Goal: Task Accomplishment & Management: Book appointment/travel/reservation

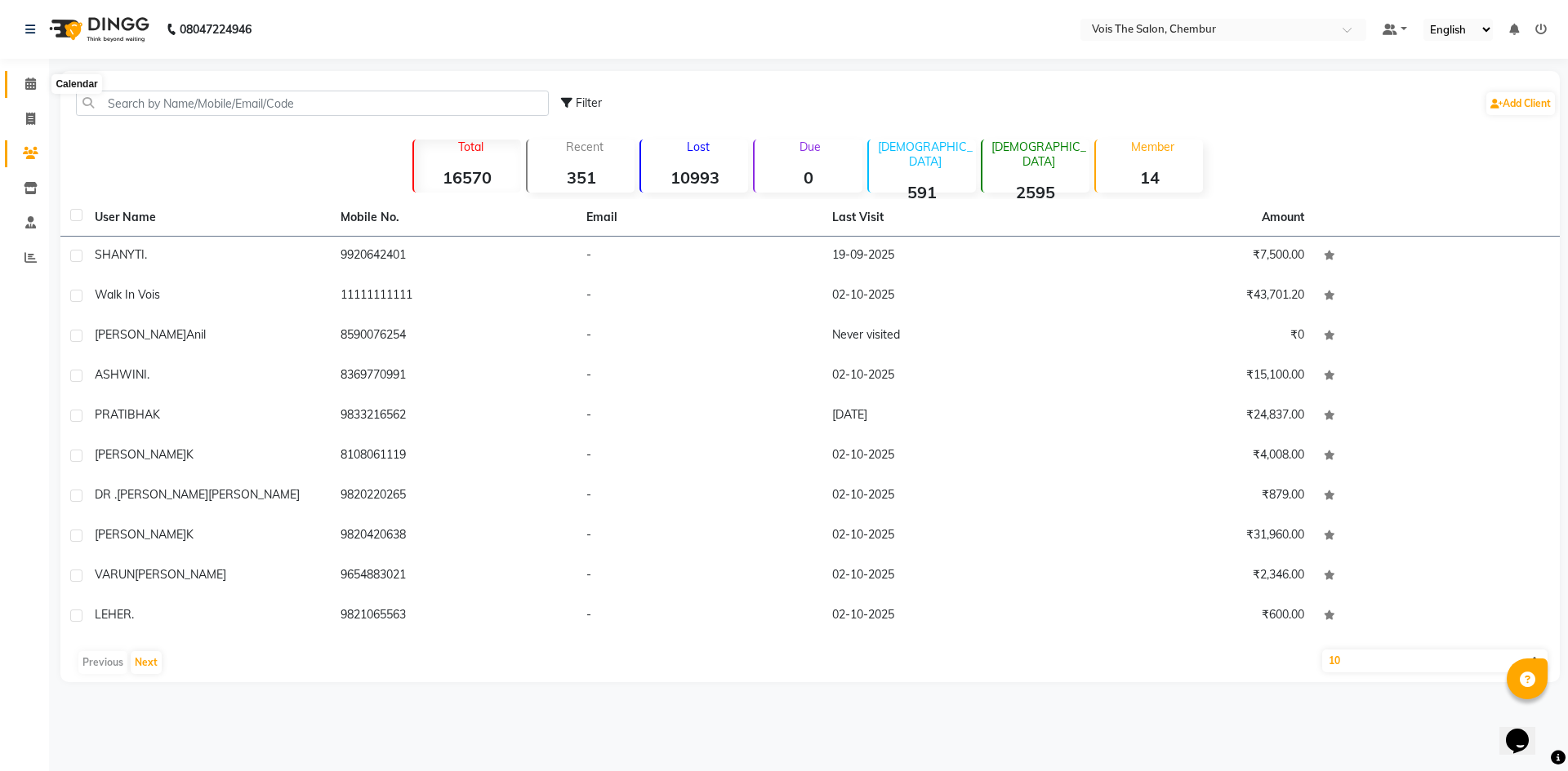
click at [29, 79] on icon at bounding box center [30, 84] width 11 height 12
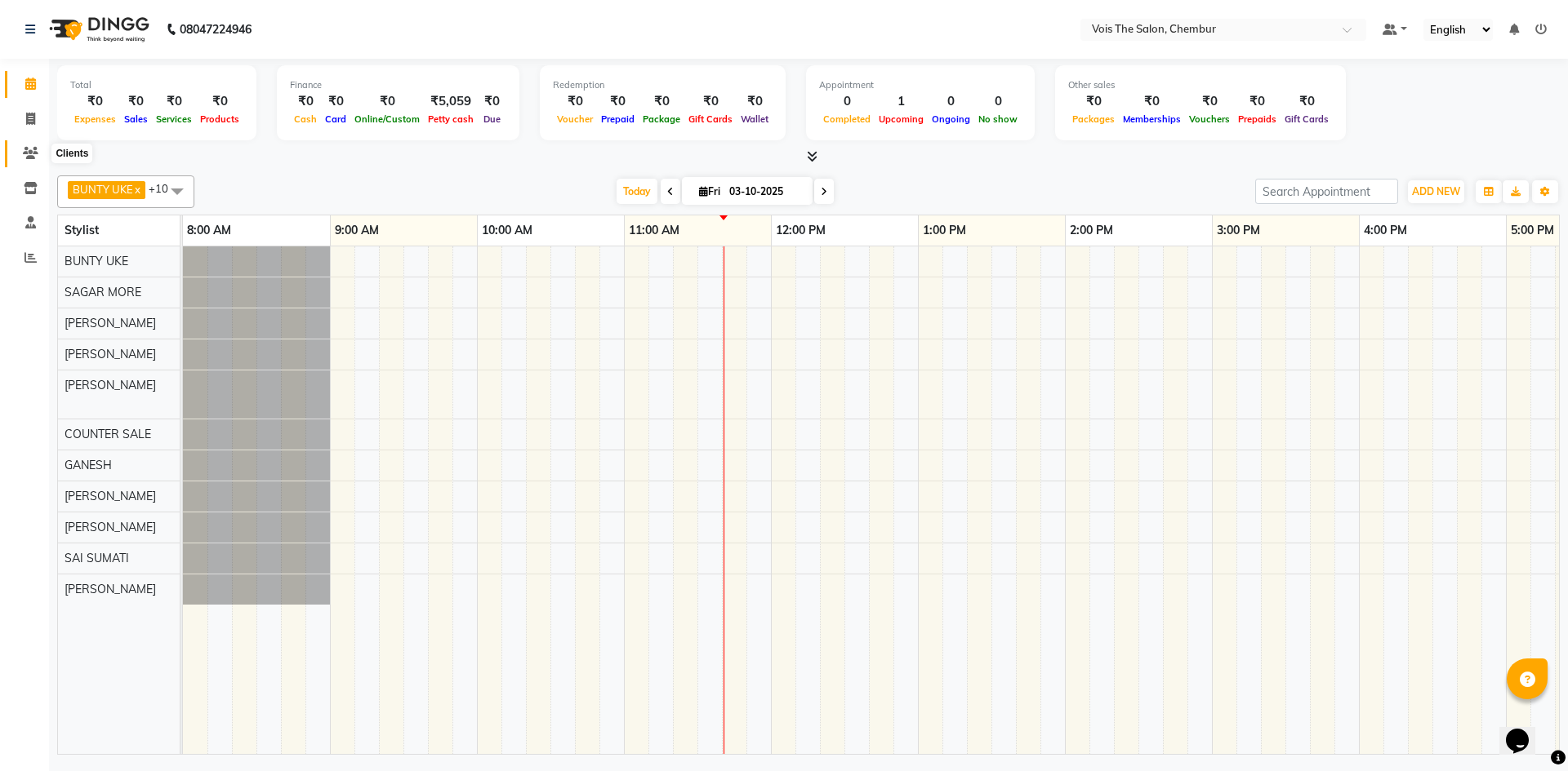
click at [30, 151] on icon at bounding box center [30, 153] width 15 height 12
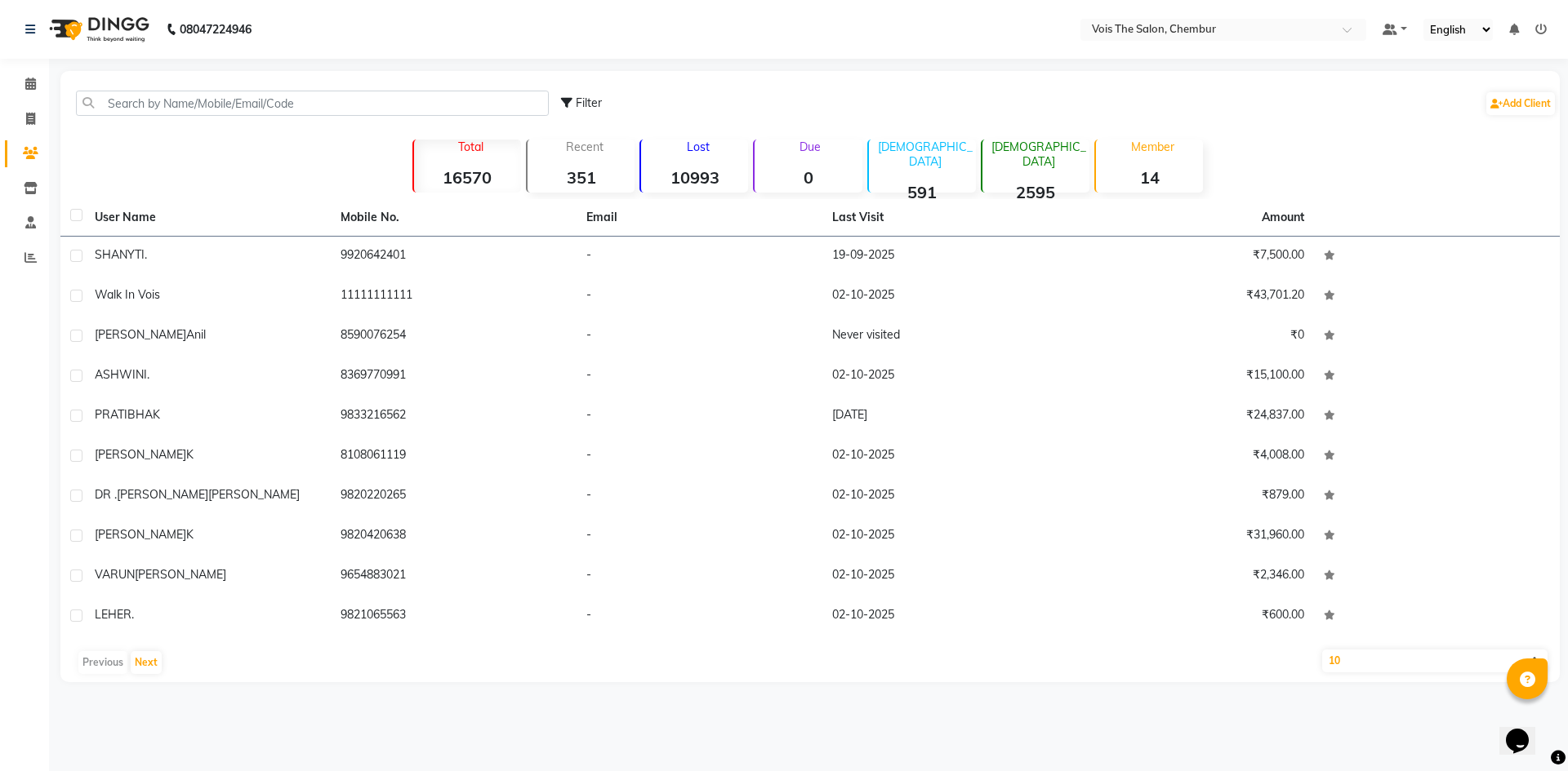
click at [30, 151] on icon at bounding box center [30, 153] width 15 height 12
click at [203, 103] on input "text" at bounding box center [312, 103] width 473 height 25
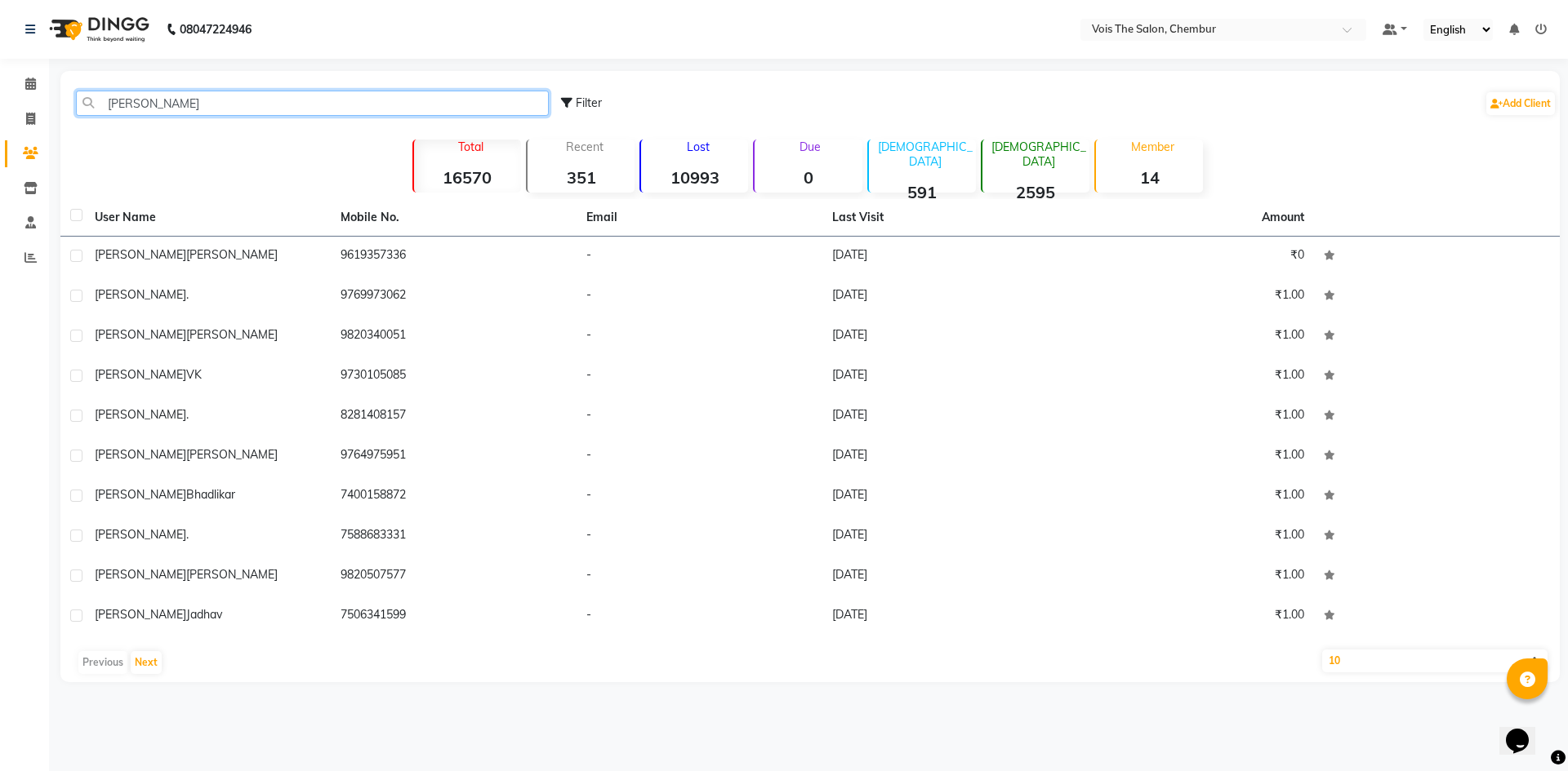
click at [195, 107] on input "pradnya" at bounding box center [312, 103] width 473 height 25
type input "p"
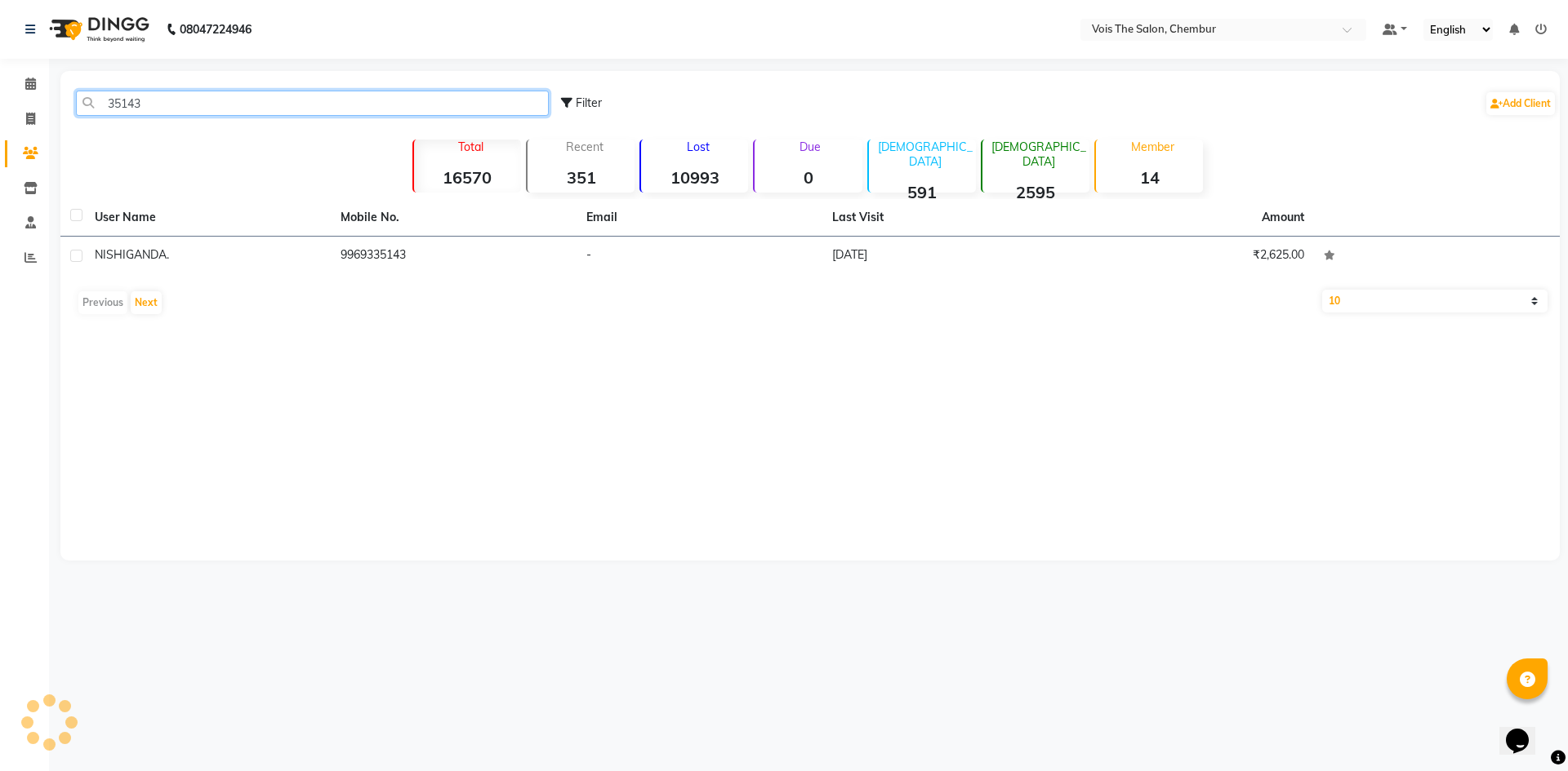
click at [166, 107] on input "35143" at bounding box center [312, 103] width 473 height 25
type input "35143"
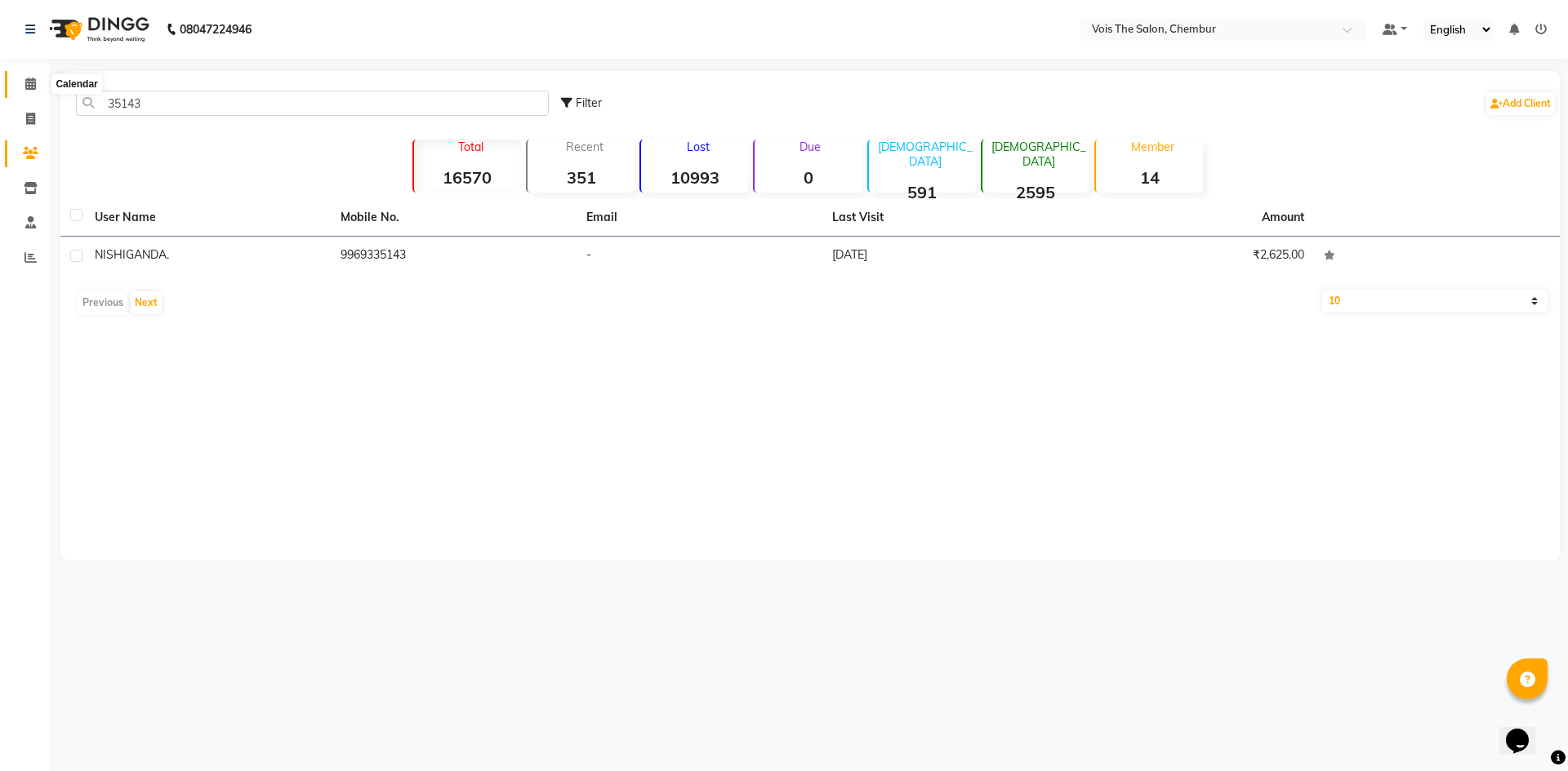
click at [22, 82] on span at bounding box center [30, 85] width 29 height 19
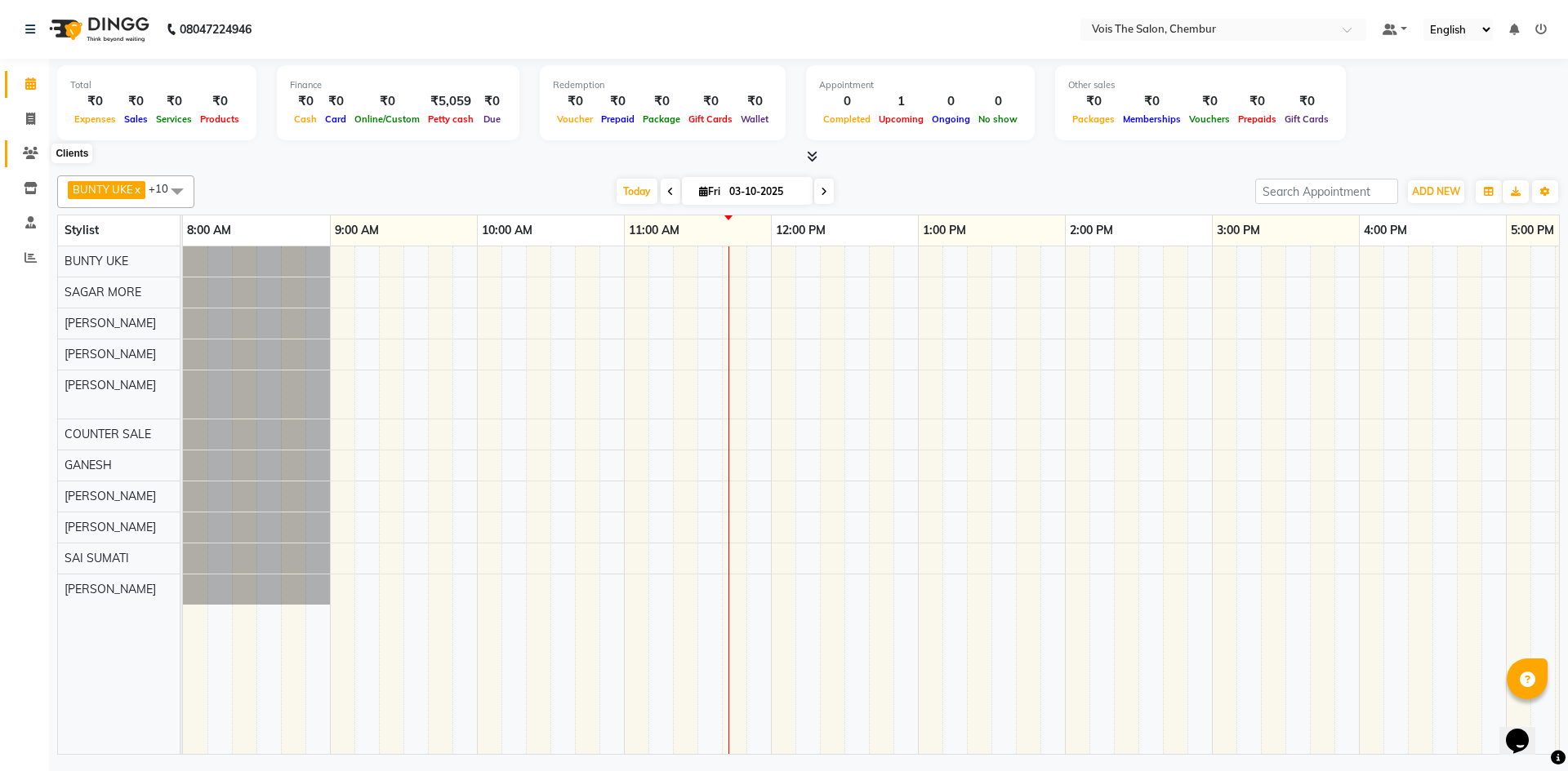
click at [16, 150] on span at bounding box center [30, 154] width 29 height 19
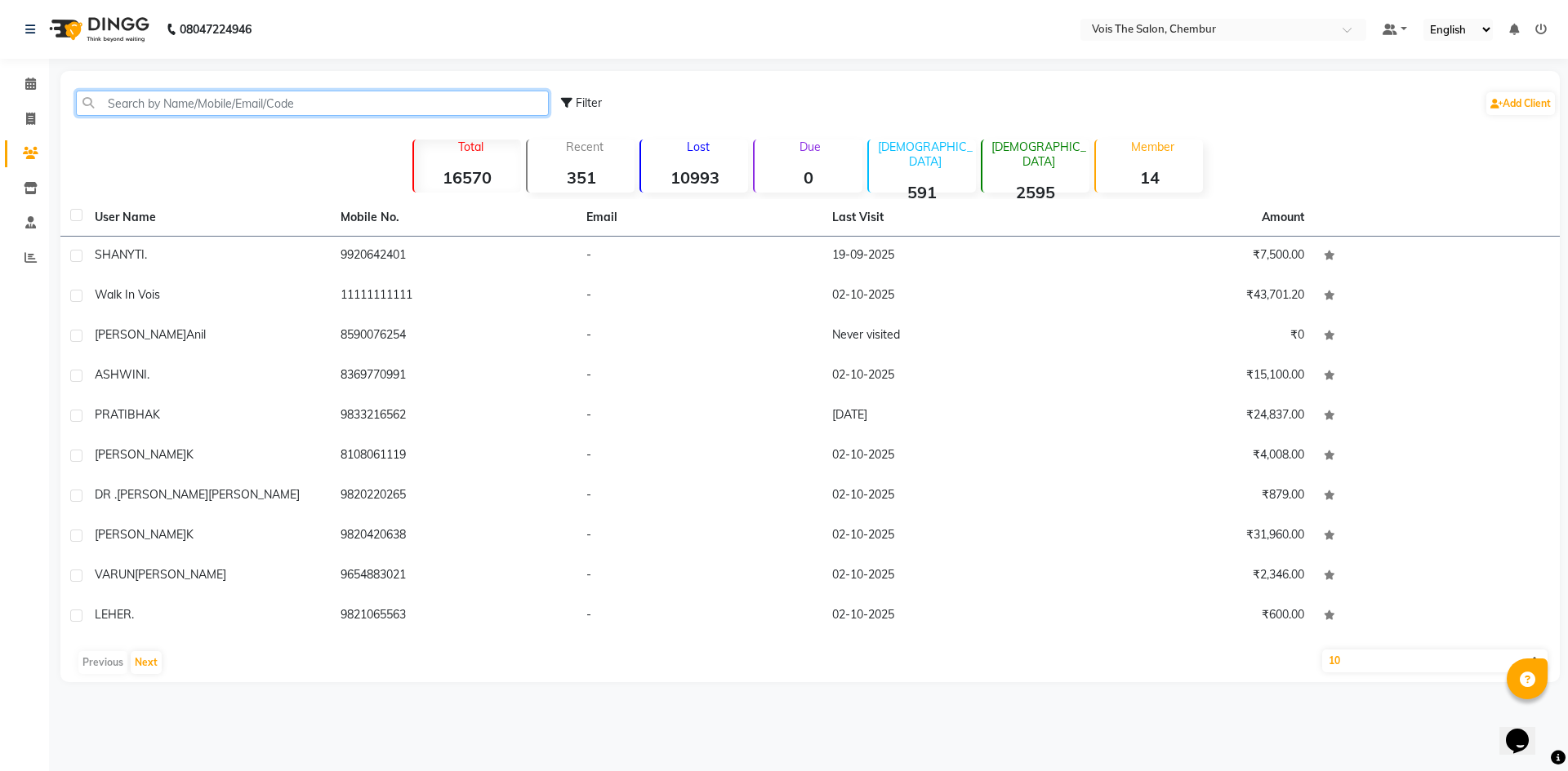
click at [144, 101] on input "text" at bounding box center [312, 103] width 473 height 25
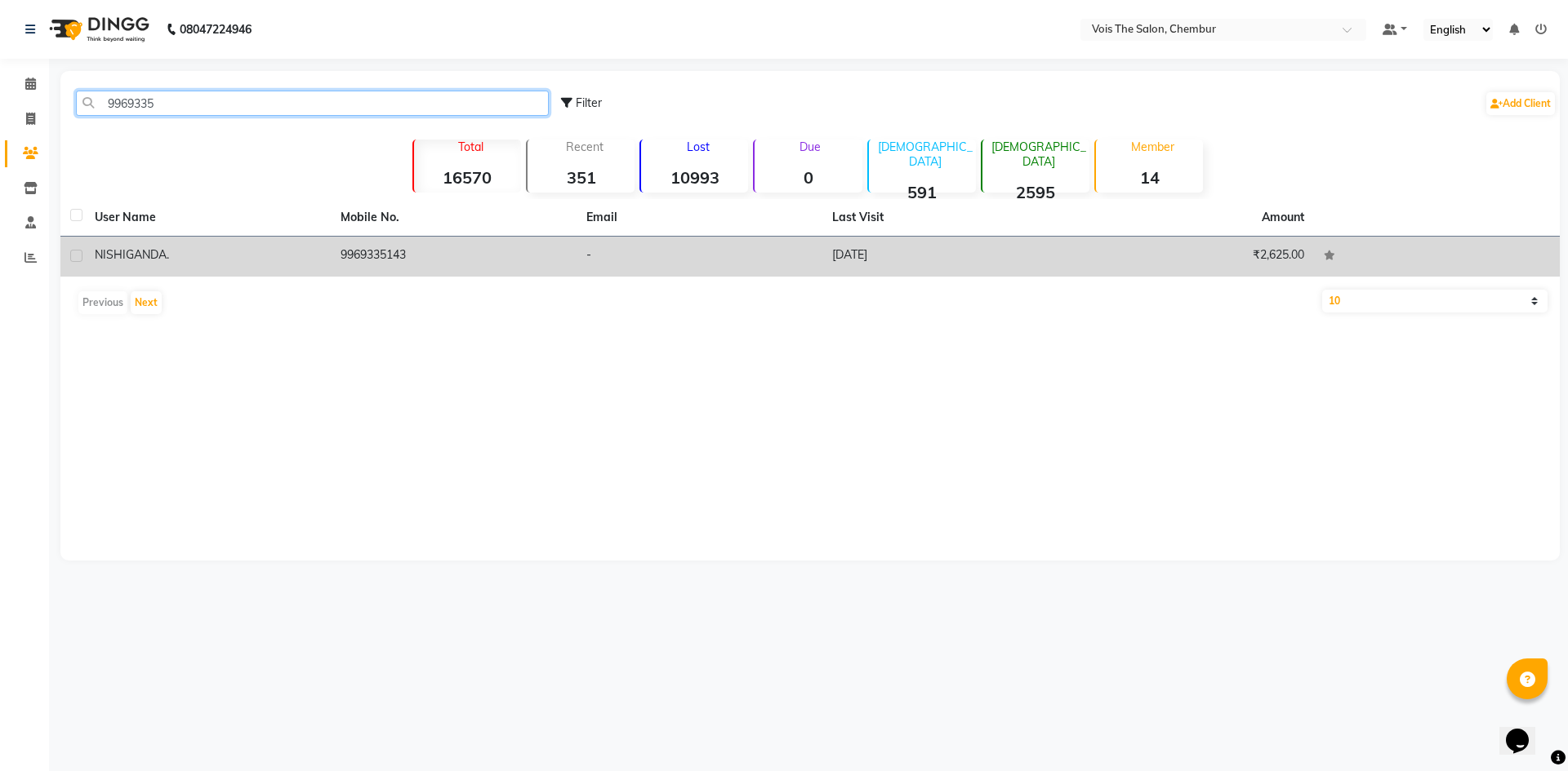
type input "9969335"
drag, startPoint x: 337, startPoint y: 249, endPoint x: 414, endPoint y: 254, distance: 77.2
click at [414, 254] on td "9969335143" at bounding box center [453, 256] width 246 height 40
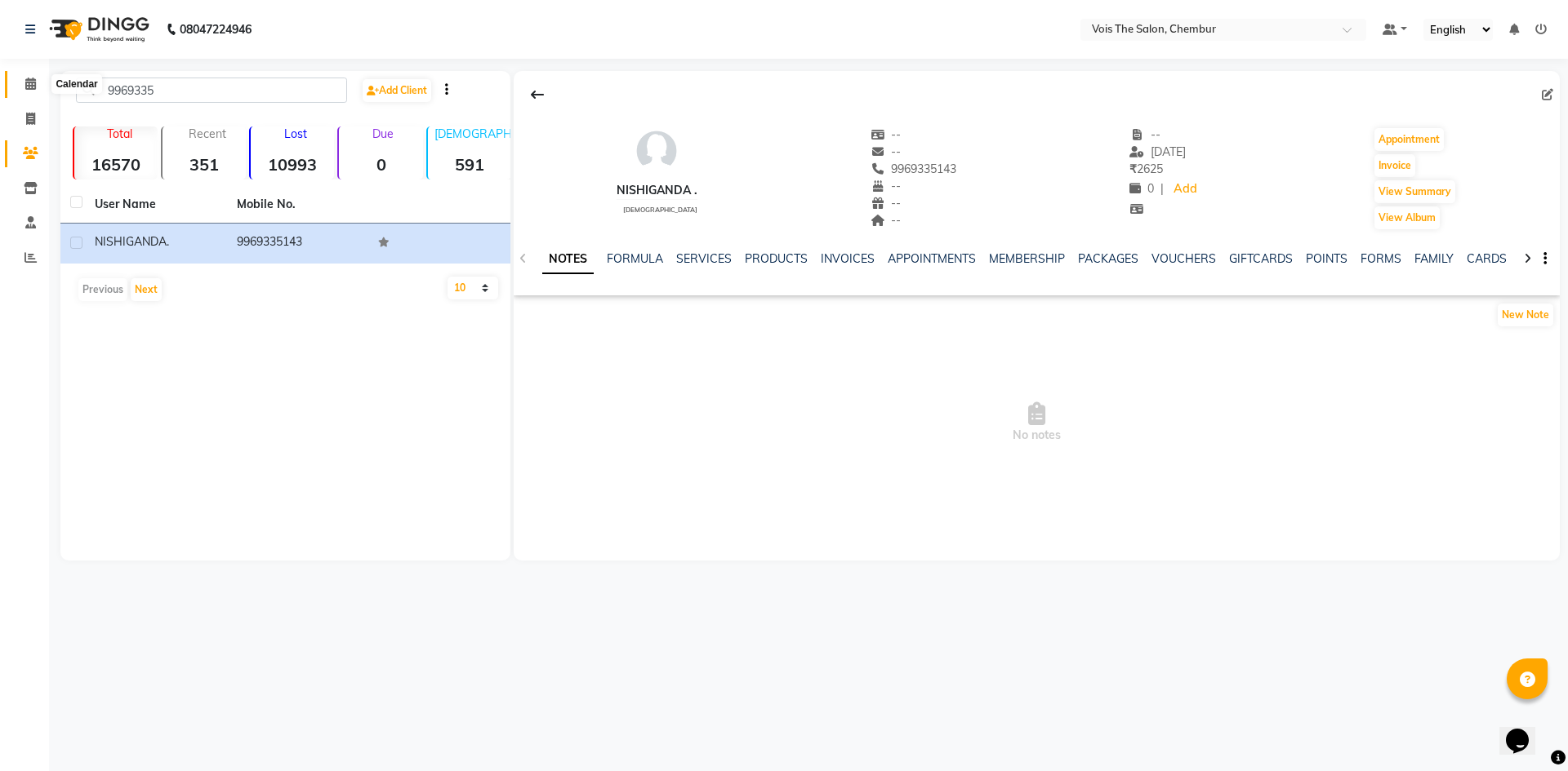
click at [28, 78] on icon at bounding box center [30, 84] width 11 height 12
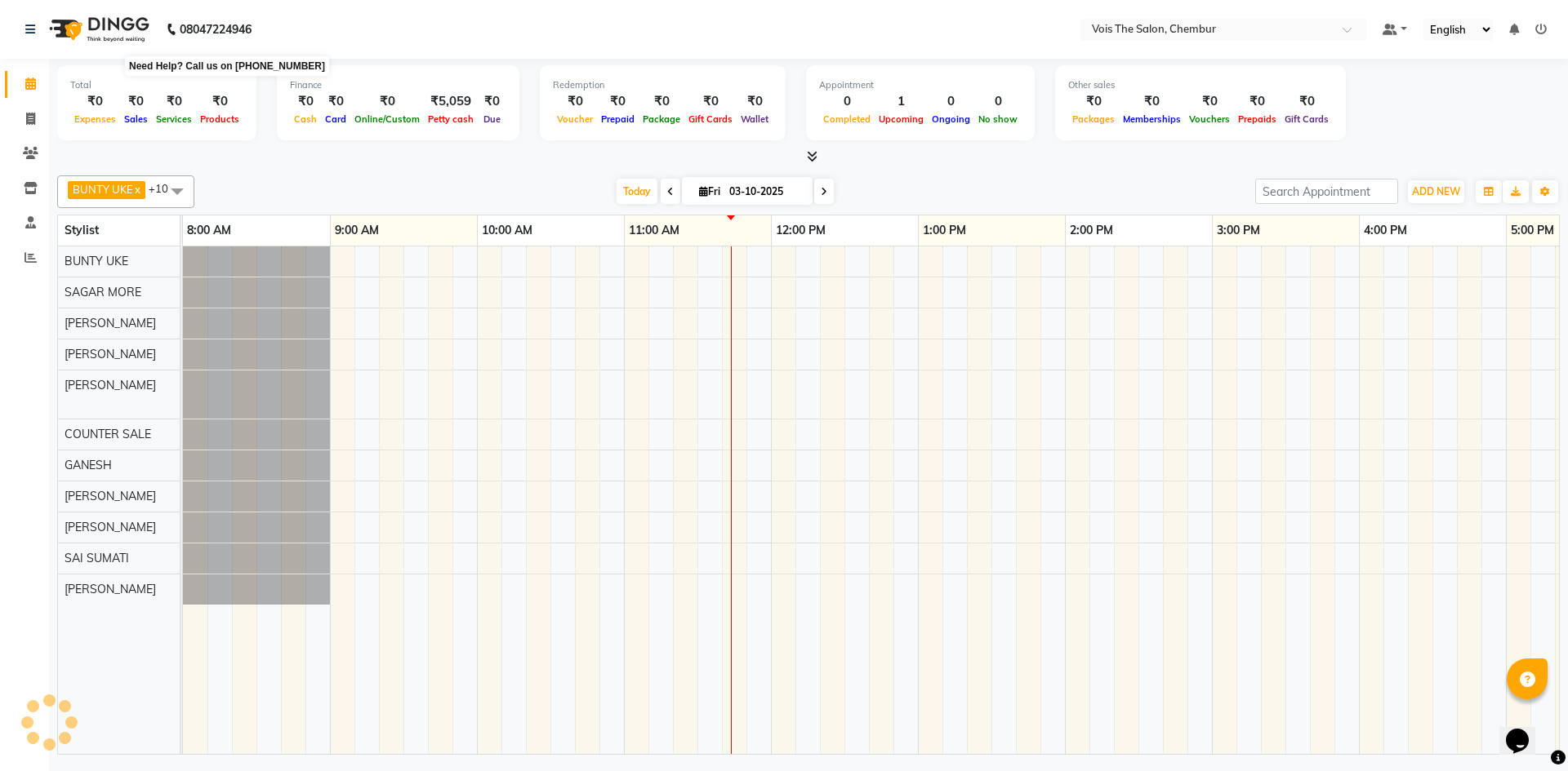
scroll to position [0, 441]
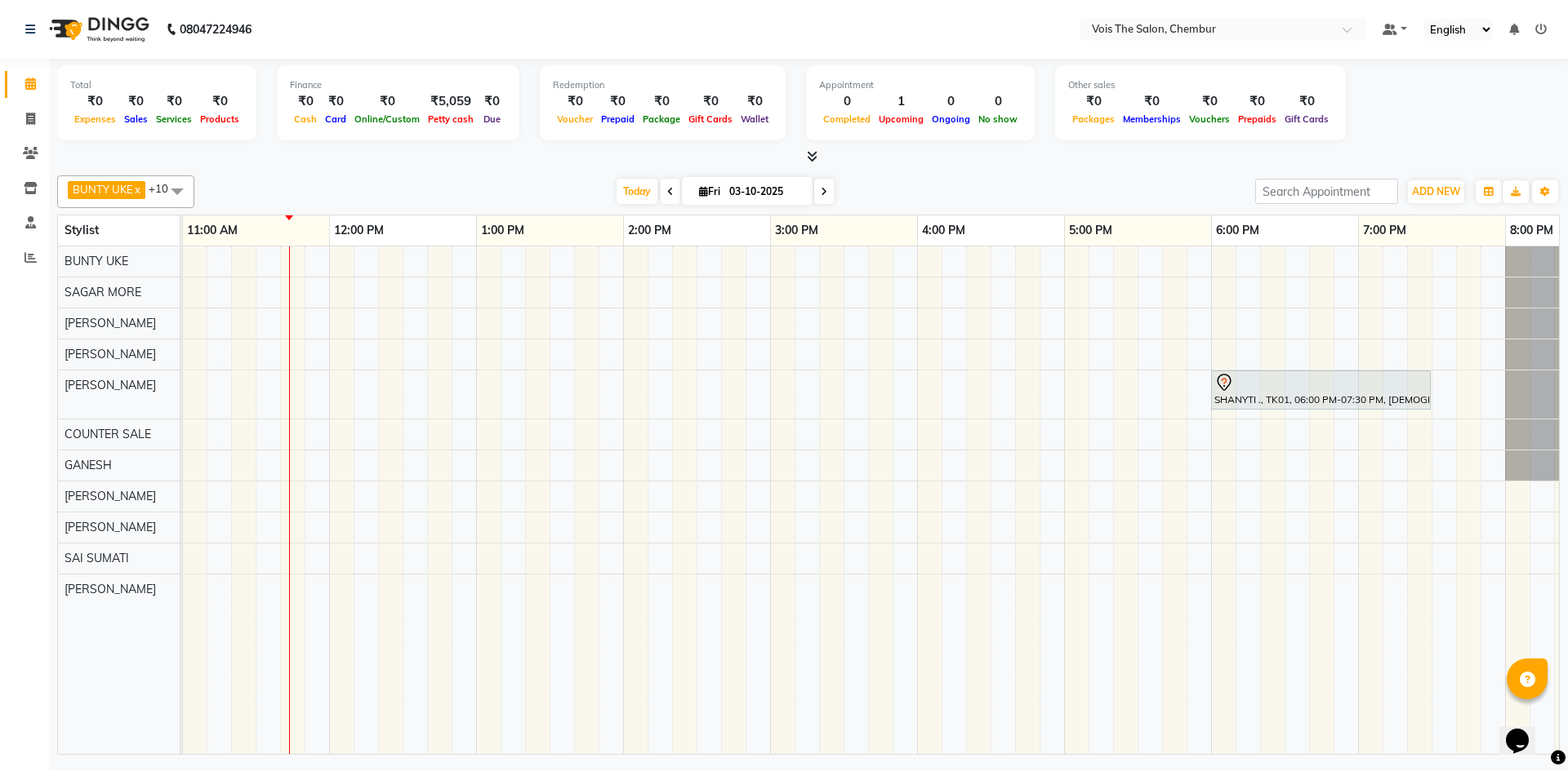
click at [815, 183] on span at bounding box center [824, 191] width 19 height 25
type input "04-10-2025"
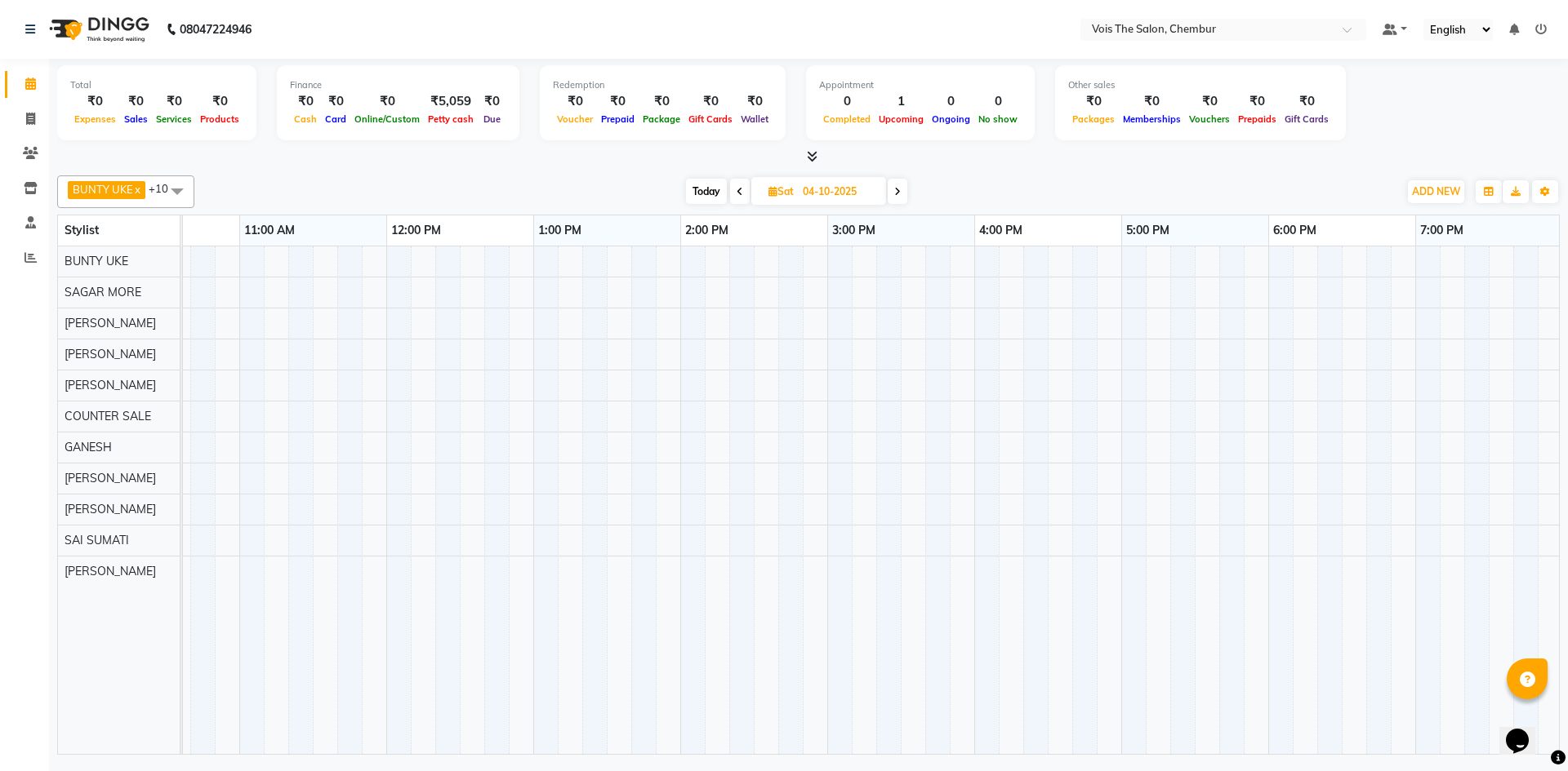
scroll to position [0, 382]
click at [447, 259] on div at bounding box center [902, 500] width 2205 height 508
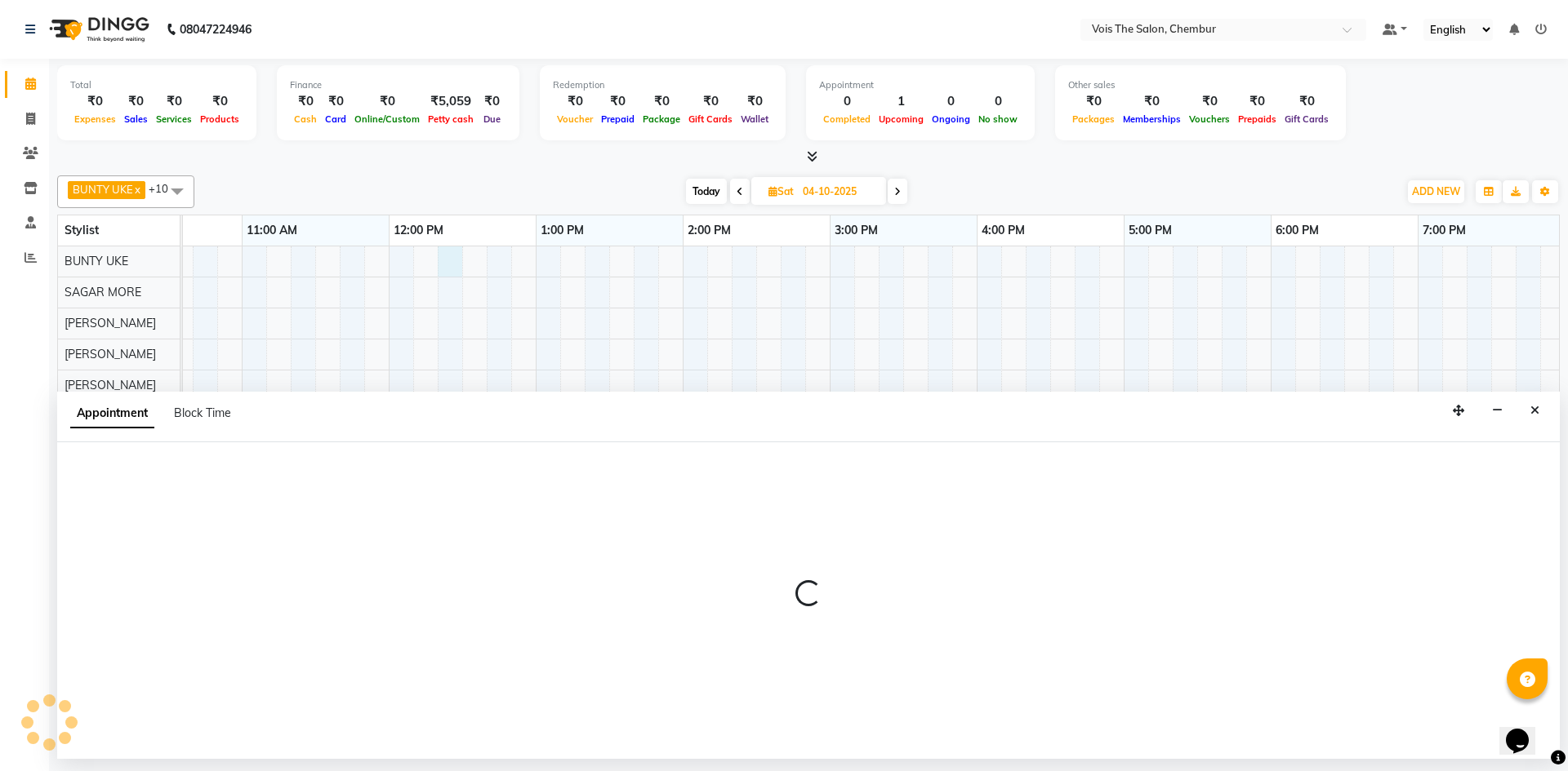
select select "79151"
select select "tentative"
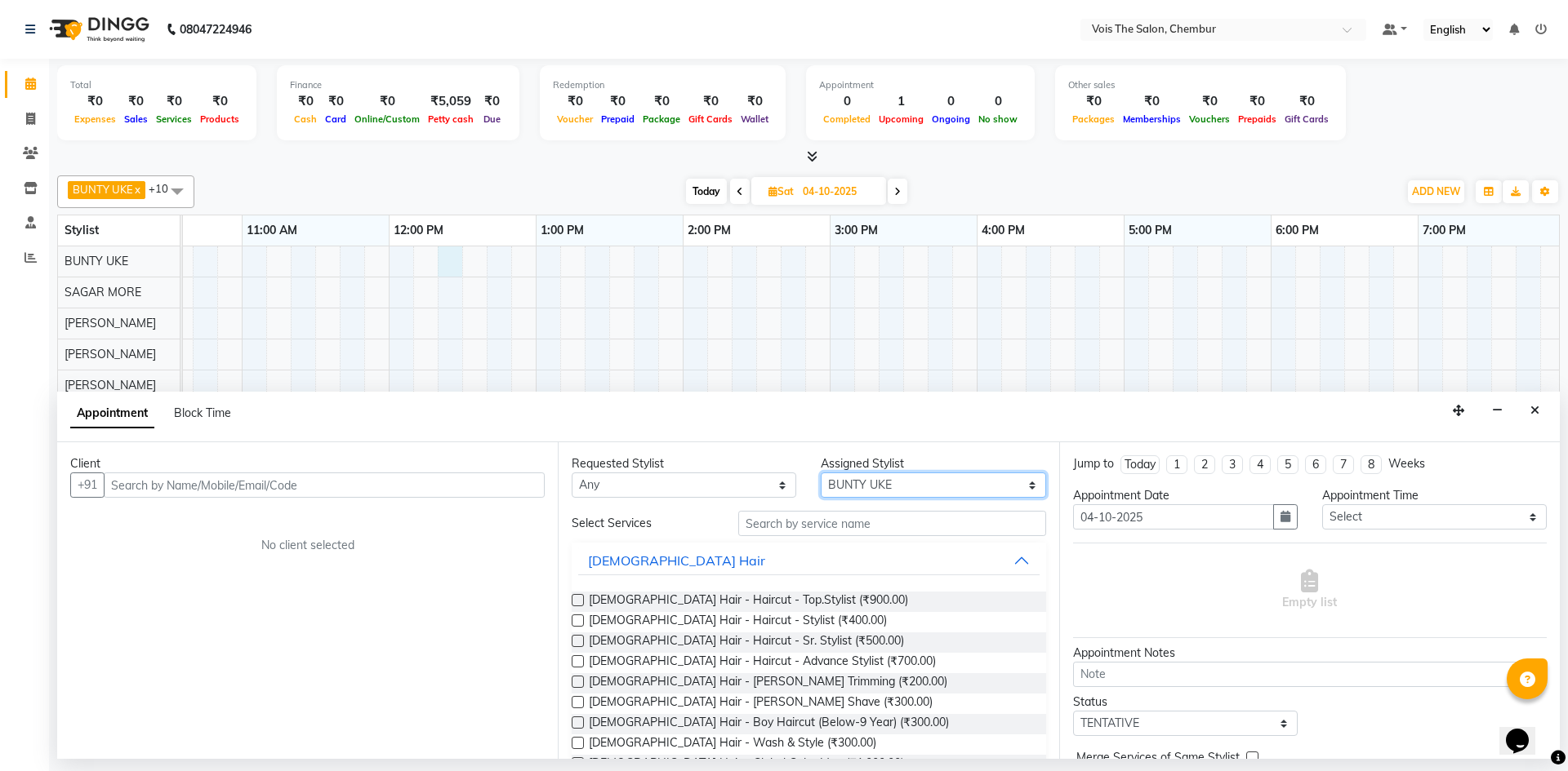
click at [1022, 485] on select "Select admin BUNTY UKE COUNTER SALE GANESH HARESH THORAT OZAIR RACHEAL RIZWAN R…" at bounding box center [933, 485] width 225 height 25
select select "85150"
click at [820, 473] on select "Select admin BUNTY UKE COUNTER SALE GANESH HARESH THORAT OZAIR RACHEAL RIZWAN R…" at bounding box center [933, 485] width 225 height 25
click at [896, 522] on input "text" at bounding box center [892, 523] width 308 height 25
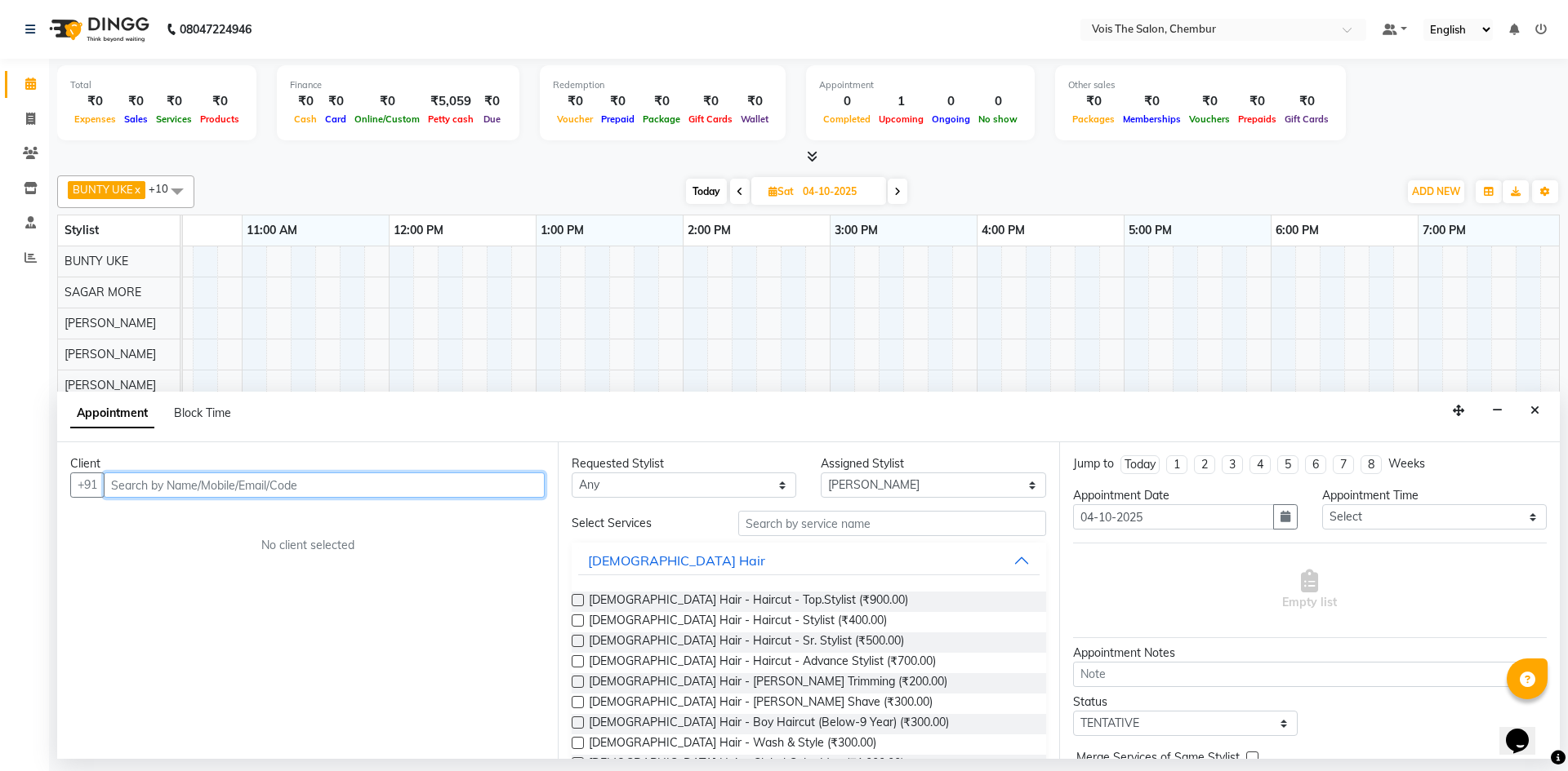
click at [407, 488] on input "text" at bounding box center [324, 485] width 441 height 25
paste input "9969335143"
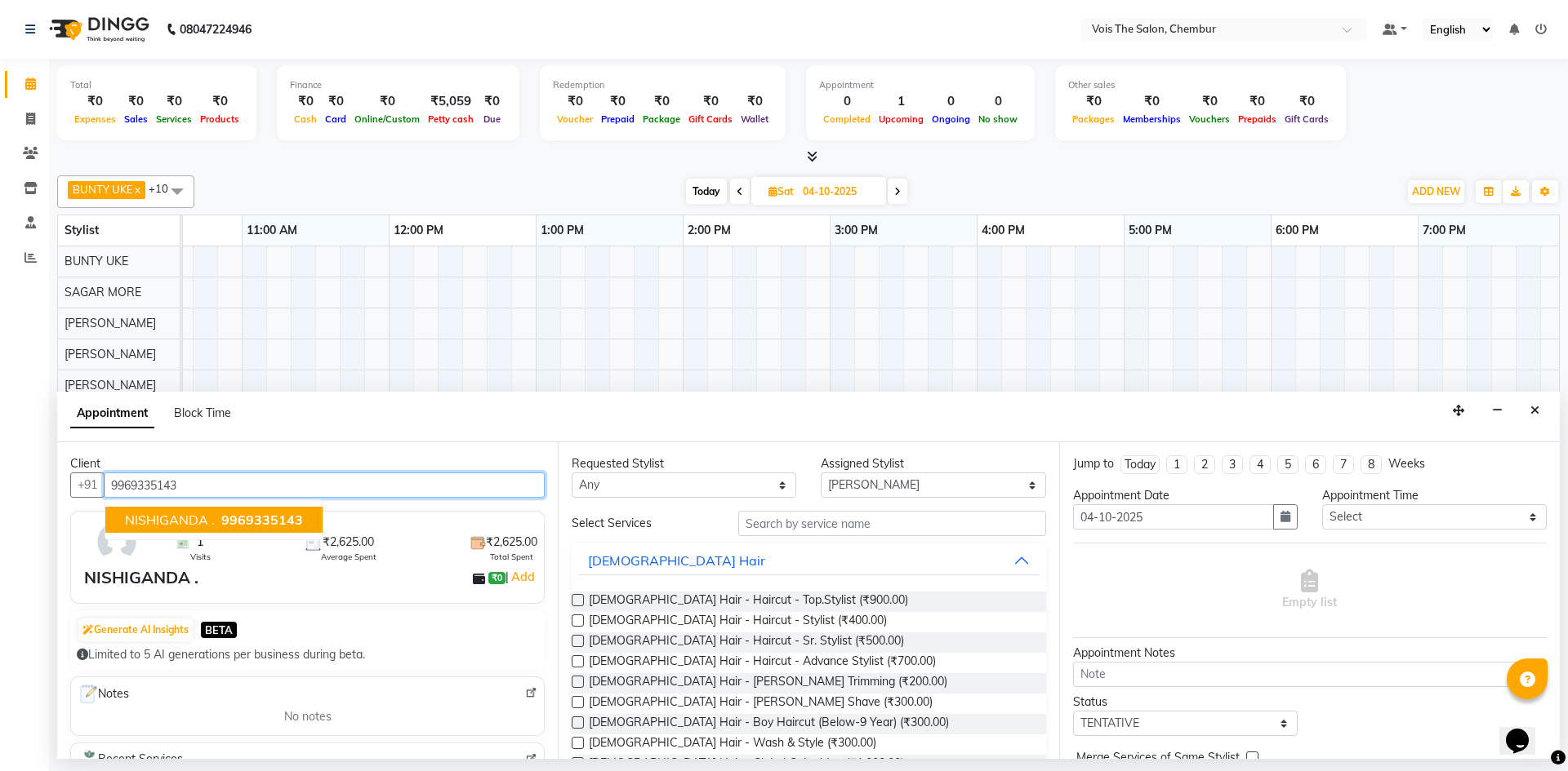
click at [237, 517] on span "9969335143" at bounding box center [262, 519] width 82 height 16
type input "9969335143"
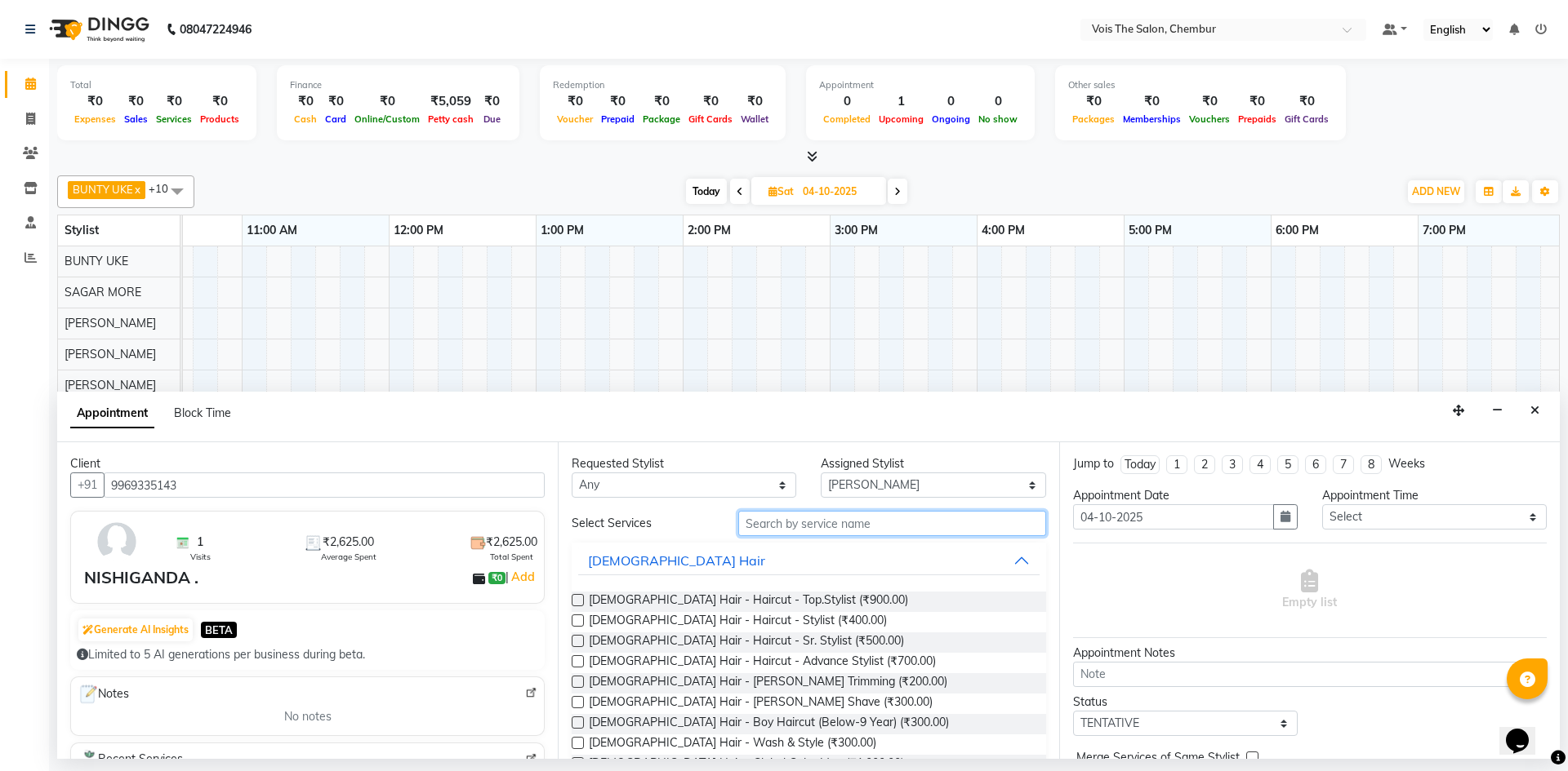
click at [797, 521] on input "text" at bounding box center [892, 523] width 308 height 25
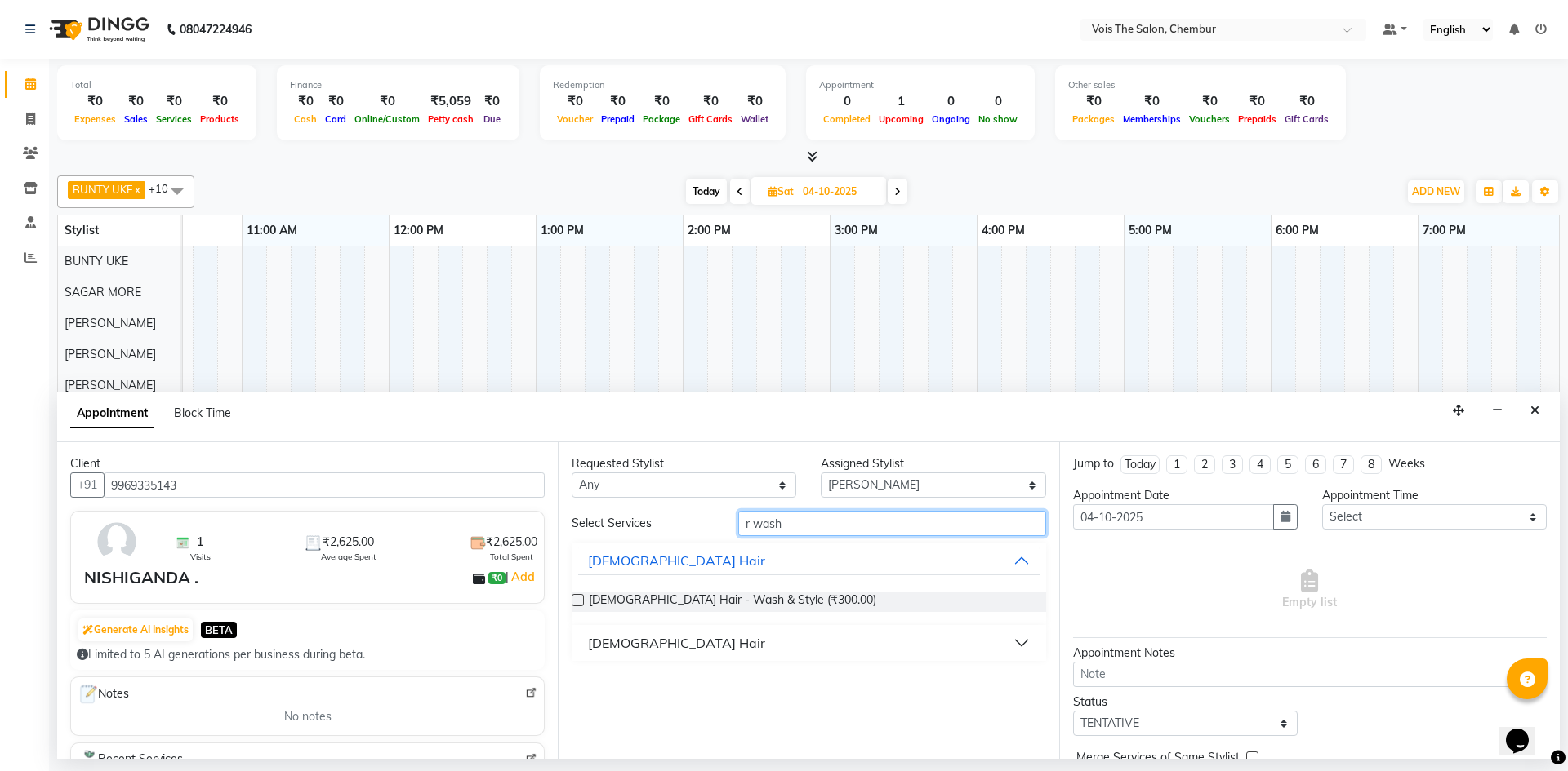
type input "r wash"
click at [739, 636] on button "FEMALE Hair" at bounding box center [809, 642] width 461 height 30
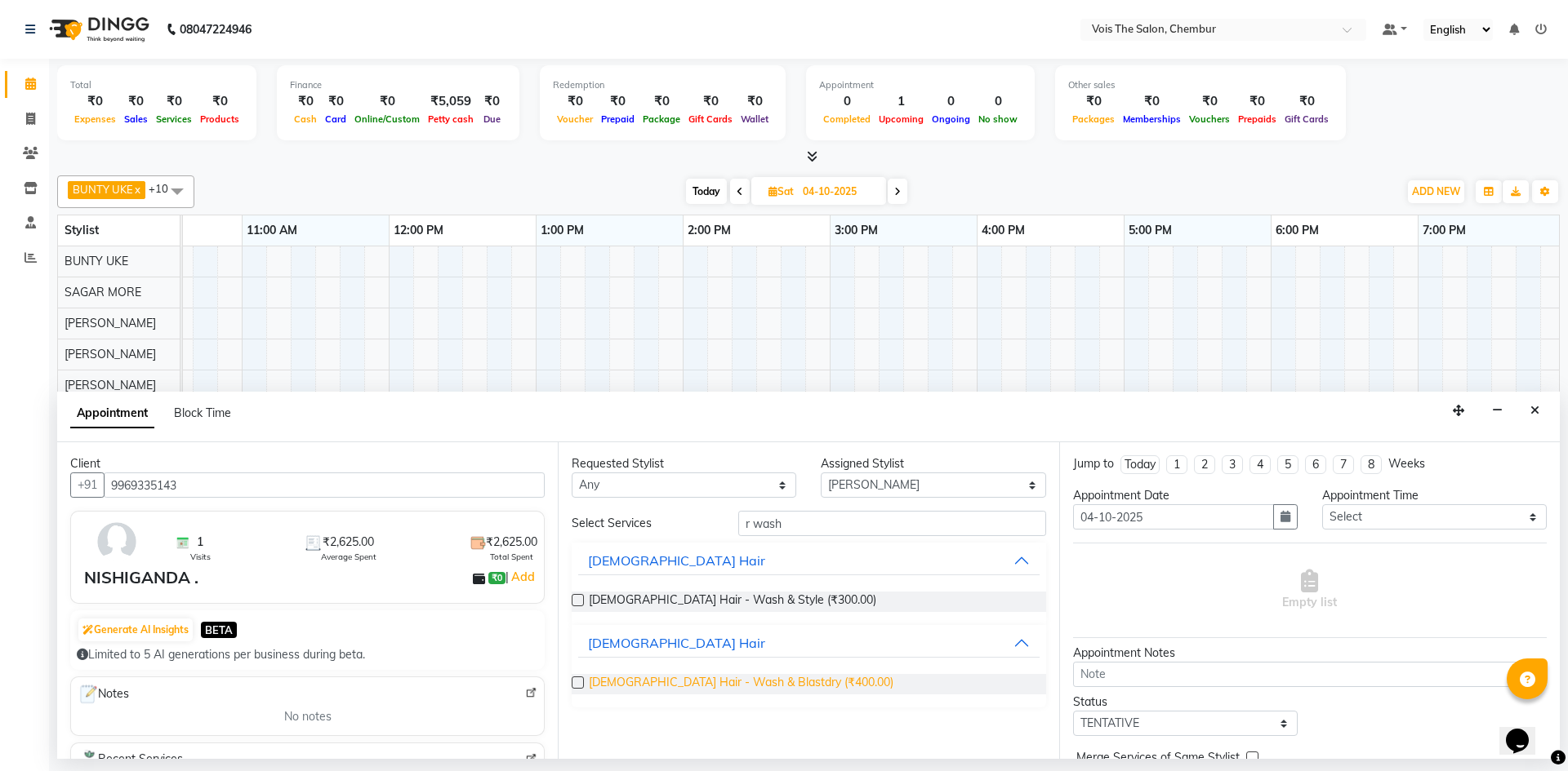
click at [734, 678] on span "FEMALE Hair - Wash & Blastdry (₹400.00)" at bounding box center [741, 684] width 304 height 20
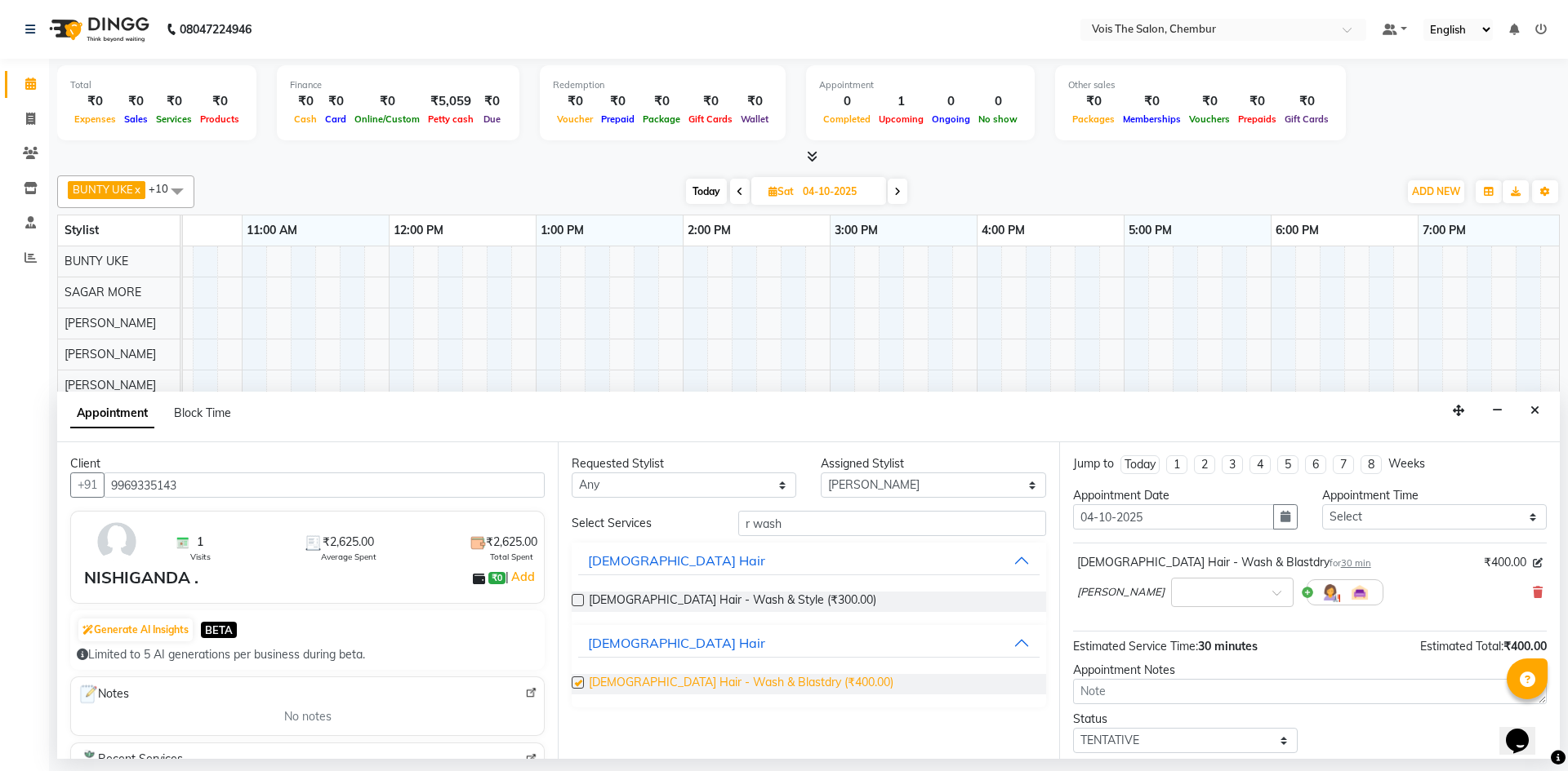
checkbox input "false"
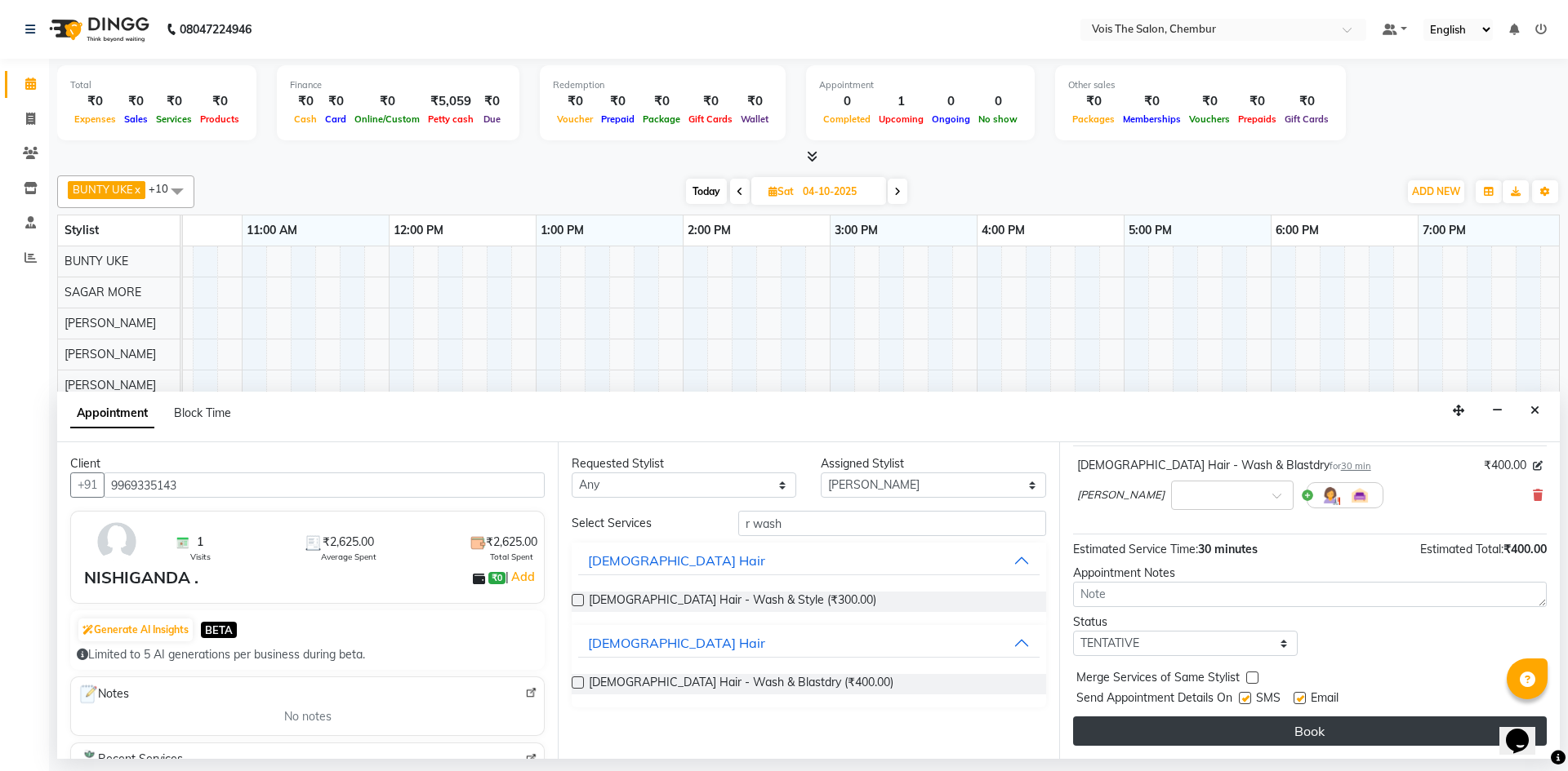
click at [1239, 736] on button "Book" at bounding box center [1310, 731] width 474 height 30
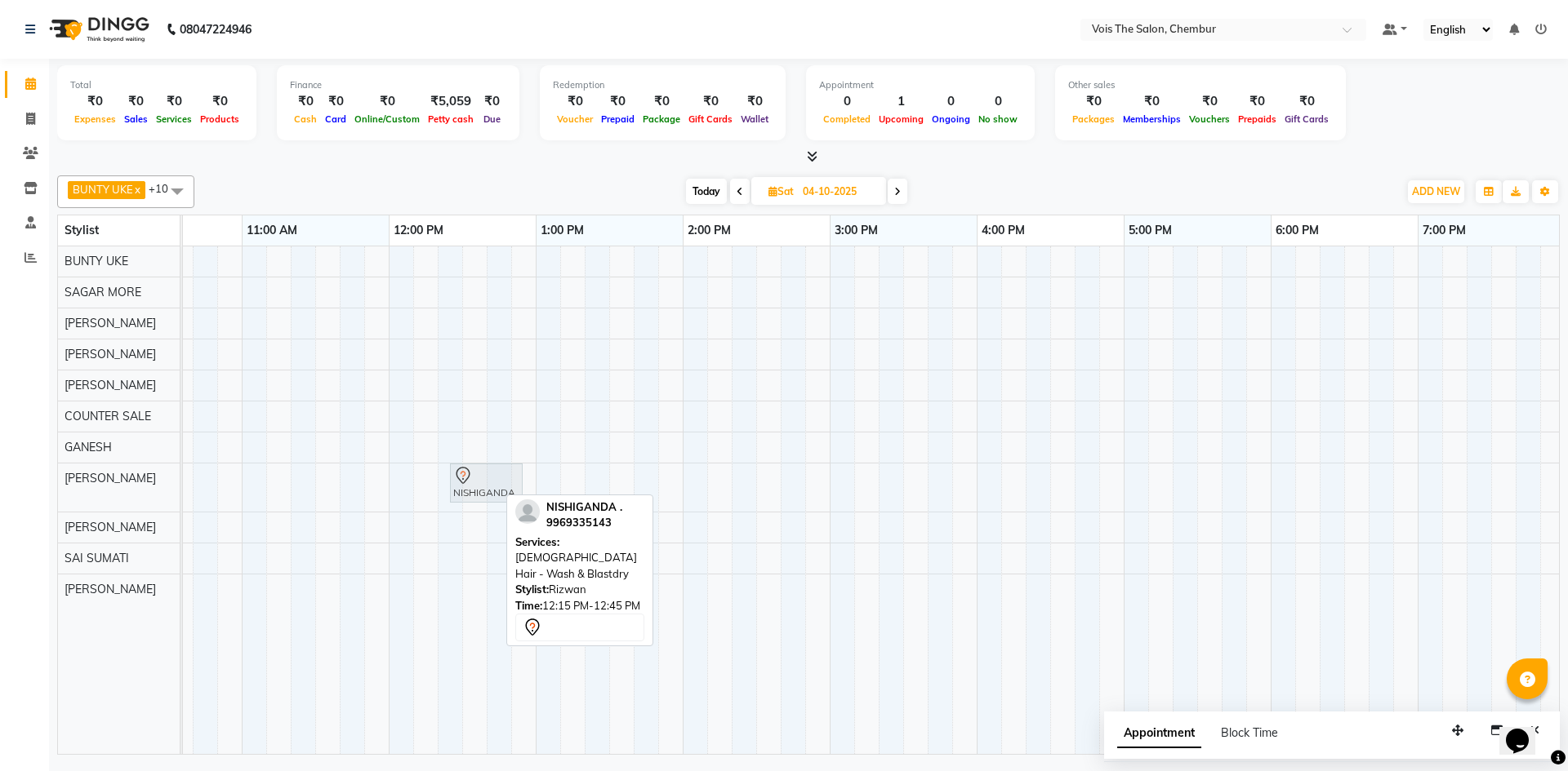
drag, startPoint x: 477, startPoint y: 492, endPoint x: 494, endPoint y: 492, distance: 17.0
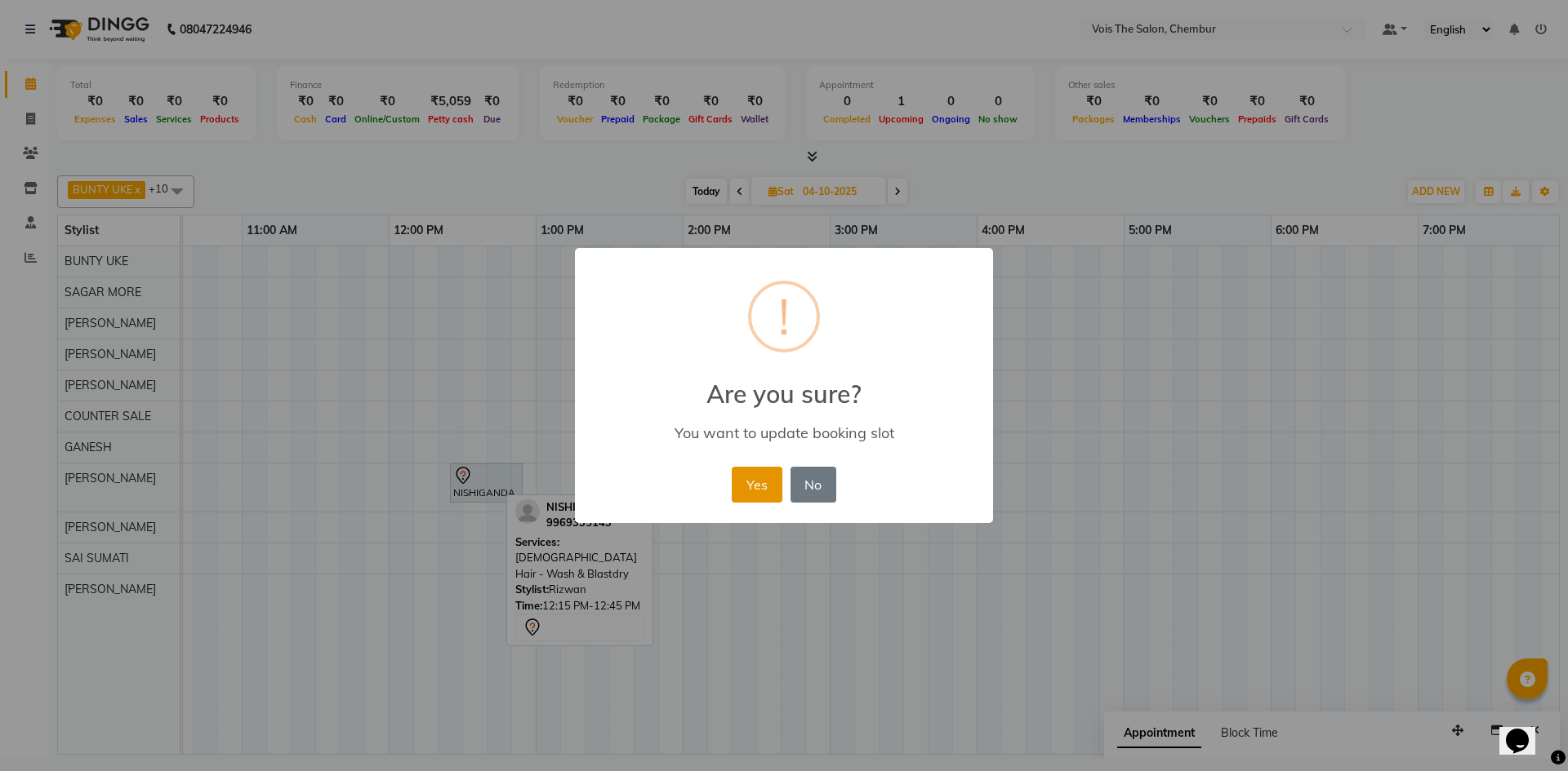
click at [745, 487] on button "Yes" at bounding box center [756, 484] width 50 height 36
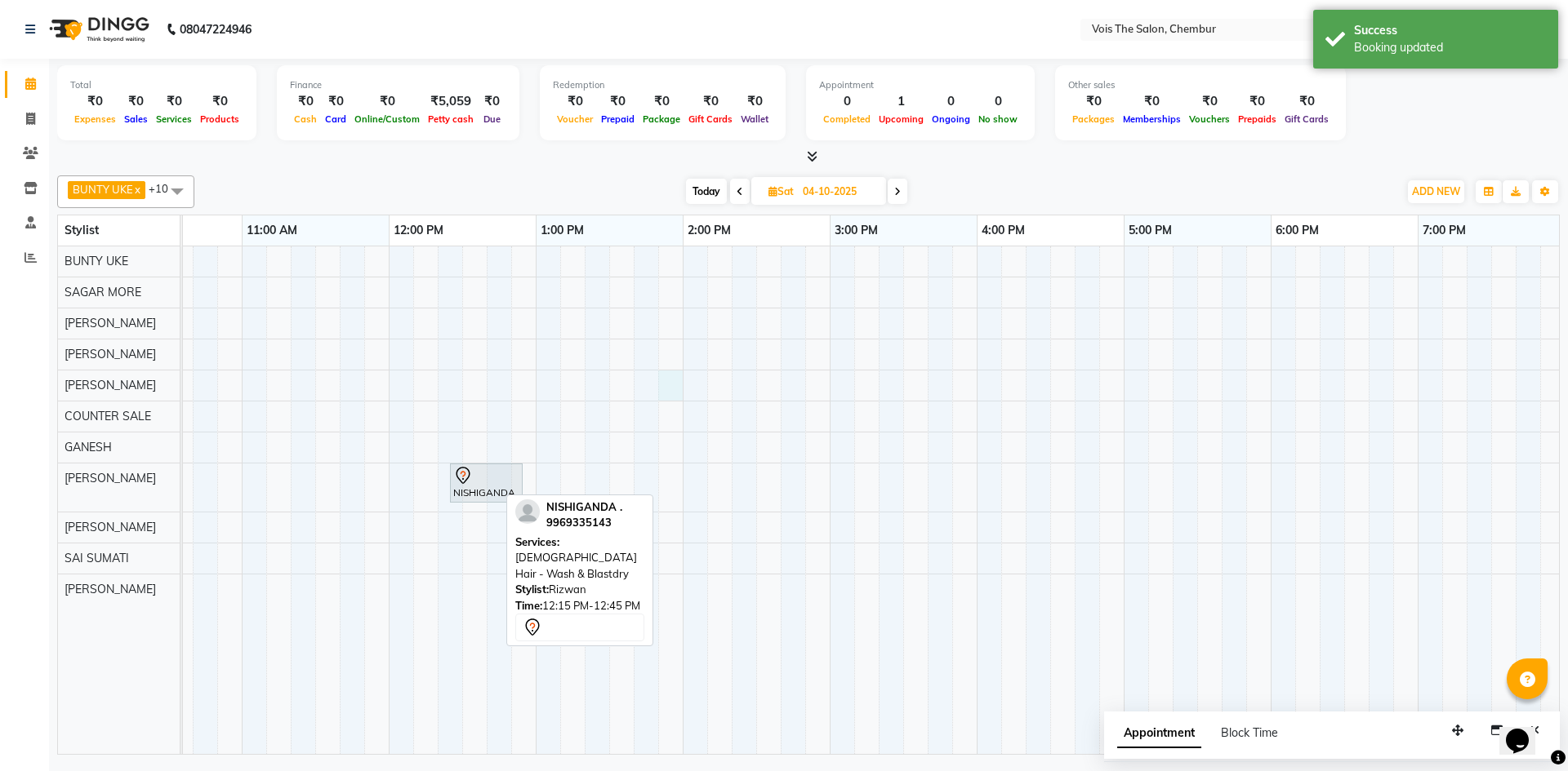
click at [681, 378] on div "NISHIGANDA ., 12:25 PM-12:55 PM, FEMALE Hair - Wash & Blastdry" at bounding box center [902, 500] width 2205 height 508
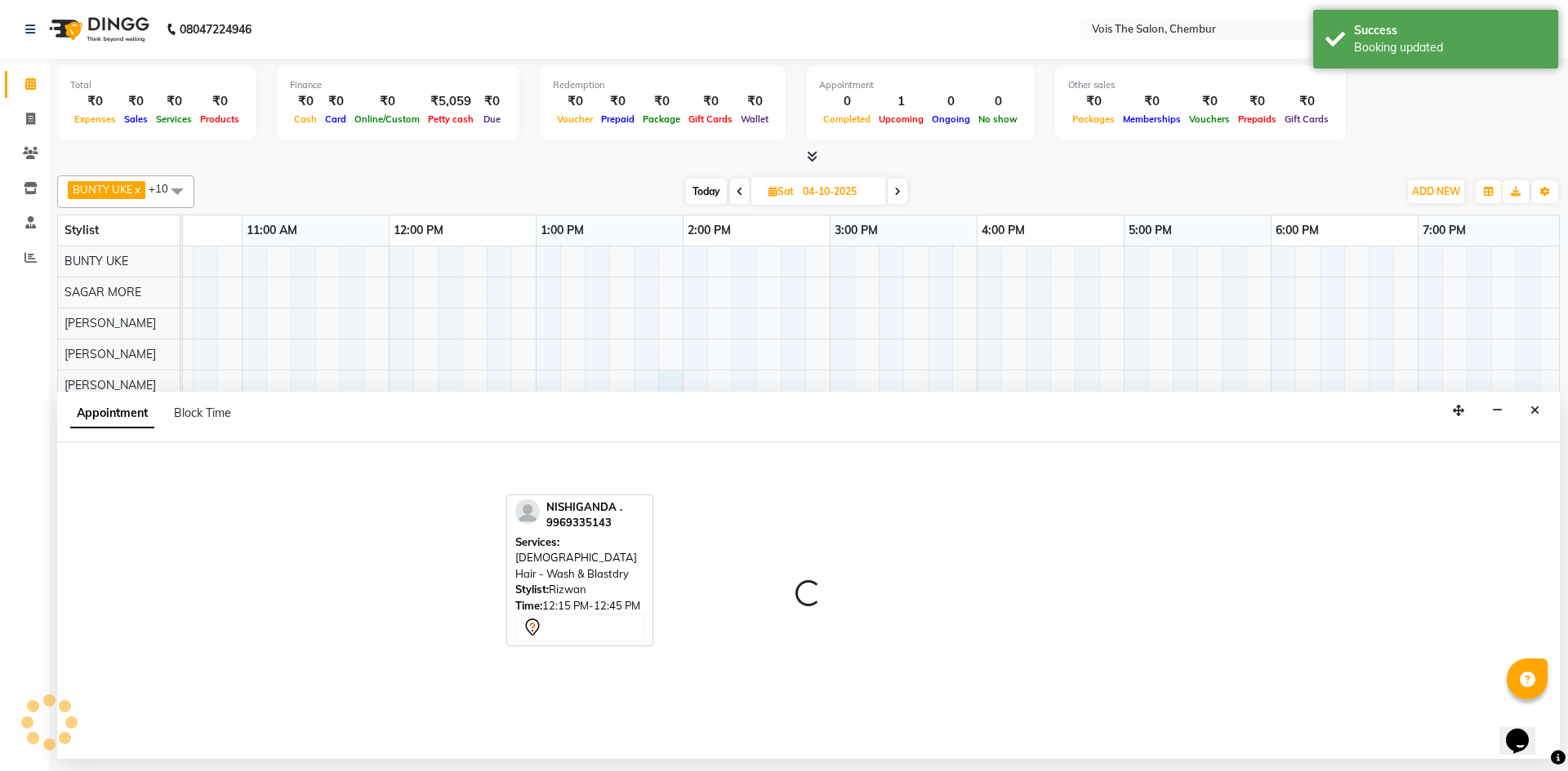
select select "79331"
select select "tentative"
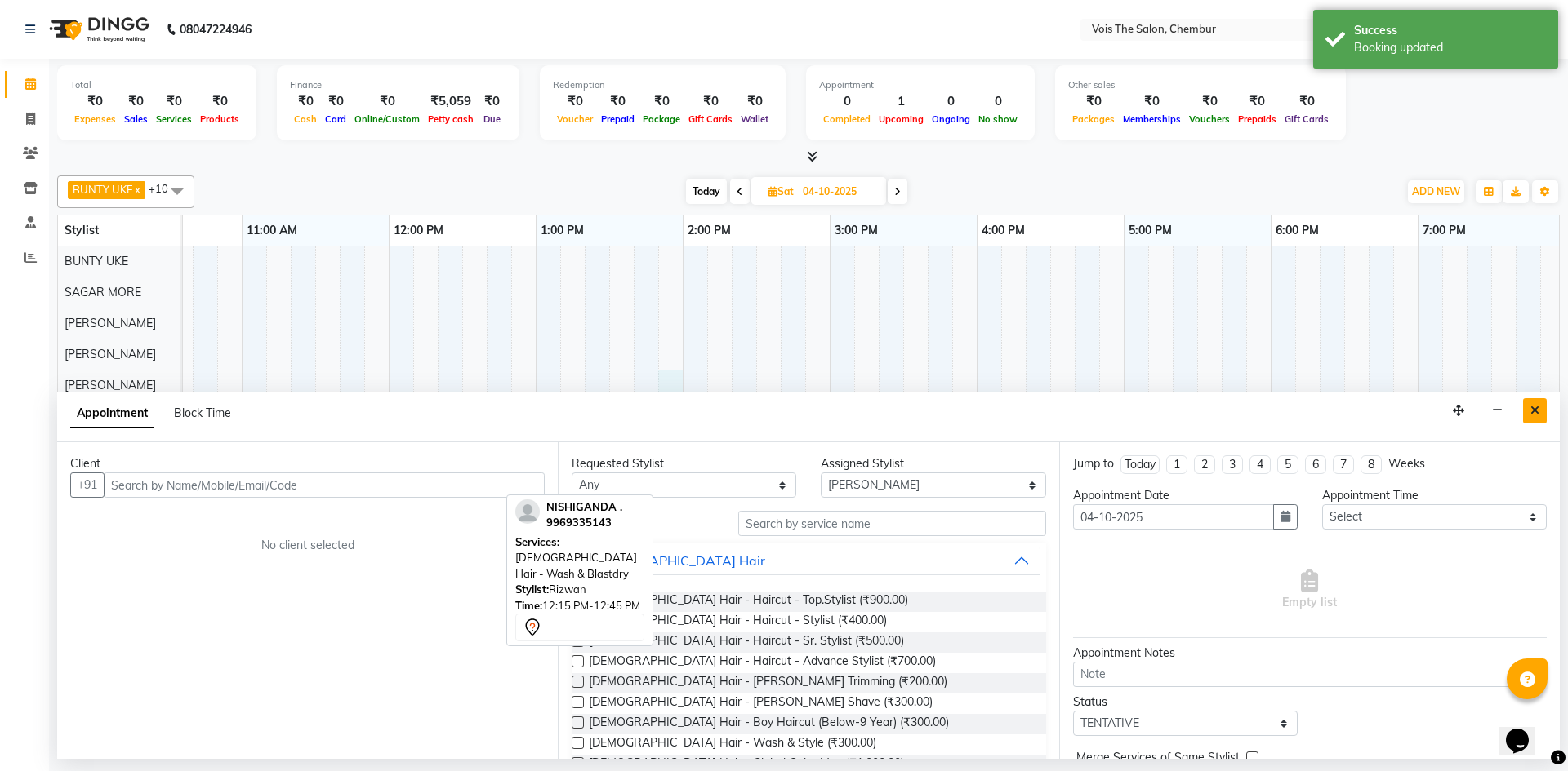
click at [1532, 406] on icon "Close" at bounding box center [1534, 411] width 9 height 12
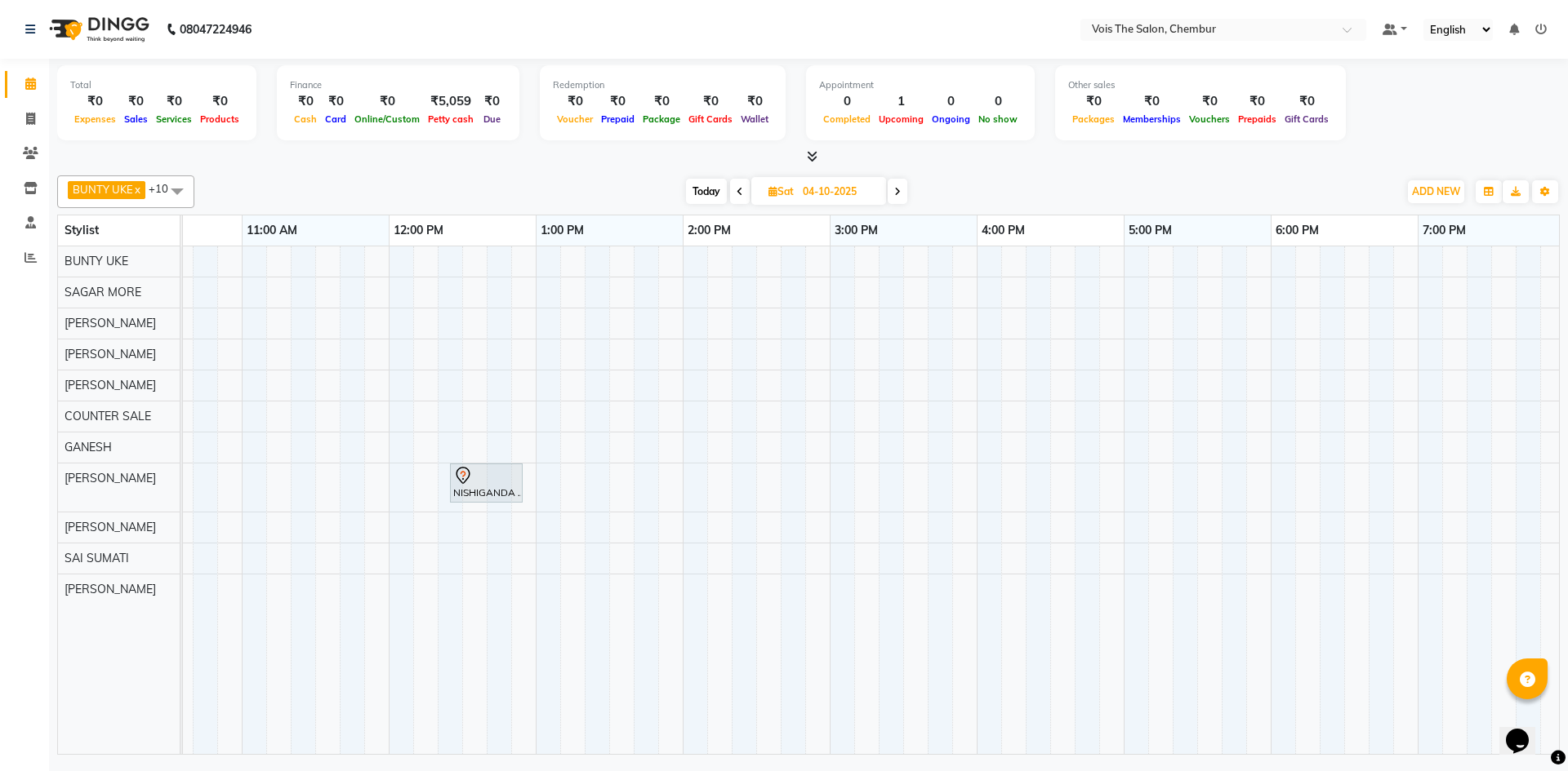
click at [707, 193] on span "Today" at bounding box center [706, 191] width 41 height 25
type input "03-10-2025"
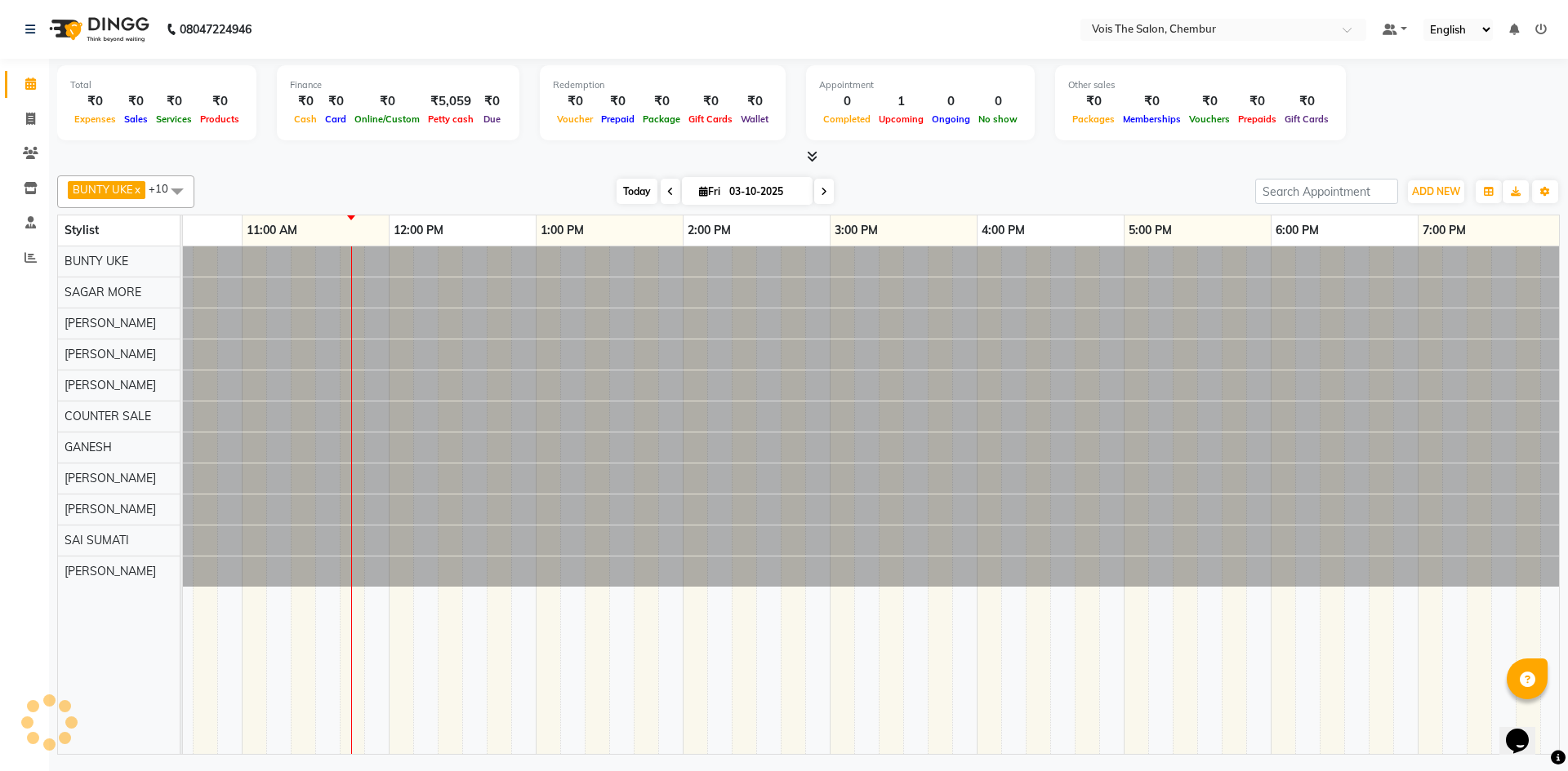
scroll to position [0, 441]
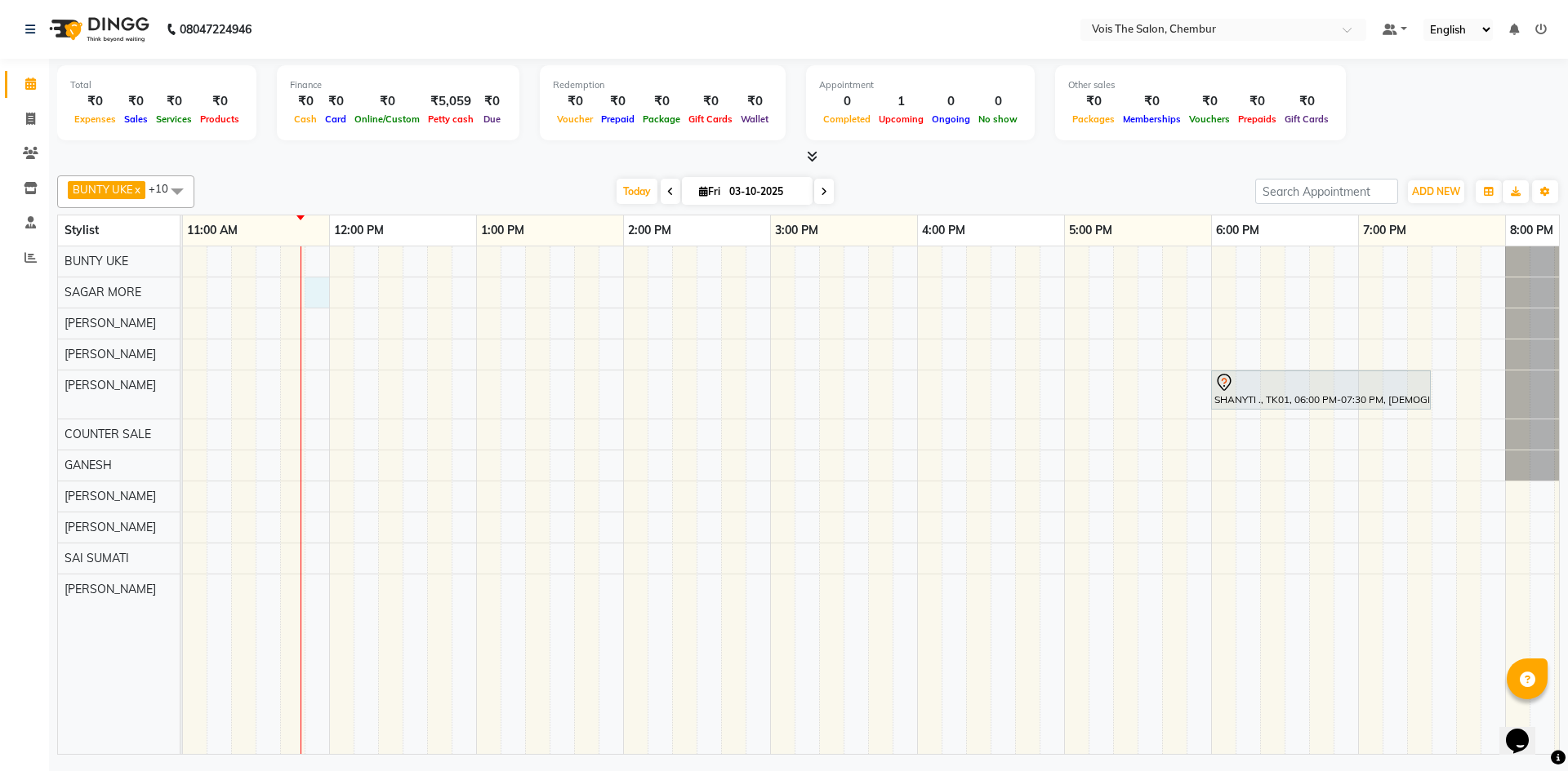
click at [315, 291] on div "SHANYTI ., TK01, 06:00 PM-07:30 PM, [DEMOGRAPHIC_DATA] Hair - Roots Touch Up" at bounding box center [843, 500] width 2205 height 508
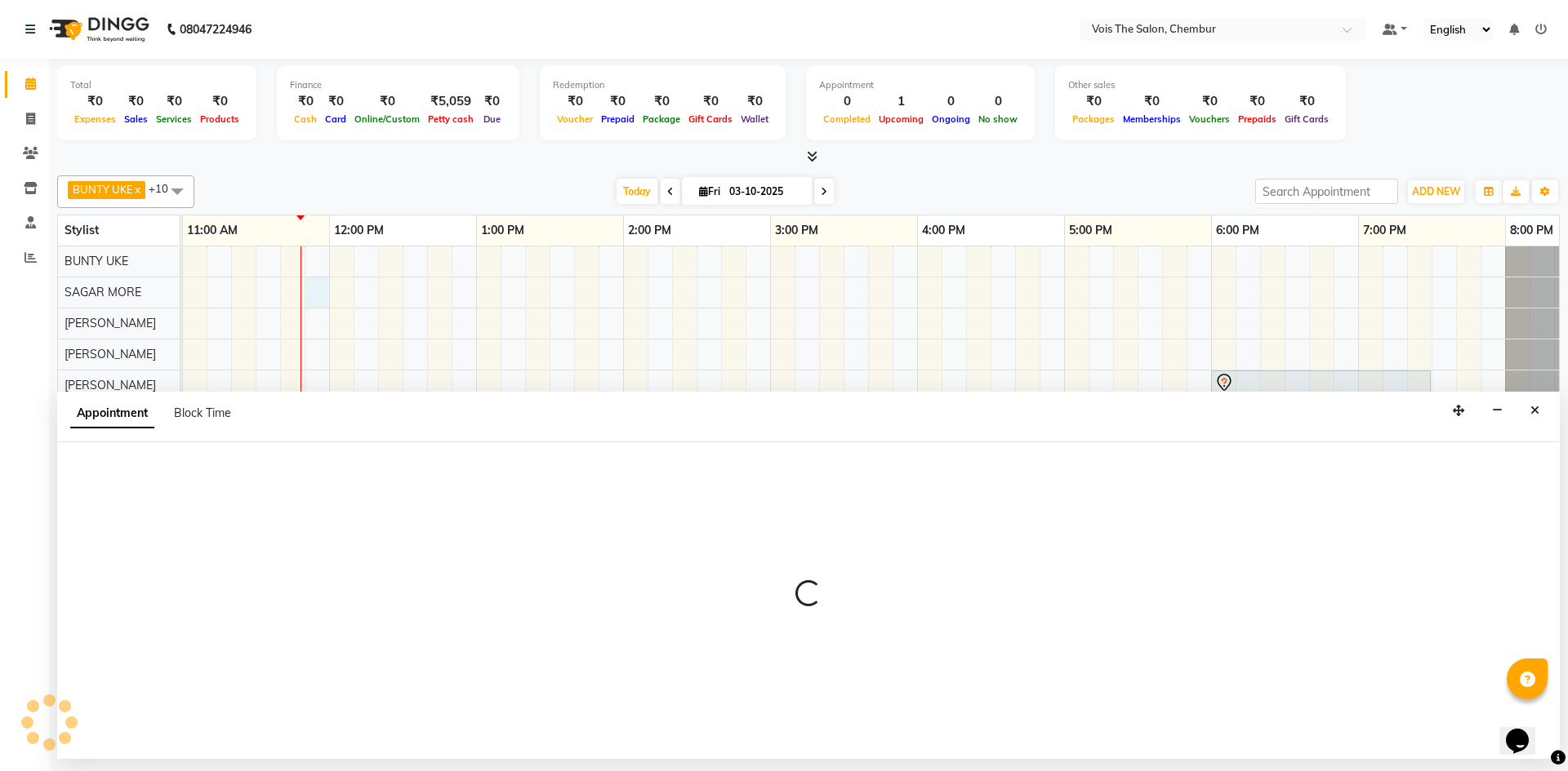
select select "79152"
select select "tentative"
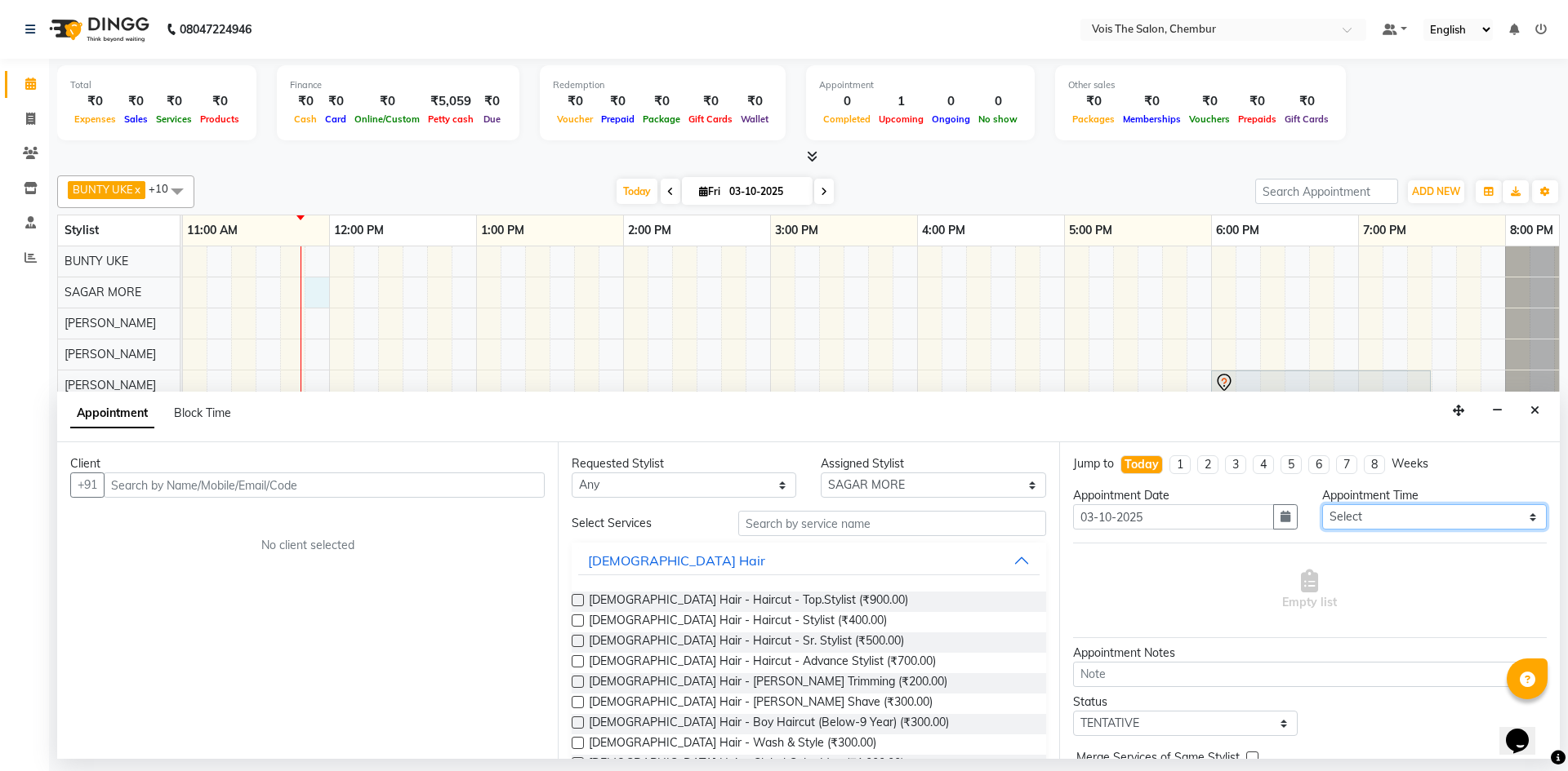
click at [1364, 516] on select "Select 09:00 AM 09:30 AM 10:00 AM 10:30 AM 11:00 AM 11:30 AM 12:00 PM 12:30 PM …" at bounding box center [1434, 517] width 225 height 25
select select "750"
click at [1322, 505] on select "Select 09:00 AM 09:30 AM 10:00 AM 10:30 AM 11:00 AM 11:30 AM 12:00 PM 12:30 PM …" at bounding box center [1434, 517] width 225 height 25
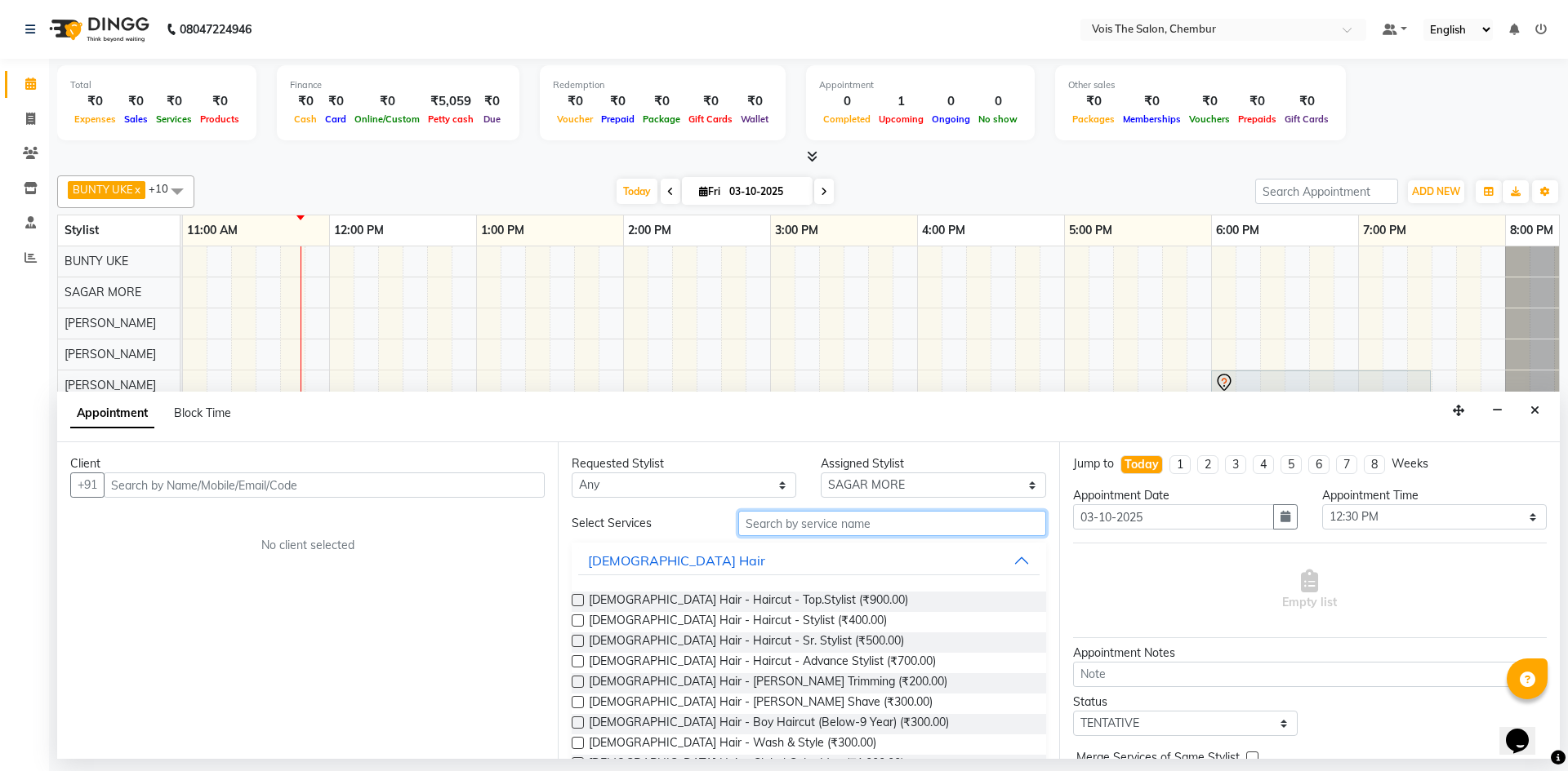
click at [764, 526] on input "text" at bounding box center [892, 523] width 308 height 25
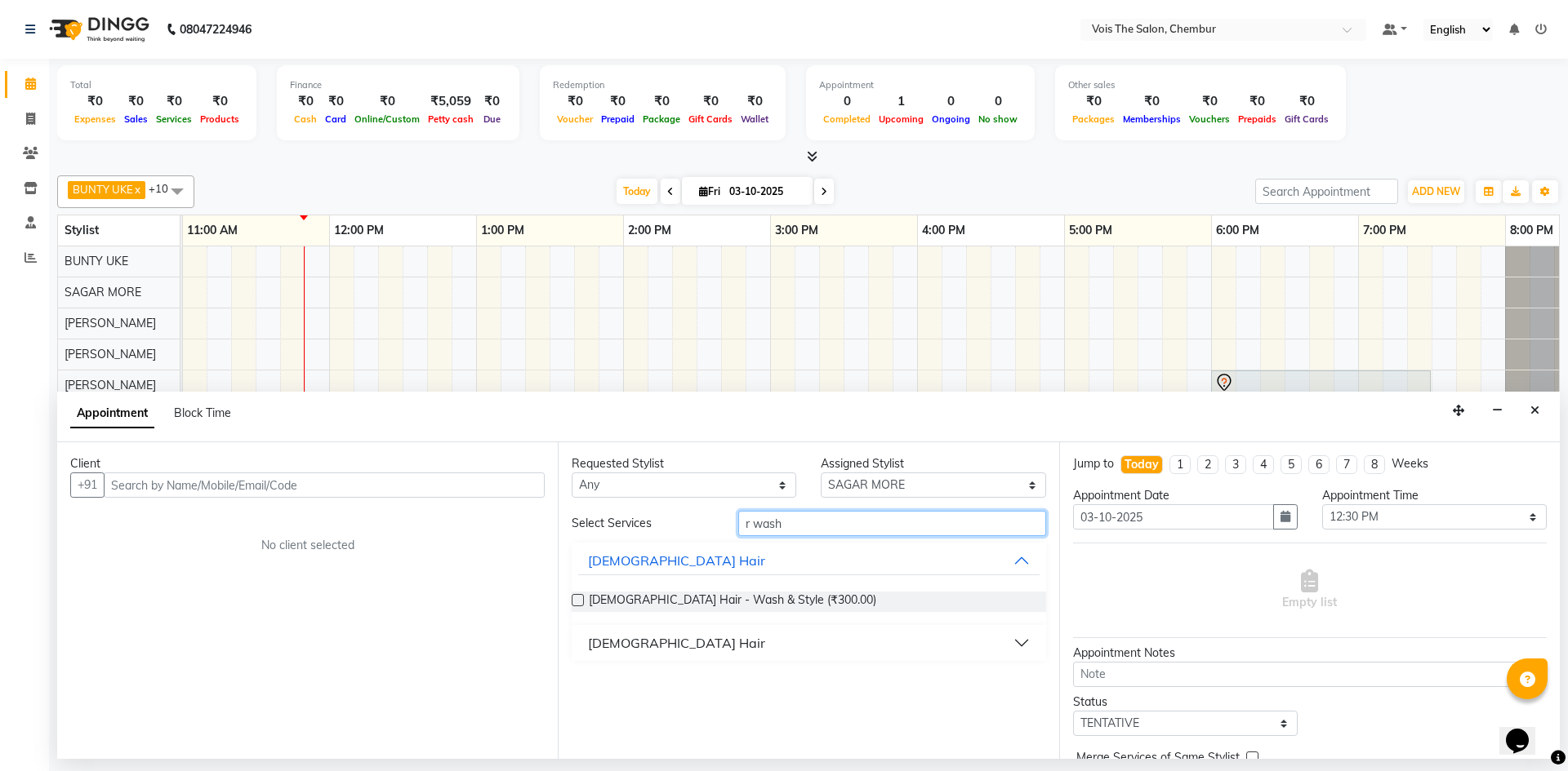
type input "r wash"
click at [754, 644] on button "FEMALE Hair" at bounding box center [809, 642] width 461 height 30
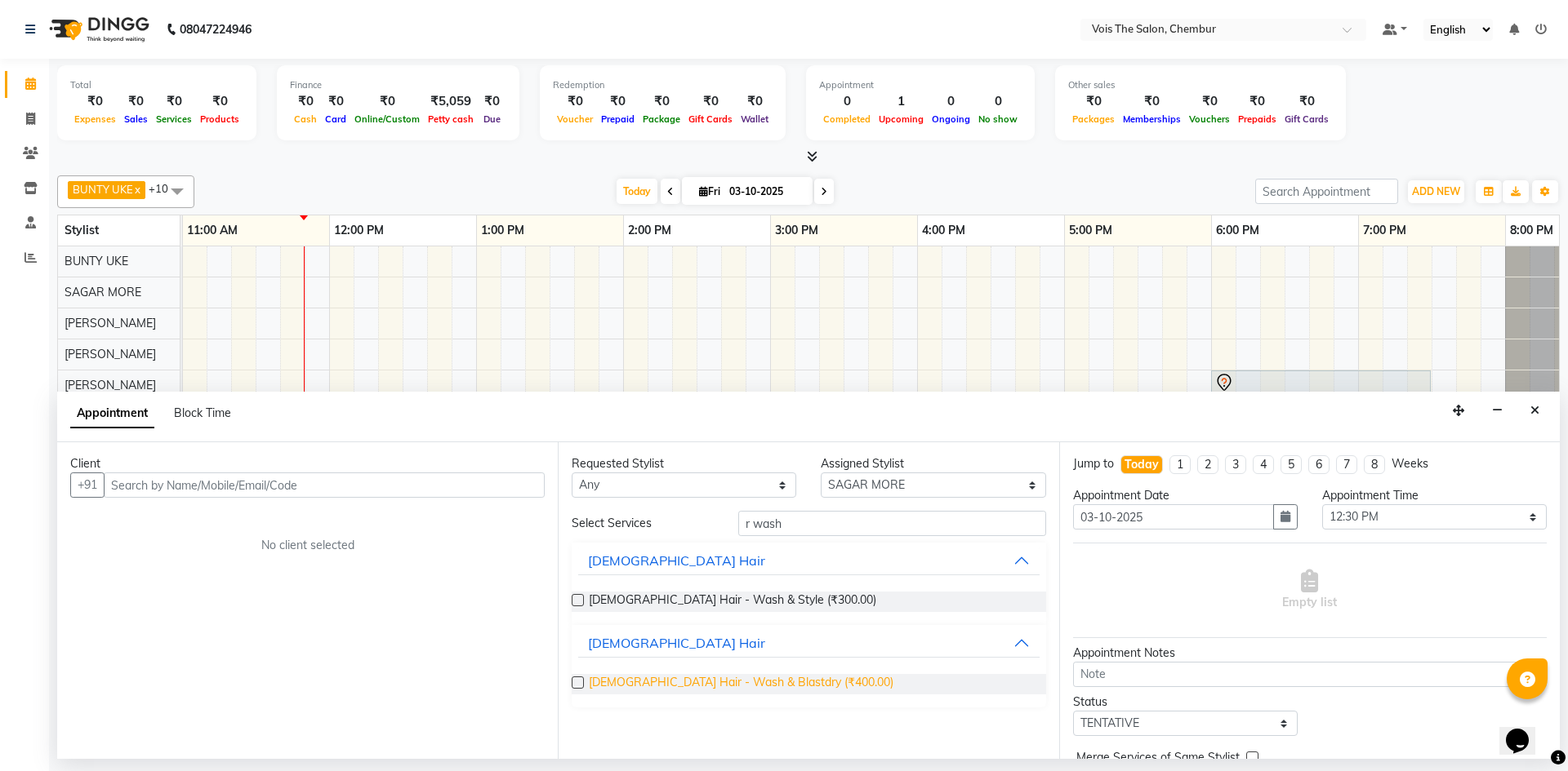
click at [749, 686] on span "FEMALE Hair - Wash & Blastdry (₹400.00)" at bounding box center [741, 684] width 304 height 20
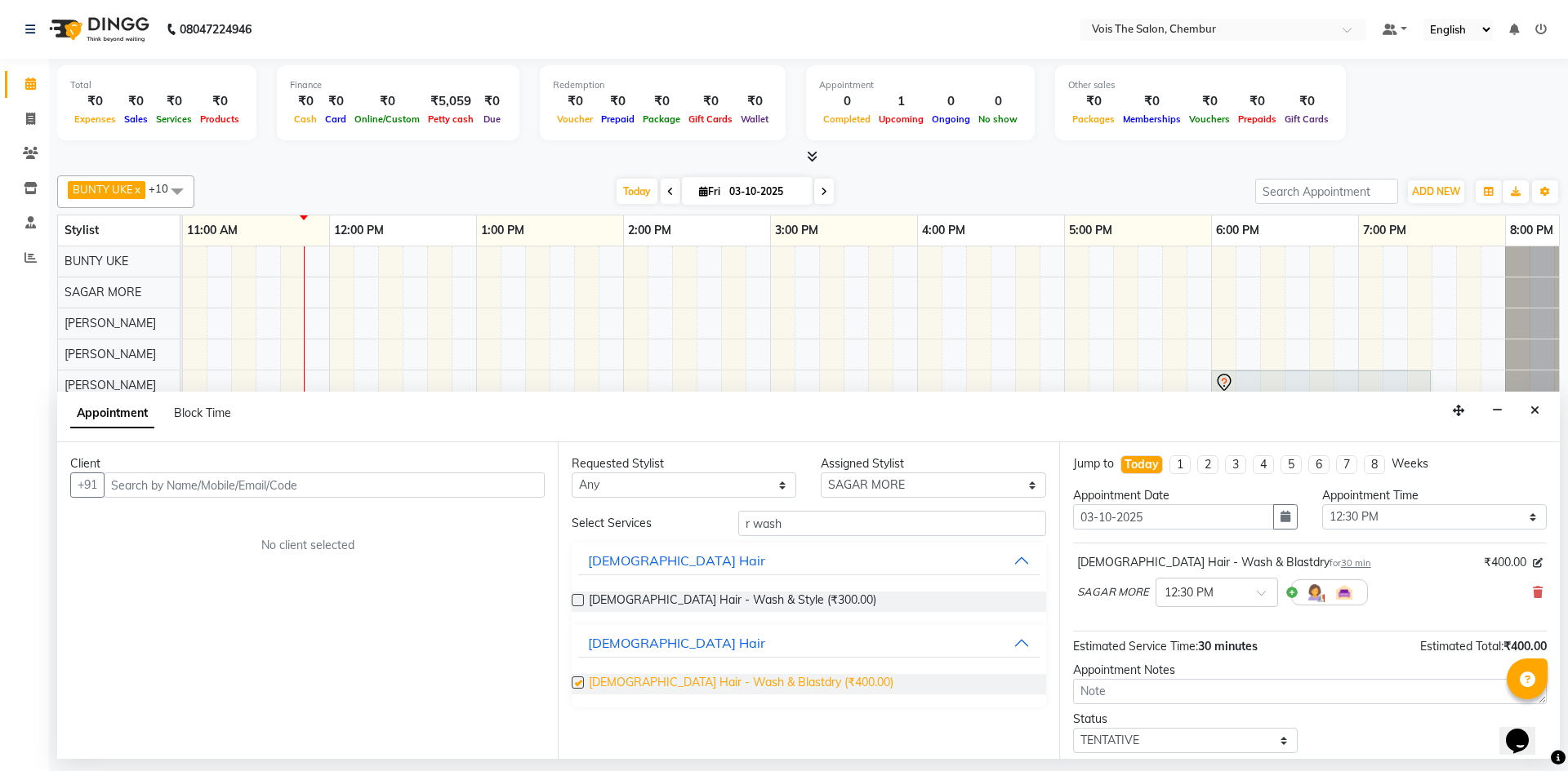
checkbox input "false"
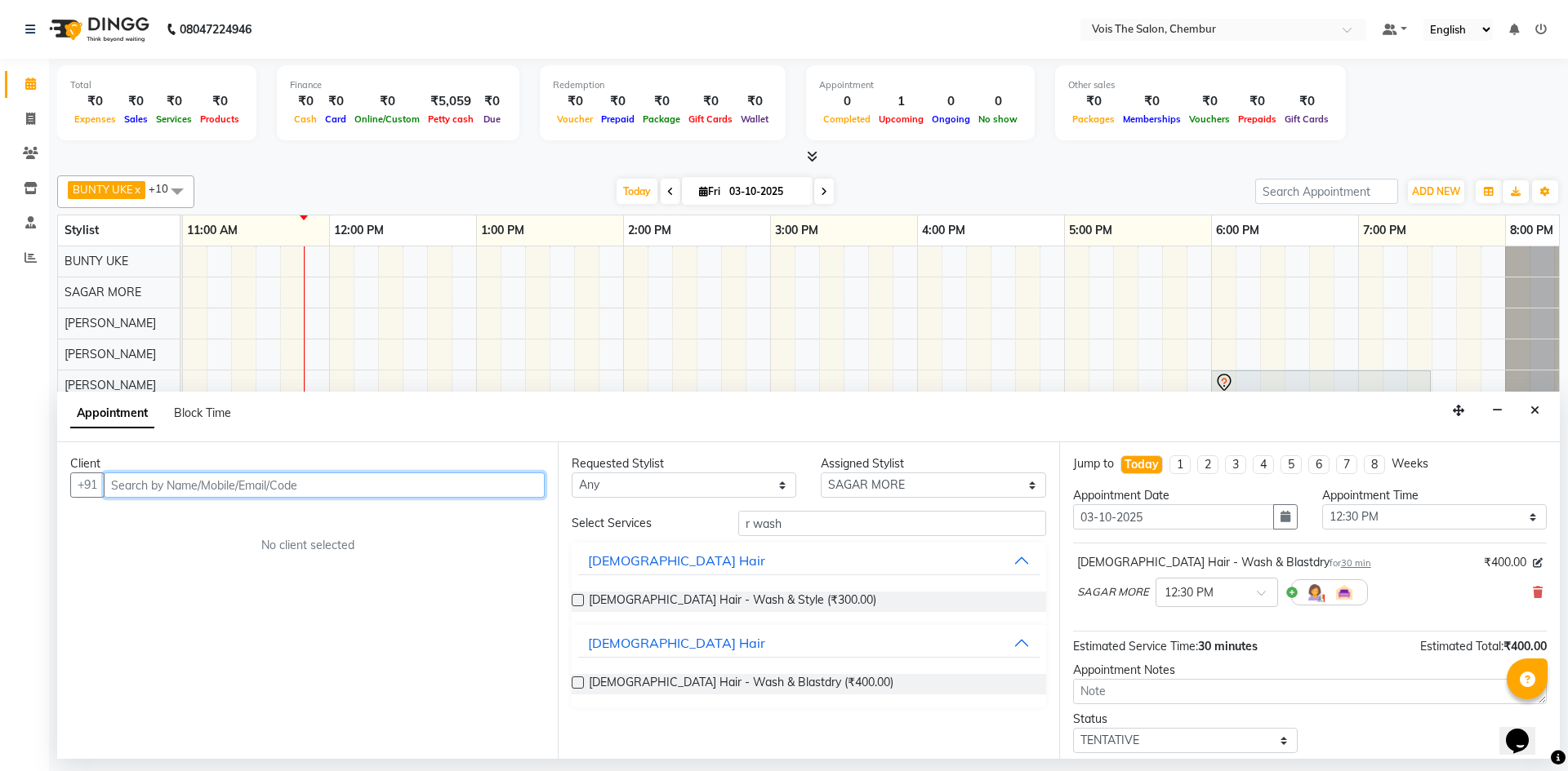
click at [214, 485] on input "text" at bounding box center [324, 485] width 441 height 25
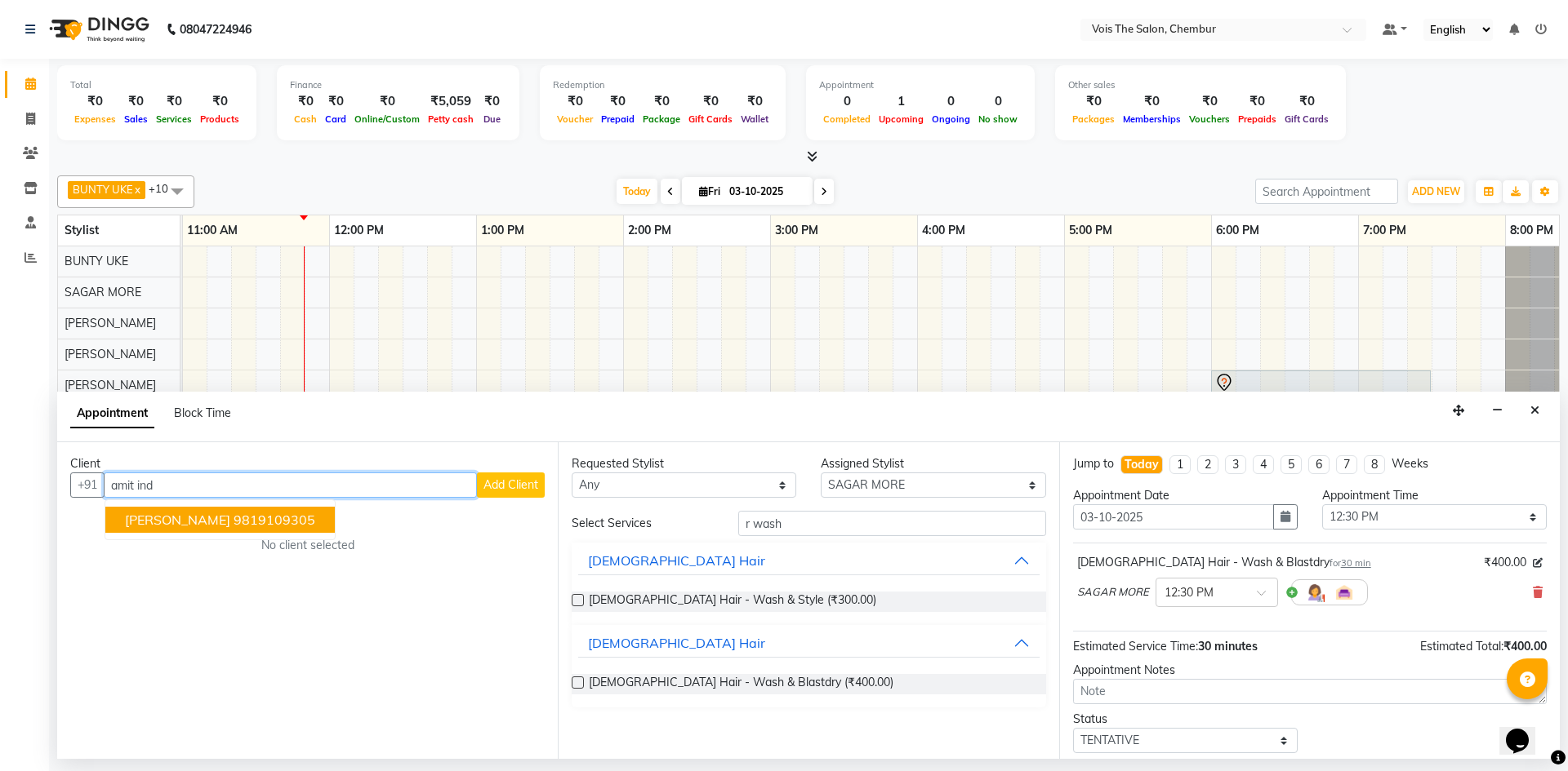
click at [174, 517] on span "Amit INDRALE" at bounding box center [178, 519] width 106 height 16
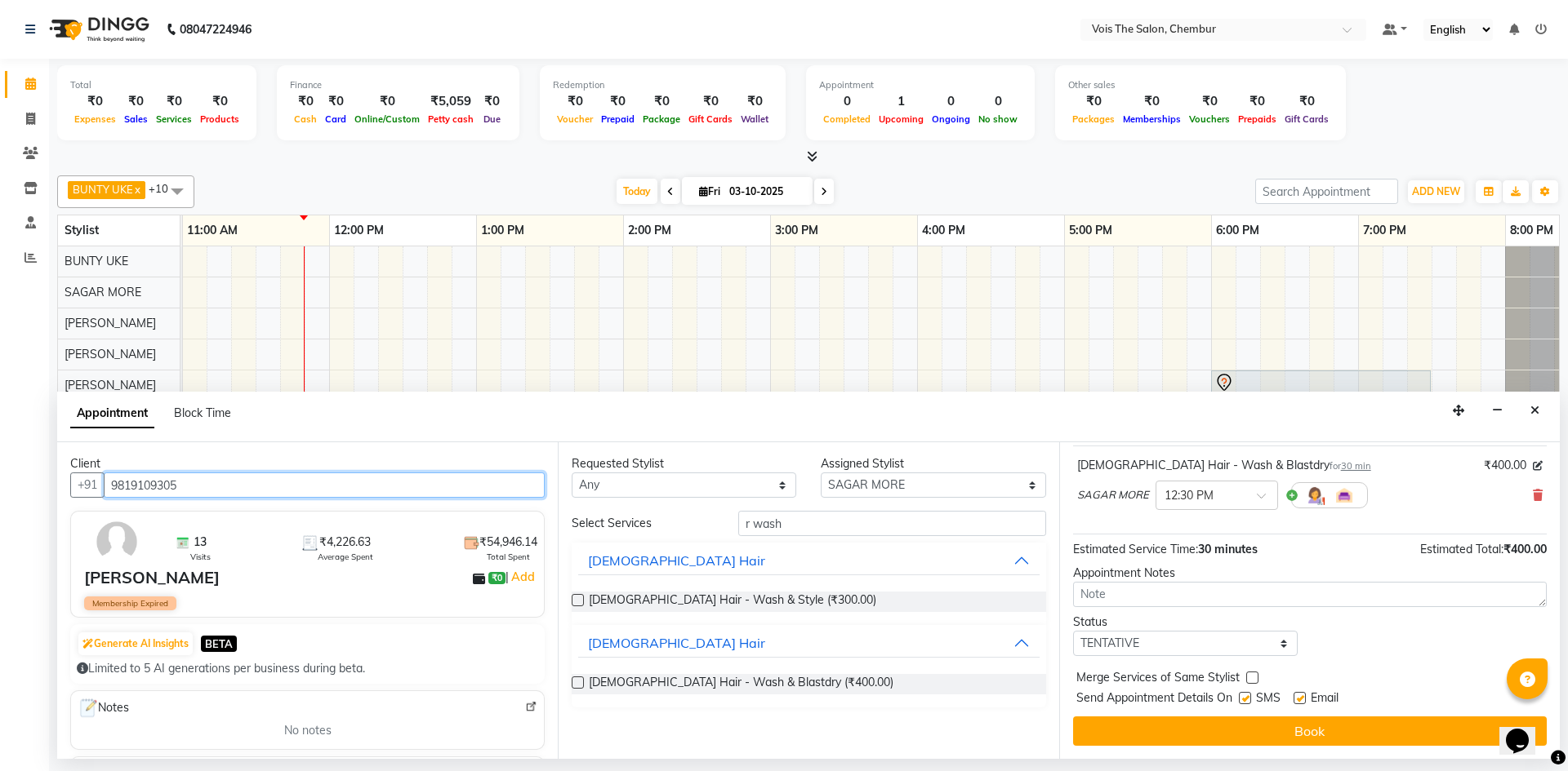
scroll to position [97, 0]
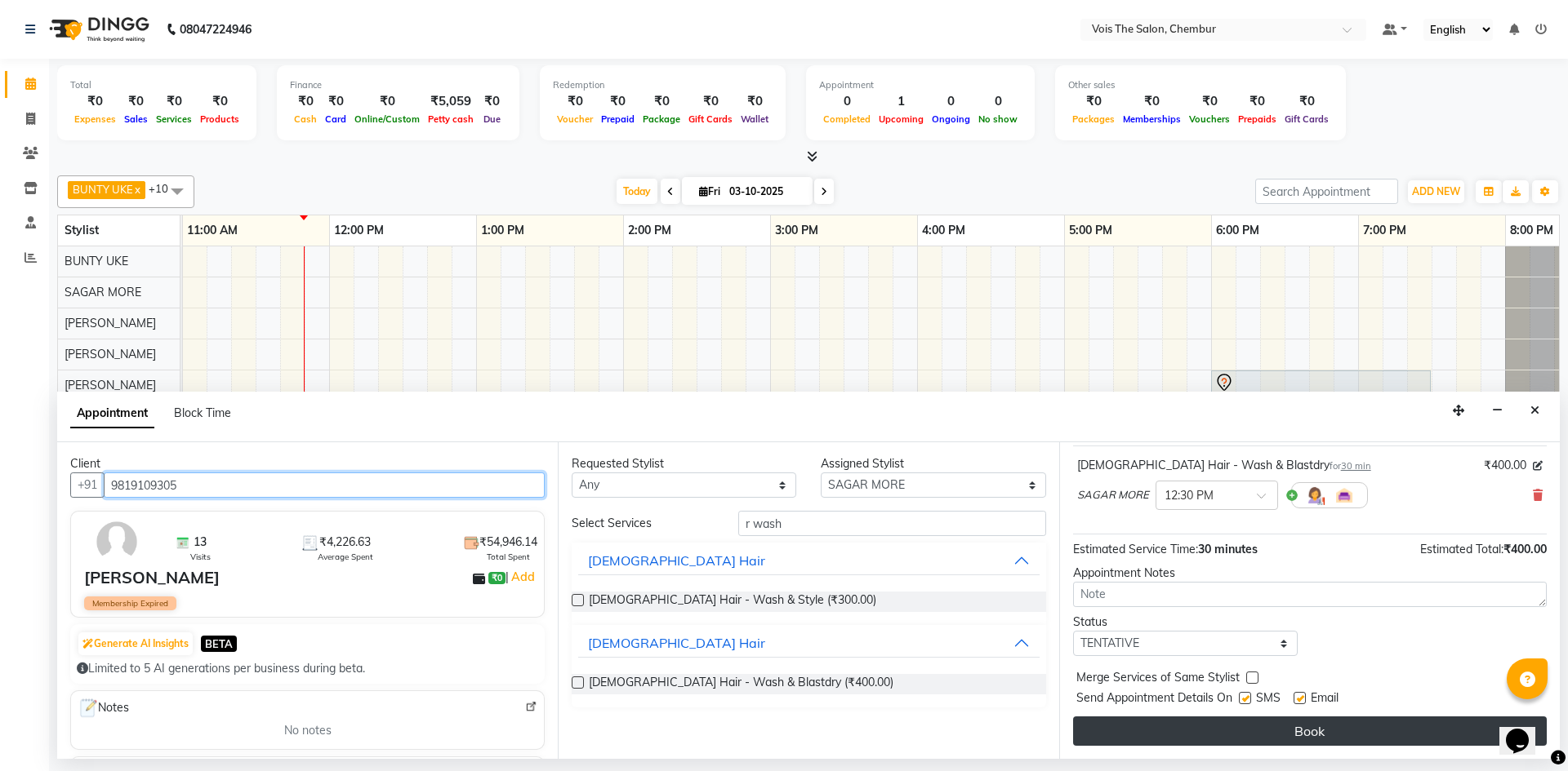
type input "9819109305"
click at [1186, 729] on button "Book" at bounding box center [1310, 731] width 474 height 30
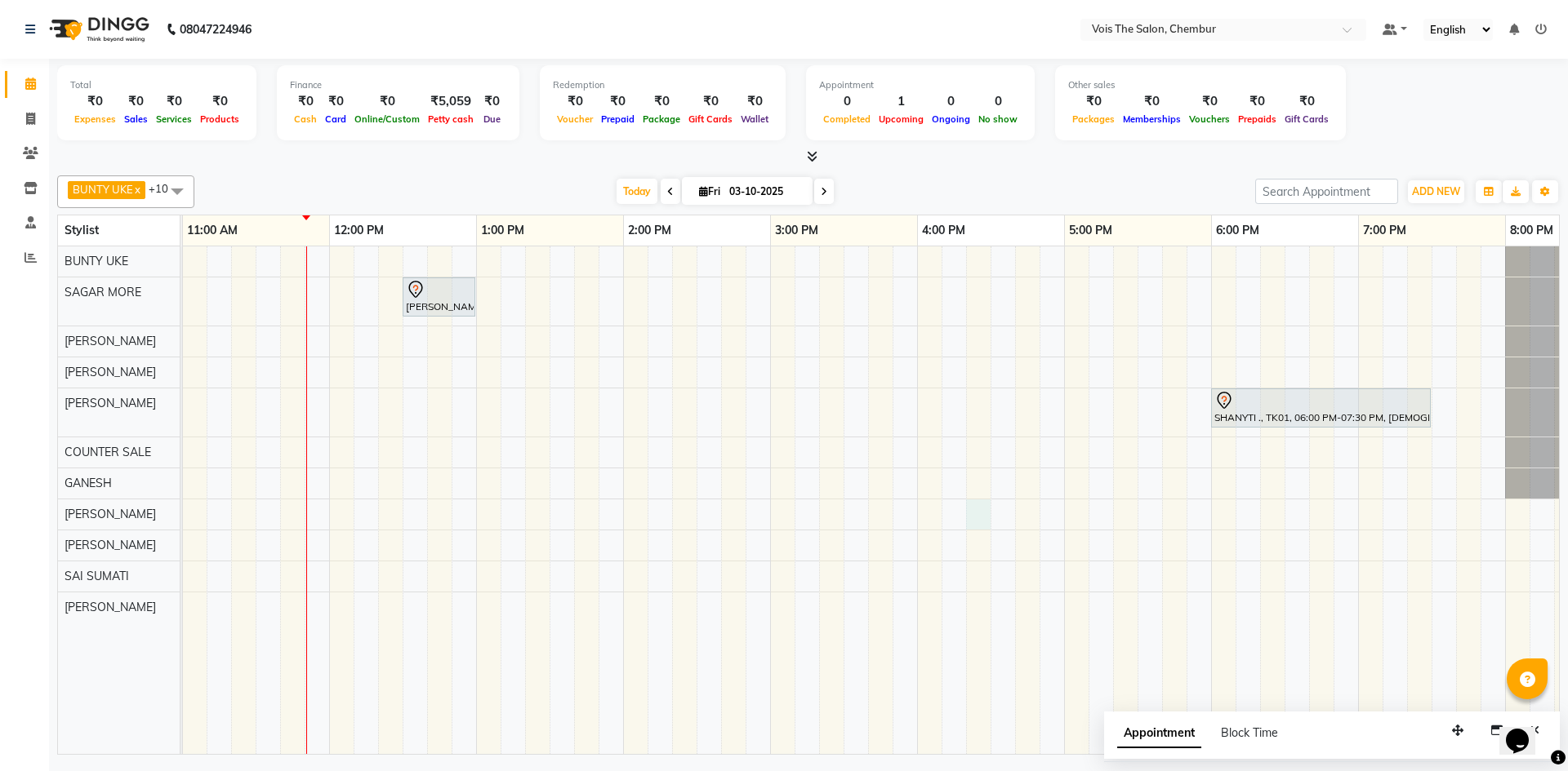
click at [976, 522] on div "Amit INDRALE, TK02, 12:30 PM-01:00 PM, FEMALE Hair - Wash & Blastdry SHANYTI .,…" at bounding box center [843, 500] width 2205 height 508
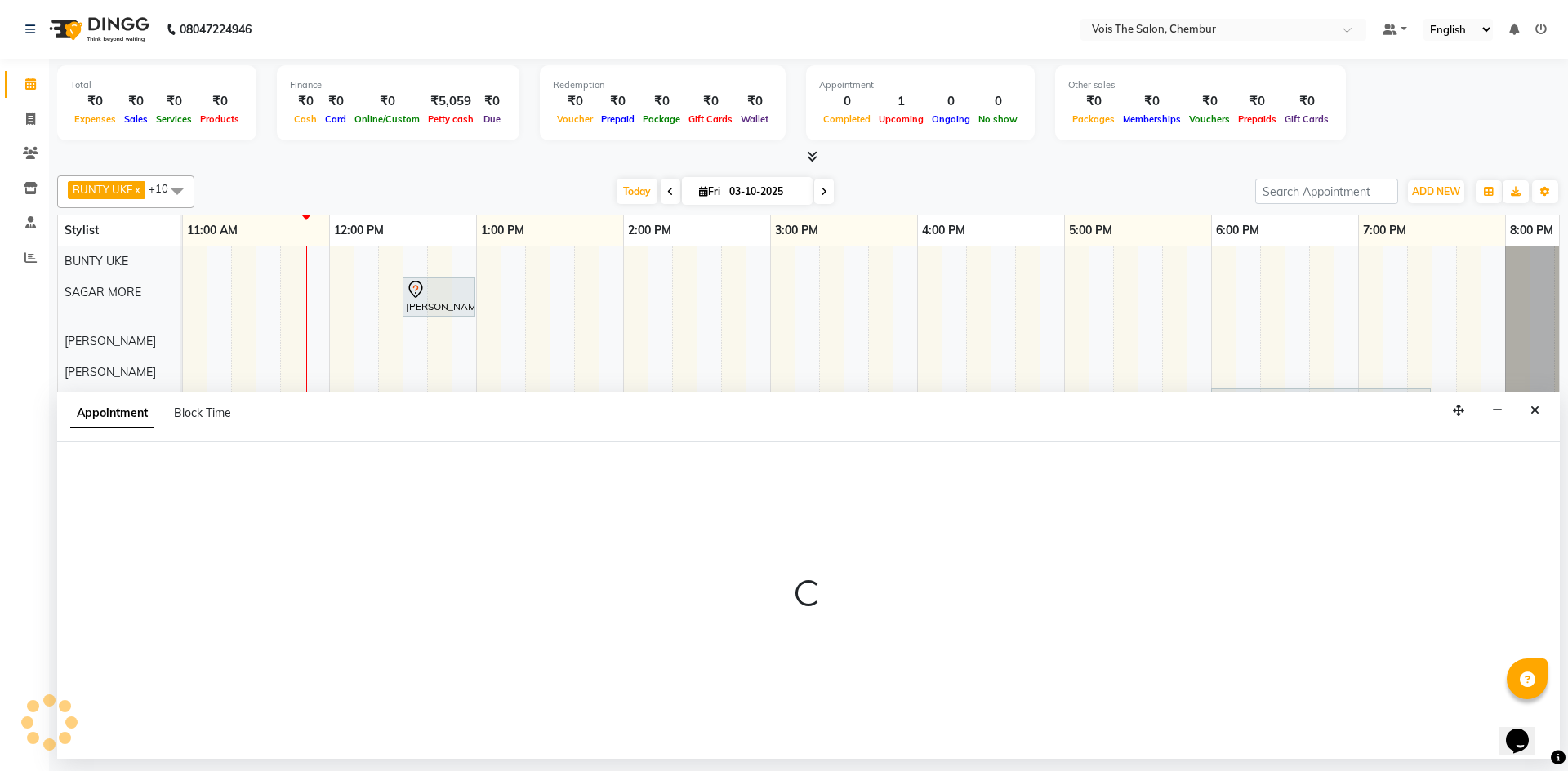
select select "85150"
select select "tentative"
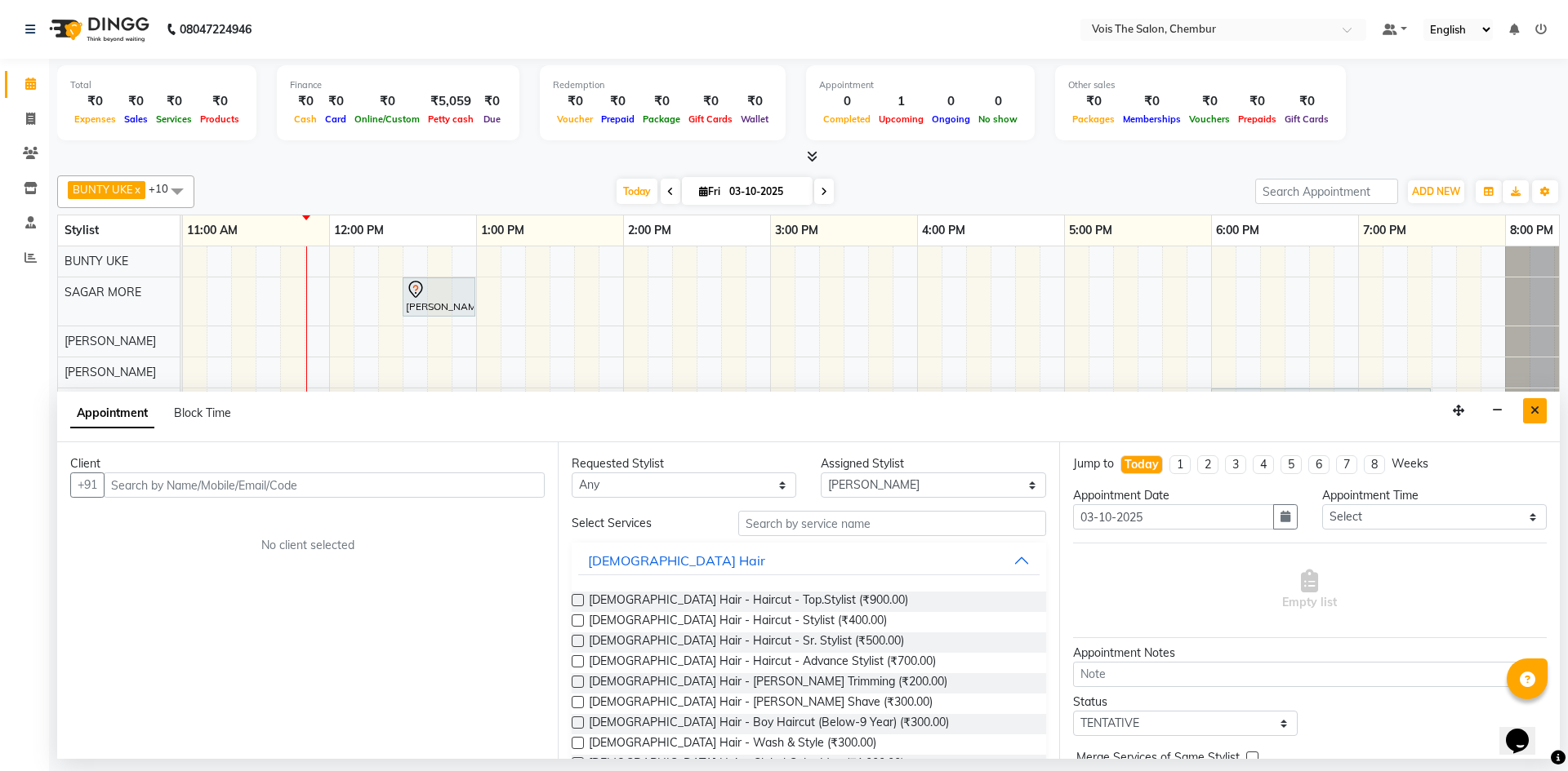
click at [1530, 413] on icon "Close" at bounding box center [1534, 411] width 9 height 12
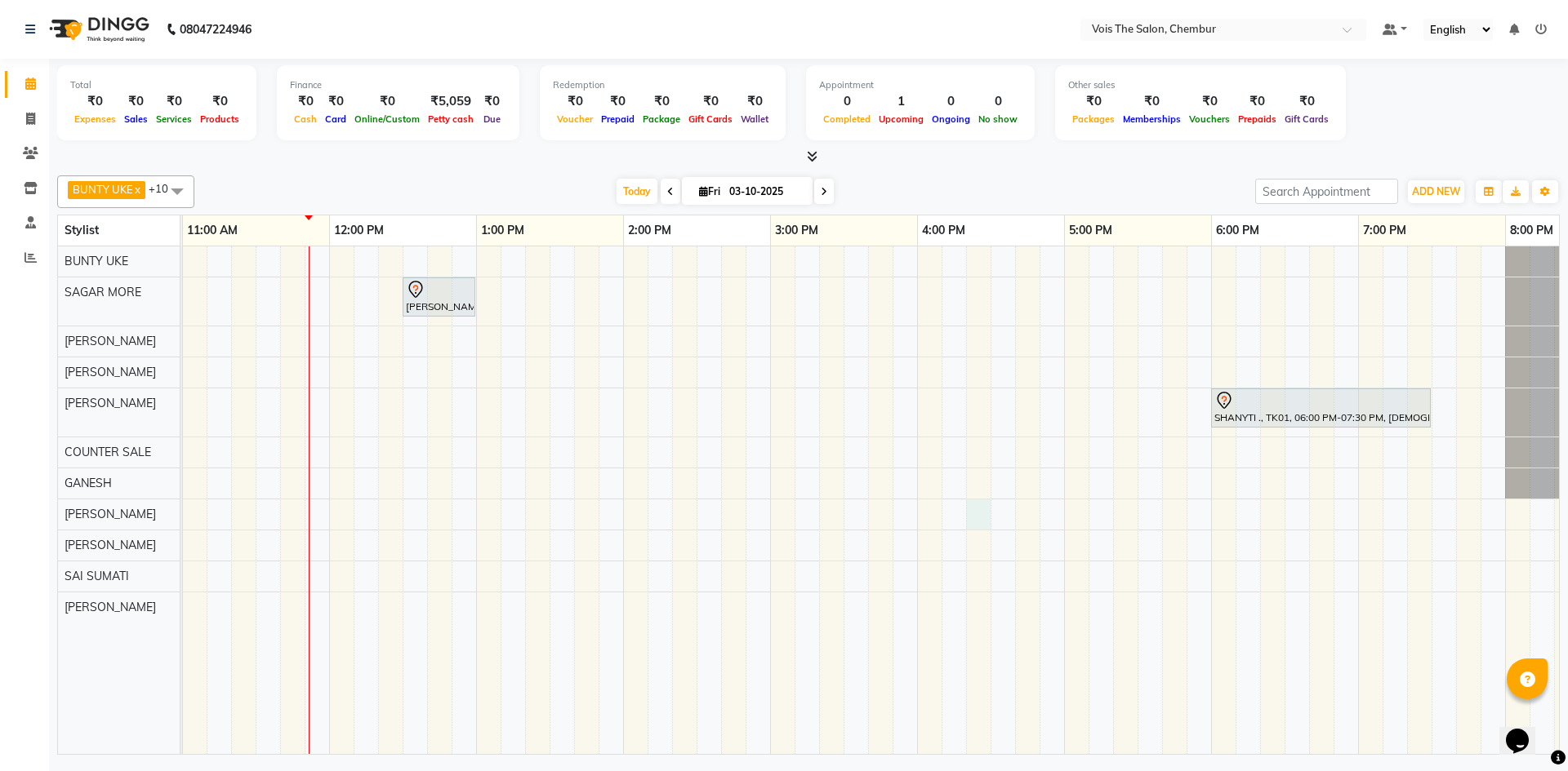
click at [981, 516] on div "Amit INDRALE, TK02, 12:30 PM-01:00 PM, FEMALE Hair - Wash & Blastdry SHANYTI .,…" at bounding box center [843, 500] width 2205 height 508
select select "85150"
select select "tentative"
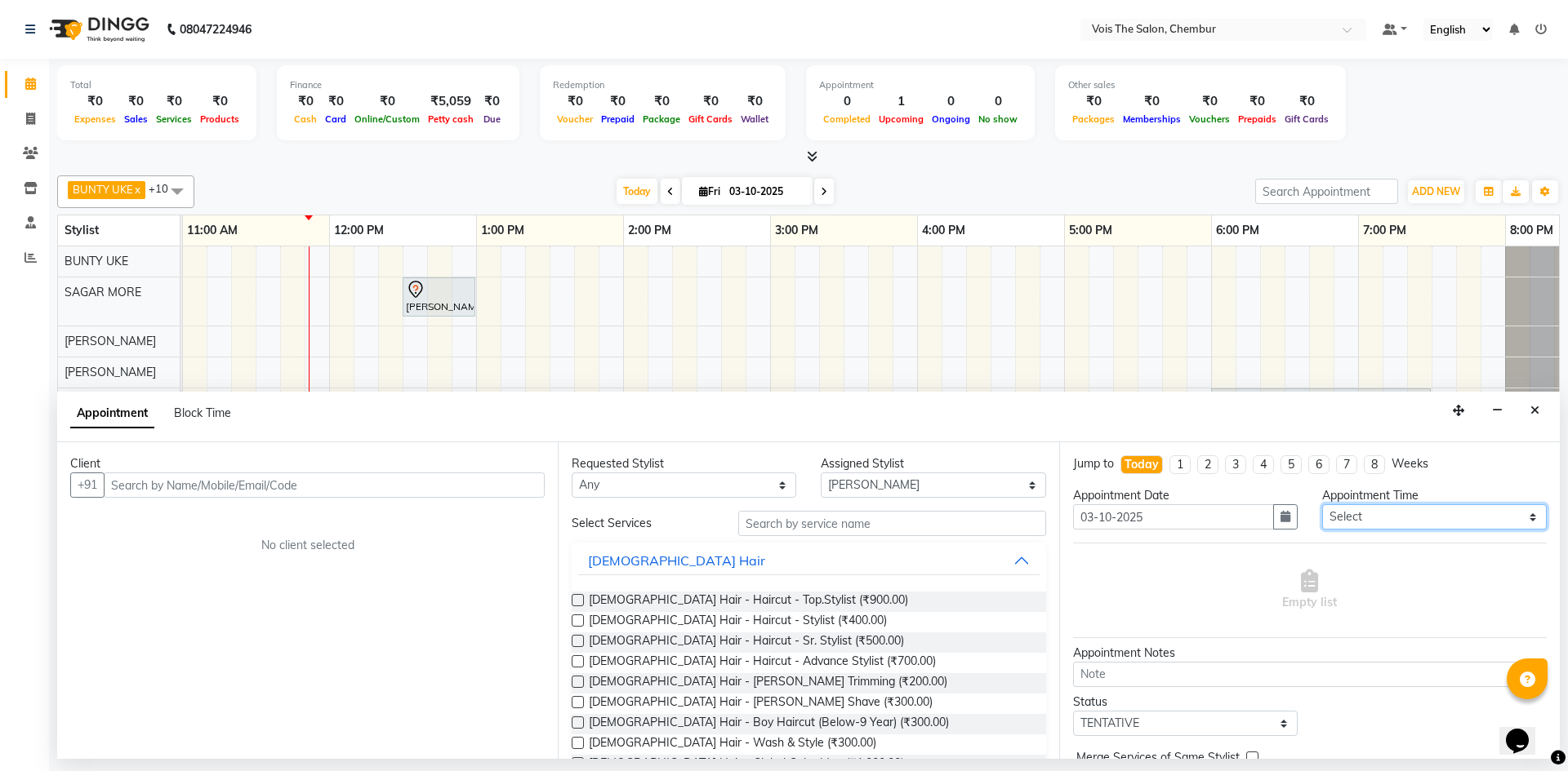
click at [1412, 517] on select "Select 09:00 AM 09:30 AM 10:00 AM 10:30 AM 11:00 AM 11:30 AM 12:00 PM 12:30 PM …" at bounding box center [1434, 517] width 225 height 25
select select "990"
click at [1322, 505] on select "Select 09:00 AM 09:30 AM 10:00 AM 10:30 AM 11:00 AM 11:30 AM 12:00 PM 12:30 PM …" at bounding box center [1434, 517] width 225 height 25
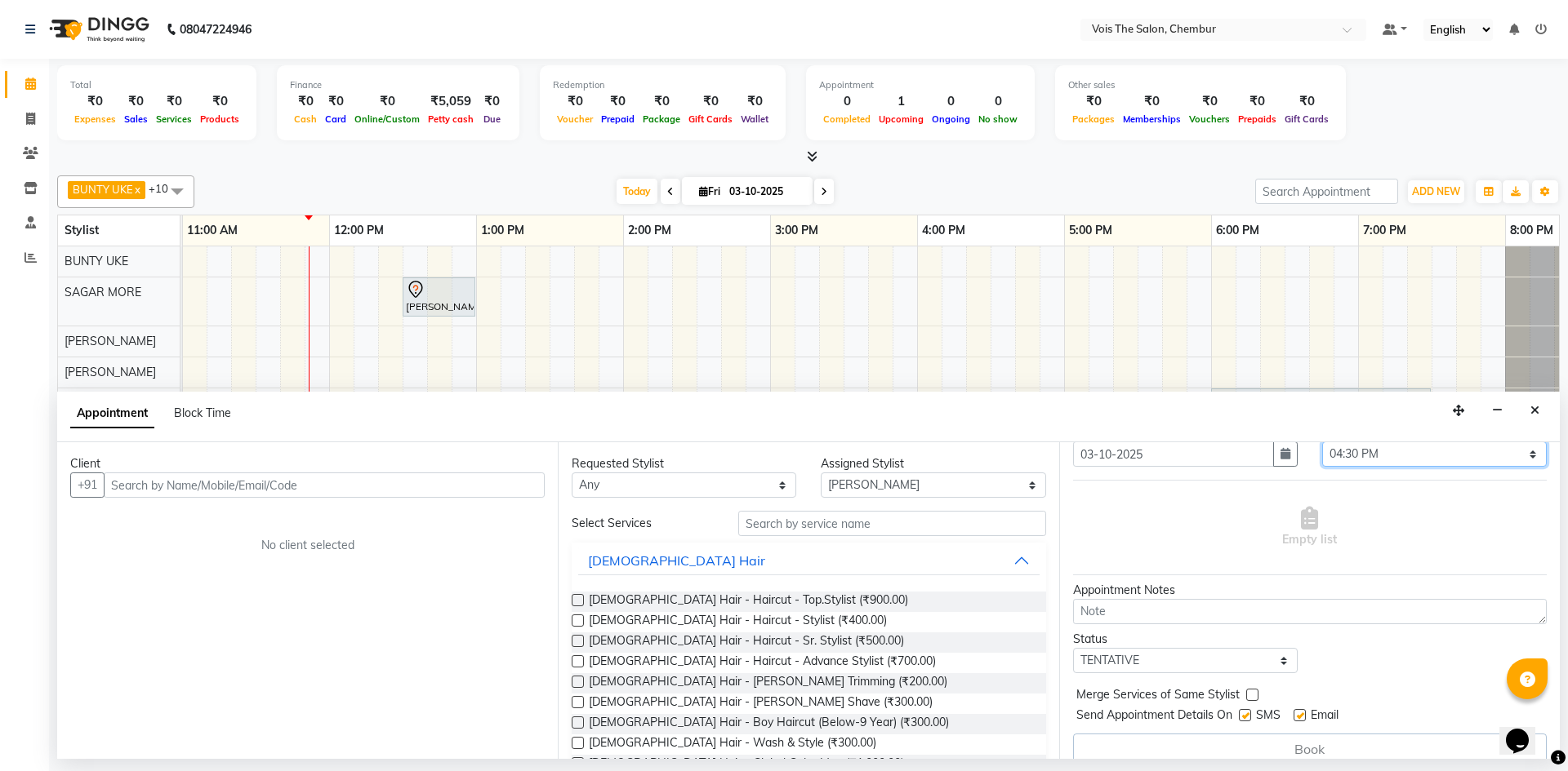
scroll to position [82, 0]
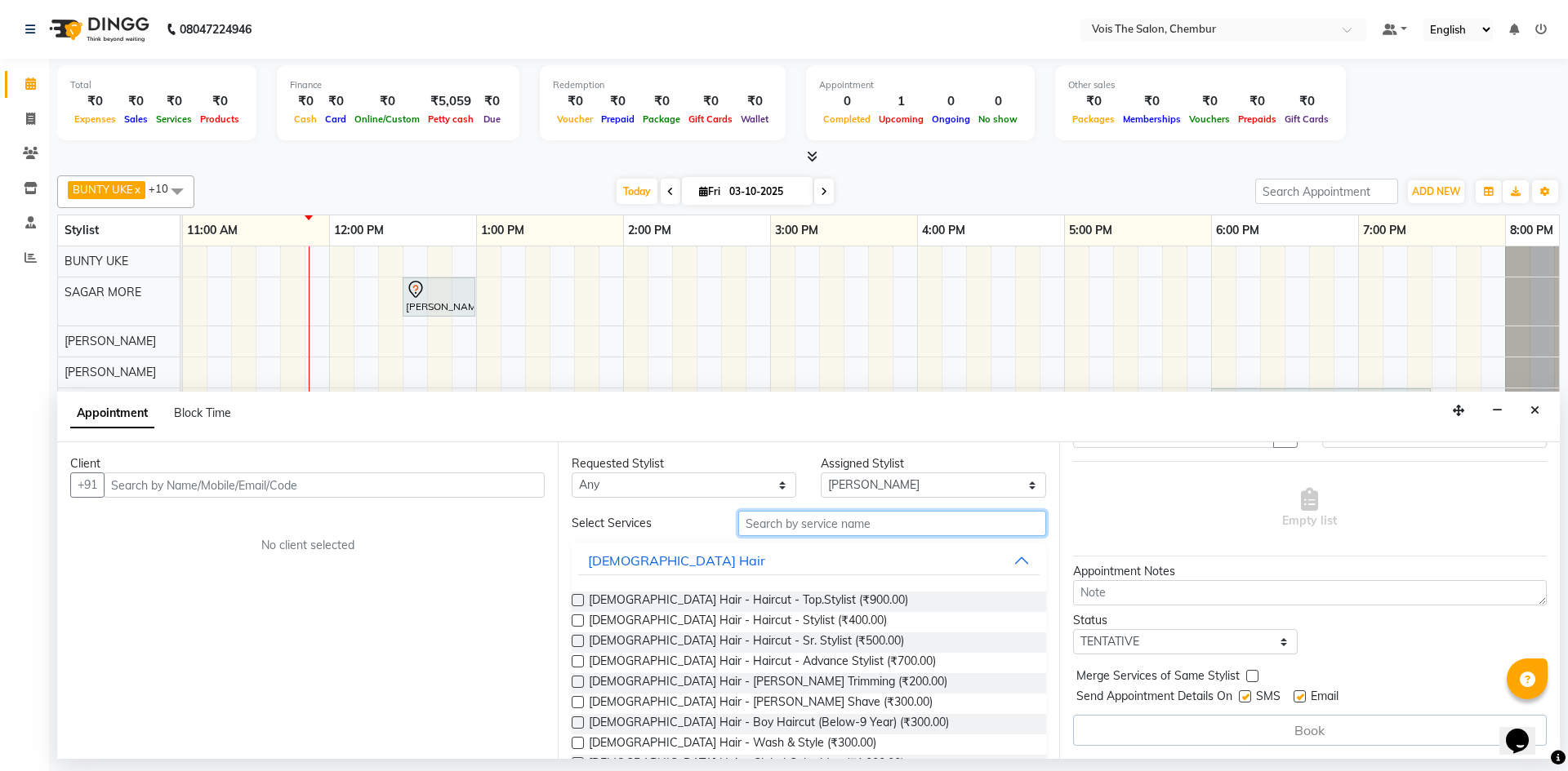
click at [803, 528] on input "text" at bounding box center [892, 523] width 308 height 25
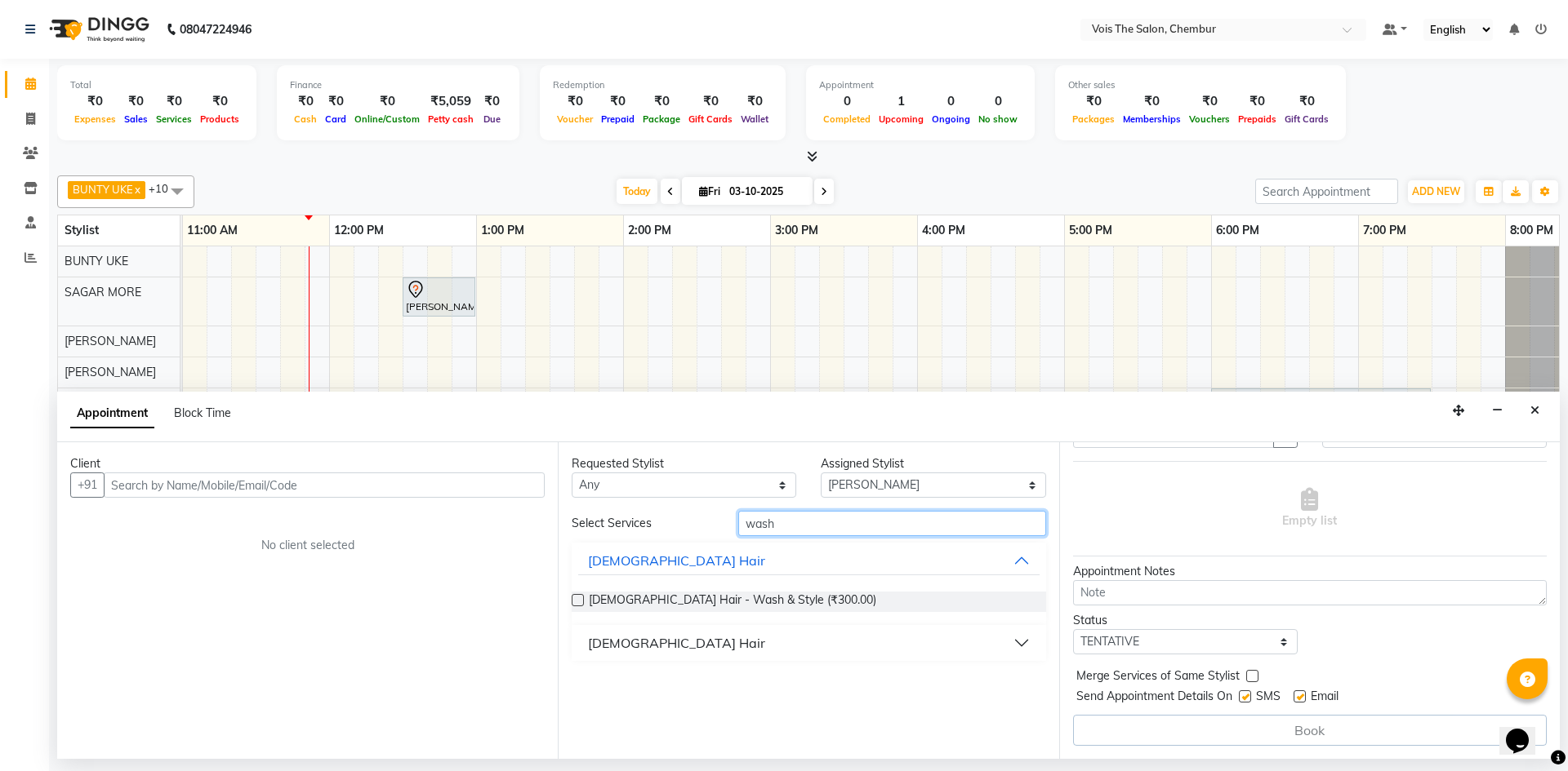
type input "wash"
click at [720, 648] on button "FEMALE Hair" at bounding box center [809, 642] width 461 height 30
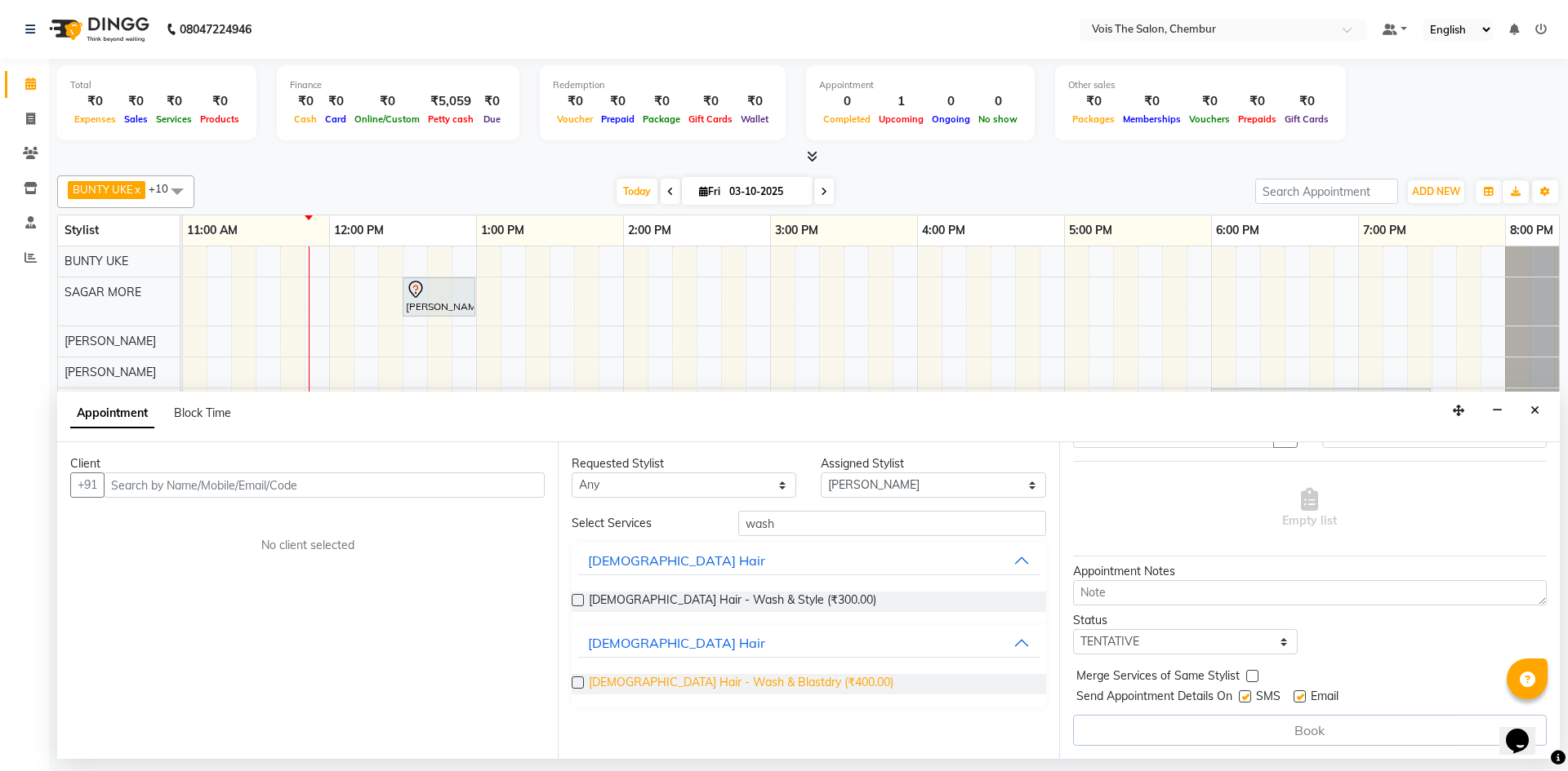
click at [781, 678] on span "FEMALE Hair - Wash & Blastdry (₹400.00)" at bounding box center [741, 684] width 304 height 20
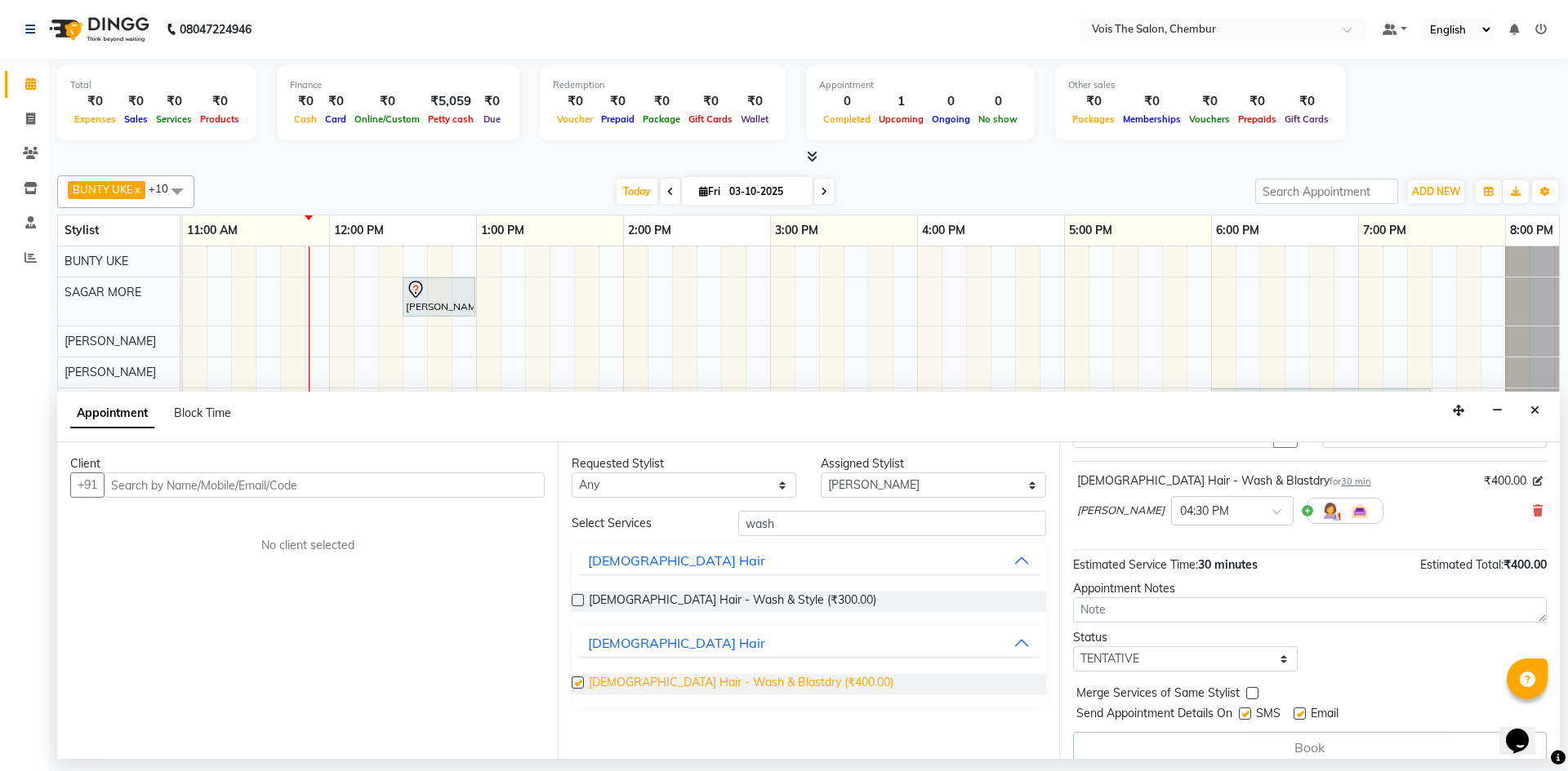
checkbox input "false"
click at [1272, 512] on span at bounding box center [1282, 517] width 20 height 17
click at [1171, 642] on div "09:00 PM" at bounding box center [1231, 644] width 121 height 30
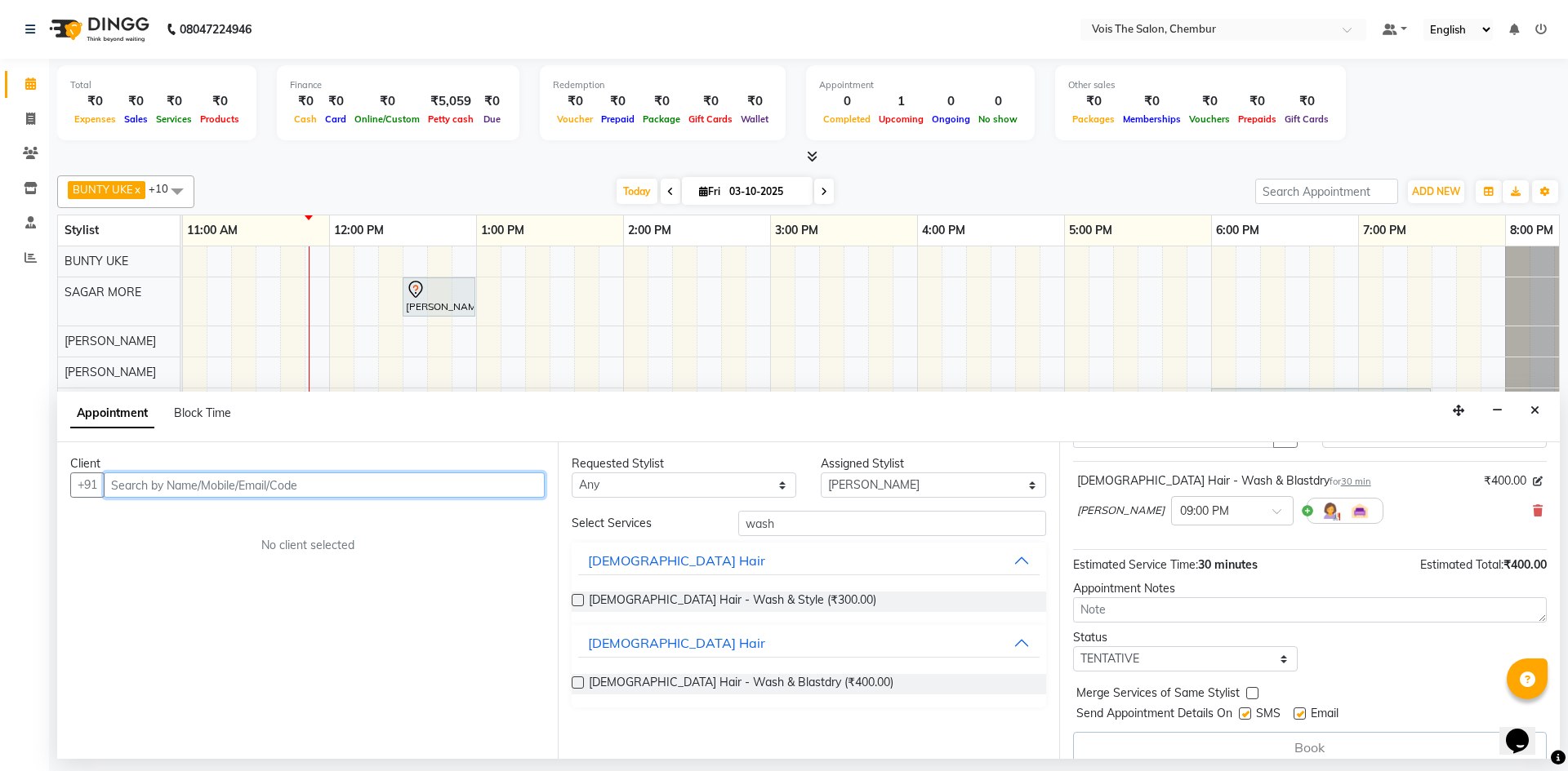
click at [381, 486] on input "text" at bounding box center [324, 485] width 441 height 25
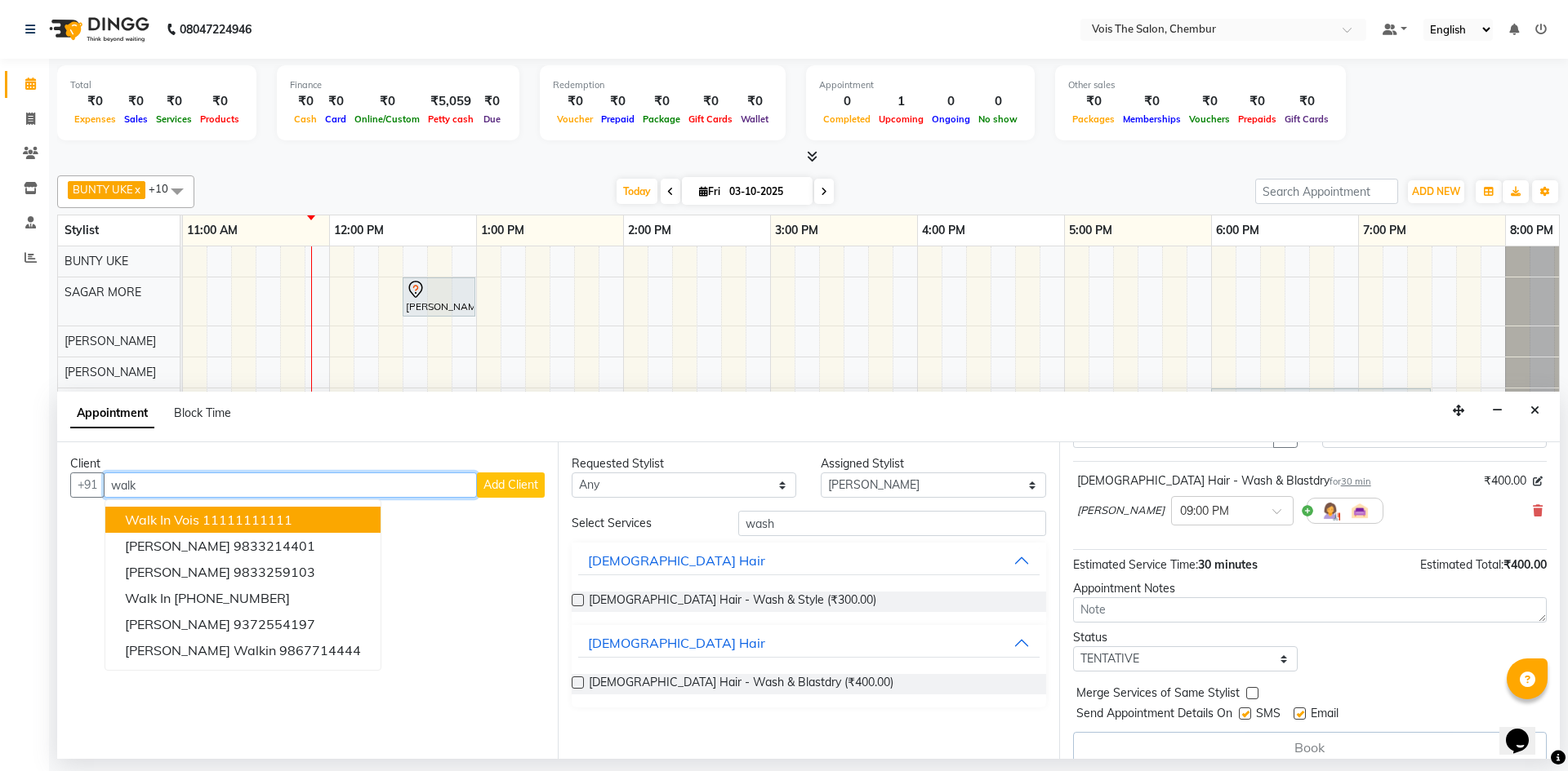
click at [274, 516] on ngb-highlight "11111111111" at bounding box center [247, 519] width 90 height 16
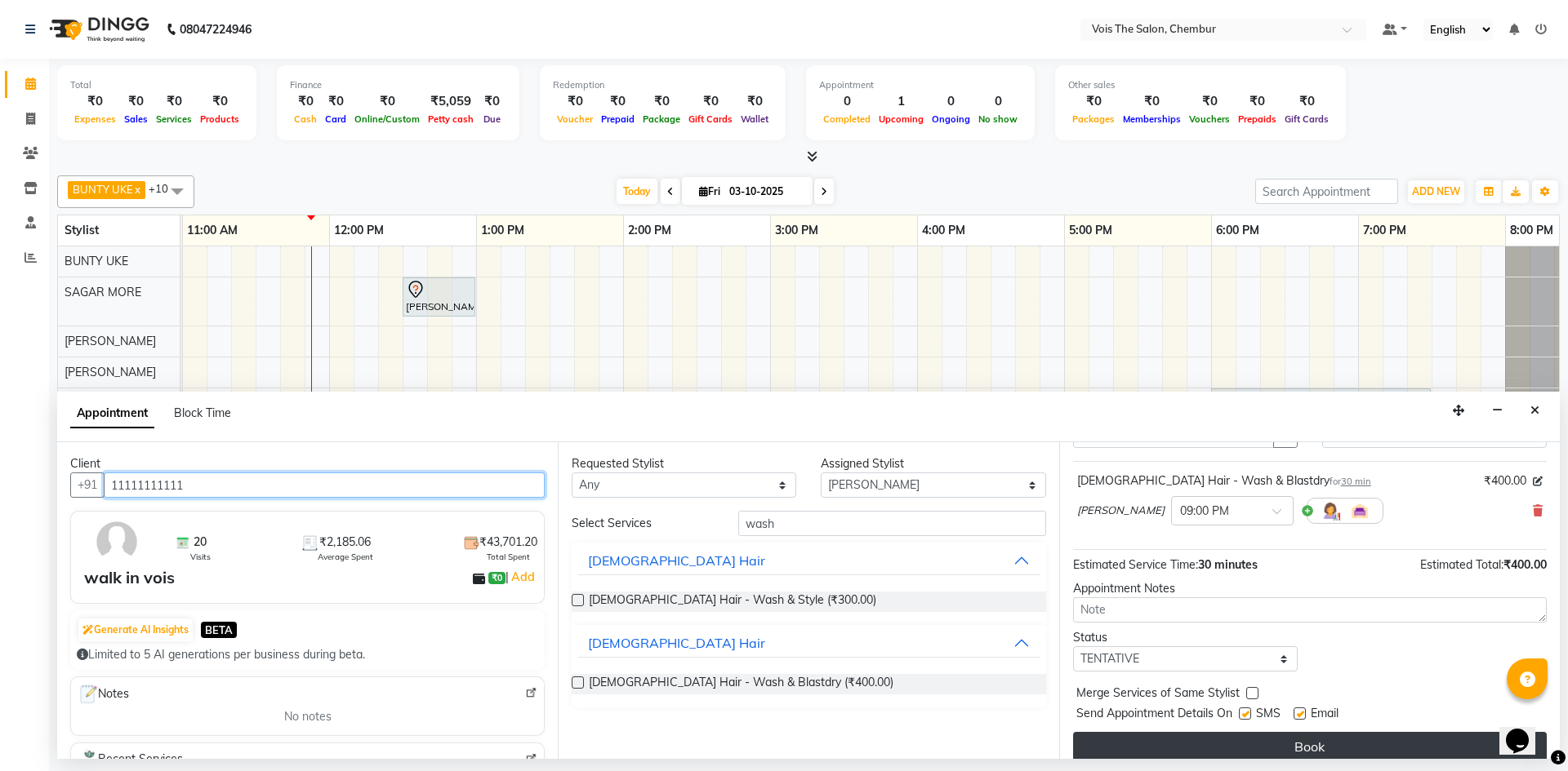
type input "11111111111"
click at [1289, 743] on button "Book" at bounding box center [1310, 746] width 474 height 30
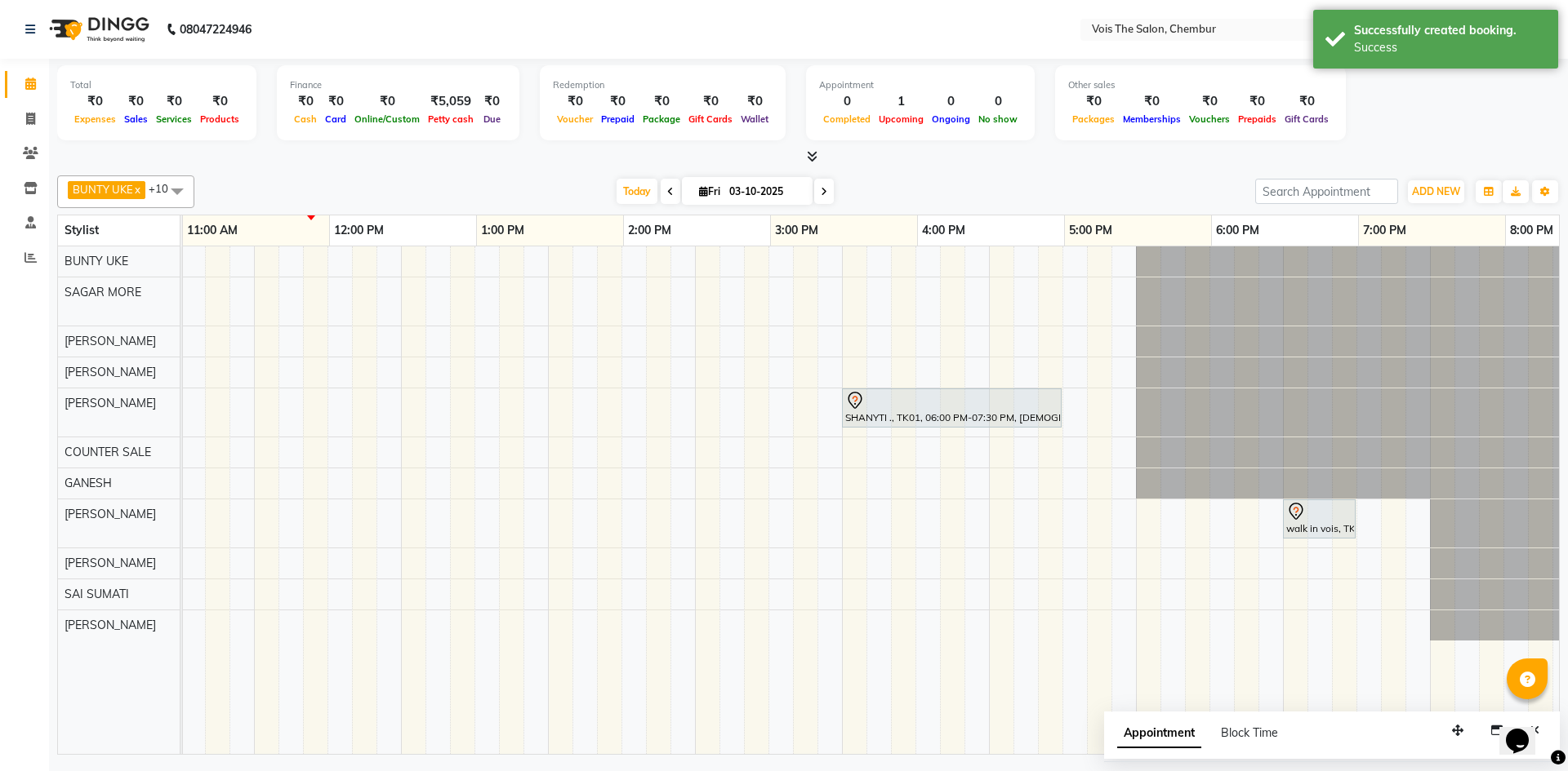
scroll to position [0, 829]
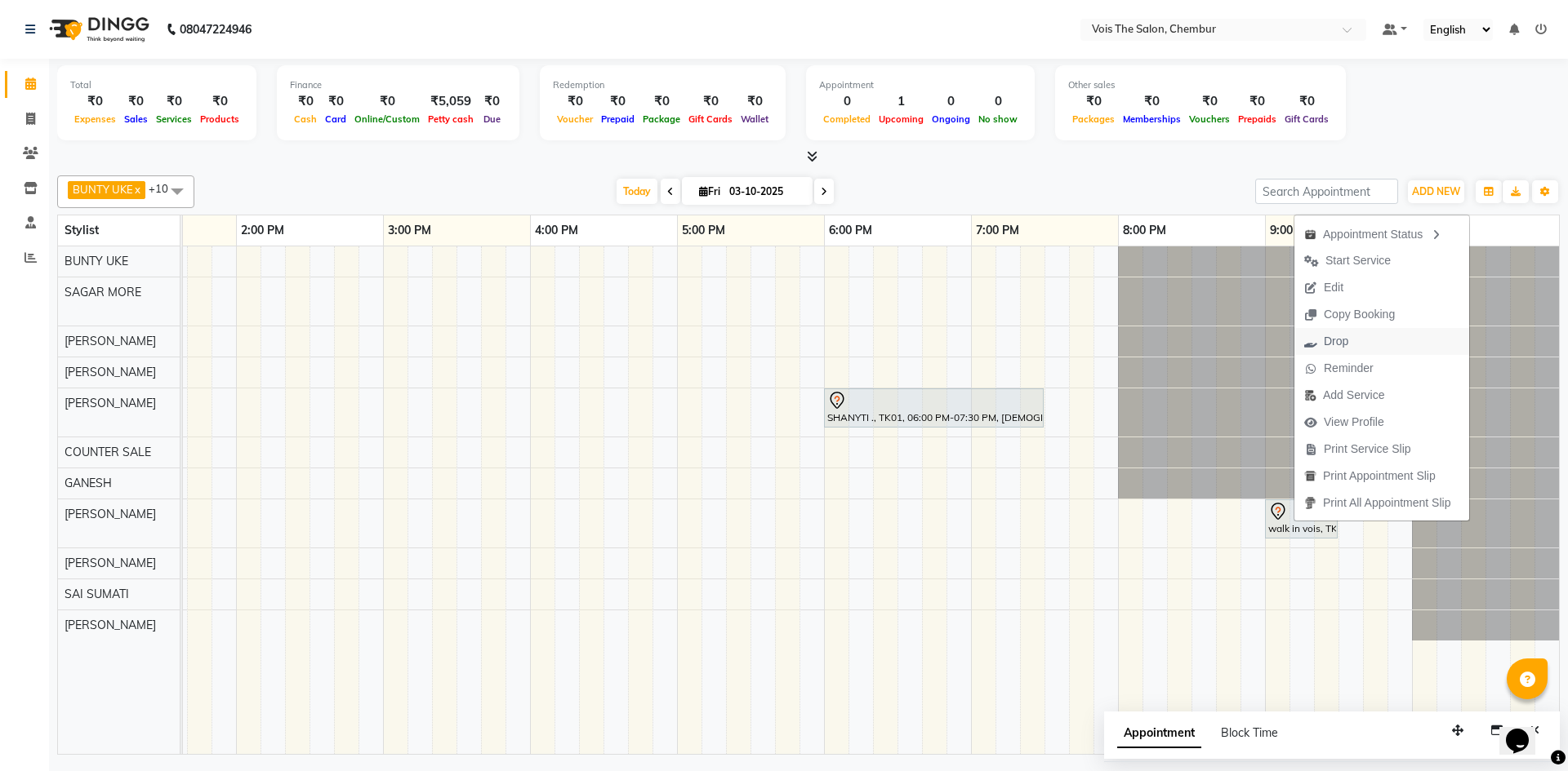
click at [1330, 339] on span "Drop" at bounding box center [1335, 342] width 25 height 17
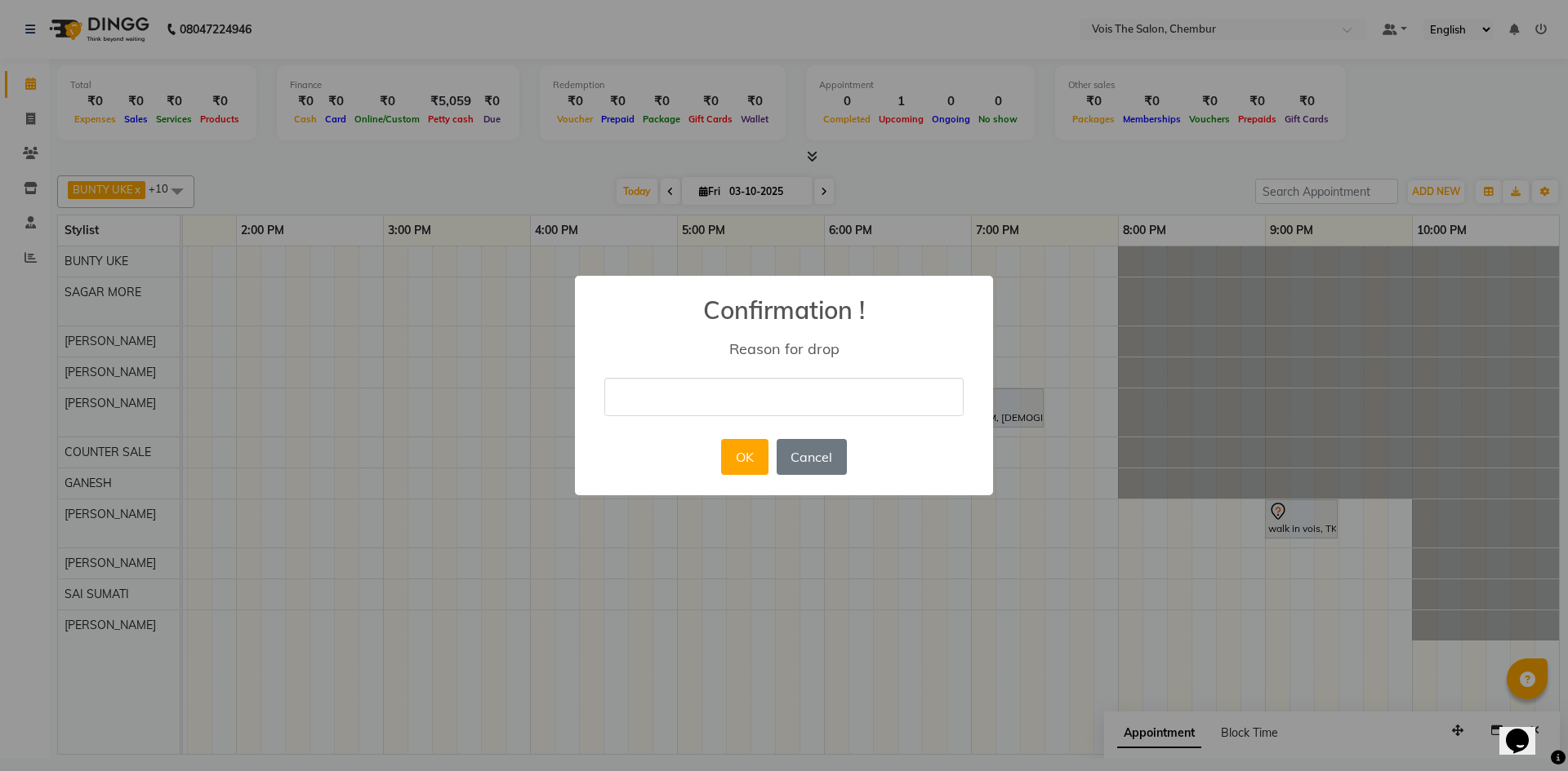
click at [781, 407] on input "text" at bounding box center [783, 396] width 359 height 38
type input ","
click at [728, 460] on button "OK" at bounding box center [743, 457] width 47 height 36
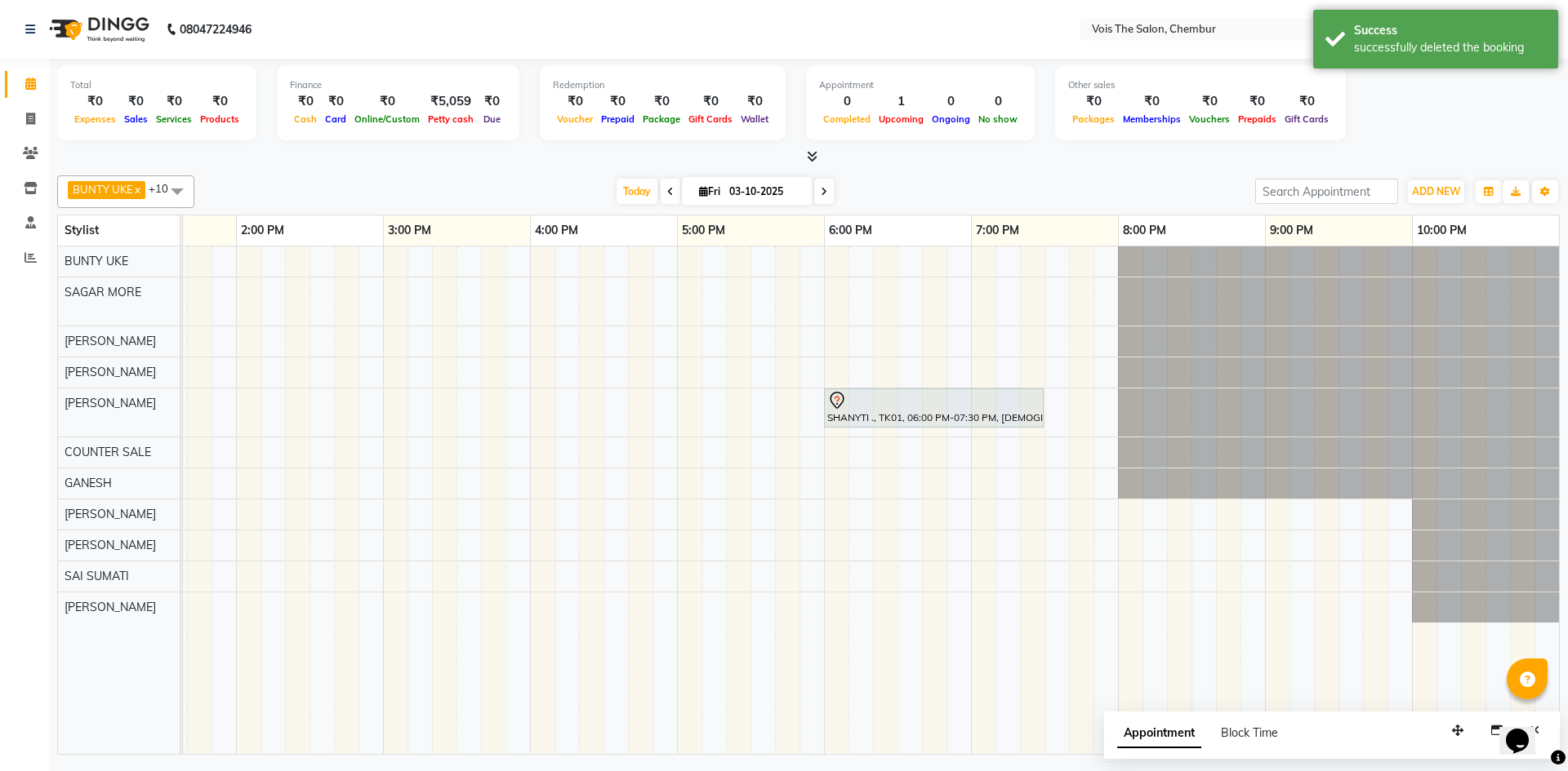
click at [594, 514] on div "Amit INDRALE, TK02, 12:30 PM-01:00 PM, FEMALE Hair - Wash & Blastdry SHANYTI .,…" at bounding box center [456, 500] width 2205 height 508
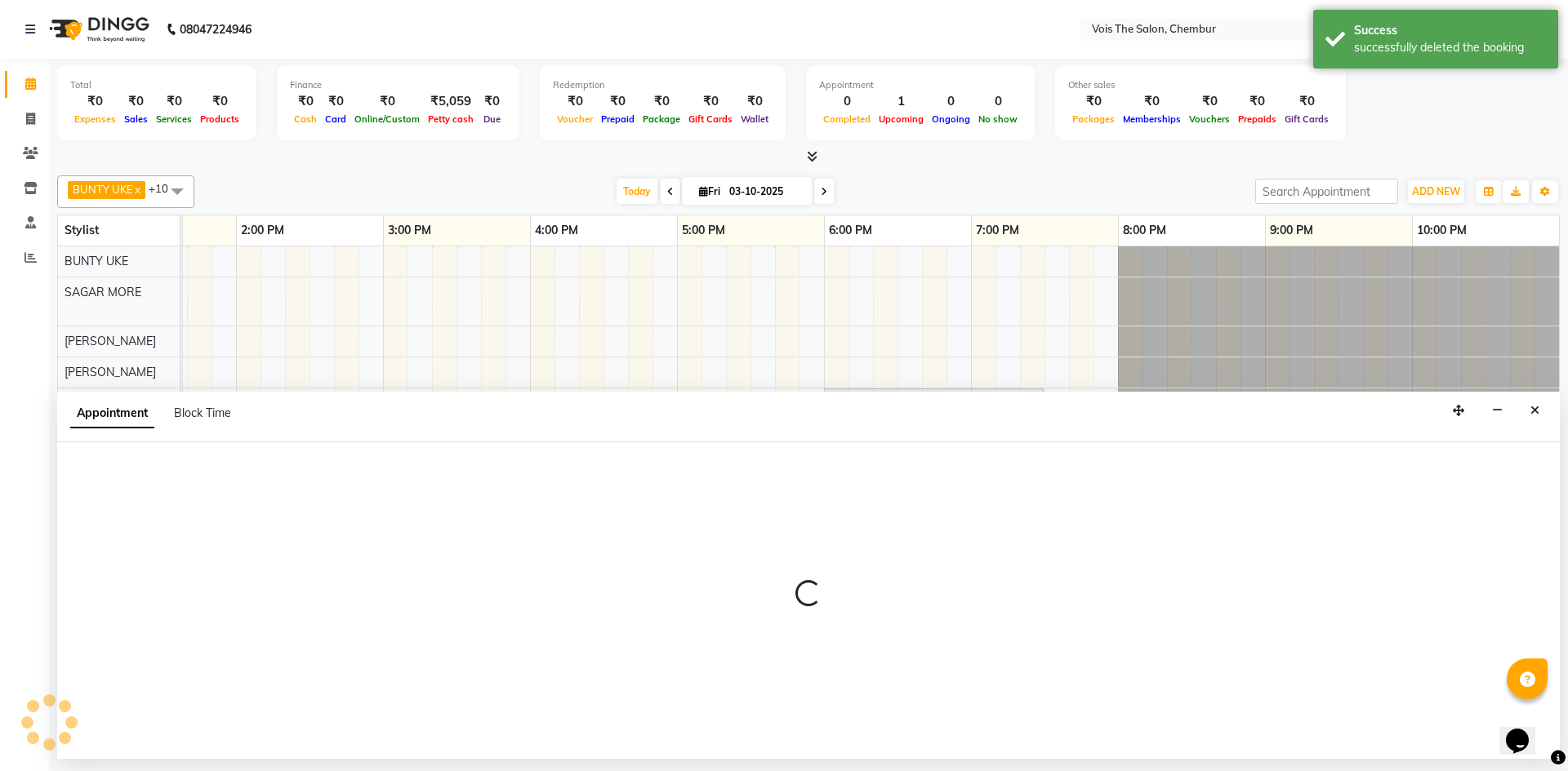
select select "85150"
select select "tentative"
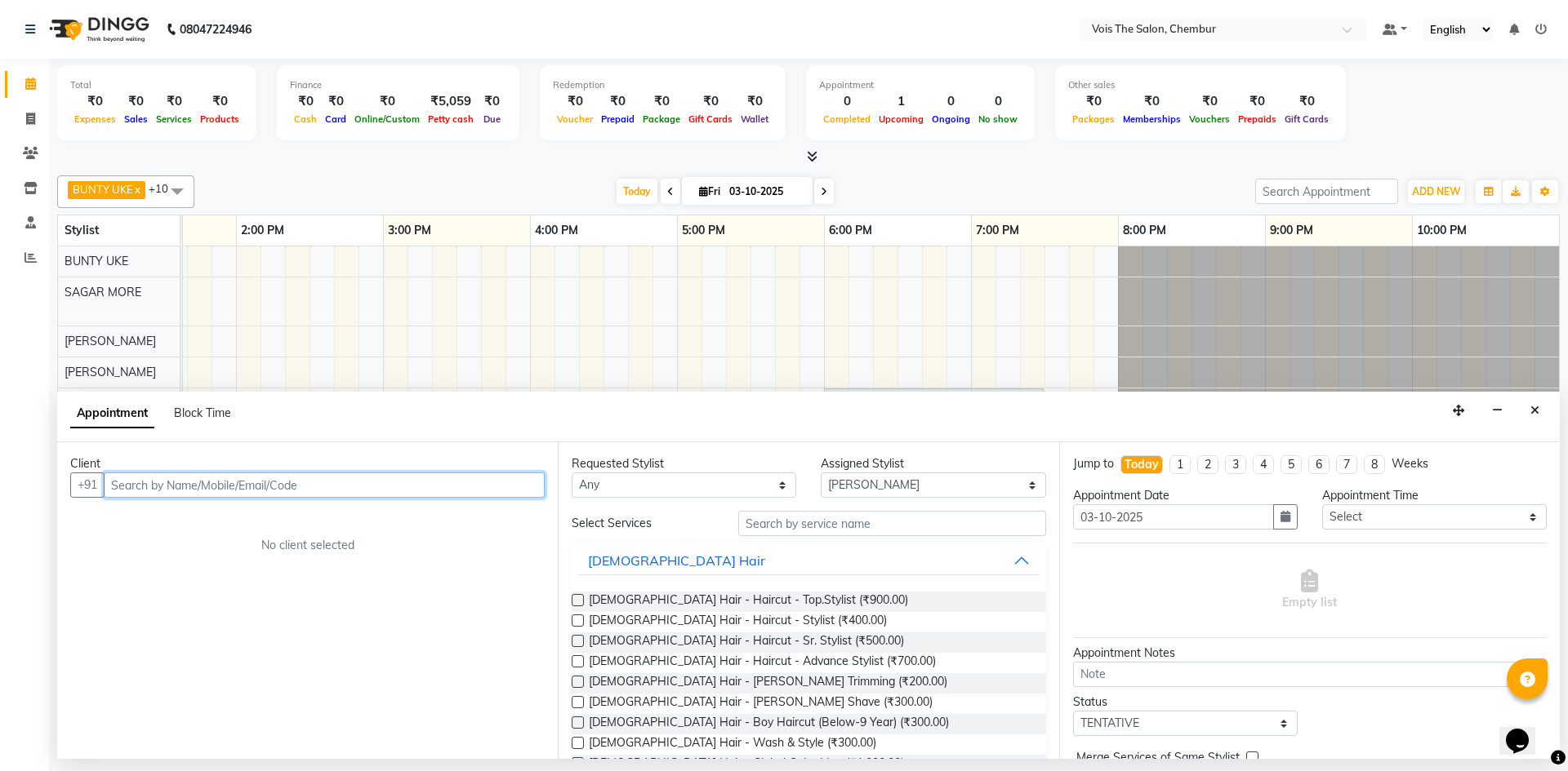
click at [415, 486] on input "text" at bounding box center [324, 485] width 441 height 25
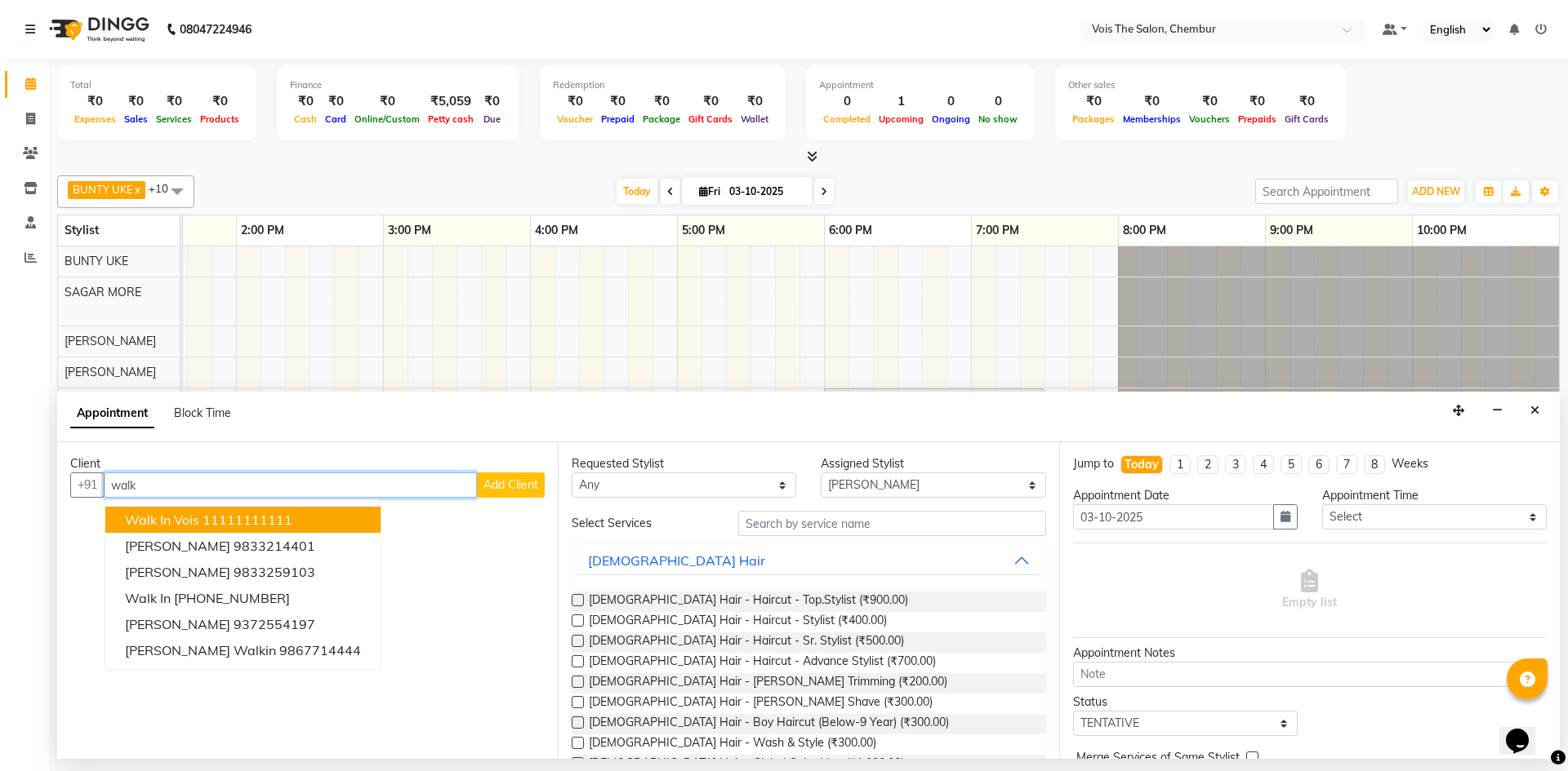
click at [303, 517] on button "walk in vois 11111111111" at bounding box center [243, 520] width 275 height 26
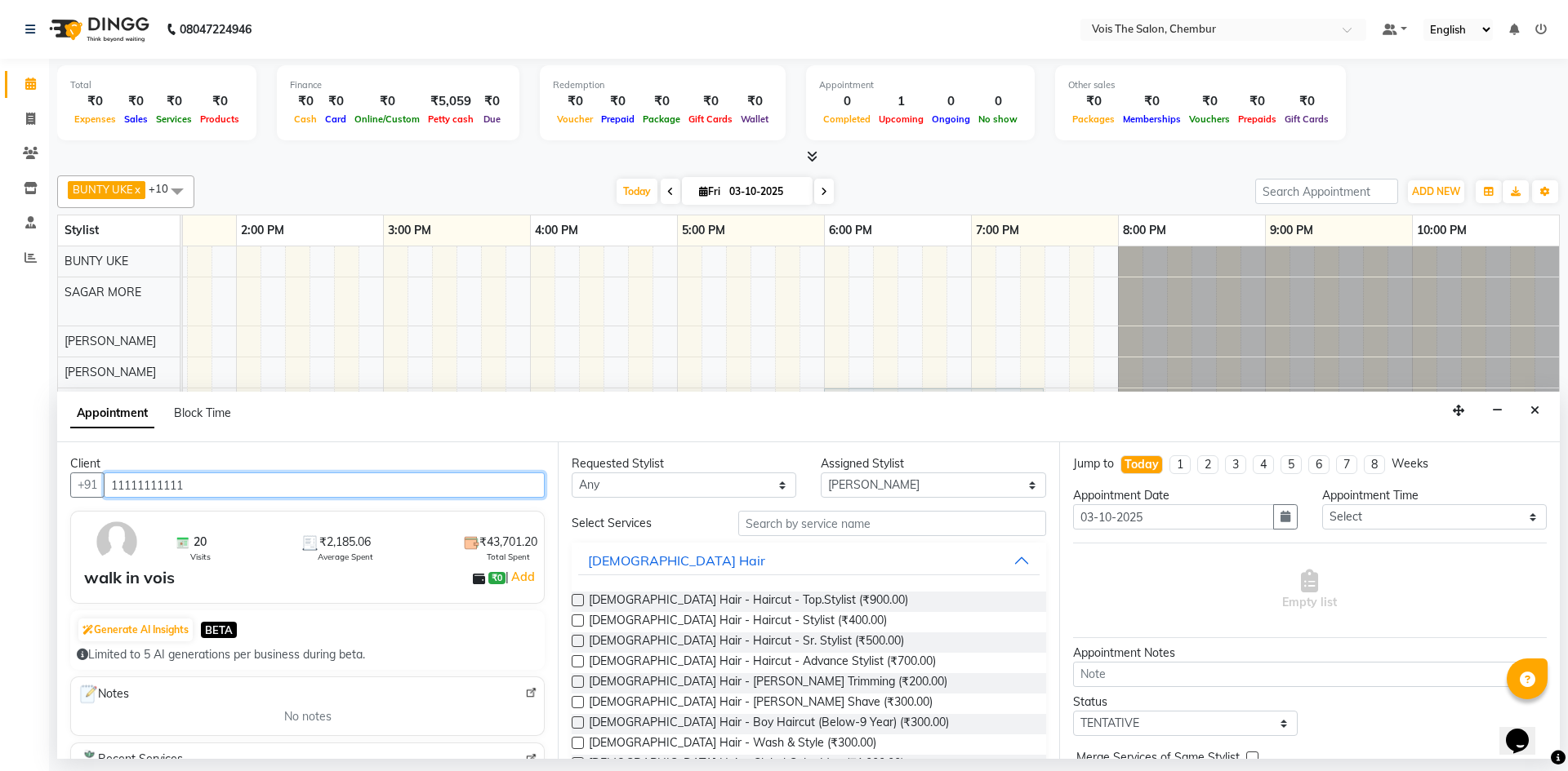
type input "11111111111"
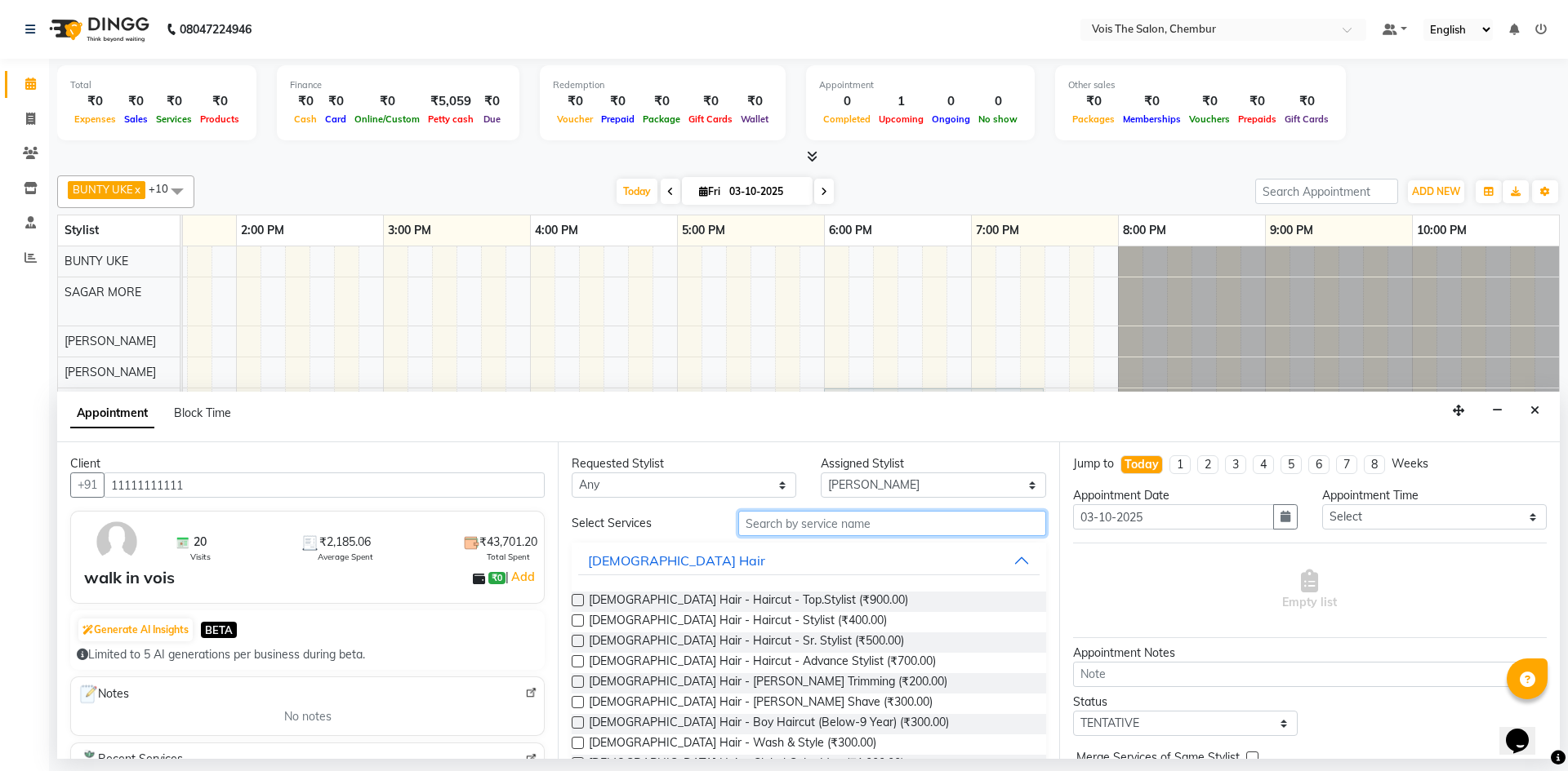
click at [765, 522] on input "text" at bounding box center [892, 523] width 308 height 25
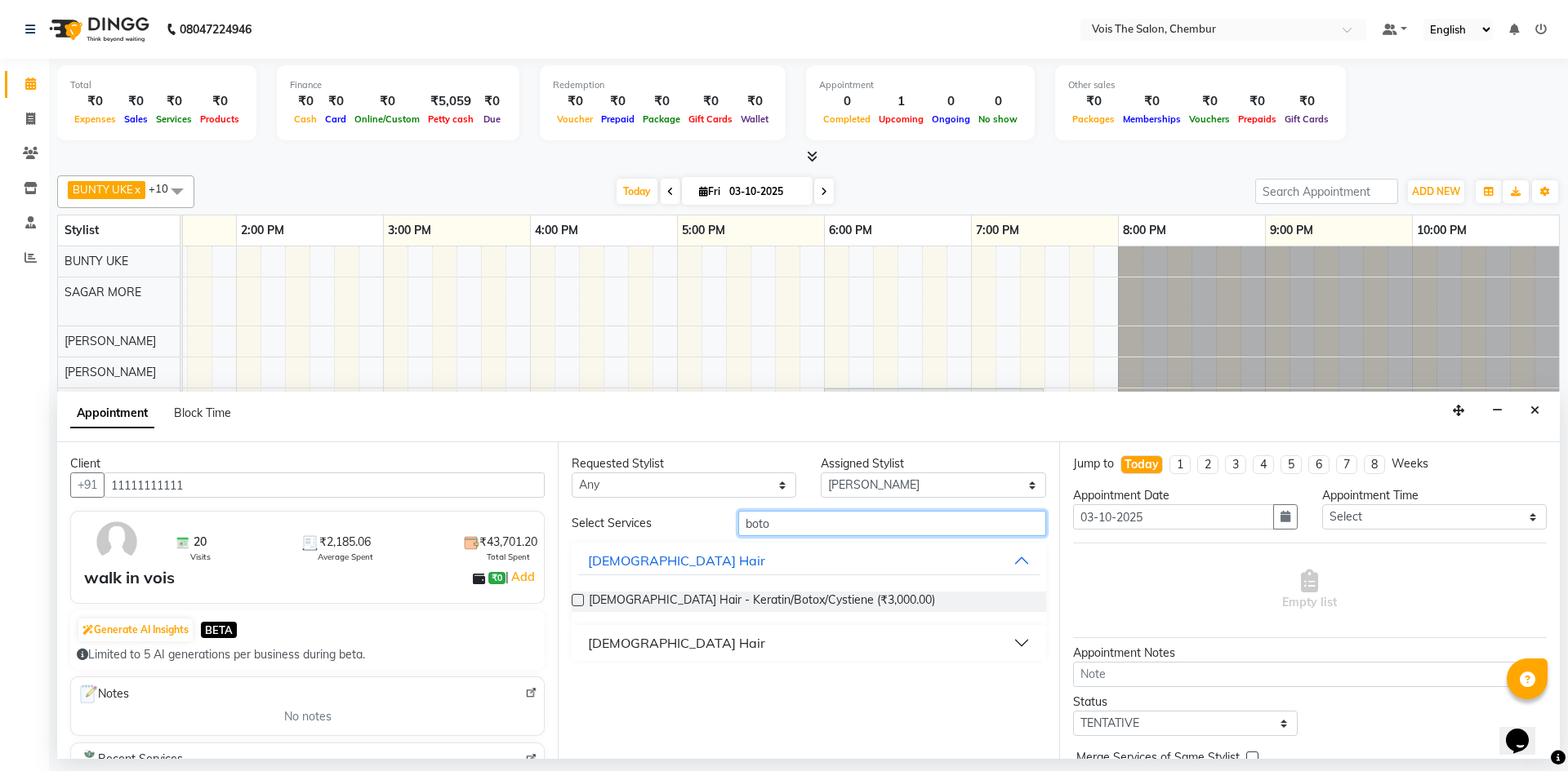
type input "boto"
click at [634, 644] on div "FEMALE Hair" at bounding box center [677, 642] width 178 height 19
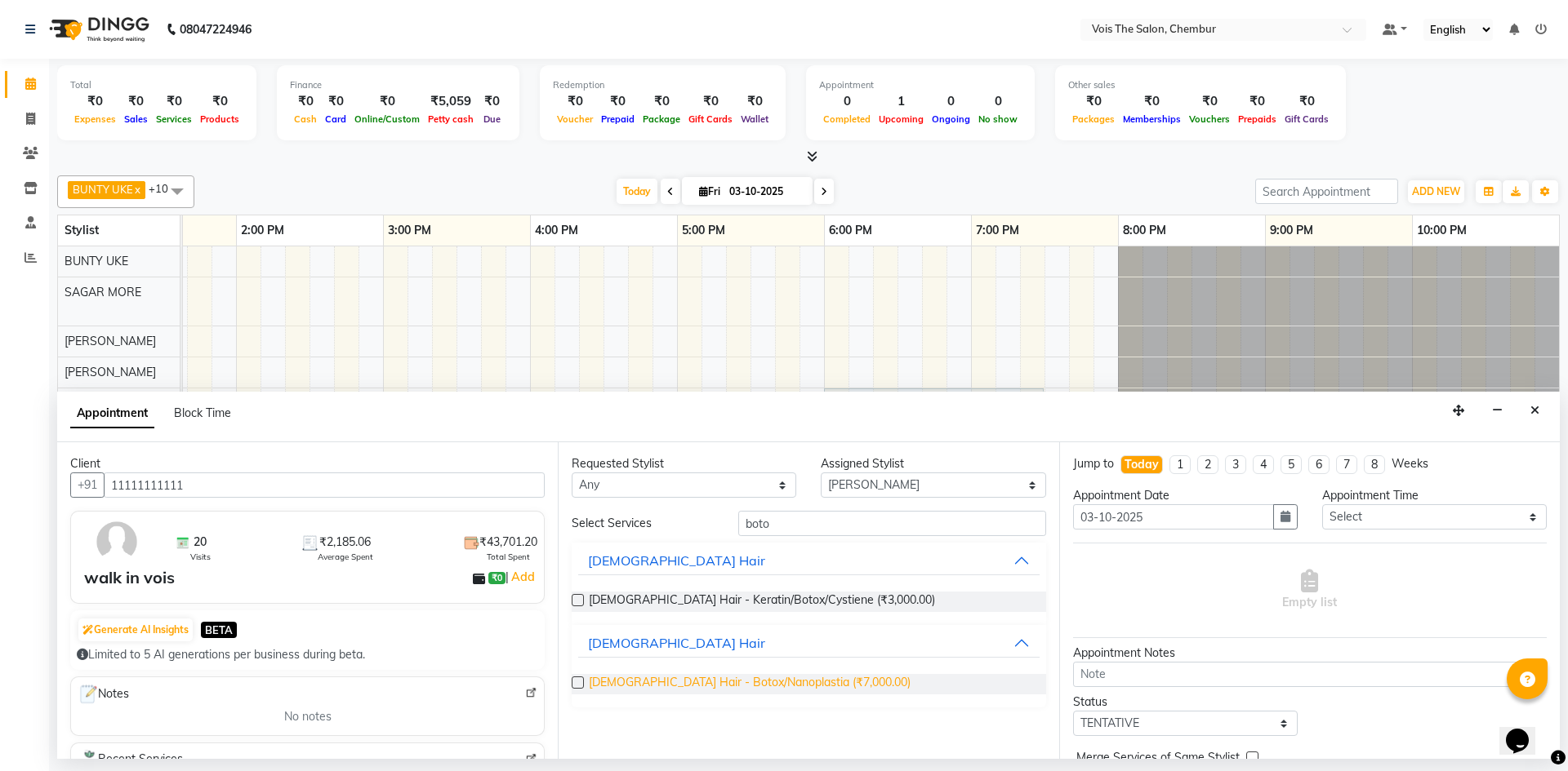
click at [633, 688] on span "FEMALE Hair - Botox/Nanoplastia (₹7,000.00)" at bounding box center [749, 684] width 321 height 20
checkbox input "false"
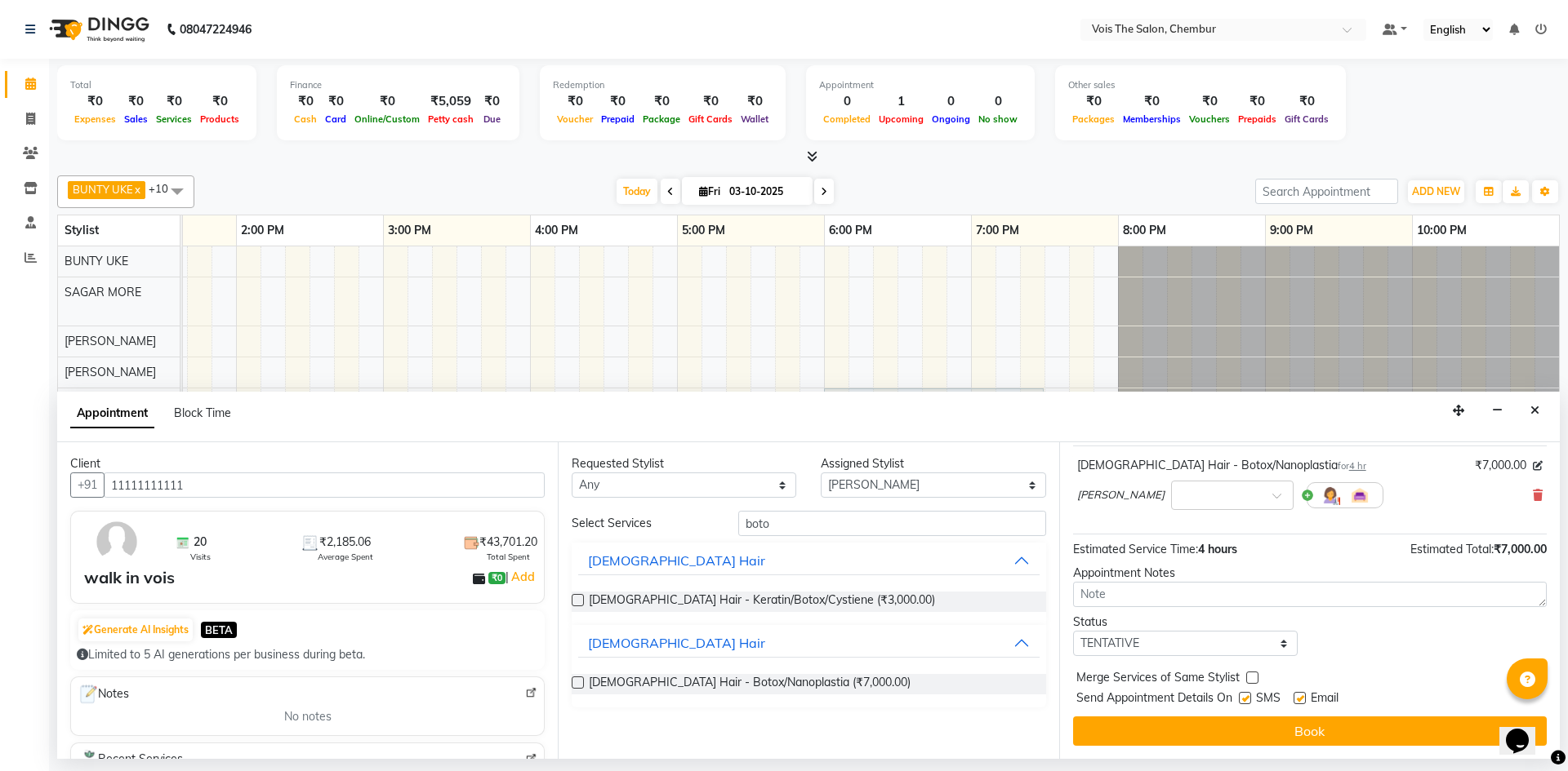
scroll to position [0, 0]
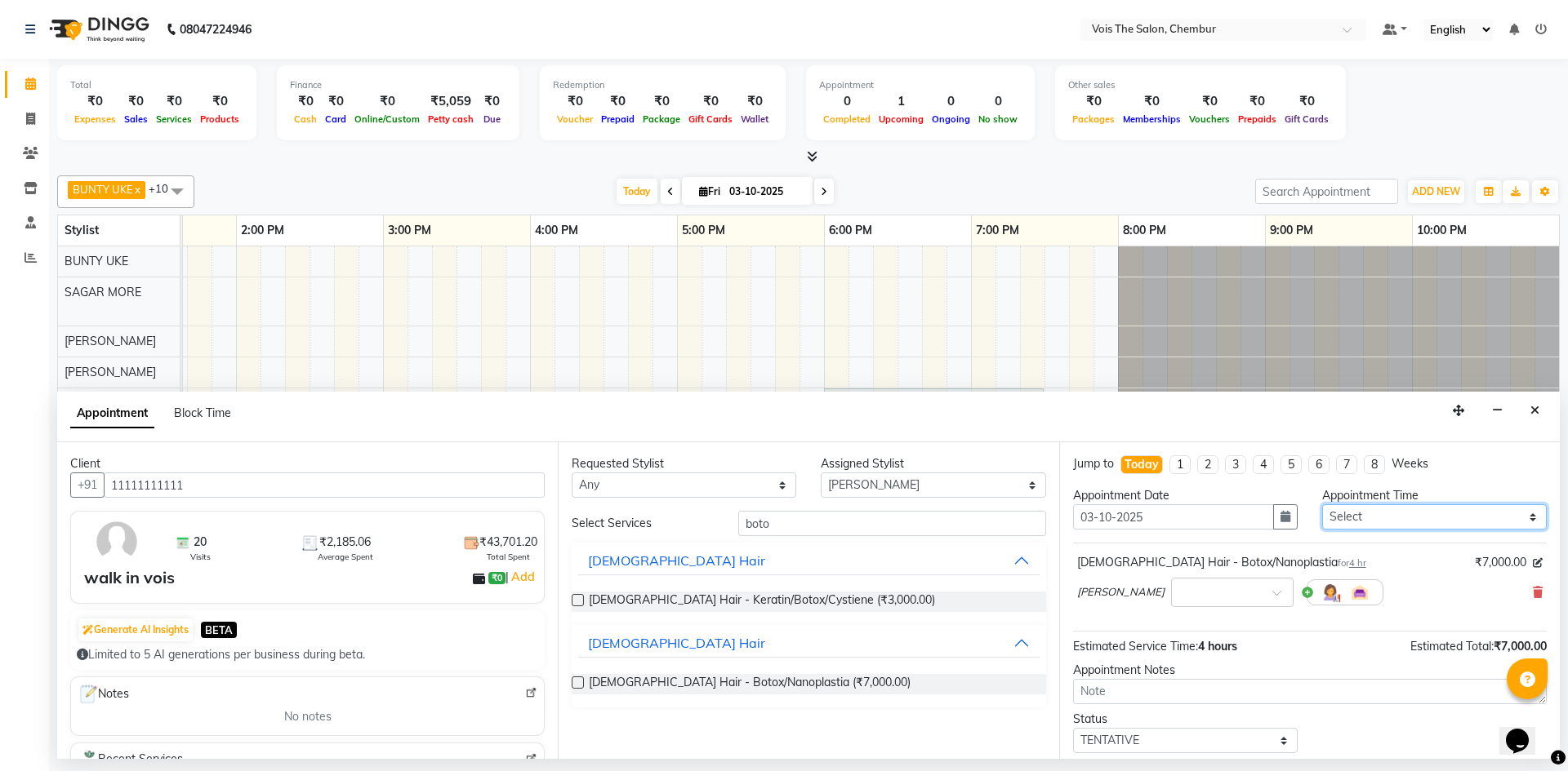
click at [1357, 514] on select "Select 09:00 AM 09:30 AM 10:00 AM 10:30 AM 11:00 AM 11:30 AM 12:00 PM 12:30 PM …" at bounding box center [1434, 517] width 225 height 25
select select "990"
click at [1322, 505] on select "Select 09:00 AM 09:30 AM 10:00 AM 10:30 AM 11:00 AM 11:30 AM 12:00 PM 12:30 PM …" at bounding box center [1434, 517] width 225 height 25
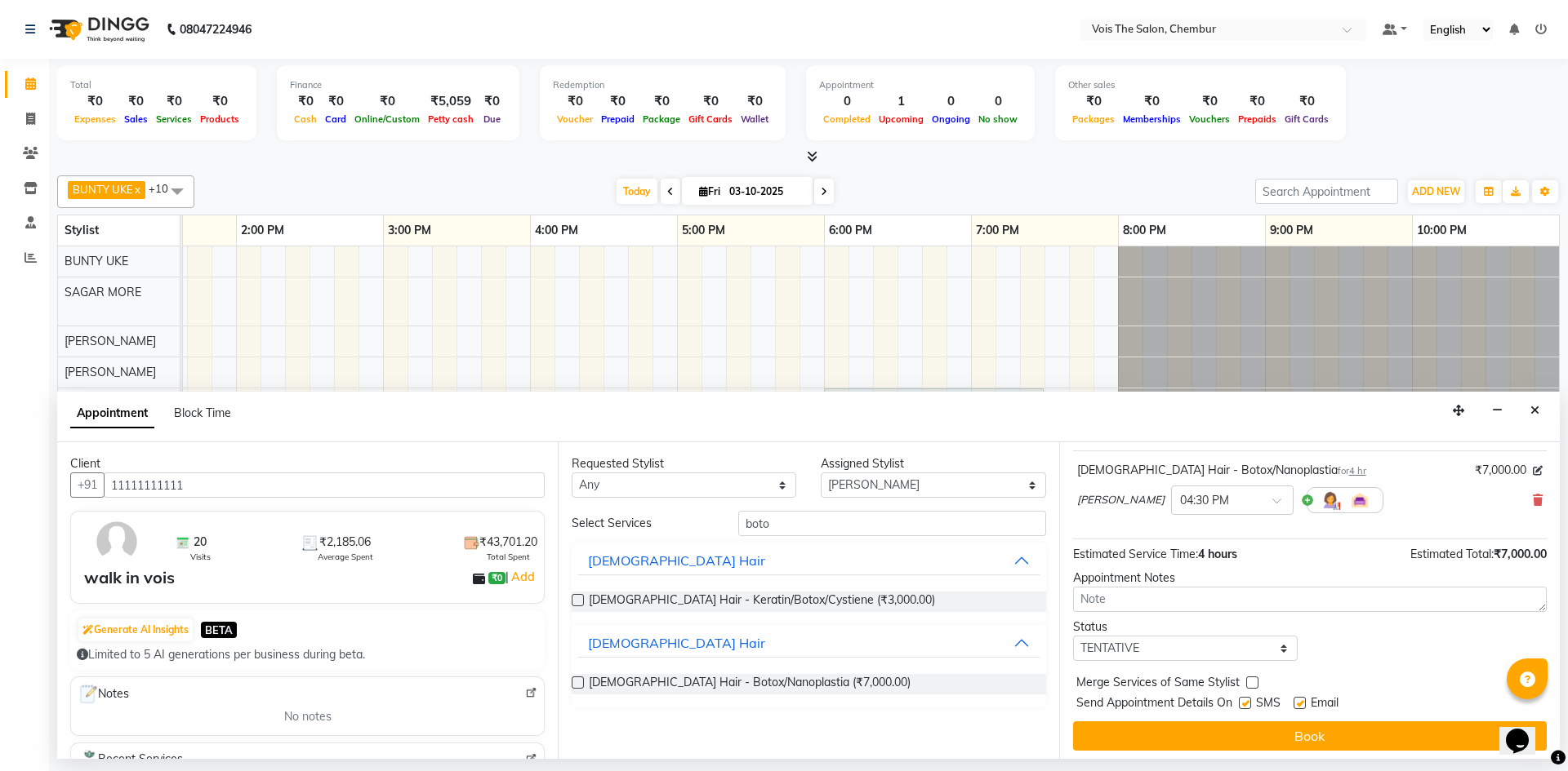
scroll to position [97, 0]
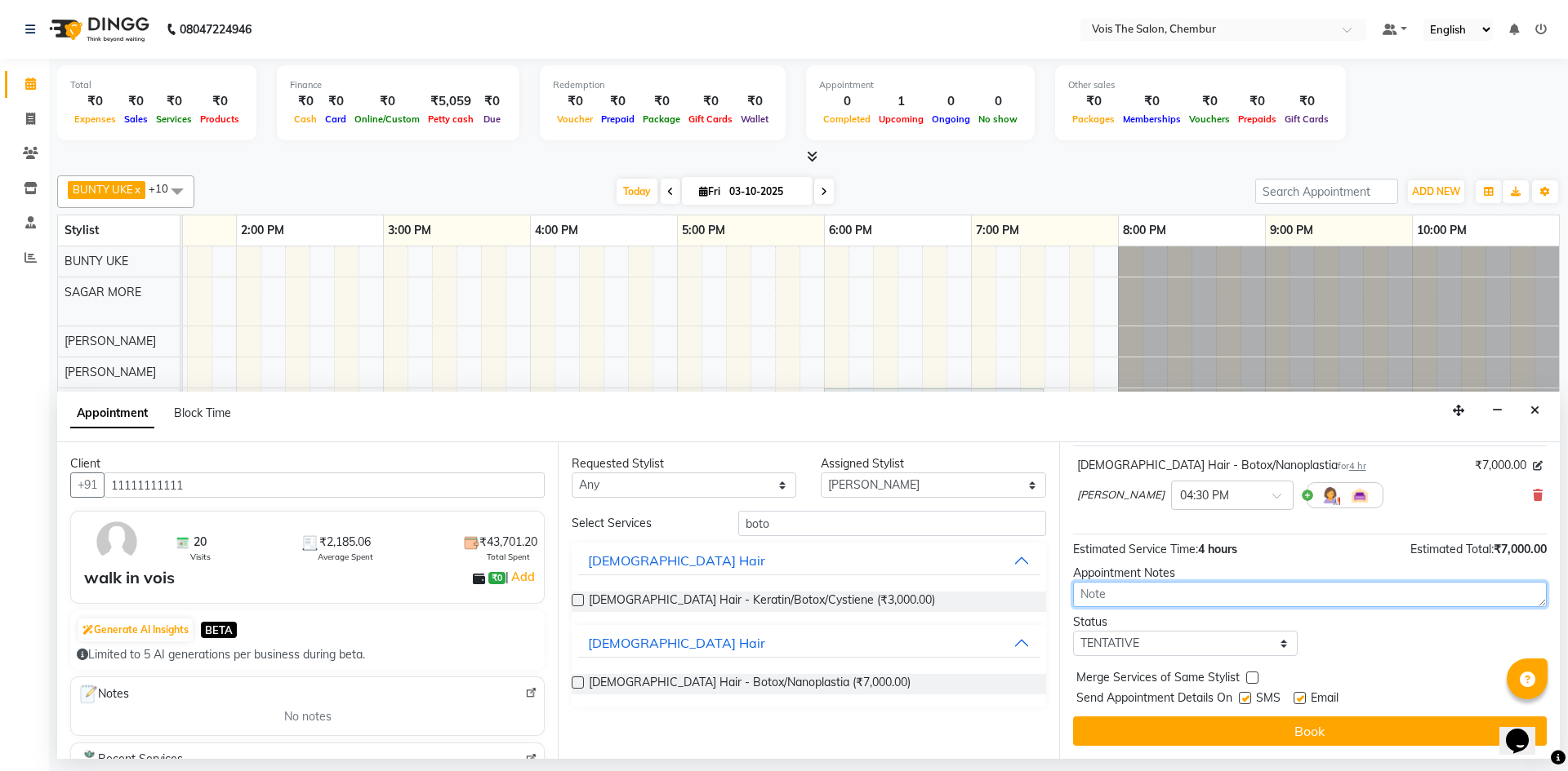
click at [1290, 593] on textarea at bounding box center [1310, 594] width 474 height 25
click at [1143, 593] on textarea "block for 09:30 to 09:00" at bounding box center [1310, 594] width 474 height 25
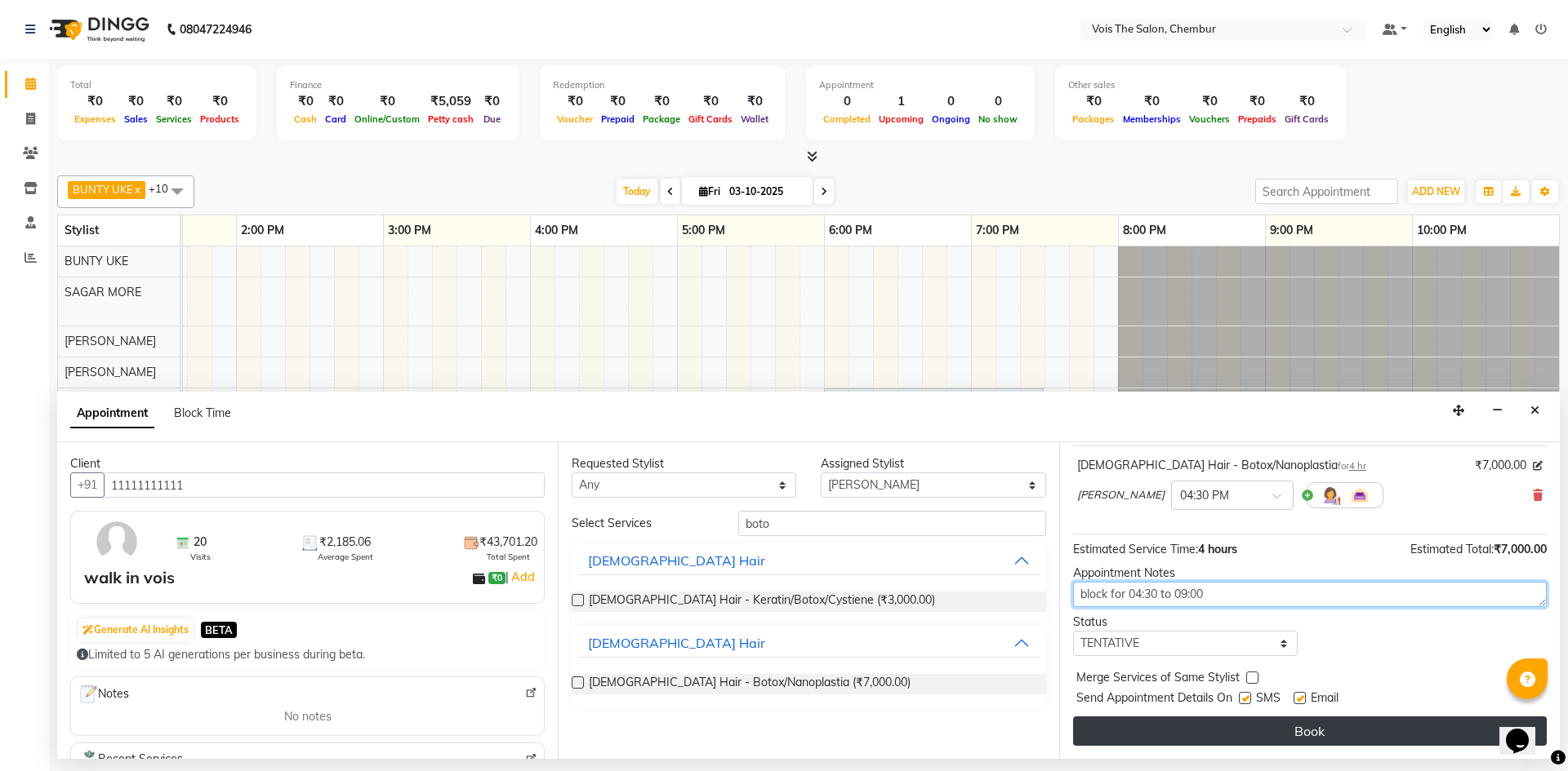
type textarea "block for 04:30 to 09:00"
click at [1225, 719] on button "Book" at bounding box center [1310, 731] width 474 height 30
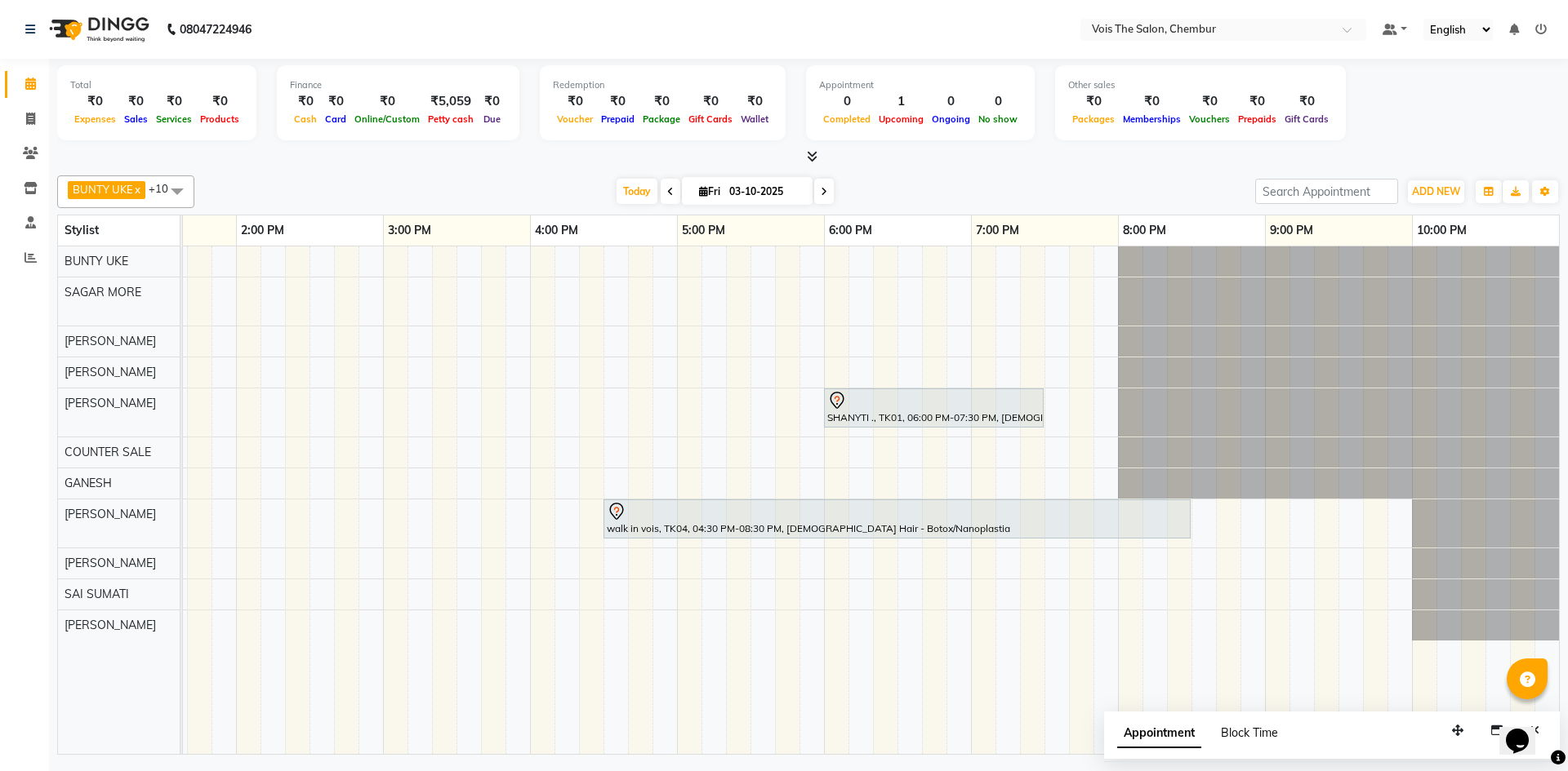
click at [1240, 730] on span "Block Time" at bounding box center [1249, 732] width 58 height 14
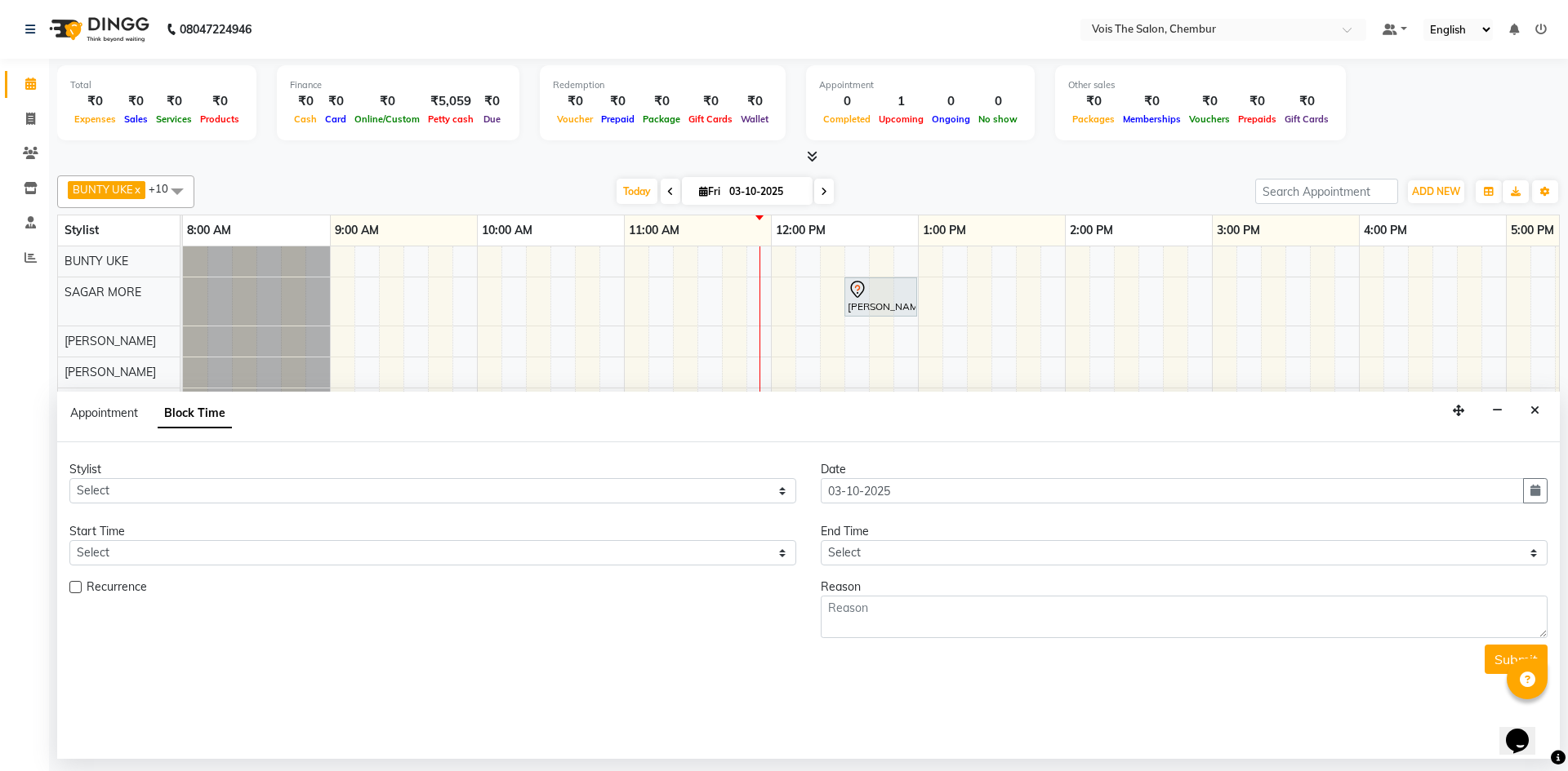
scroll to position [0, 441]
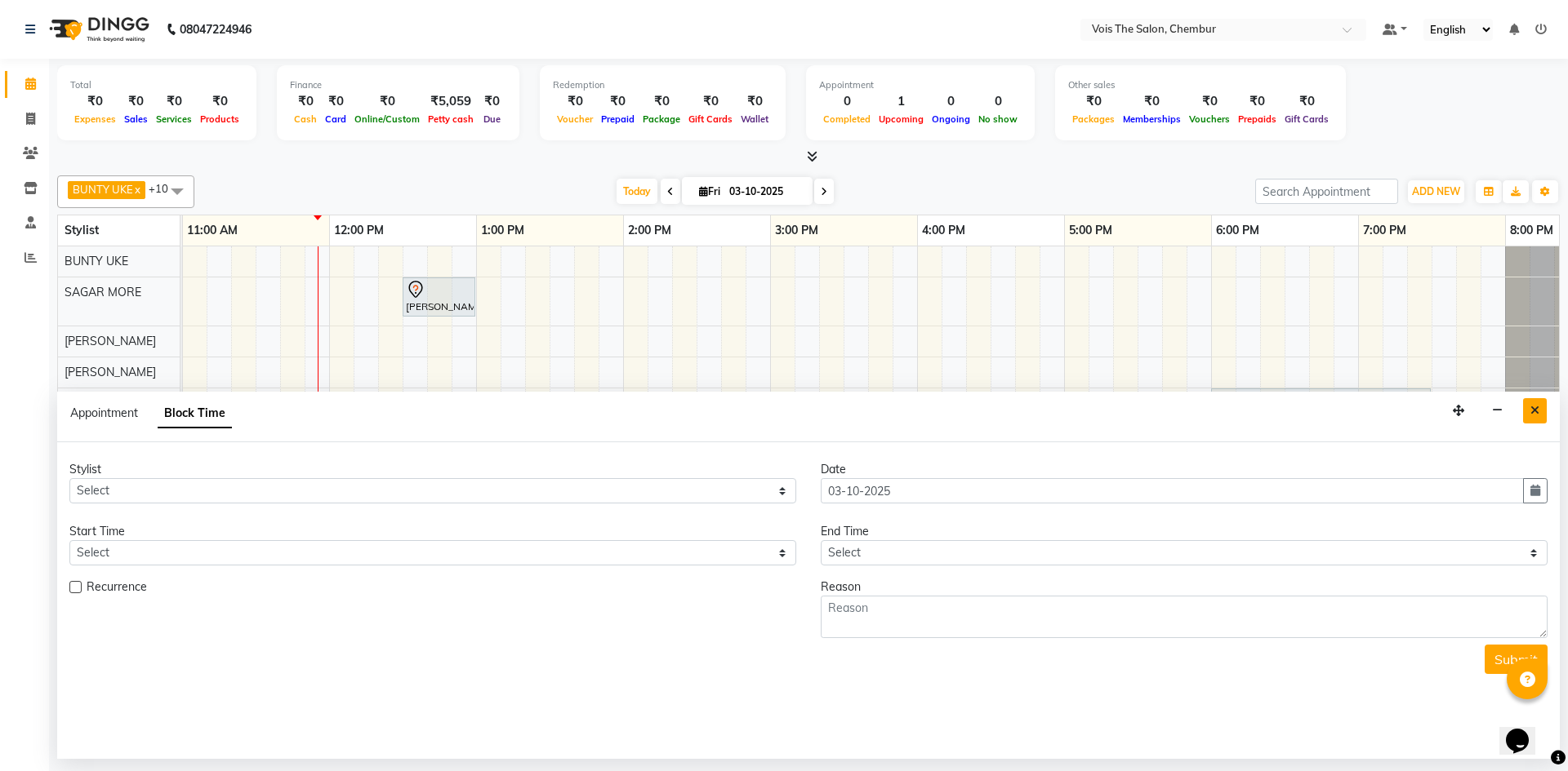
click at [1533, 409] on icon "Close" at bounding box center [1534, 411] width 9 height 12
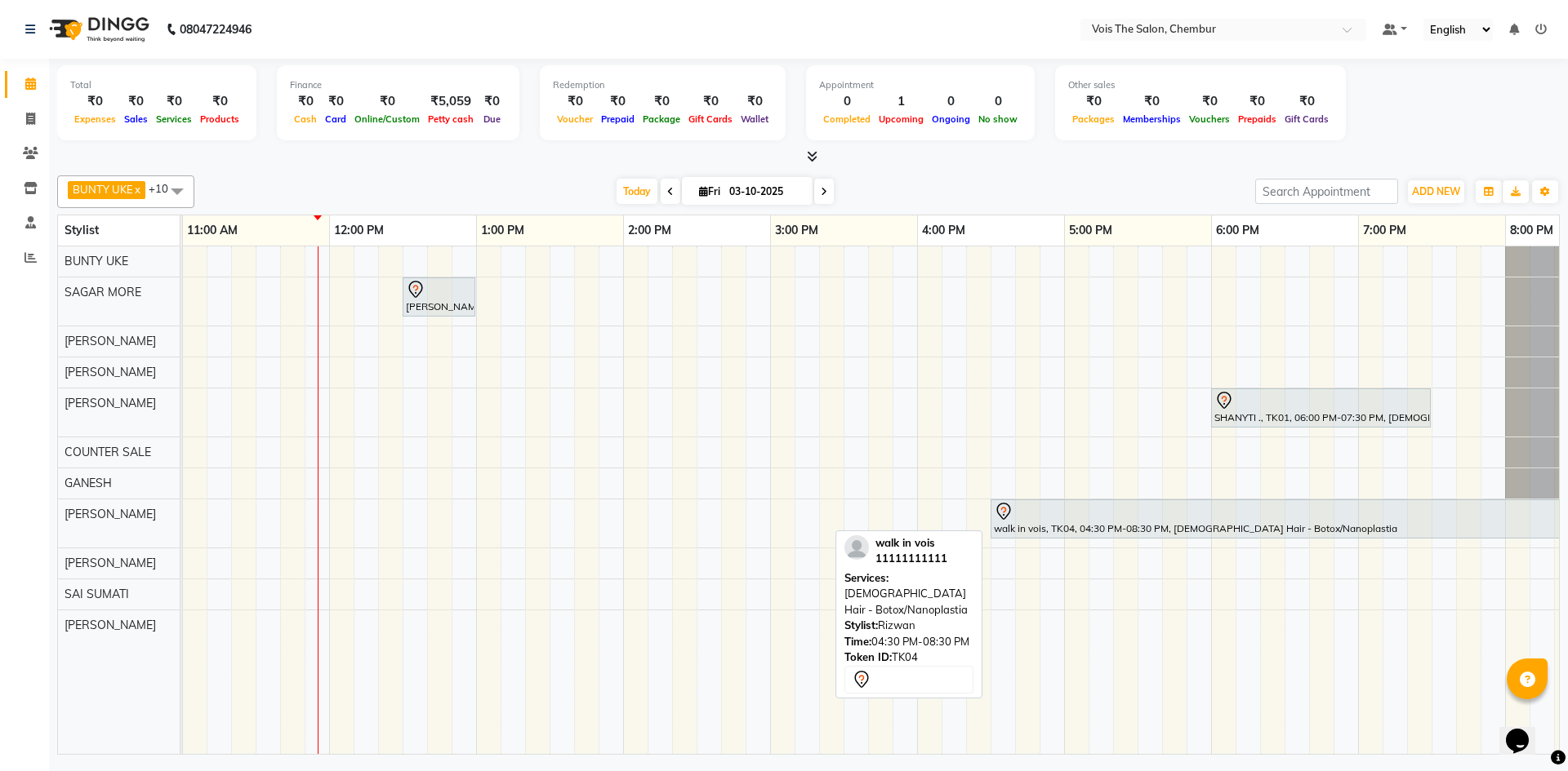
click at [1013, 521] on div "walk in vois, TK04, 04:30 PM-08:30 PM, FEMALE Hair - Botox/Nanoplastia" at bounding box center [1284, 519] width 584 height 35
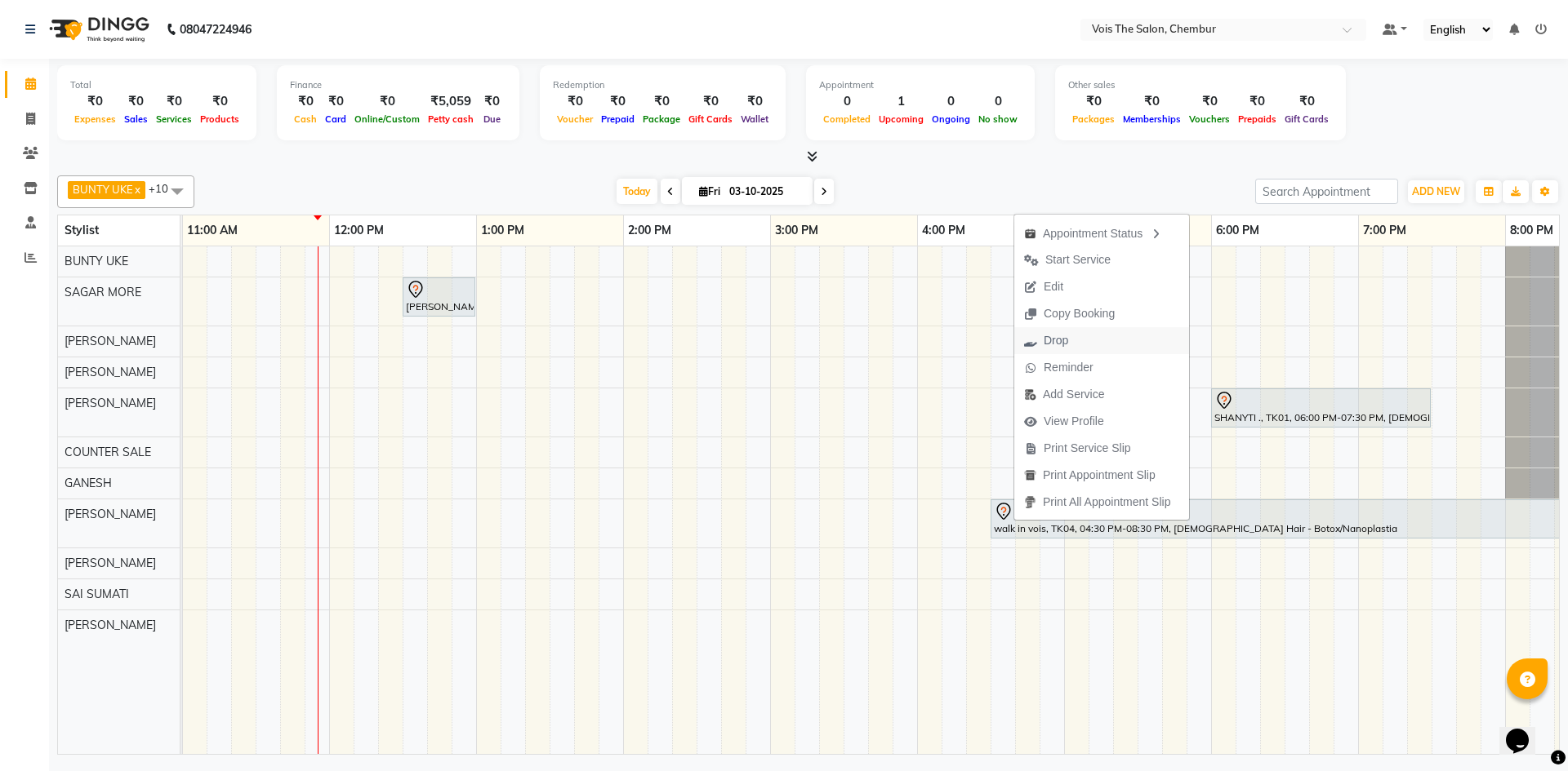
click at [1040, 341] on span "Drop" at bounding box center [1045, 341] width 63 height 27
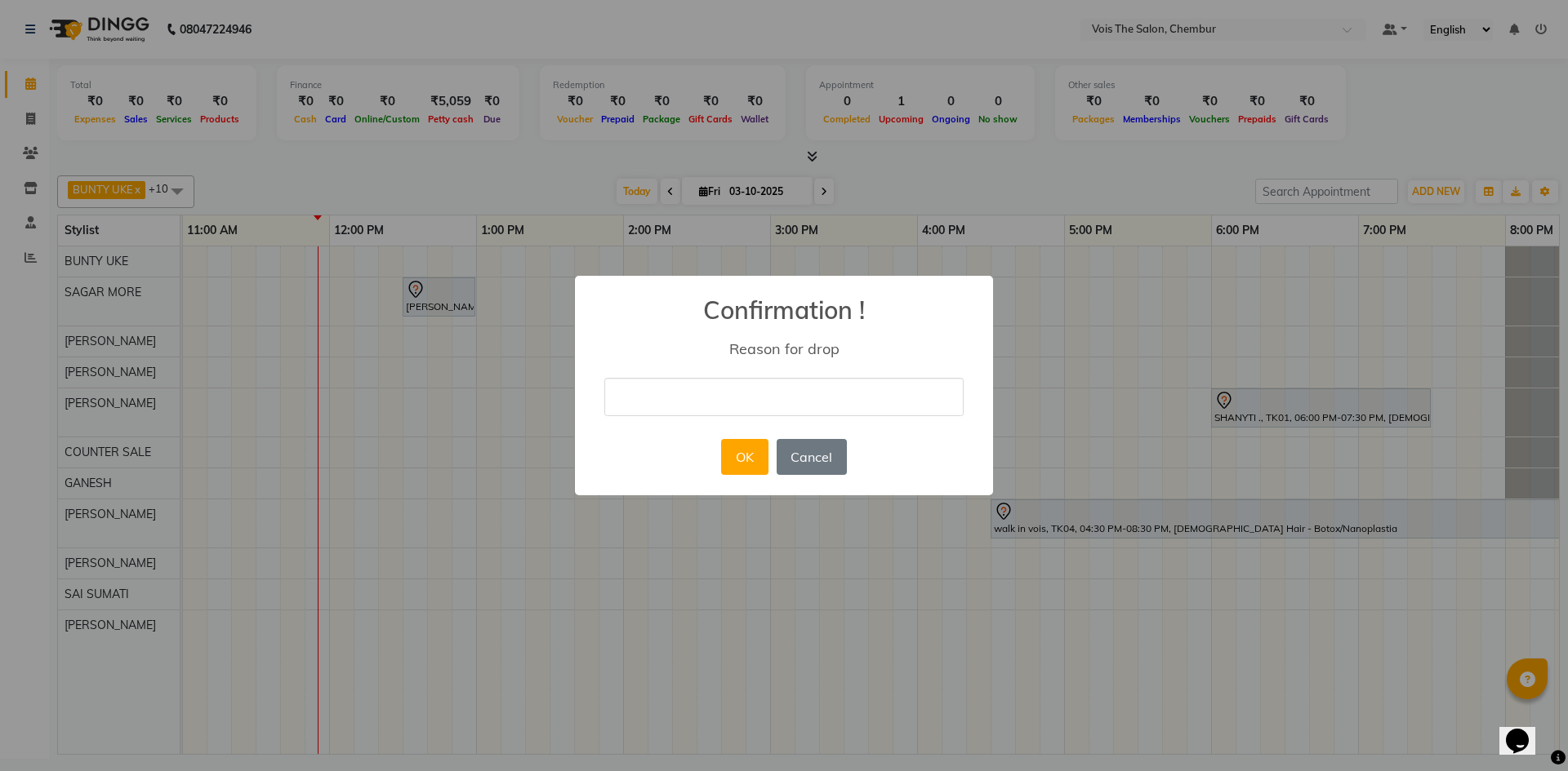
click at [804, 406] on input "text" at bounding box center [783, 396] width 359 height 38
type input ","
click at [744, 462] on button "OK" at bounding box center [743, 457] width 47 height 36
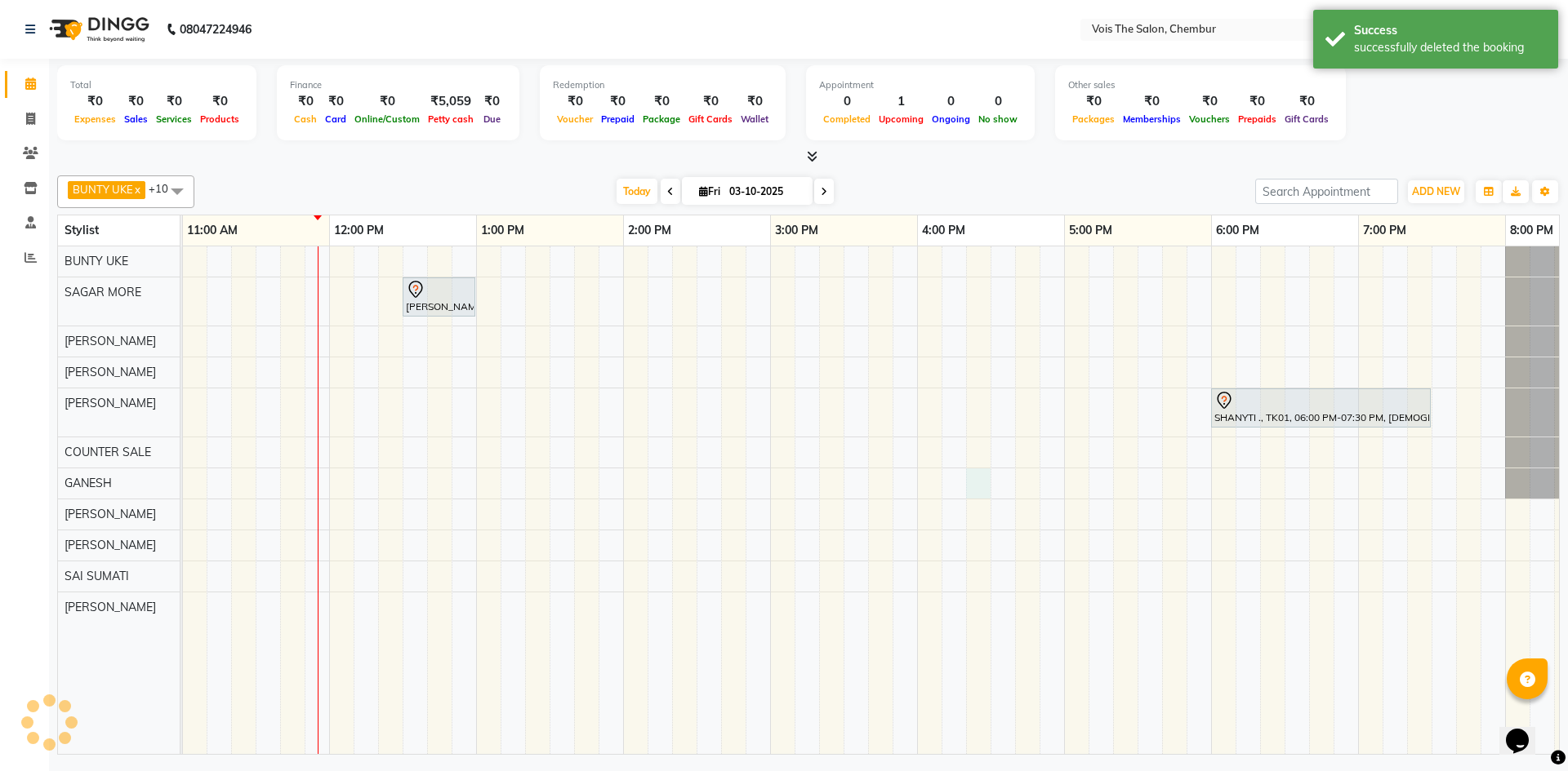
click at [974, 491] on div "Amit INDRALE, TK02, 12:30 PM-01:00 PM, FEMALE Hair - Wash & Blastdry SHANYTI .,…" at bounding box center [843, 500] width 2205 height 508
select select "82264"
select select "tentative"
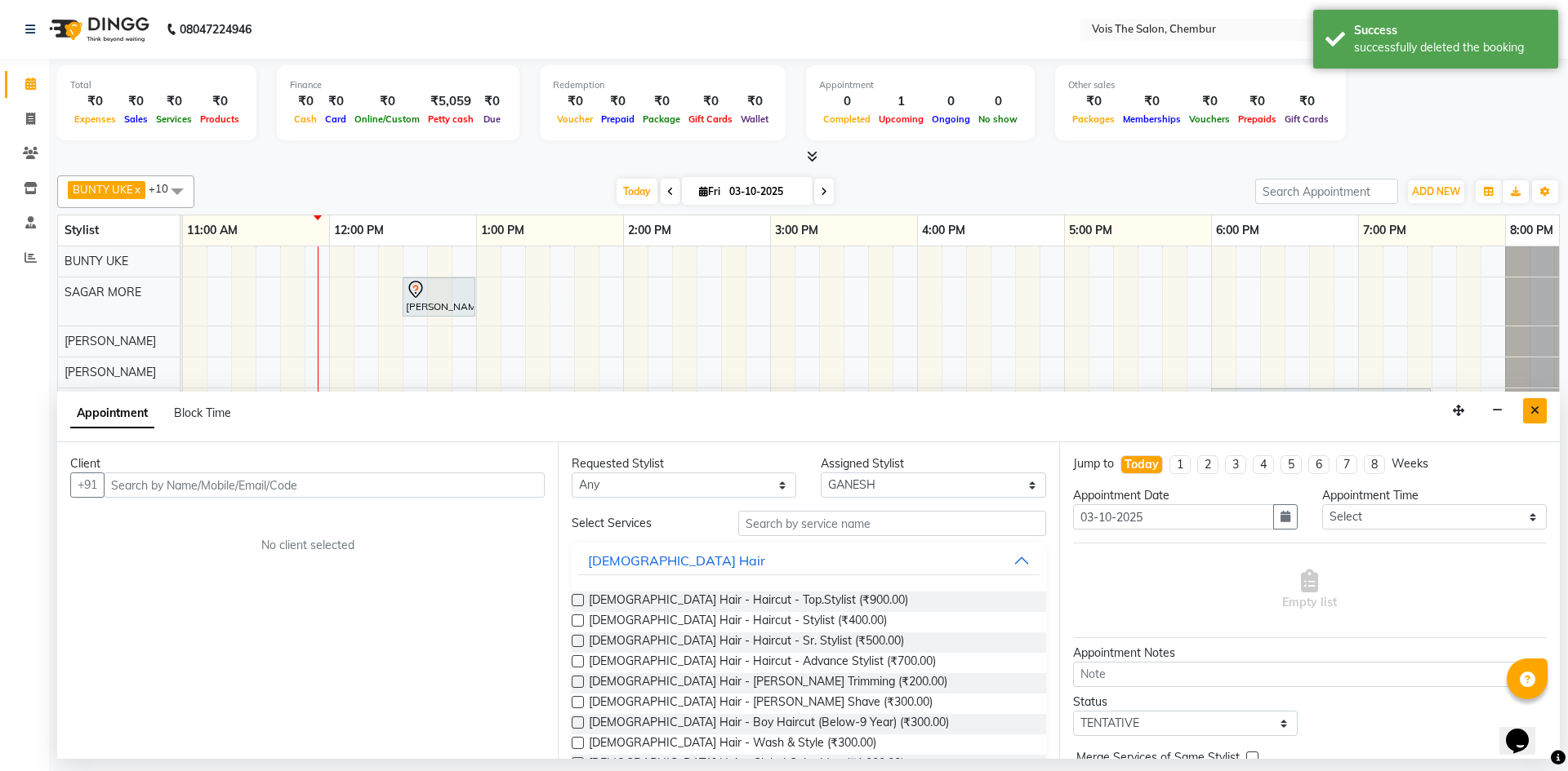
click at [1528, 407] on button "Close" at bounding box center [1535, 411] width 24 height 25
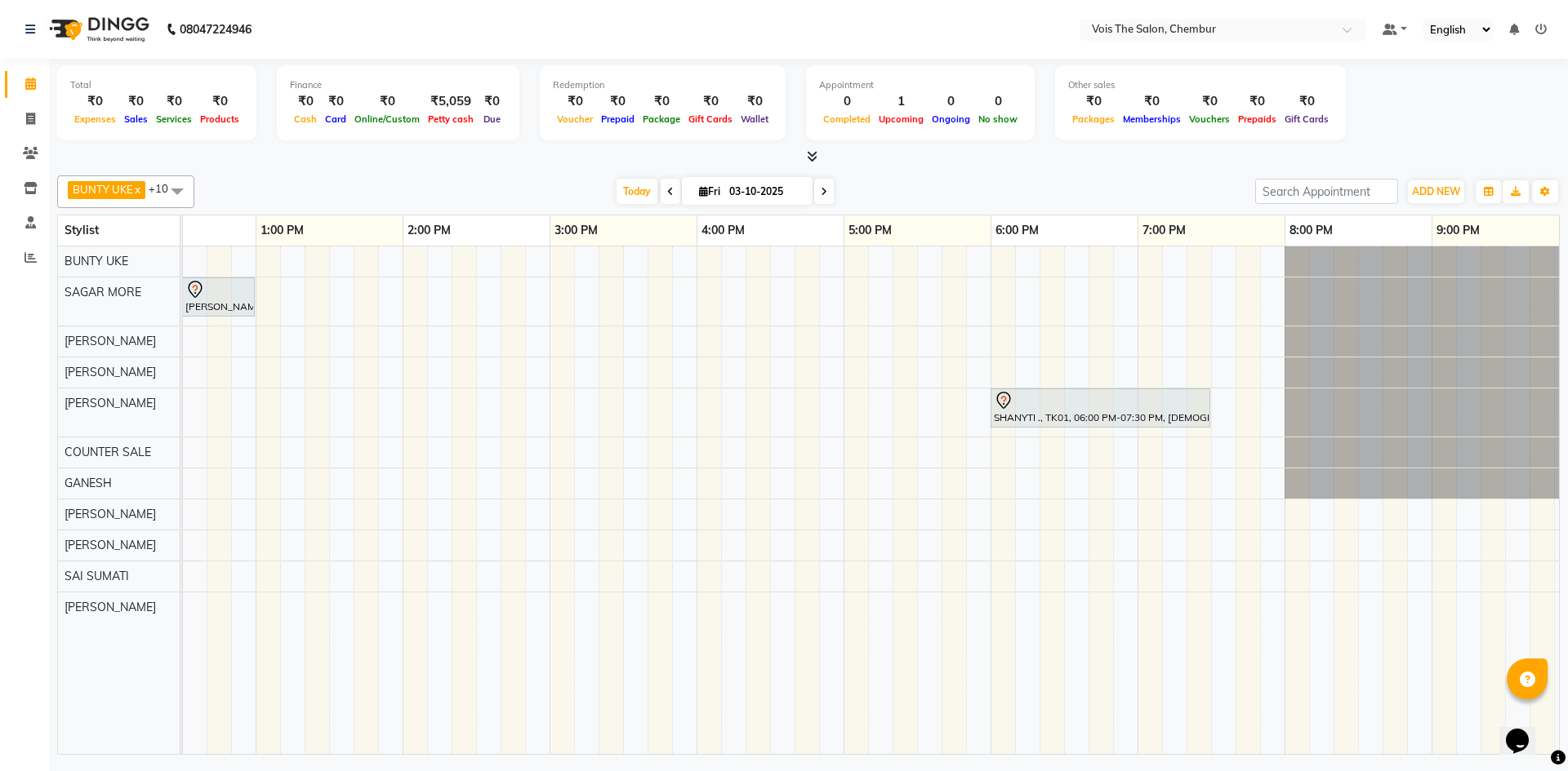
scroll to position [0, 663]
select select "82264"
select select "tentative"
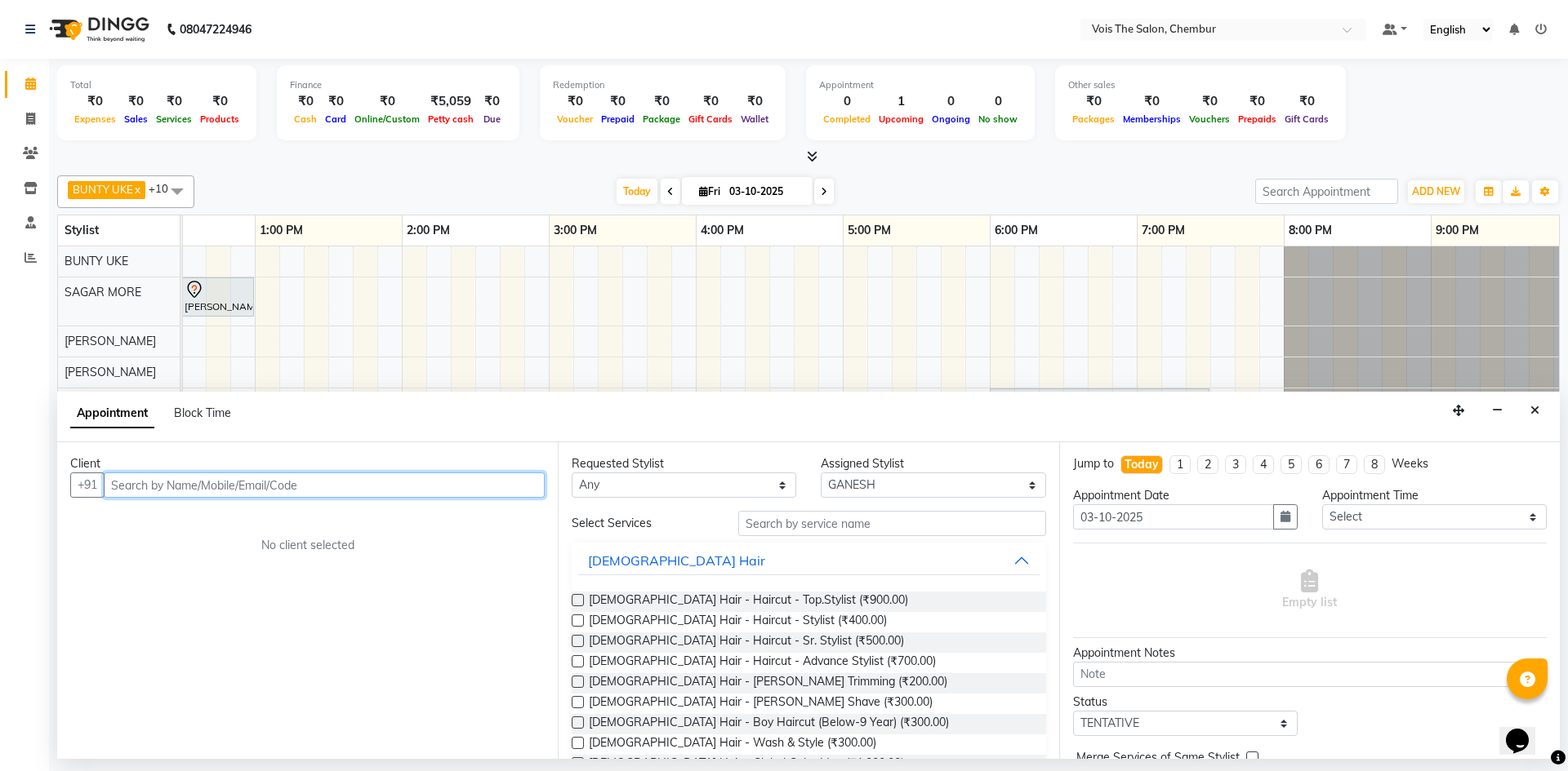
scroll to position [82, 0]
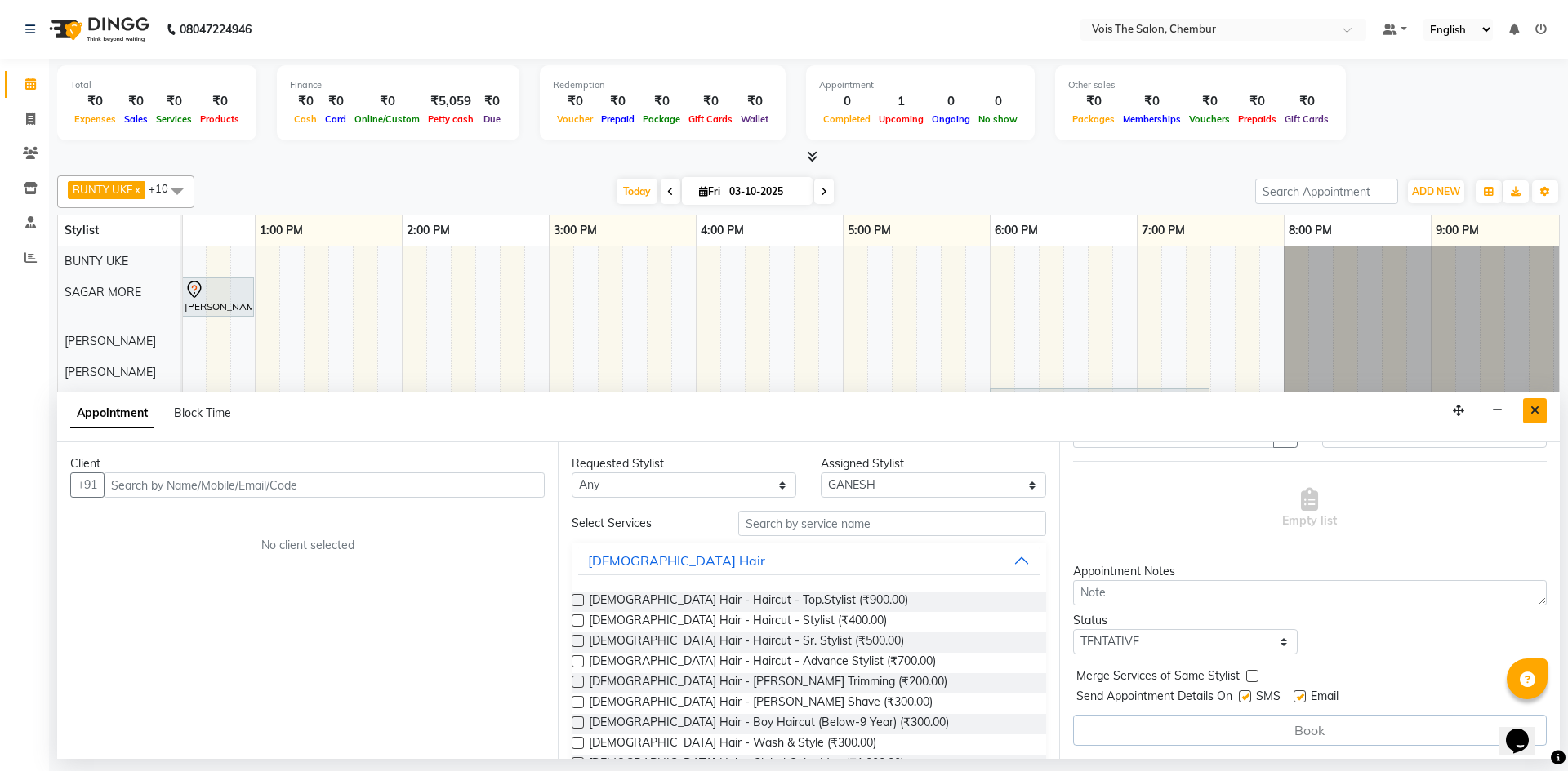
click at [1533, 411] on icon "Close" at bounding box center [1534, 411] width 9 height 12
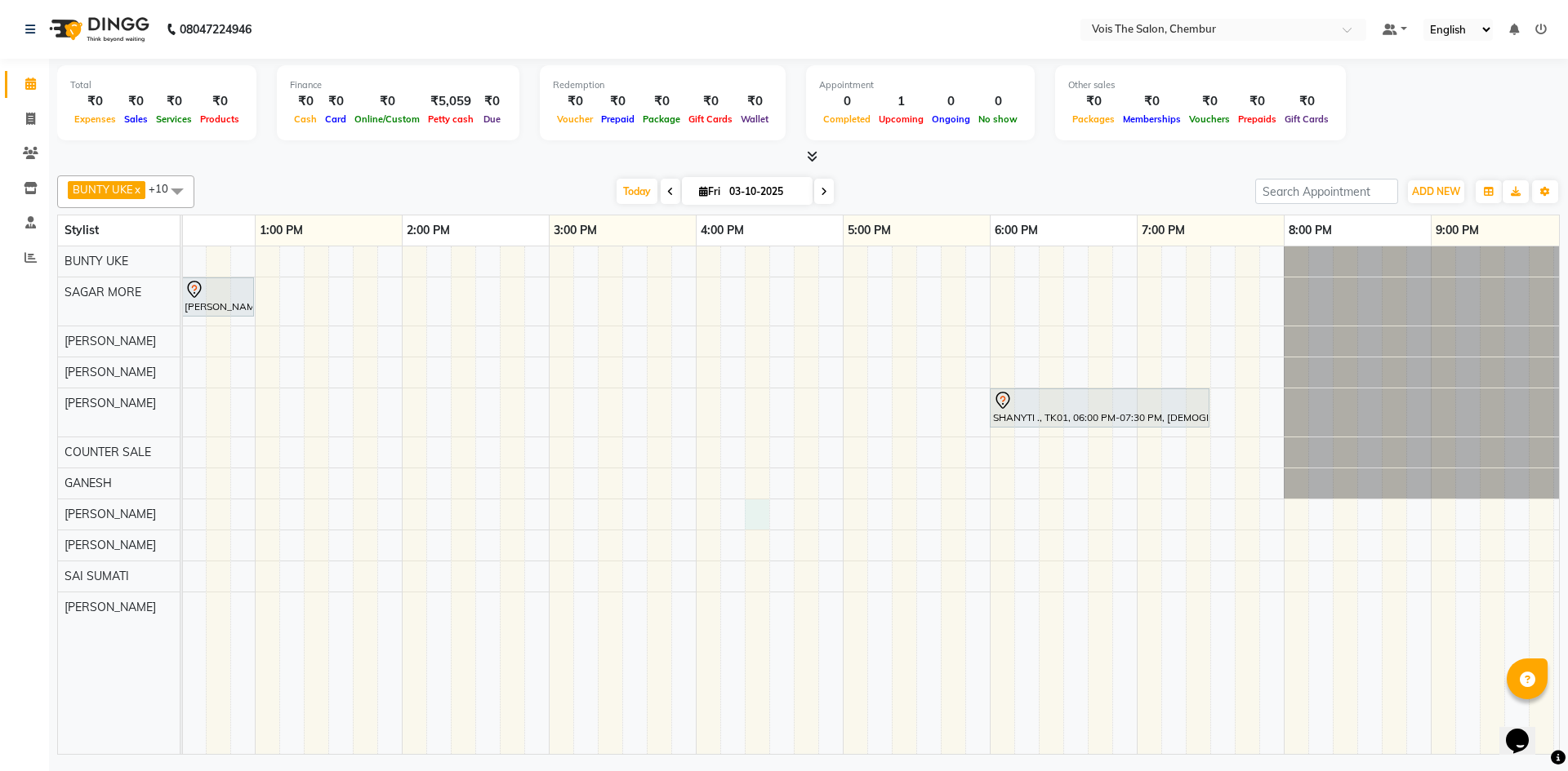
click at [757, 516] on div "Amit INDRALE, TK02, 12:30 PM-01:00 PM, FEMALE Hair - Wash & Blastdry SHANYTI .,…" at bounding box center [622, 500] width 2205 height 508
select select "85150"
select select "tentative"
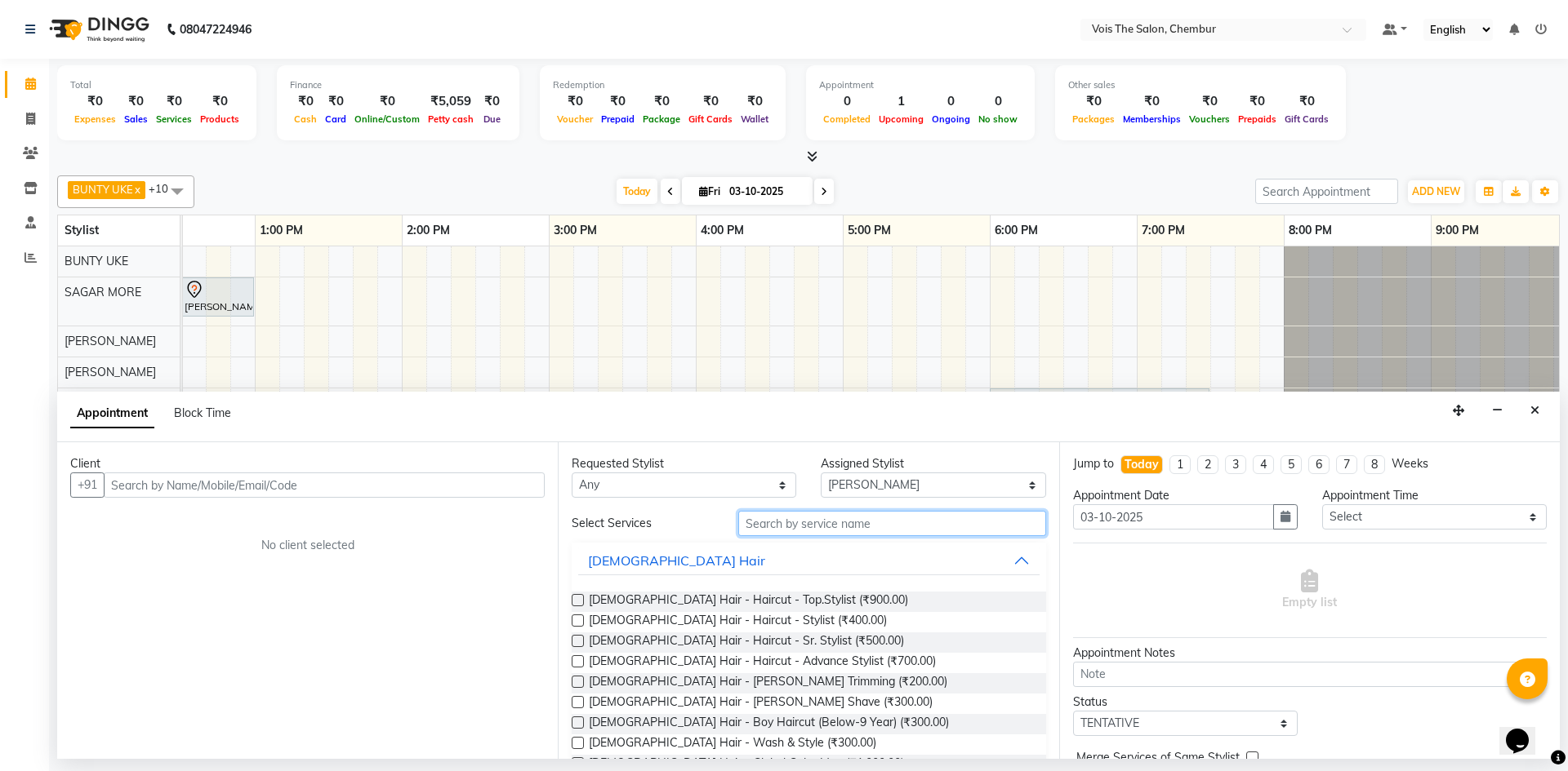
click at [760, 532] on input "text" at bounding box center [892, 523] width 308 height 25
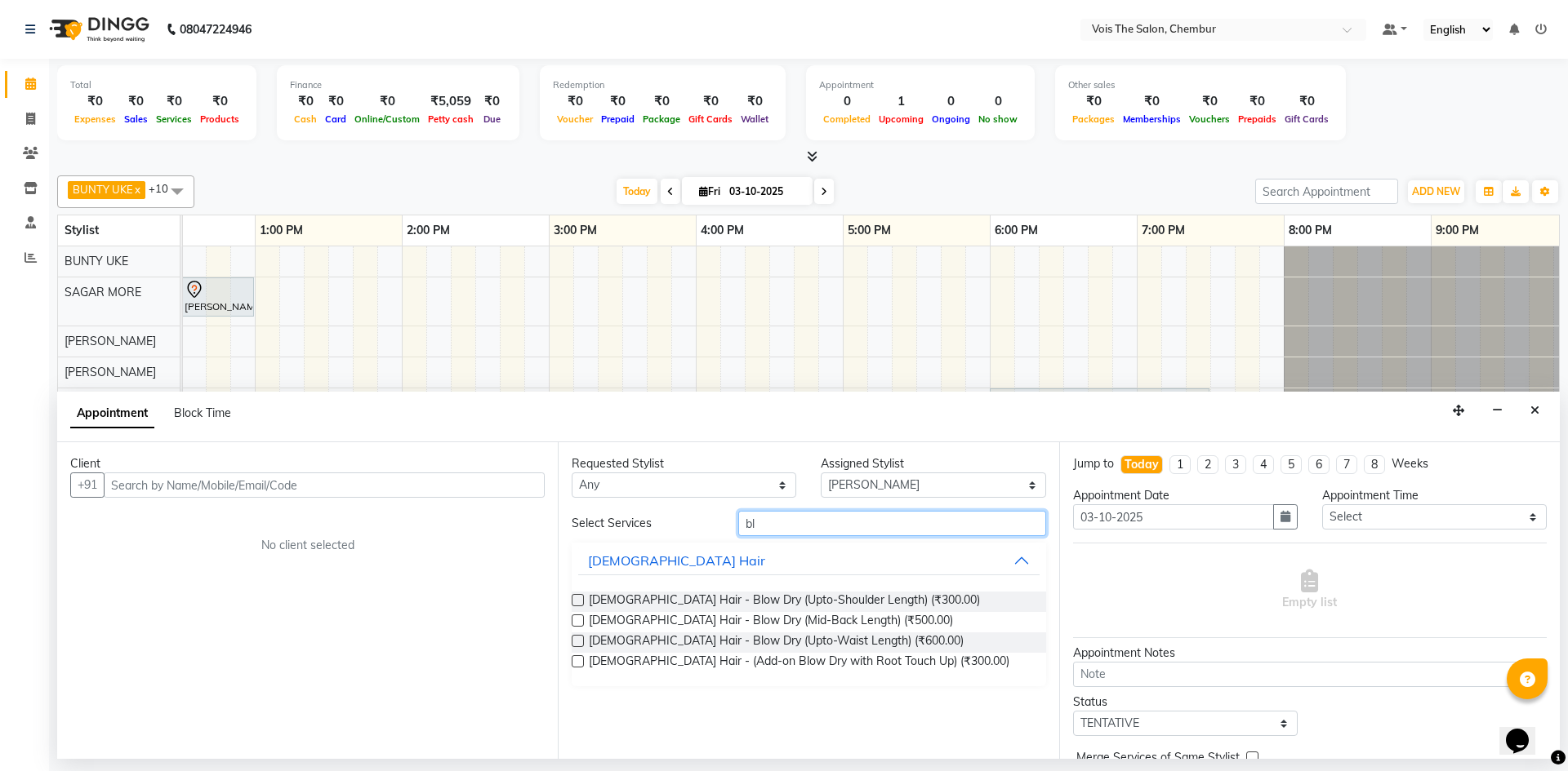
type input "b"
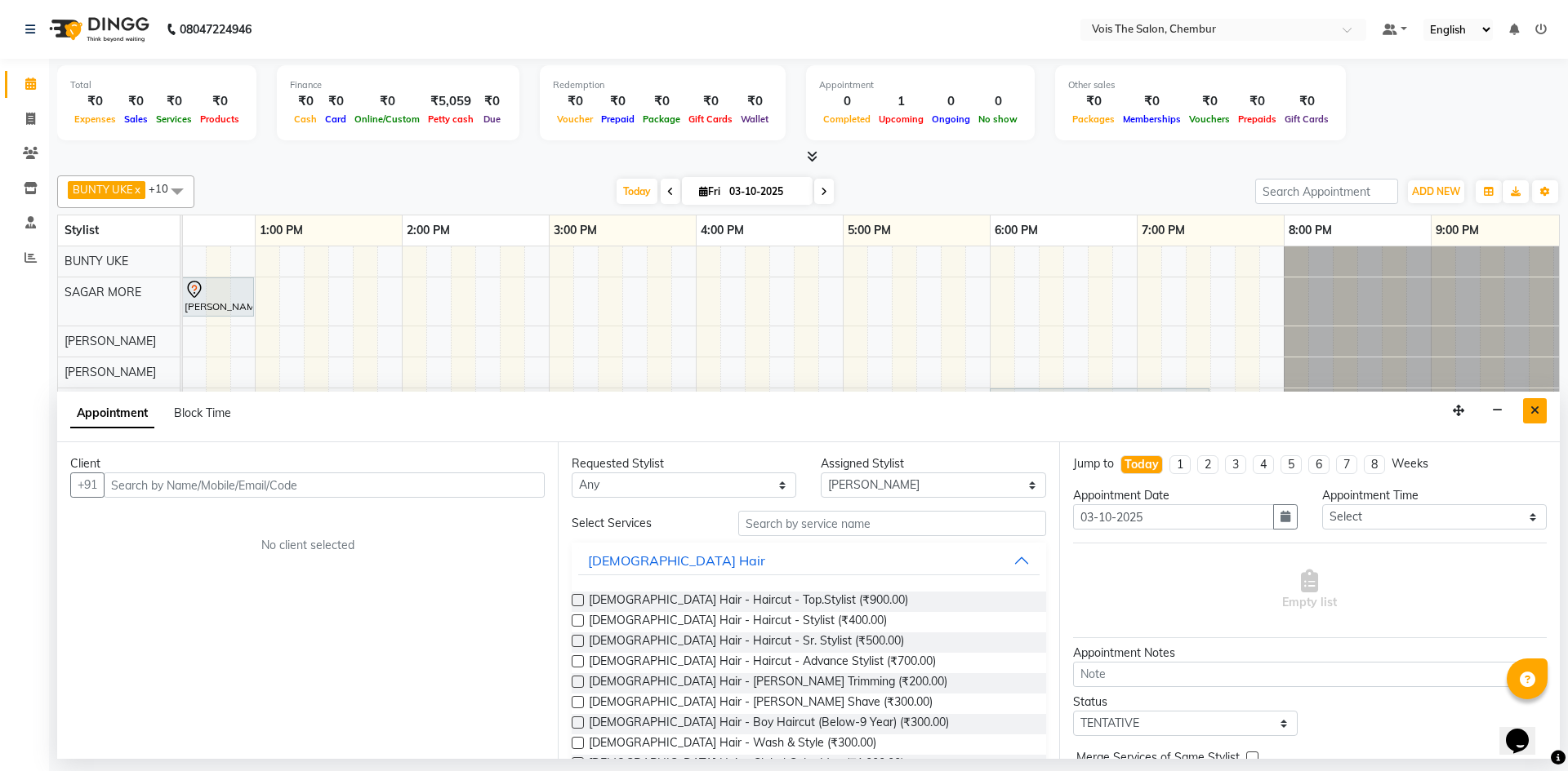
click at [1525, 413] on button "Close" at bounding box center [1535, 411] width 24 height 25
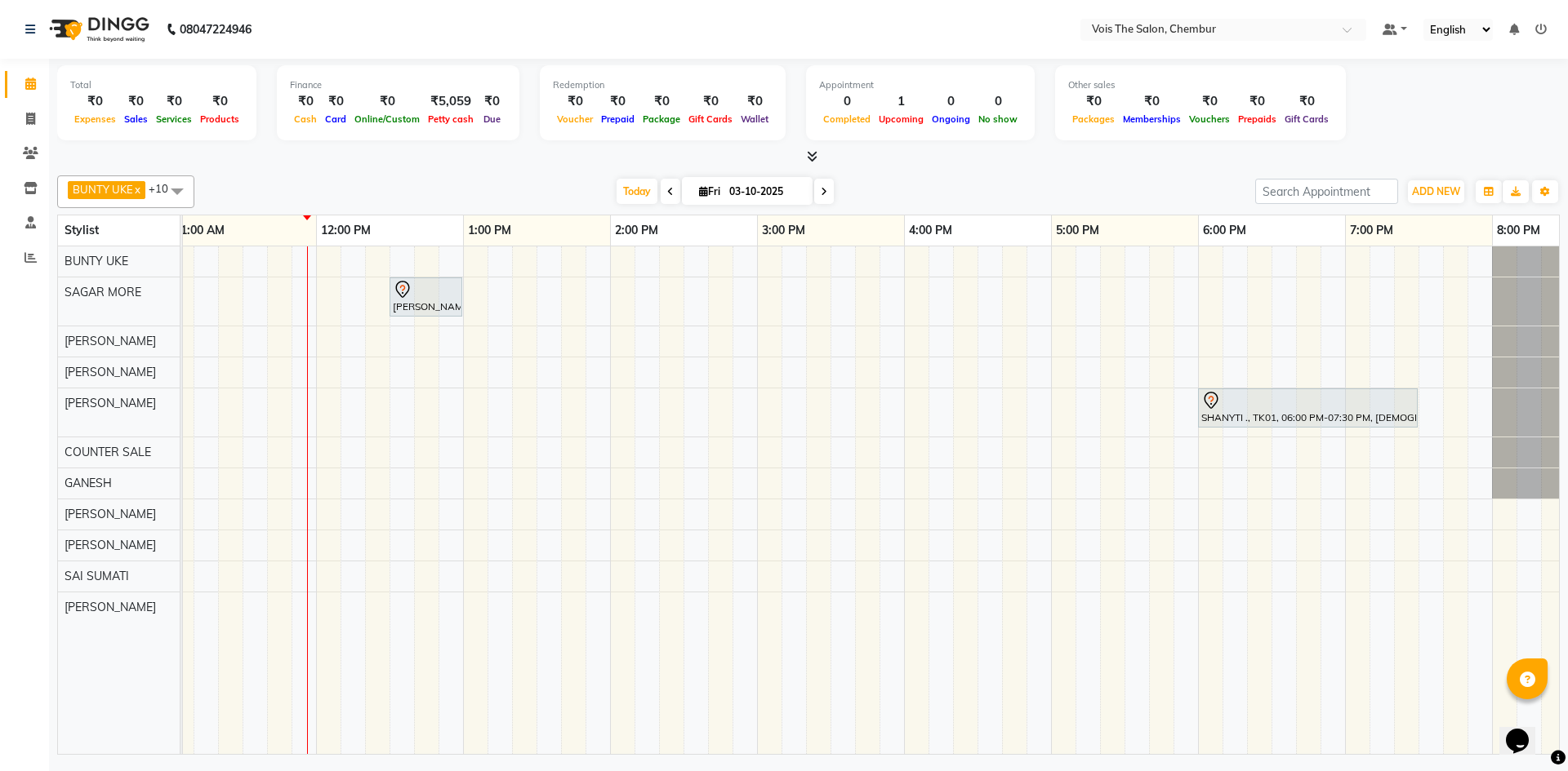
scroll to position [0, 663]
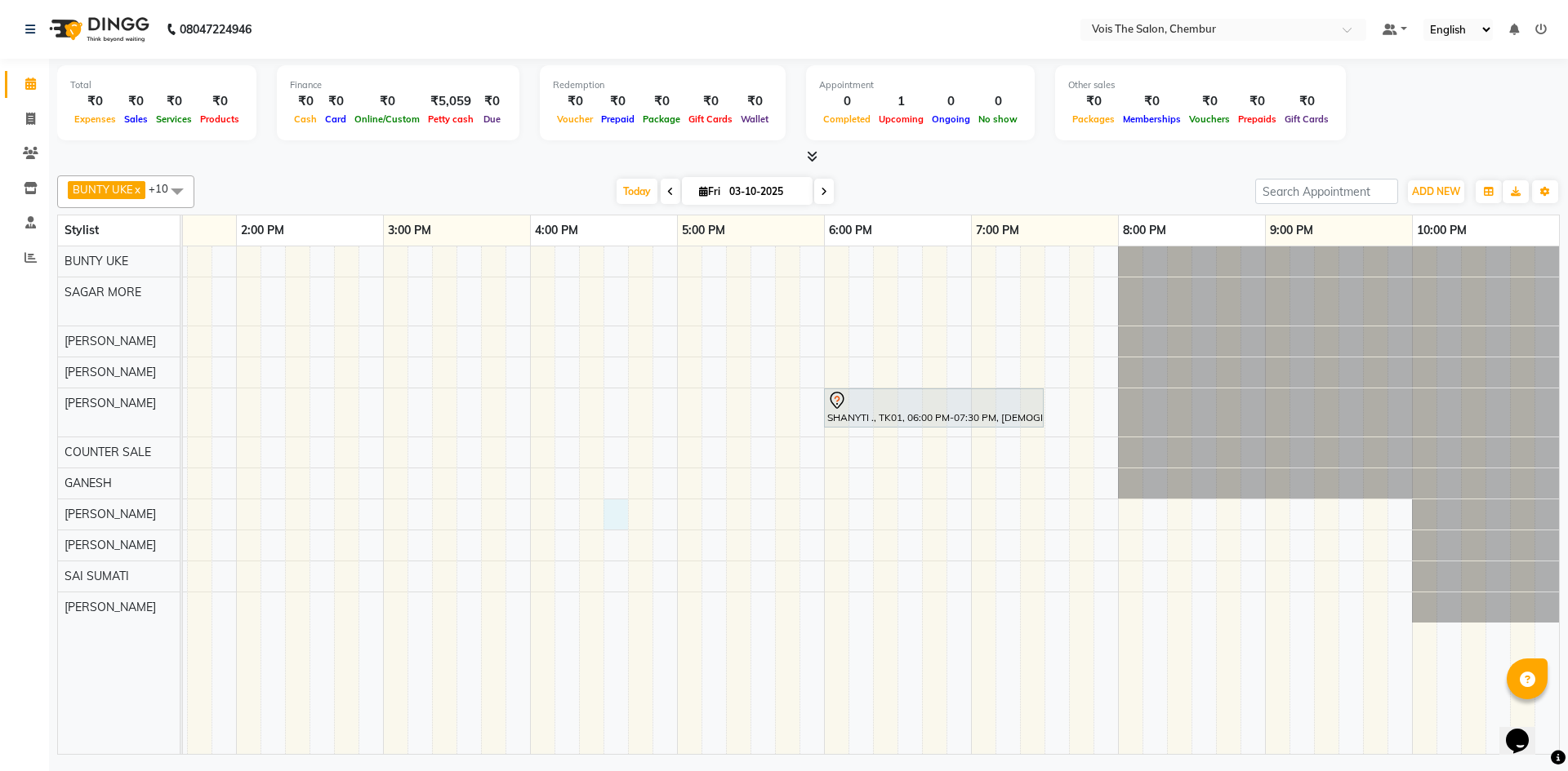
click at [606, 520] on div "Amit INDRALE, TK02, 12:30 PM-01:00 PM, FEMALE Hair - Wash & Blastdry SHANYTI .,…" at bounding box center [456, 500] width 2205 height 508
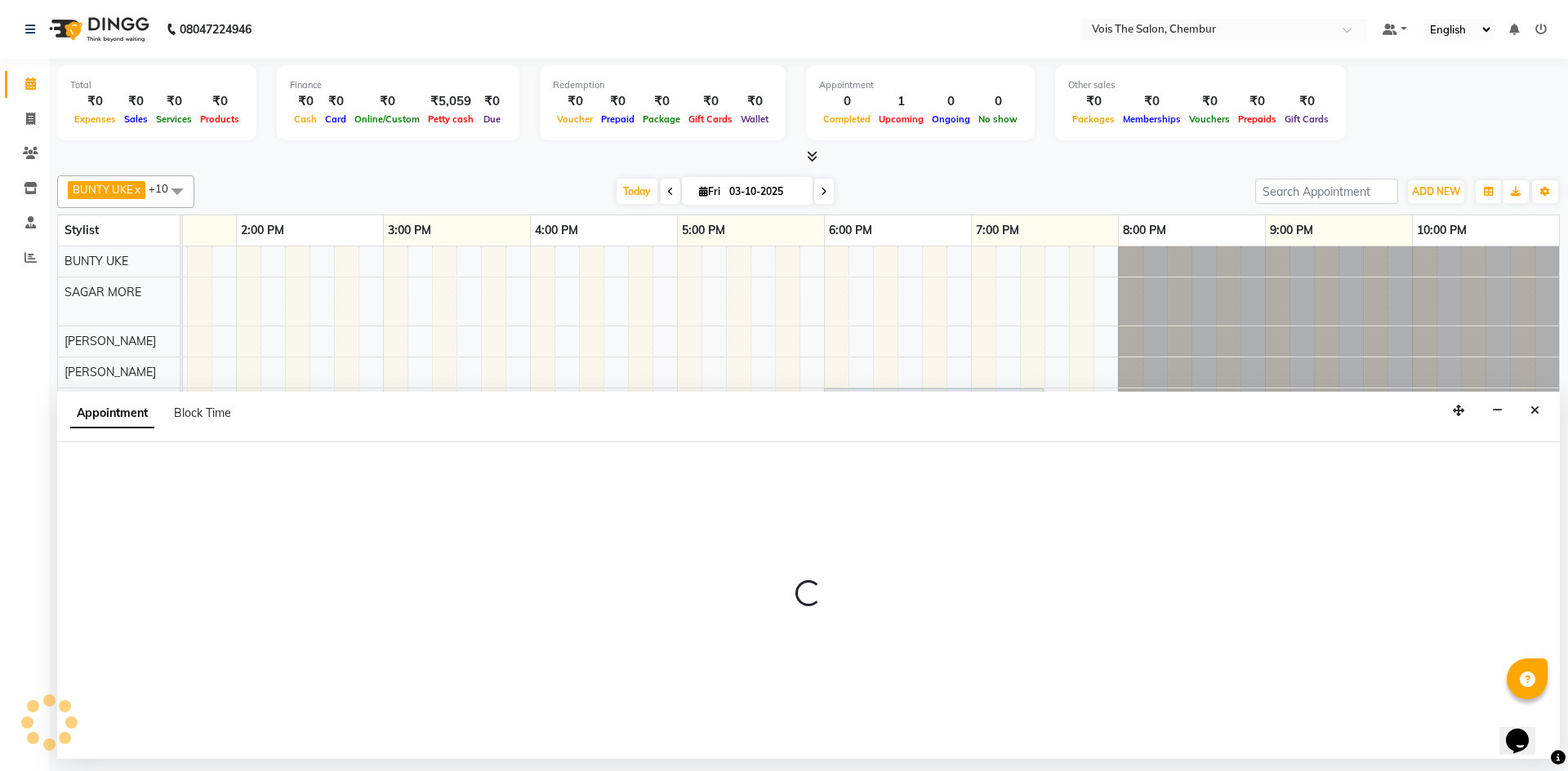
select select "85150"
select select "tentative"
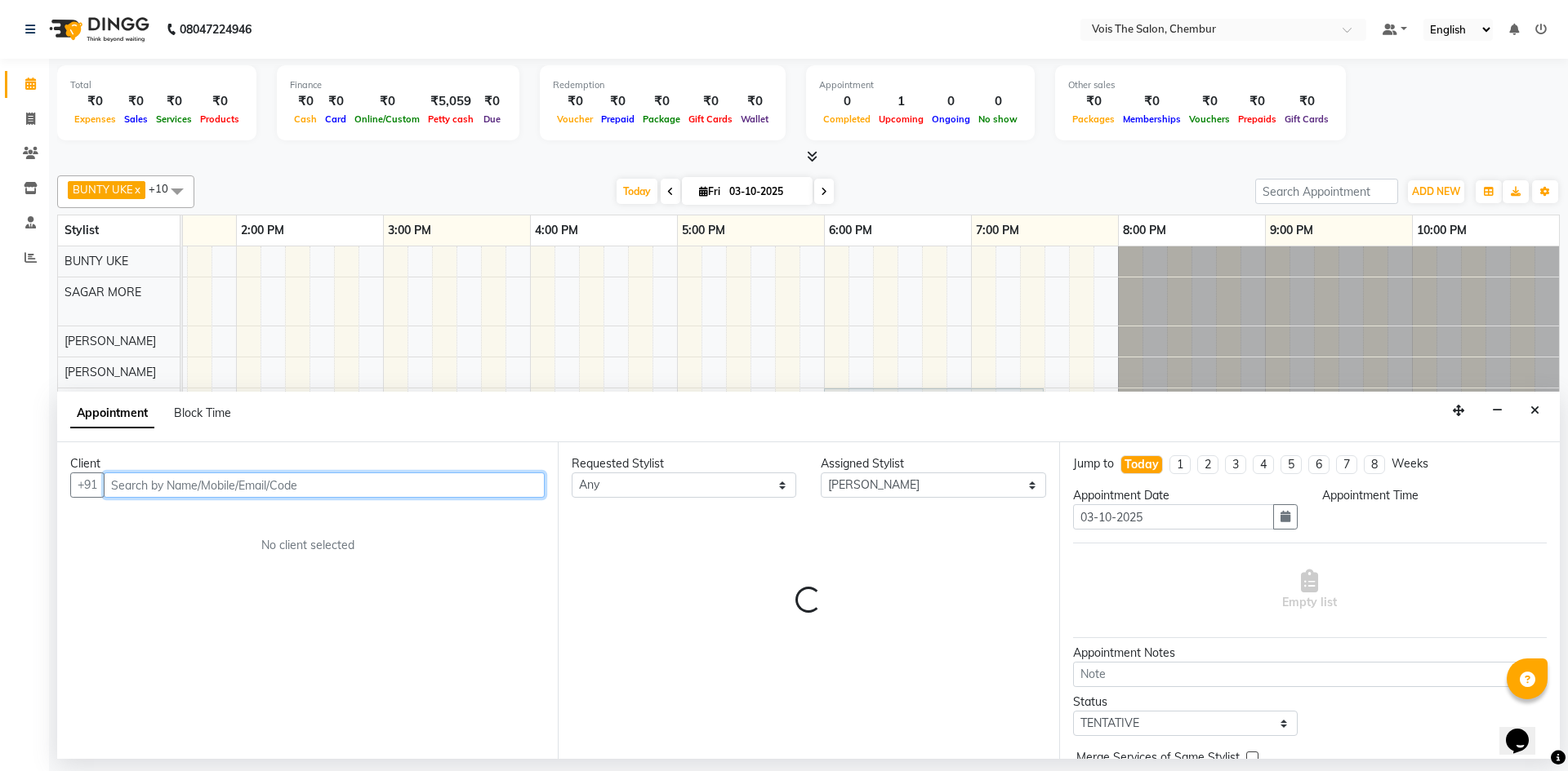
select select "990"
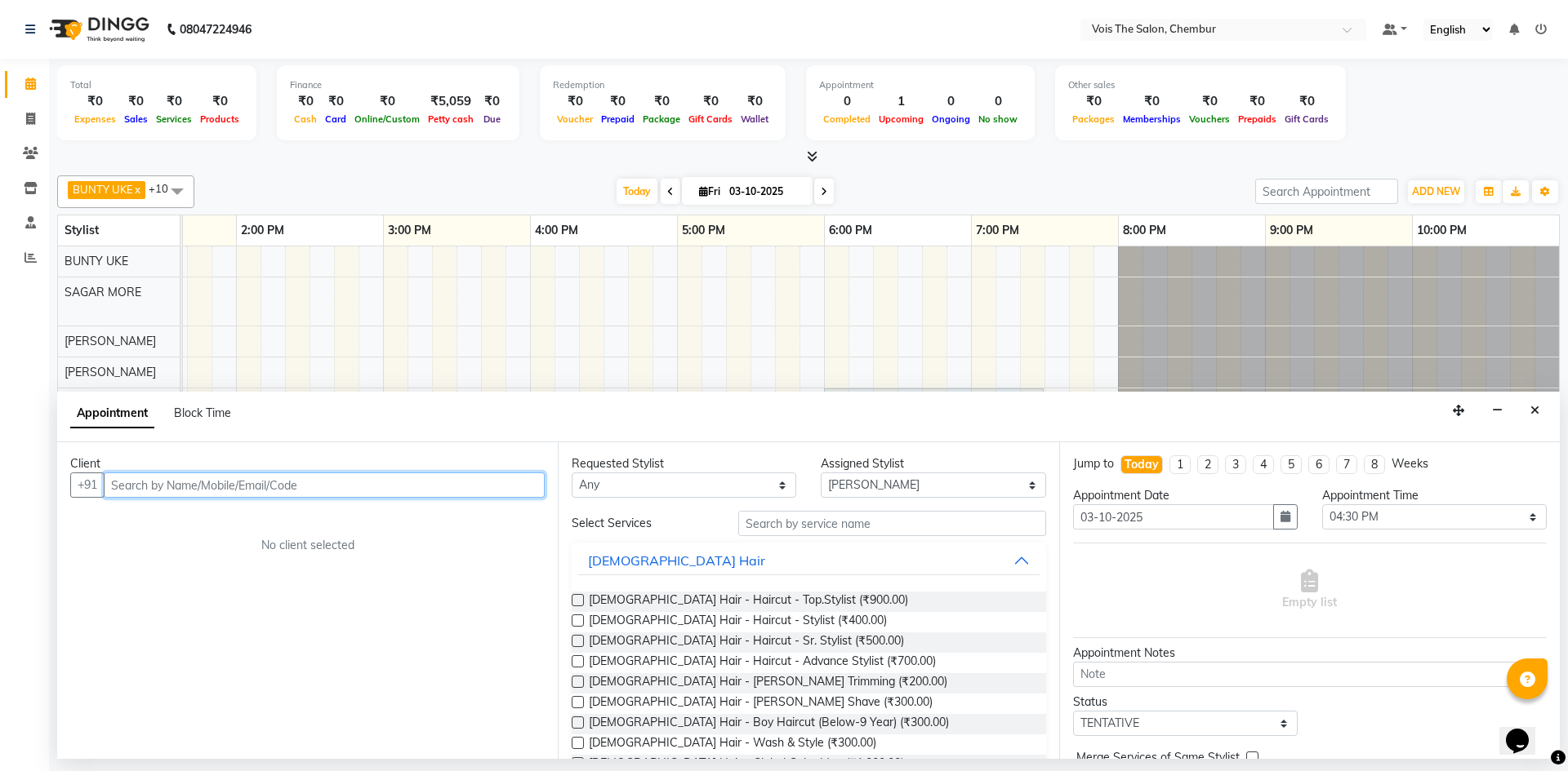
click at [355, 481] on input "text" at bounding box center [324, 485] width 441 height 25
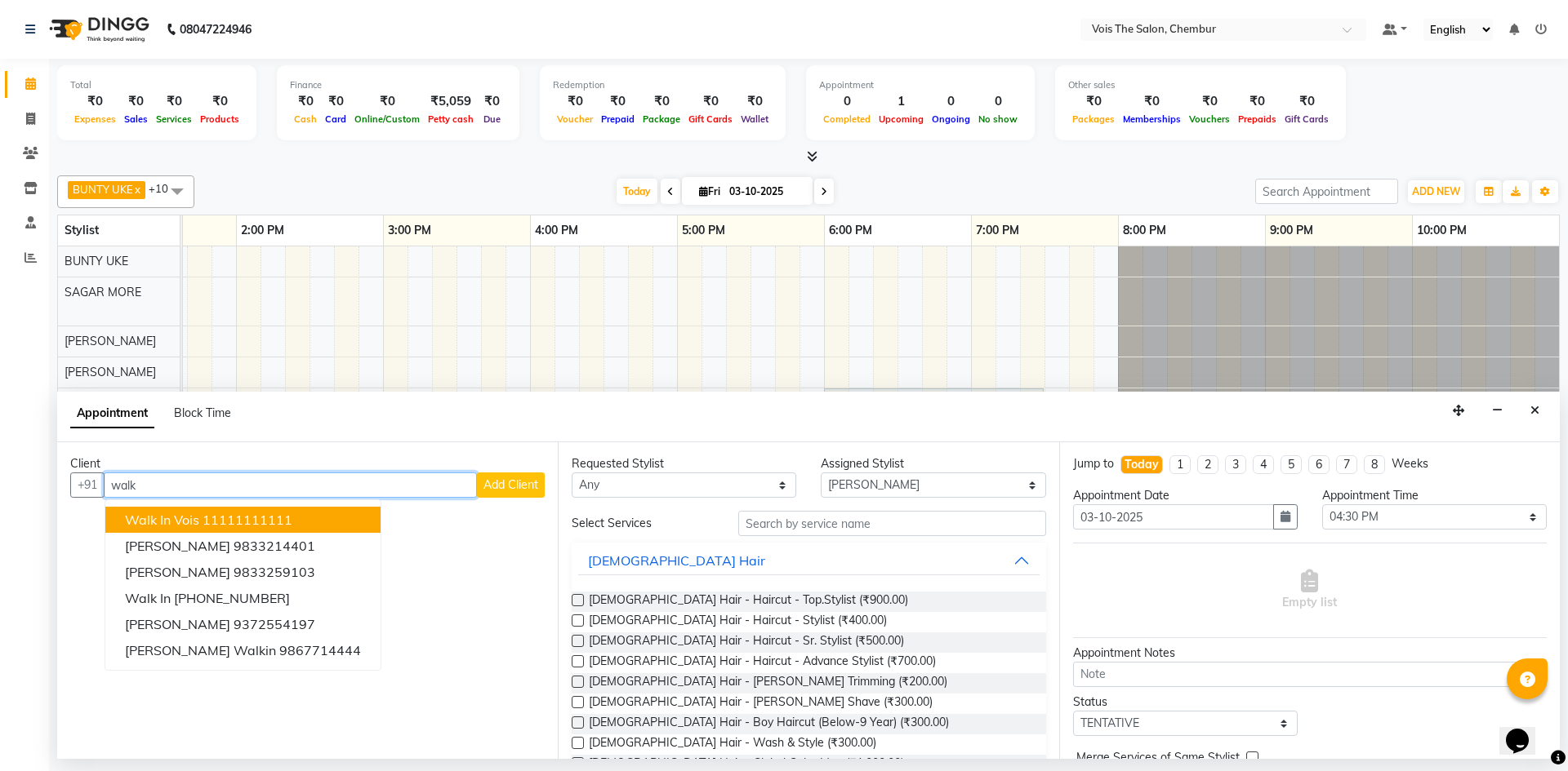
click at [288, 517] on ngb-highlight "11111111111" at bounding box center [247, 519] width 90 height 16
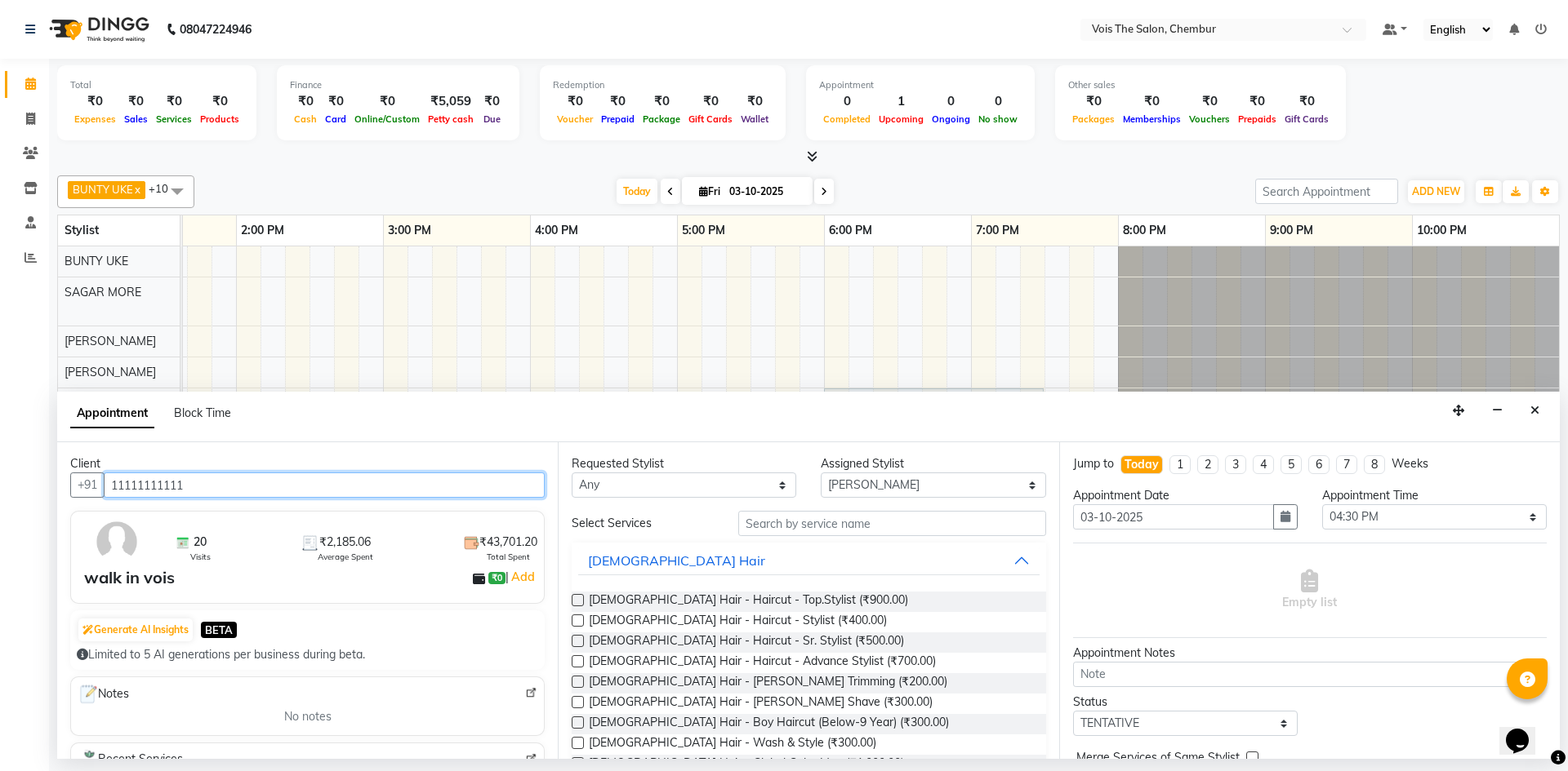
type input "11111111111"
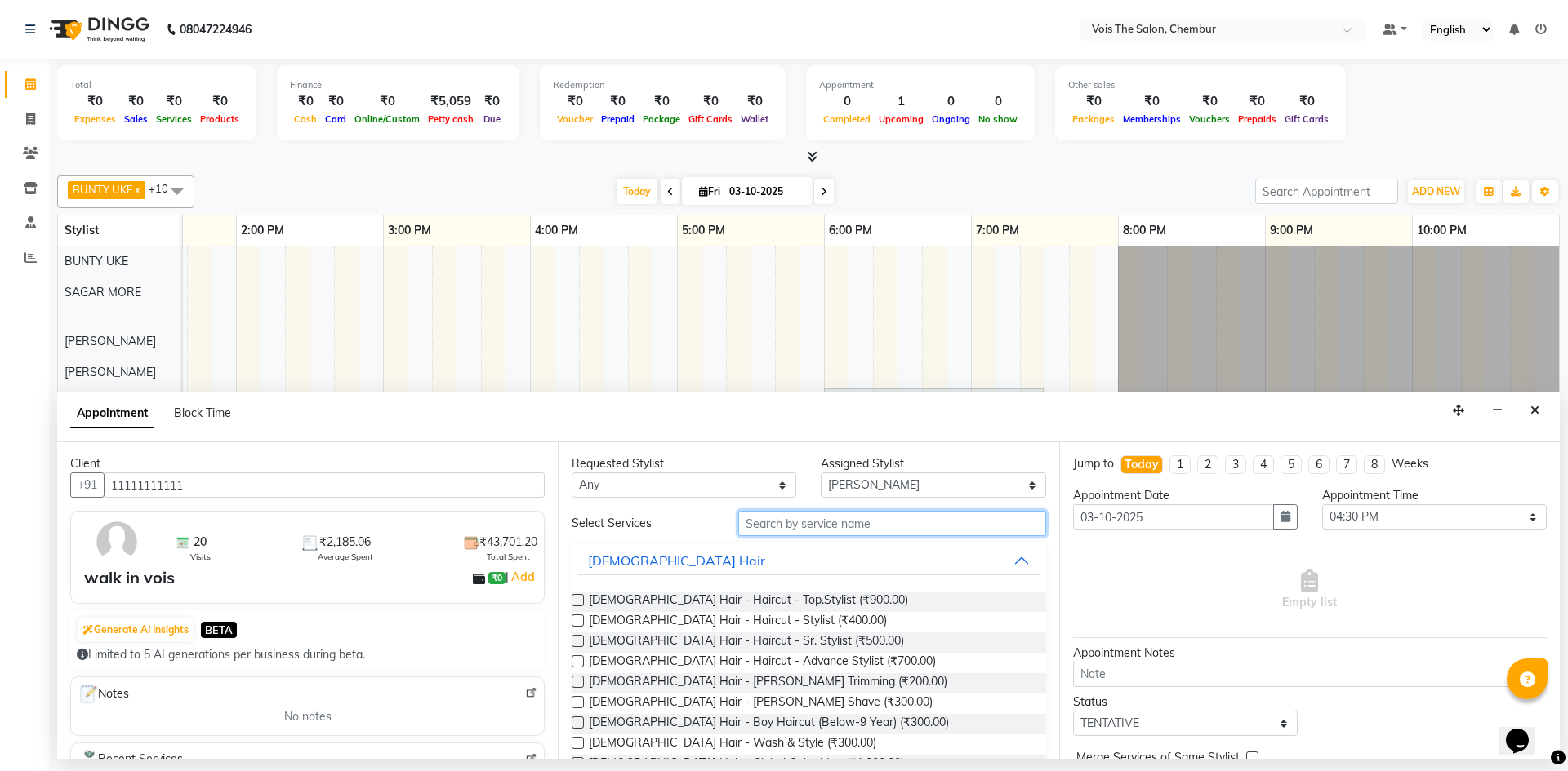
click at [749, 519] on input "text" at bounding box center [892, 523] width 308 height 25
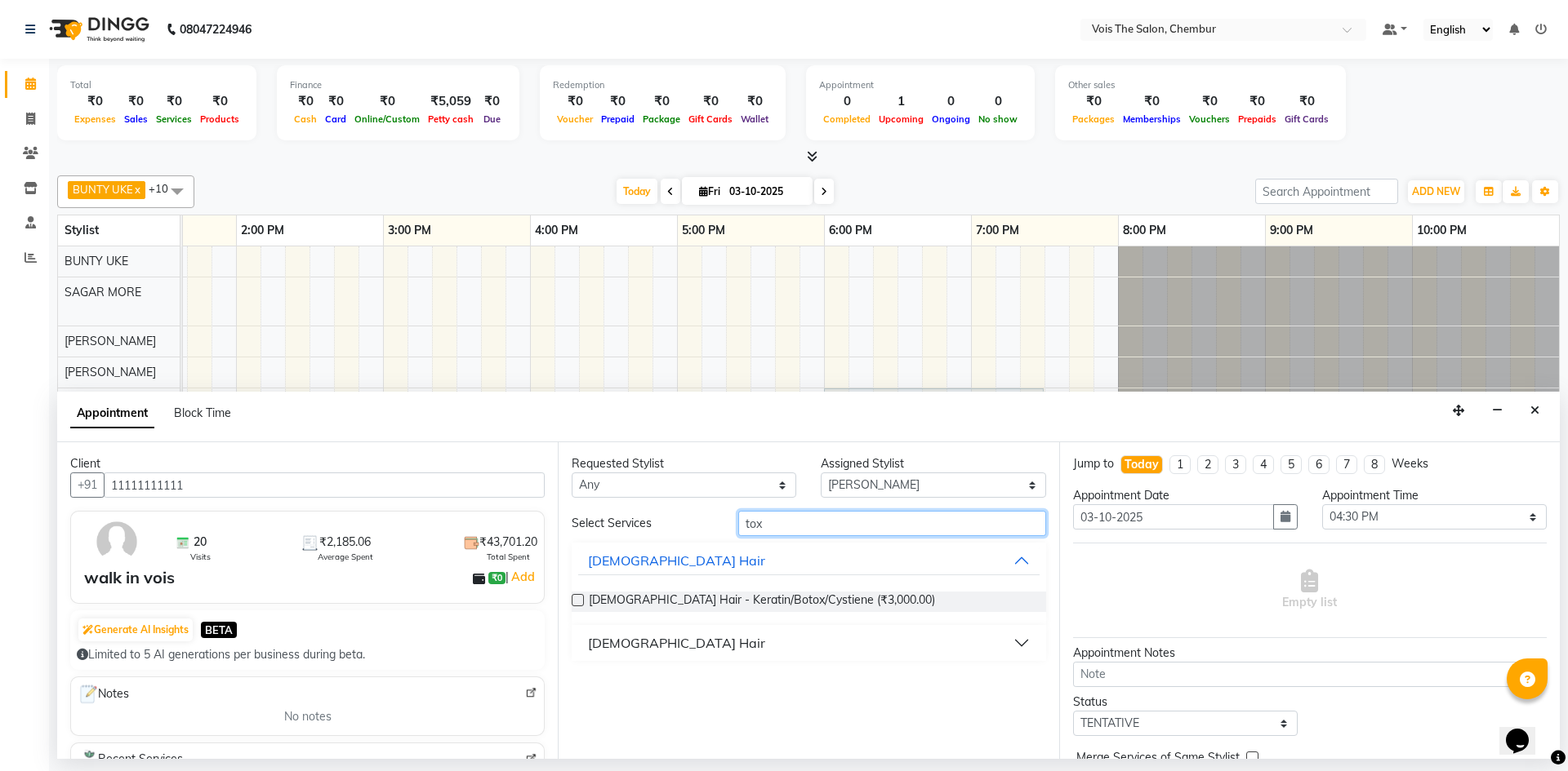
type input "tox"
click at [689, 636] on button "FEMALE Hair" at bounding box center [809, 642] width 461 height 30
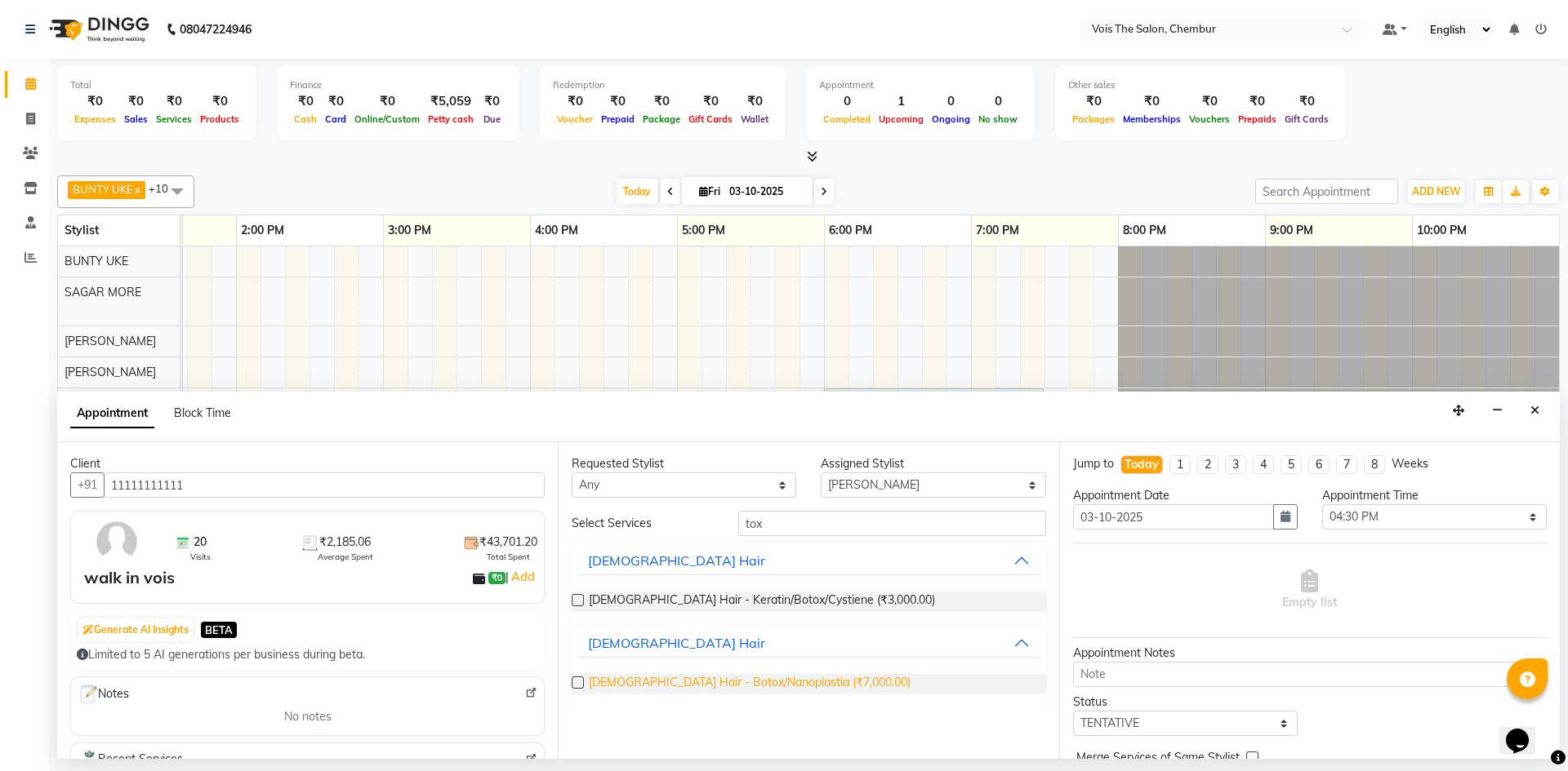
click at [777, 681] on span "FEMALE Hair - Botox/Nanoplastia (₹7,000.00)" at bounding box center [749, 684] width 321 height 20
checkbox input "false"
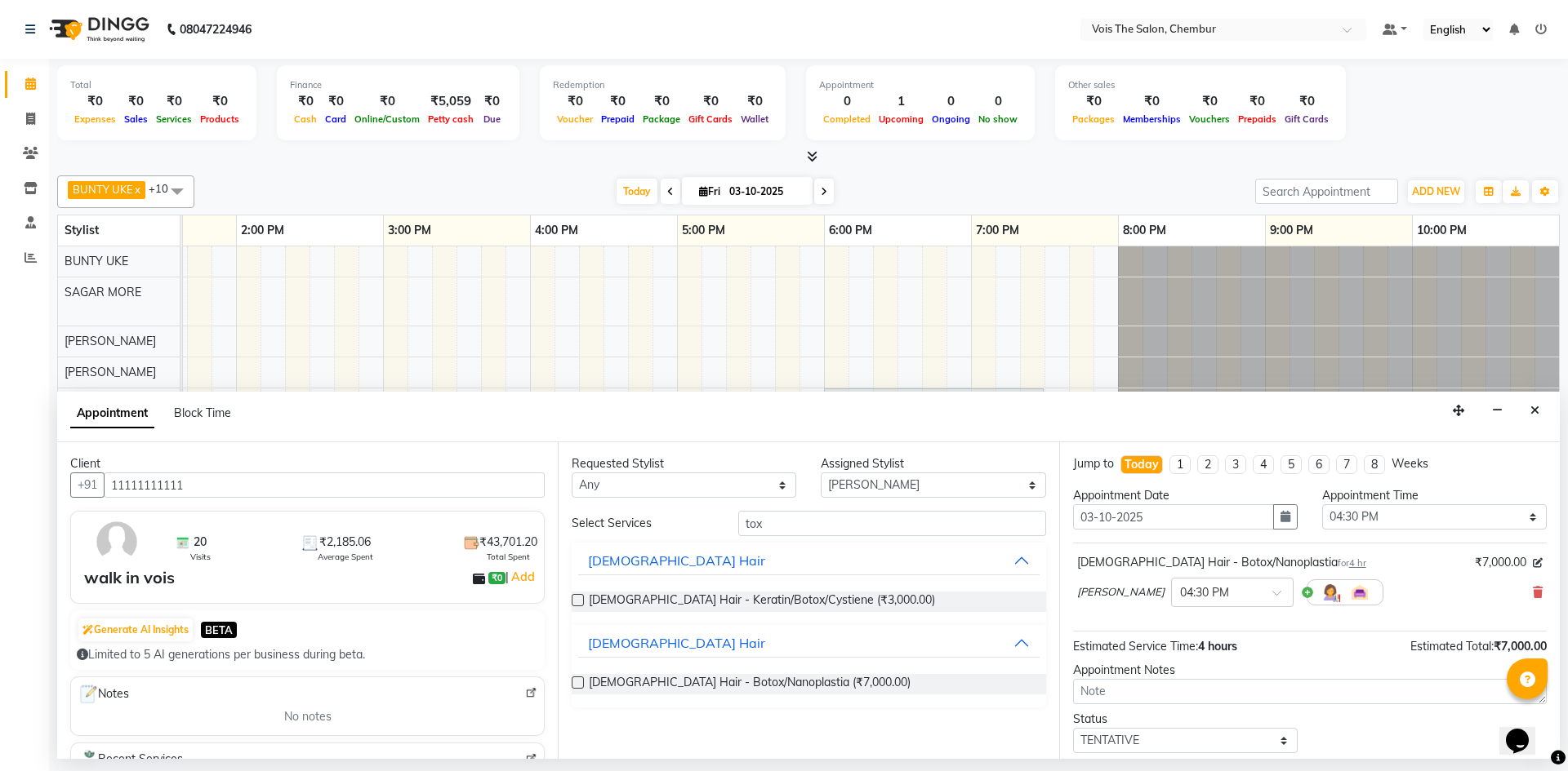
click at [1207, 645] on span "4 hours" at bounding box center [1217, 646] width 39 height 14
click at [1206, 648] on span "4 hours" at bounding box center [1217, 646] width 39 height 14
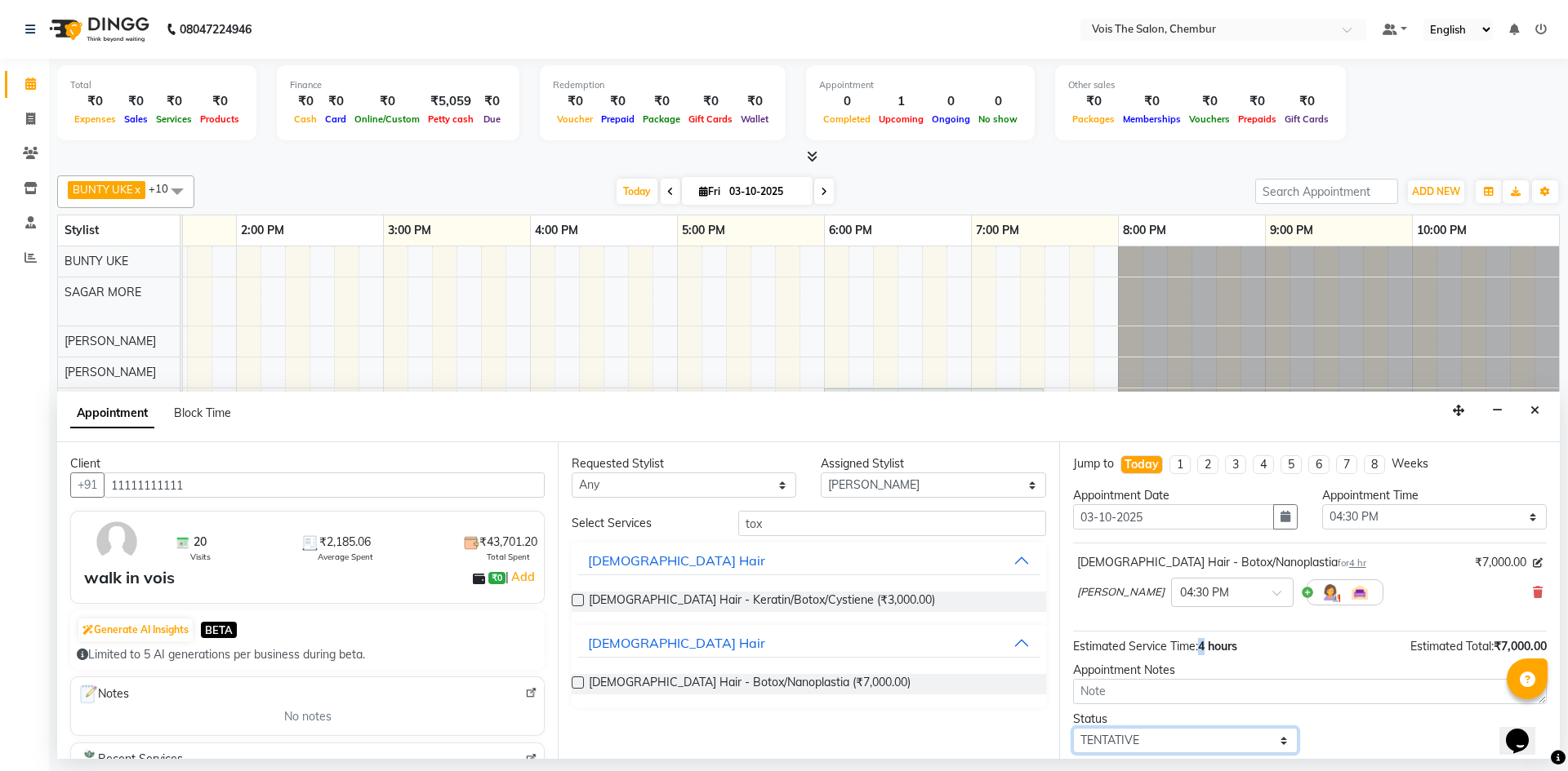
click at [1275, 736] on select "Select TENTATIVE CONFIRM CHECK-IN UPCOMING" at bounding box center [1186, 741] width 225 height 25
click at [1370, 723] on div "Status Select TENTATIVE CONFIRM CHECK-IN UPCOMING" at bounding box center [1309, 732] width 498 height 42
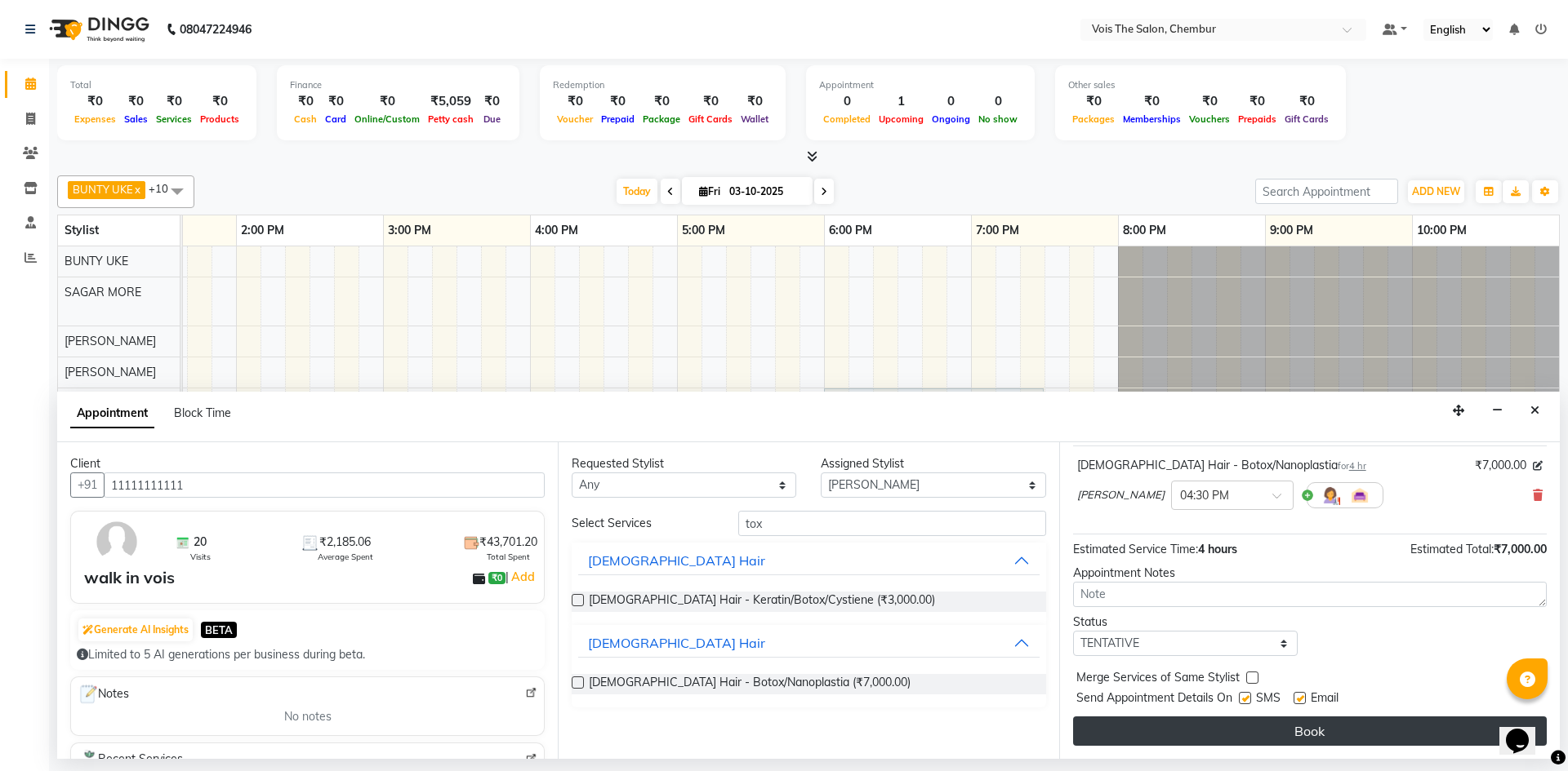
click at [1266, 736] on button "Book" at bounding box center [1310, 731] width 474 height 30
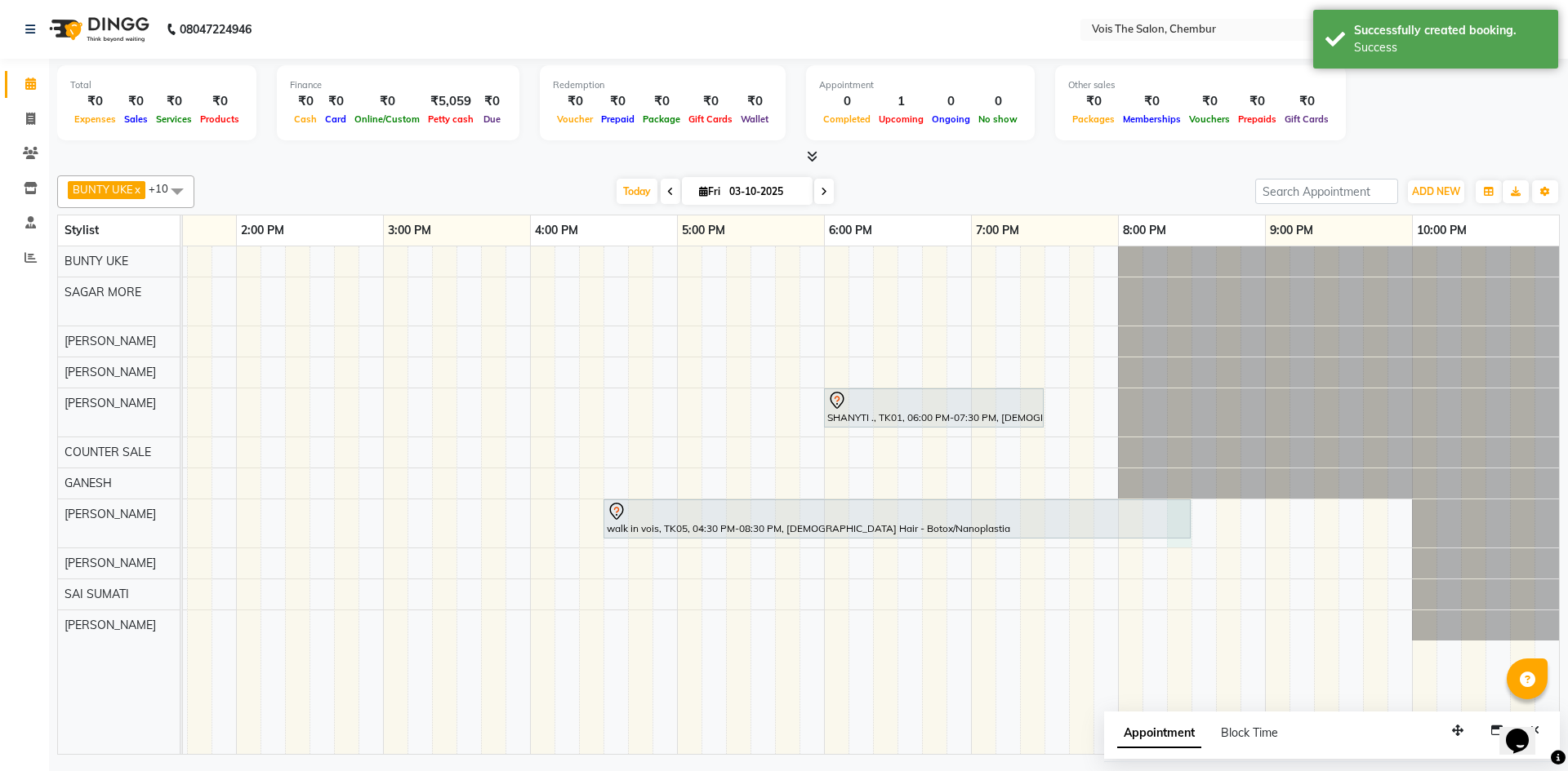
click at [1191, 522] on div "walk in vois, TK05, 04:30 PM-08:30 PM, FEMALE Hair - Botox/Nanoplastia" at bounding box center [896, 519] width 588 height 40
select select "85150"
select select "tentative"
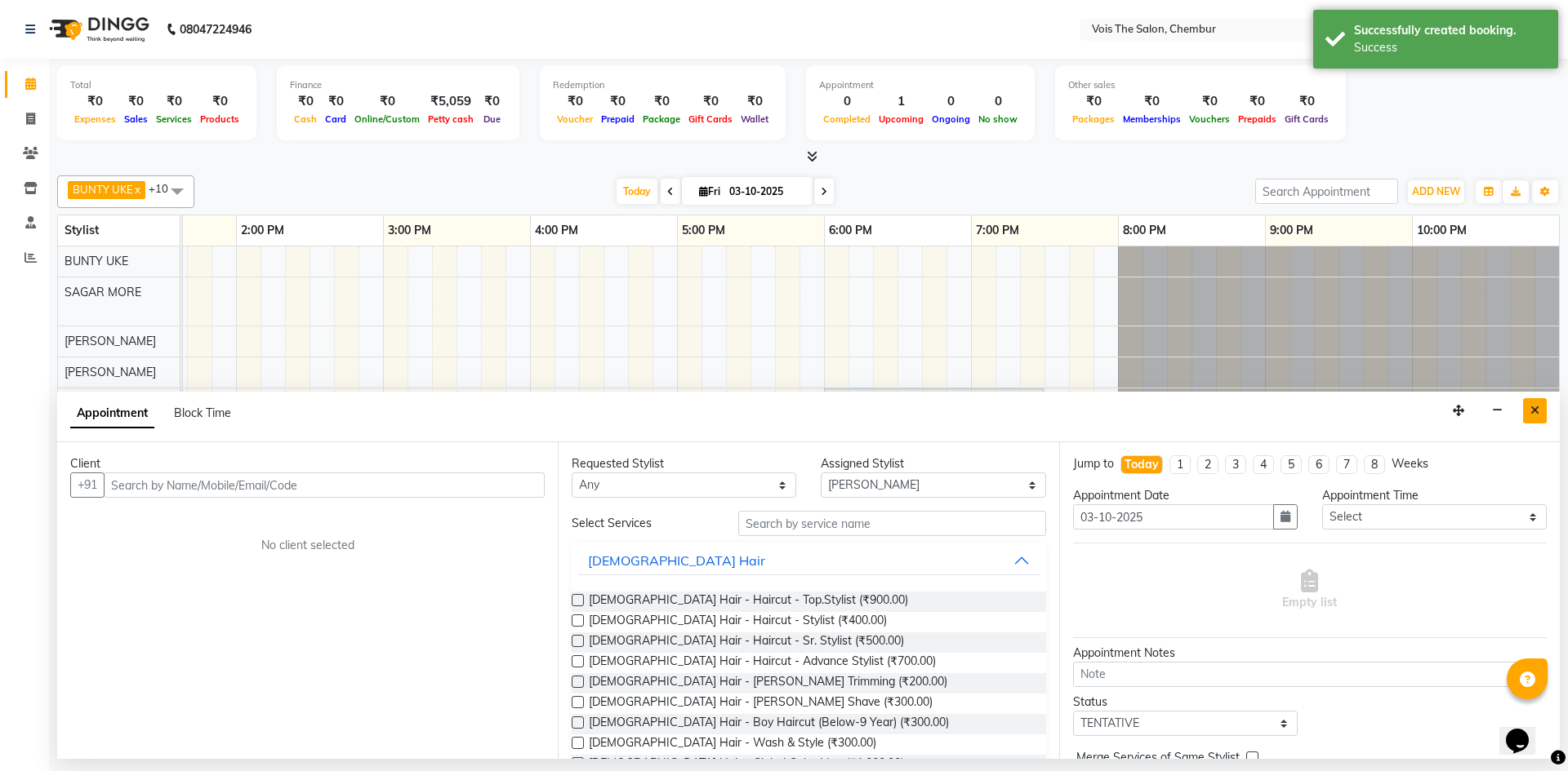
click at [1523, 409] on button "Close" at bounding box center [1535, 411] width 24 height 25
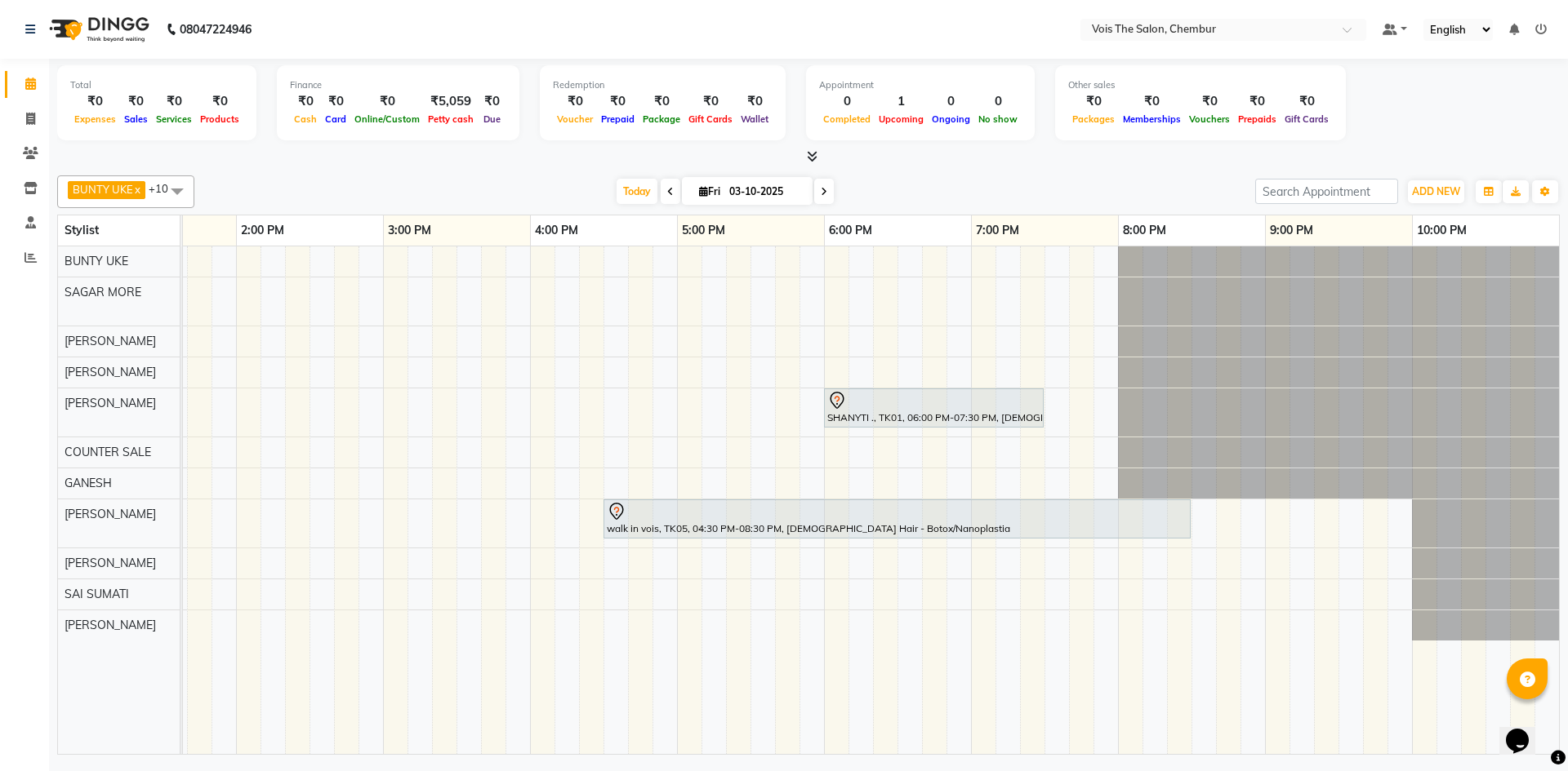
click at [1200, 520] on div "Amit INDRALE, TK02, 12:30 PM-01:00 PM, FEMALE Hair - Wash & Blastdry SHANYTI .,…" at bounding box center [456, 500] width 2205 height 508
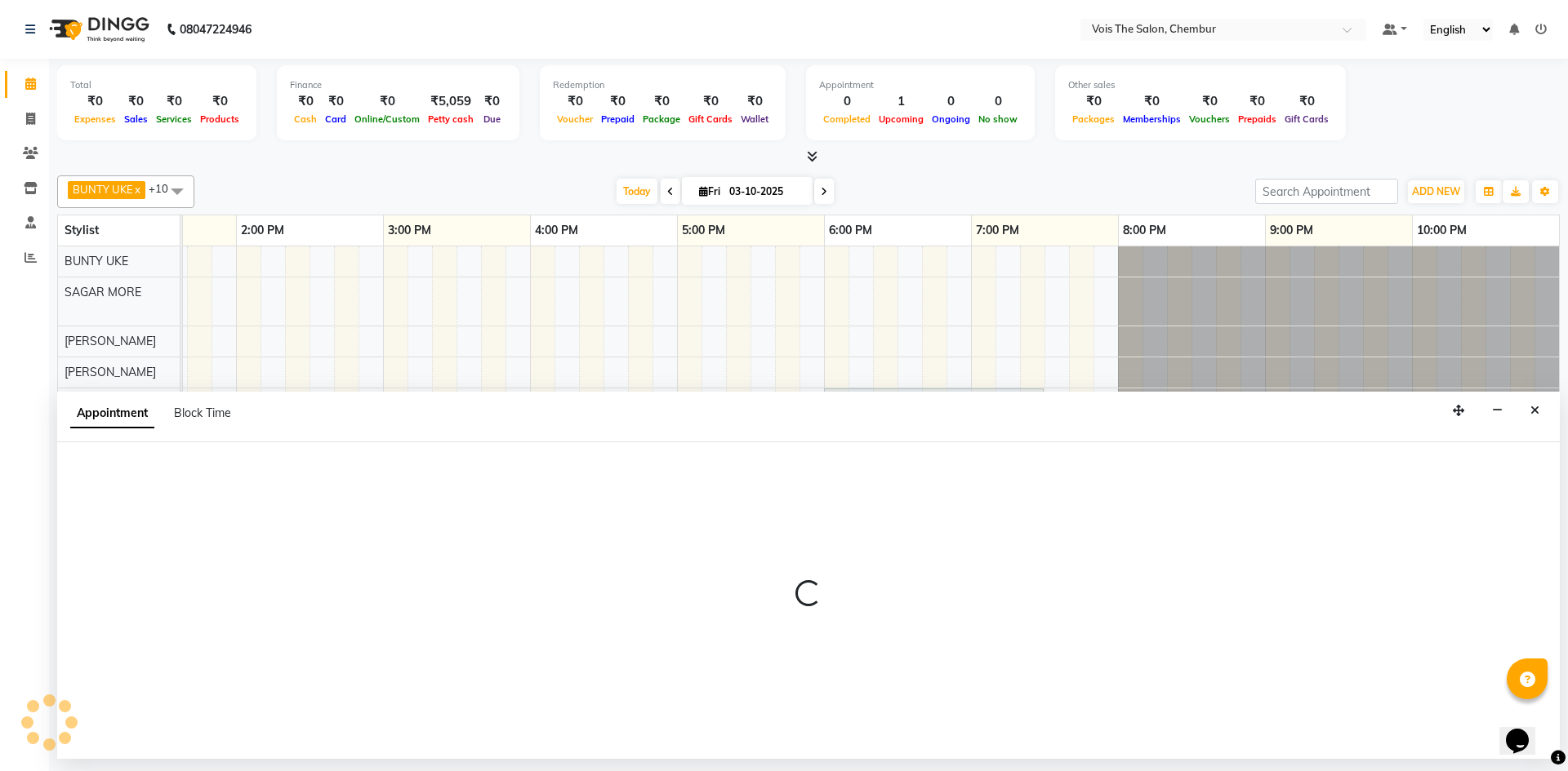
select select "85150"
select select "1230"
select select "tentative"
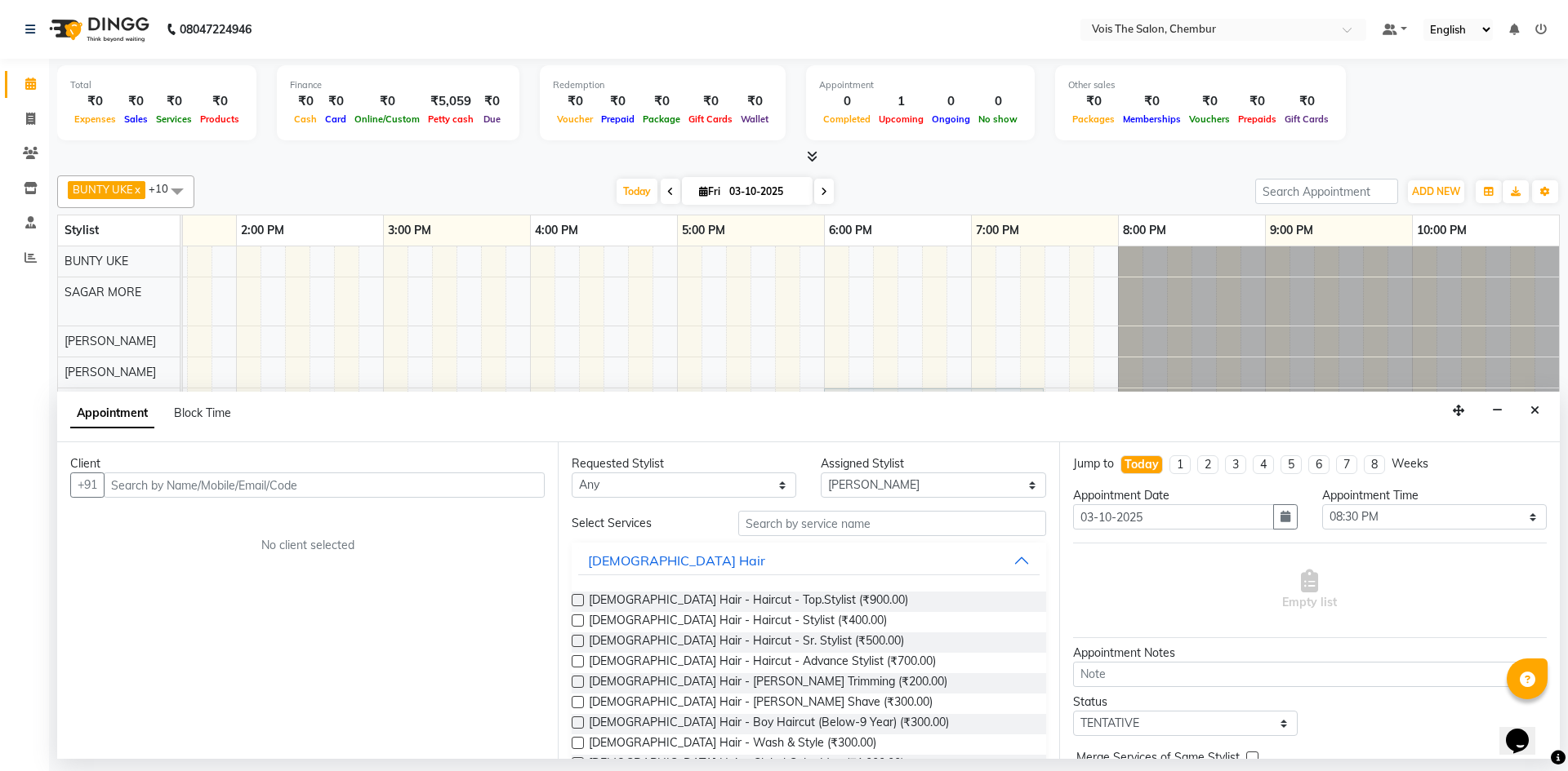
click at [370, 485] on input "text" at bounding box center [324, 485] width 441 height 25
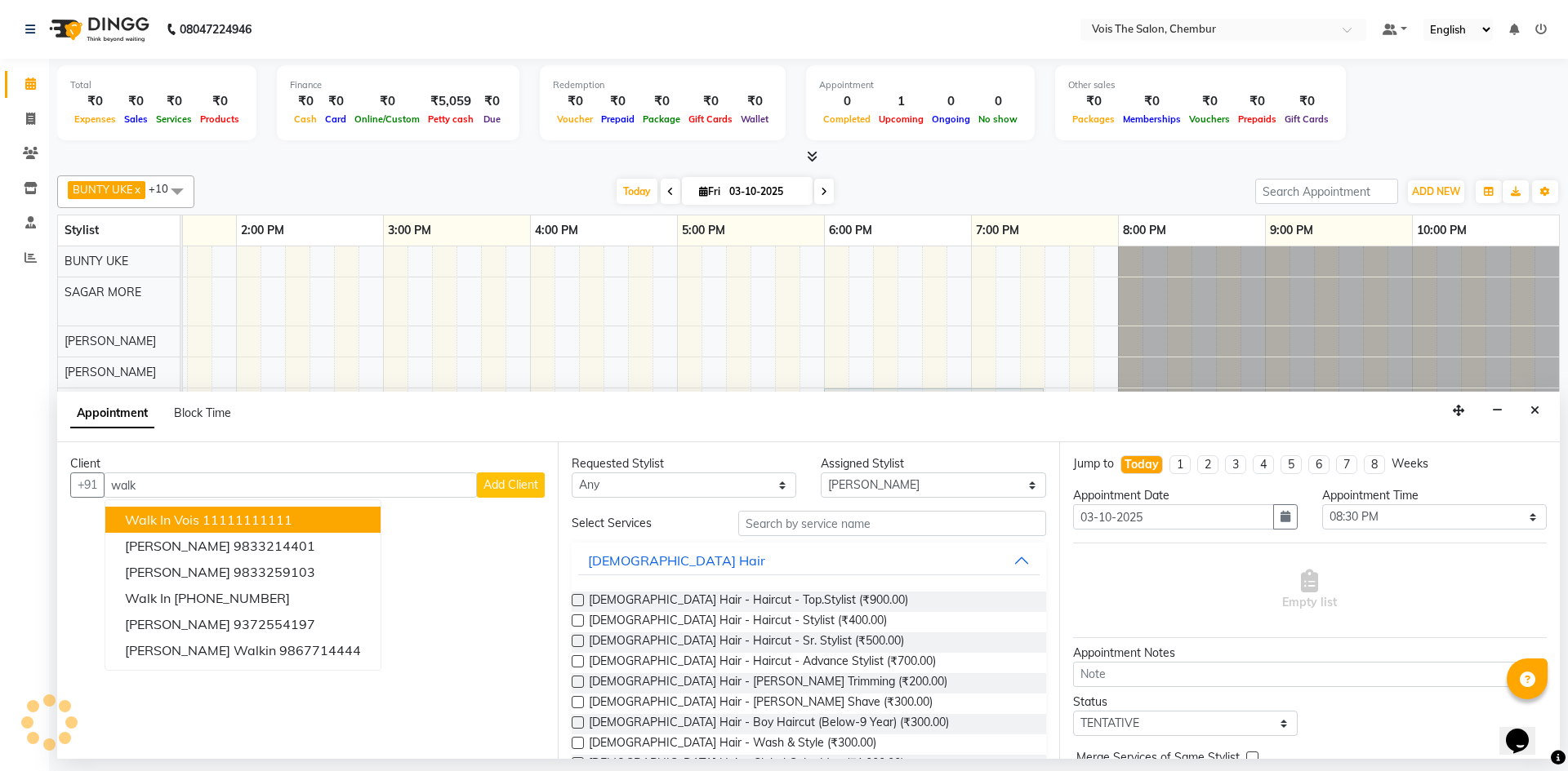
click at [297, 511] on button "walk in vois 11111111111" at bounding box center [243, 520] width 275 height 26
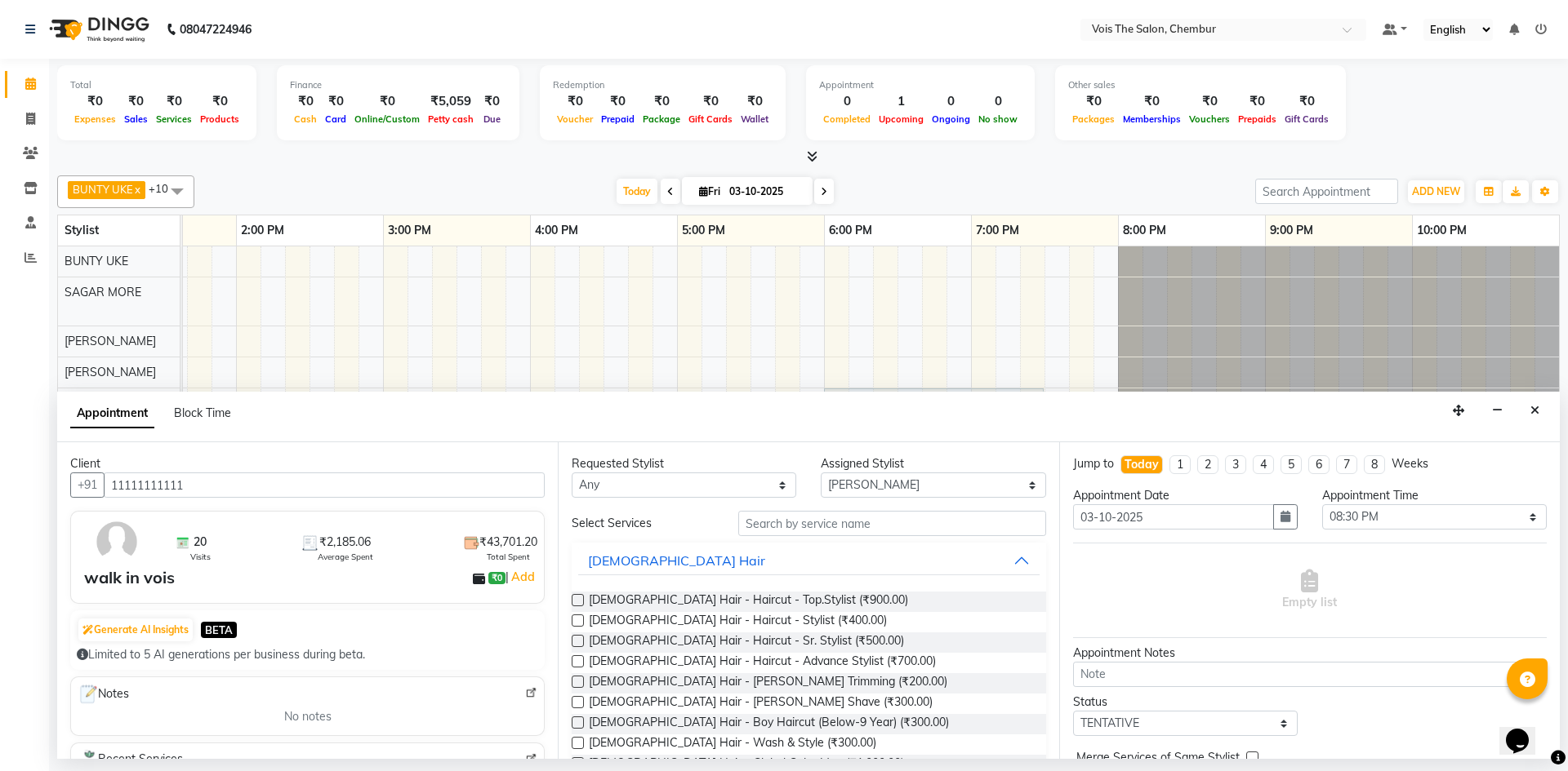
type input "11111111111"
click at [767, 525] on input "text" at bounding box center [892, 523] width 308 height 25
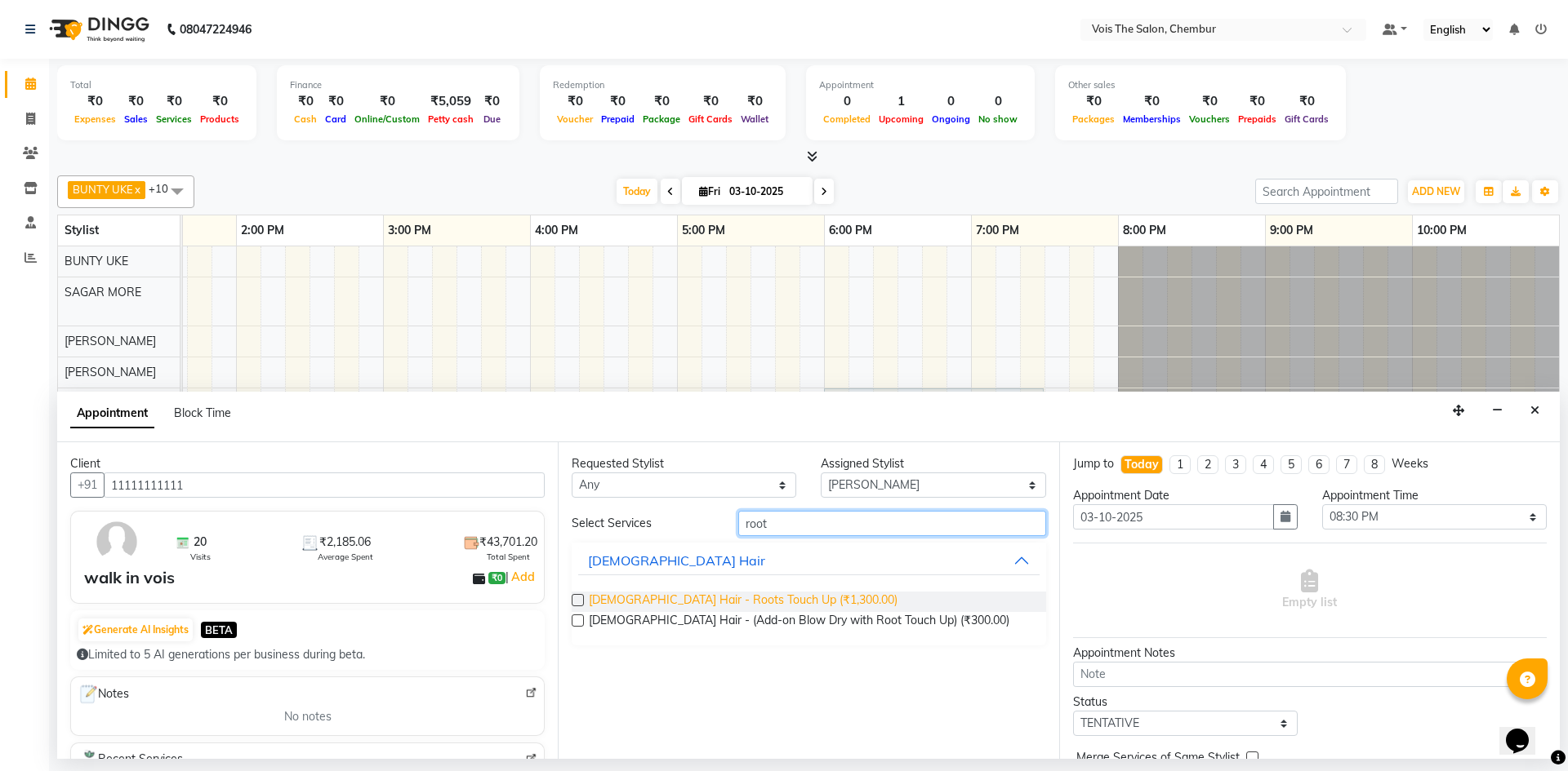
type input "root"
click at [726, 593] on span "FEMALE Hair - Roots Touch Up (₹1,300.00)" at bounding box center [743, 602] width 309 height 20
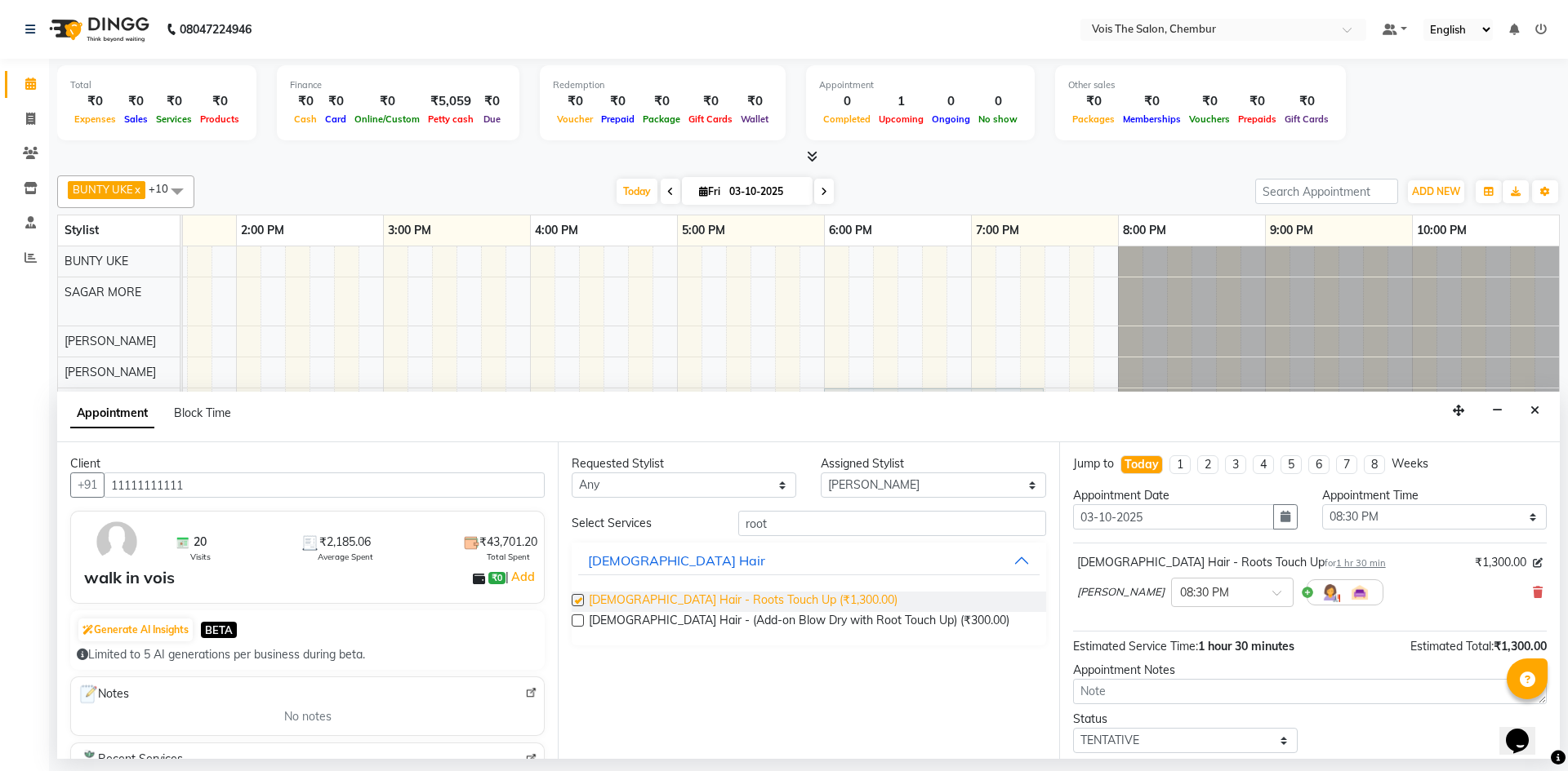
checkbox input "false"
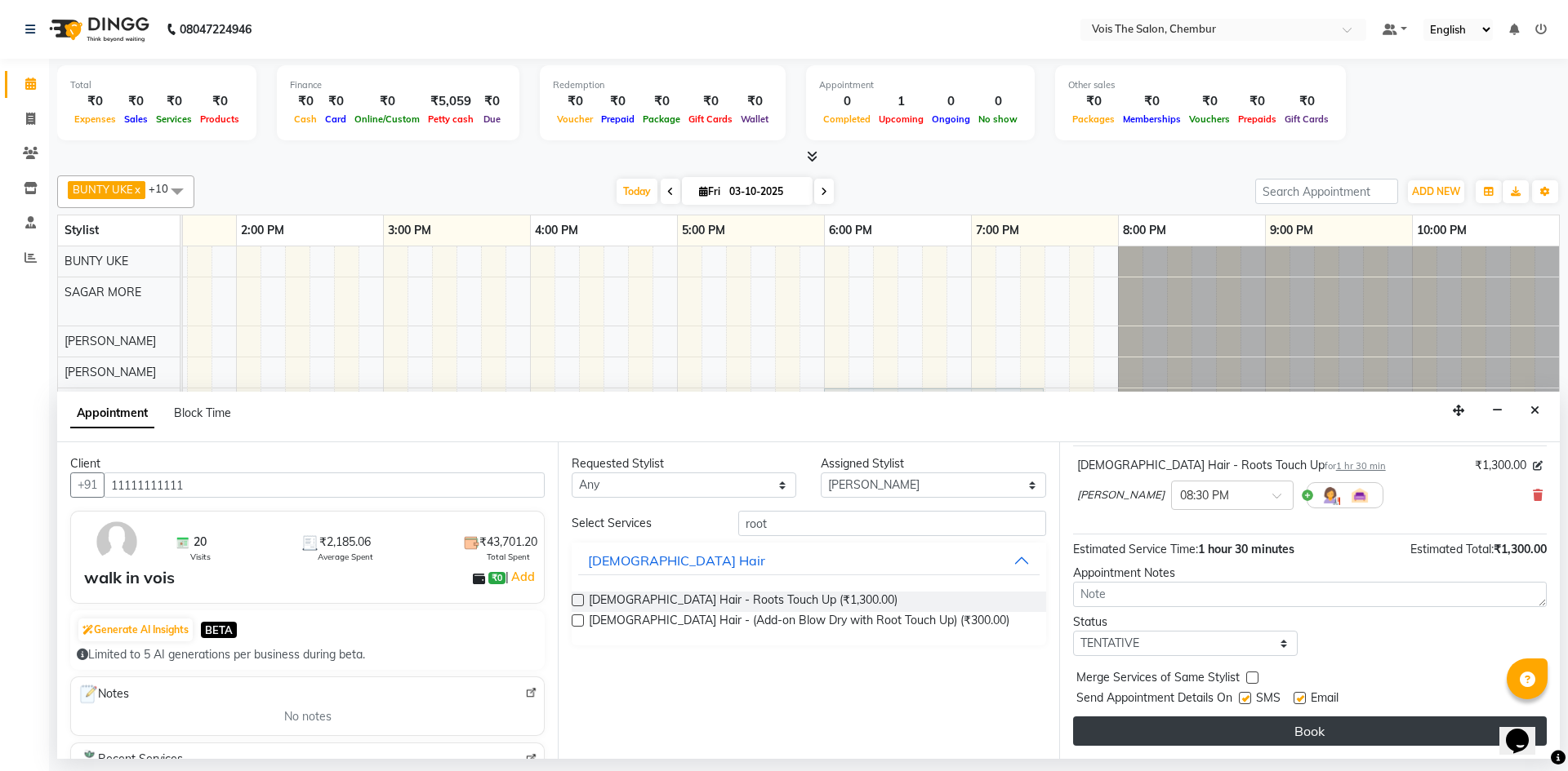
click at [1226, 733] on button "Book" at bounding box center [1310, 731] width 474 height 30
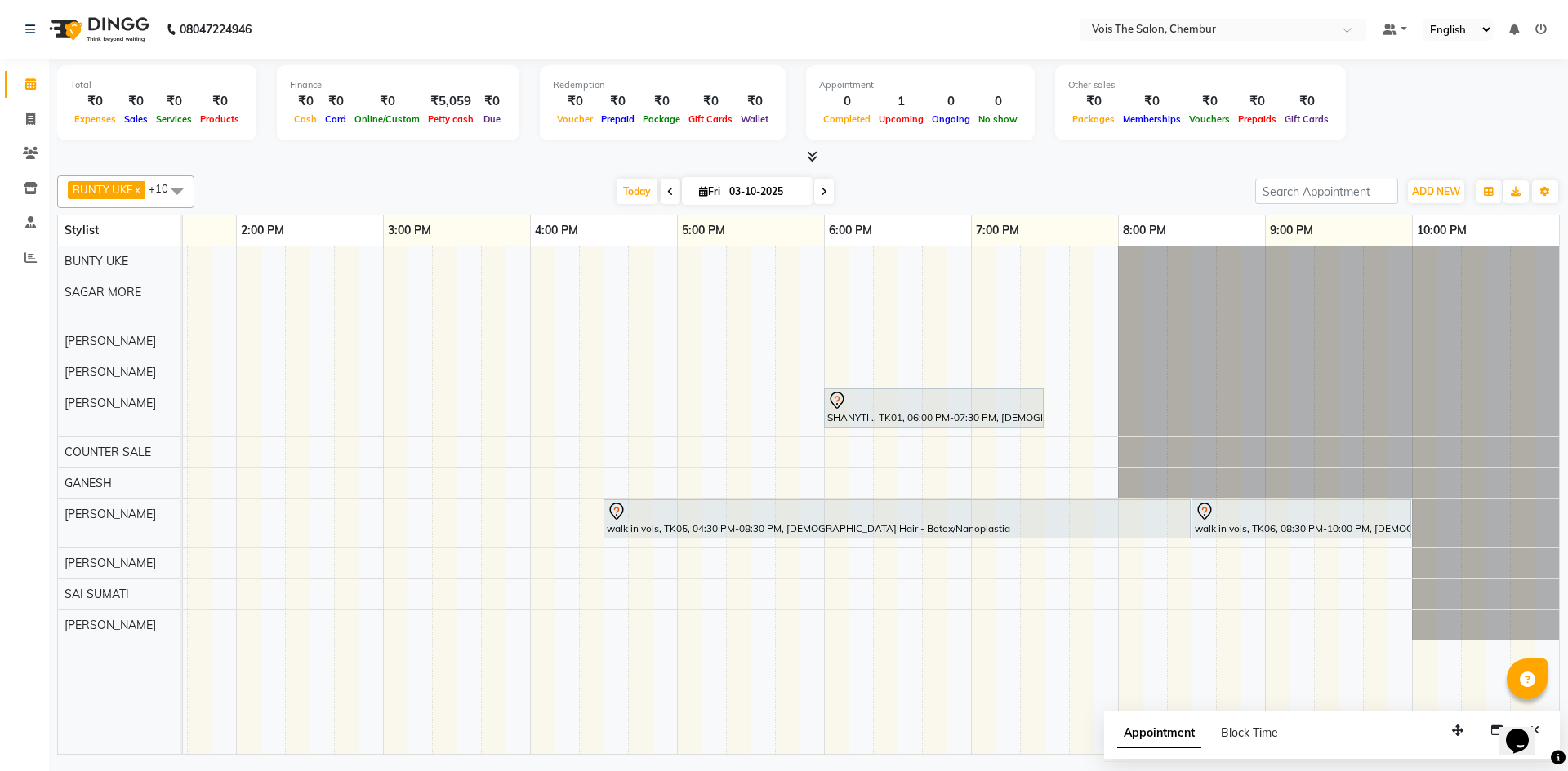
click at [1226, 733] on span "Block Time" at bounding box center [1249, 732] width 58 height 14
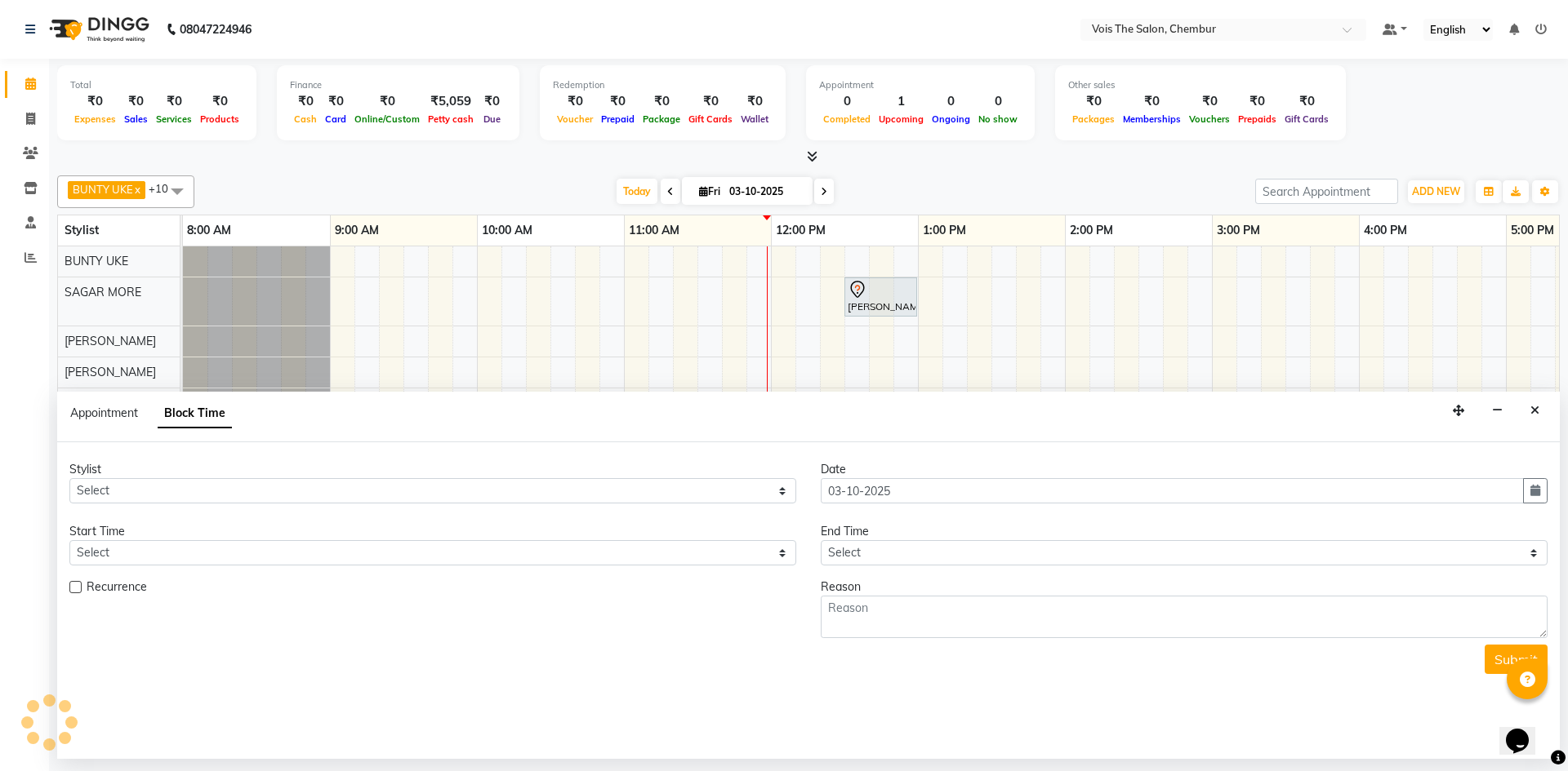
scroll to position [0, 441]
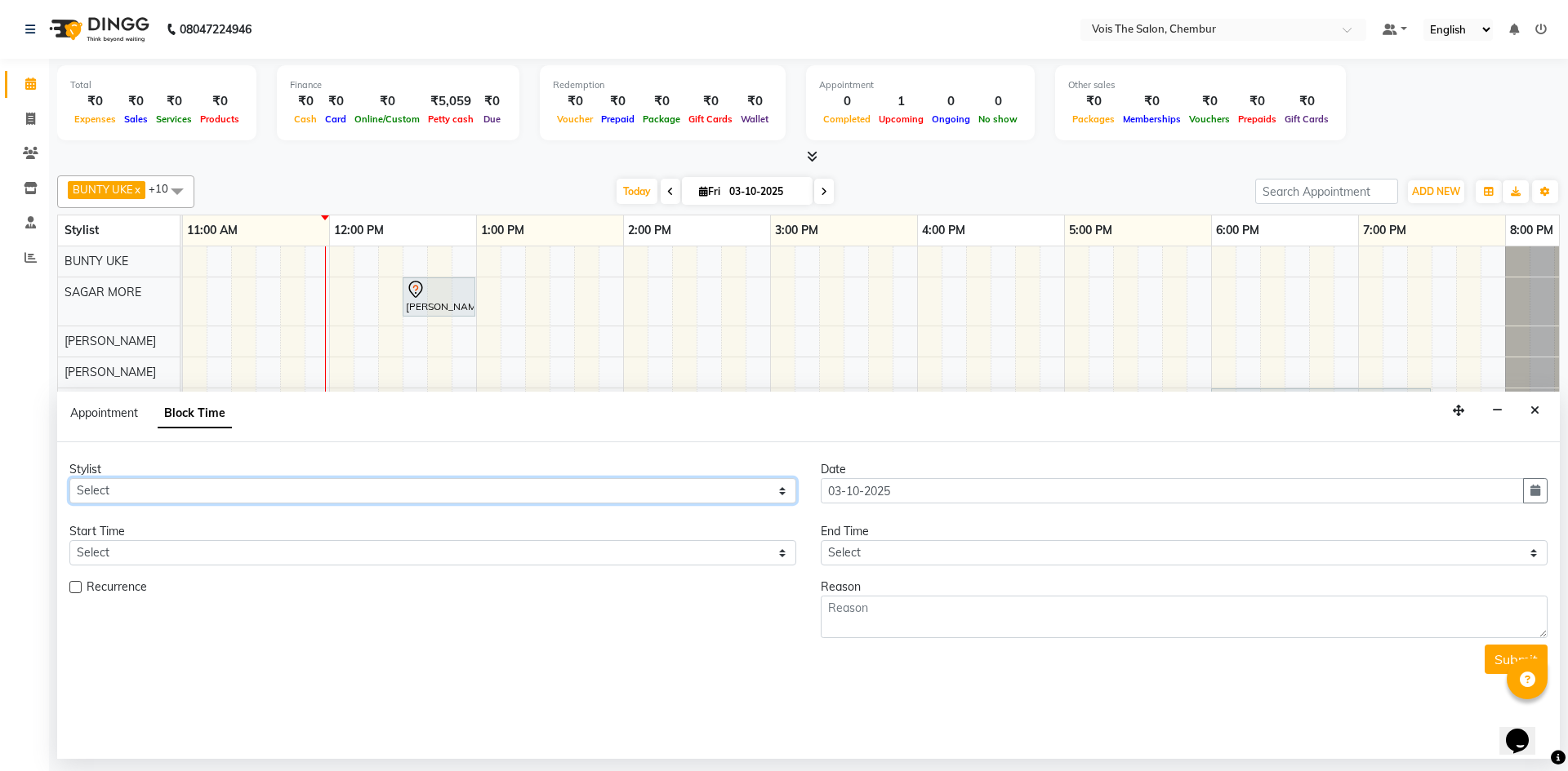
click at [479, 490] on select "Select admin BUNTY UKE COUNTER SALE GANESH HARESH THORAT OZAIR RACHEAL RIZWAN R…" at bounding box center [432, 491] width 726 height 25
select select "85150"
click at [69, 478] on select "Select admin BUNTY UKE COUNTER SALE GANESH HARESH THORAT OZAIR RACHEAL RIZWAN R…" at bounding box center [432, 491] width 726 height 25
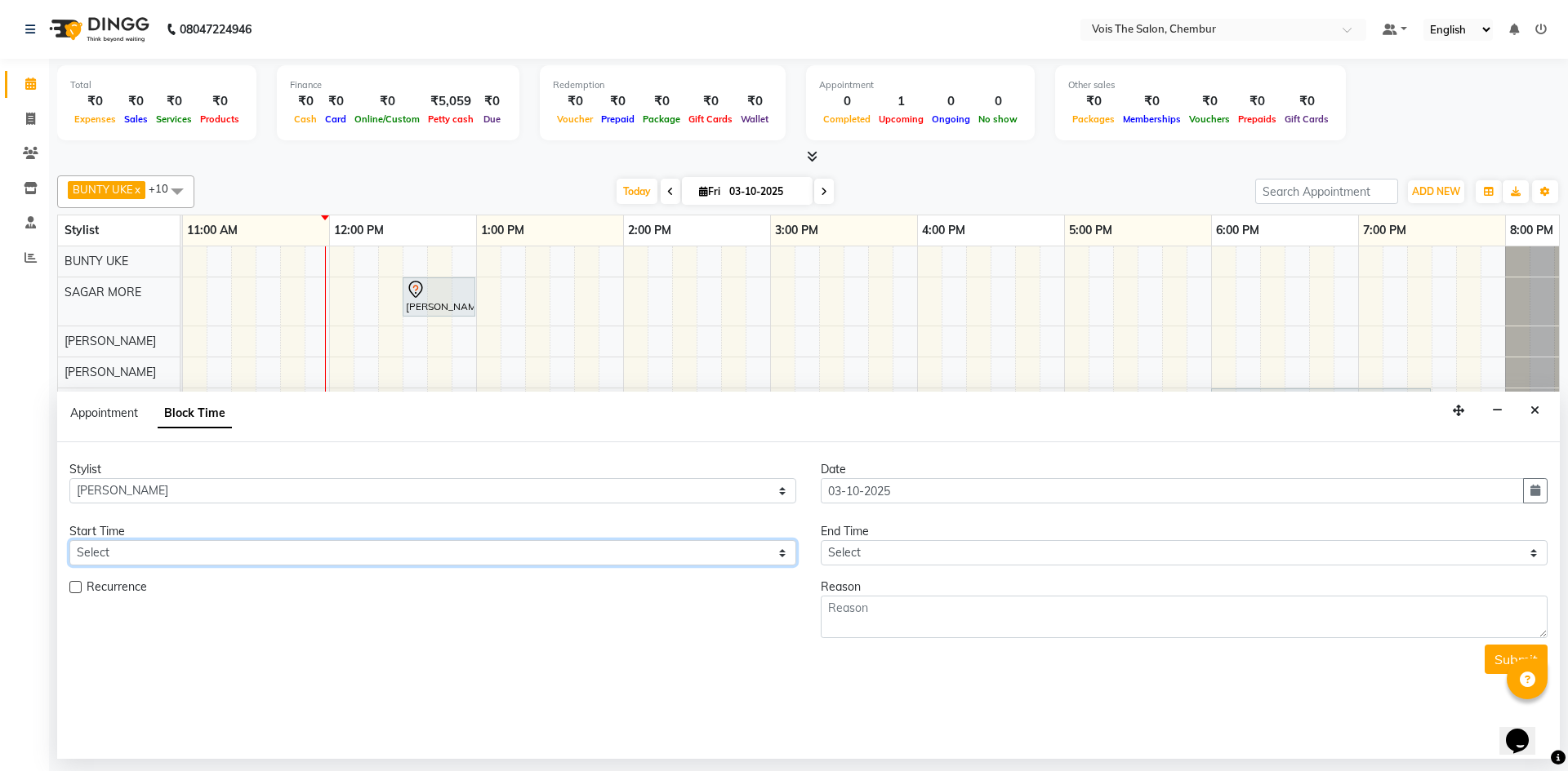
click at [343, 554] on select "Select 09:00 AM 09:30 AM 10:00 AM 10:30 AM 11:00 AM 11:30 AM 12:00 PM 12:30 PM …" at bounding box center [432, 553] width 726 height 25
select select "990"
click at [69, 540] on select "Select 09:00 AM 09:30 AM 10:00 AM 10:30 AM 11:00 AM 11:30 AM 12:00 PM 12:30 PM …" at bounding box center [432, 553] width 726 height 25
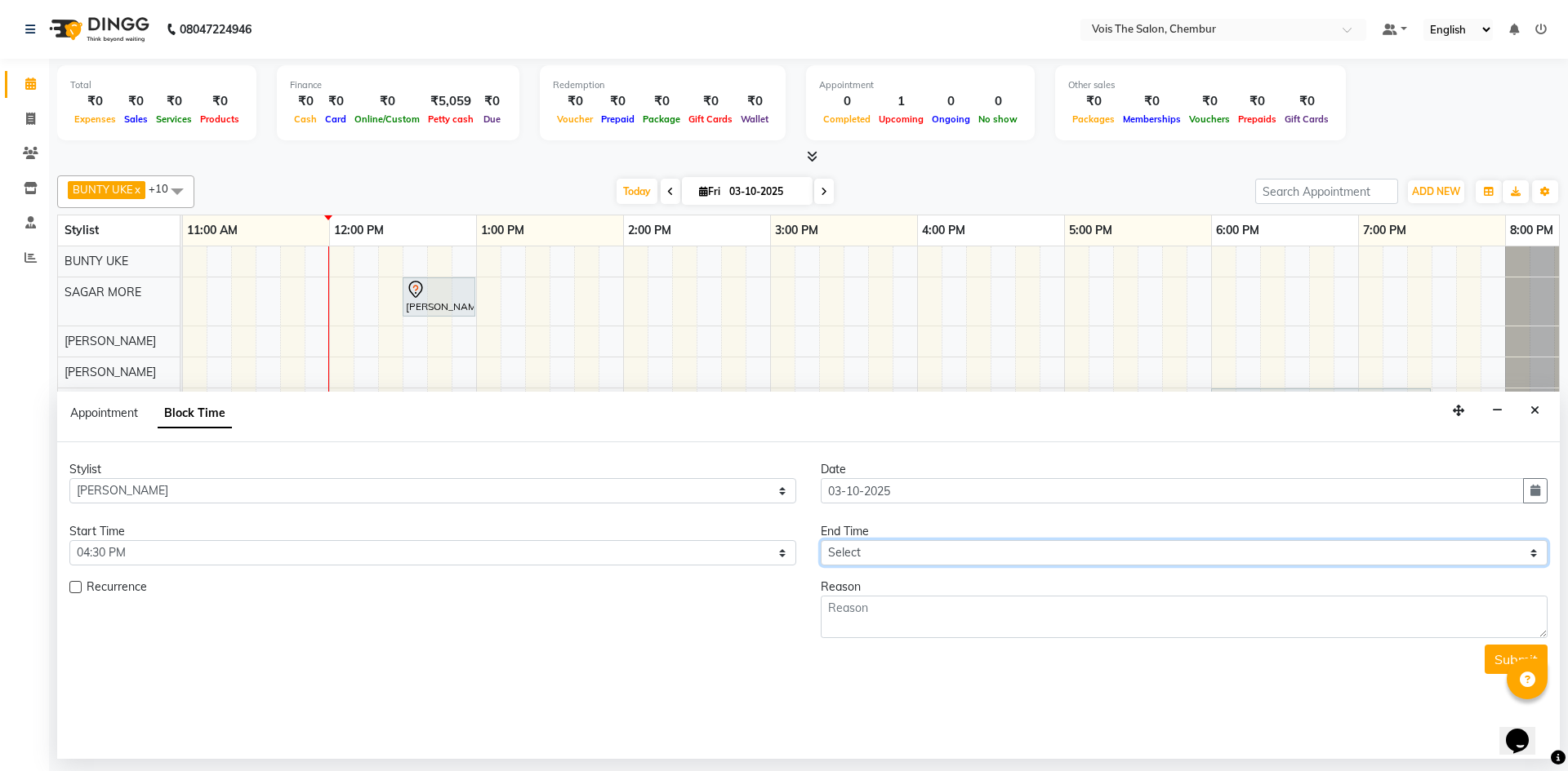
click at [843, 555] on select "Select 09:00 AM 09:30 AM 10:00 AM 10:30 AM 11:00 AM 11:30 AM 12:00 PM 12:30 PM …" at bounding box center [1183, 553] width 726 height 25
select select "1260"
click at [820, 540] on select "Select 09:00 AM 09:30 AM 10:00 AM 10:30 AM 11:00 AM 11:30 AM 12:00 PM 12:30 PM …" at bounding box center [1183, 553] width 726 height 25
click at [1179, 630] on textarea at bounding box center [1183, 617] width 726 height 42
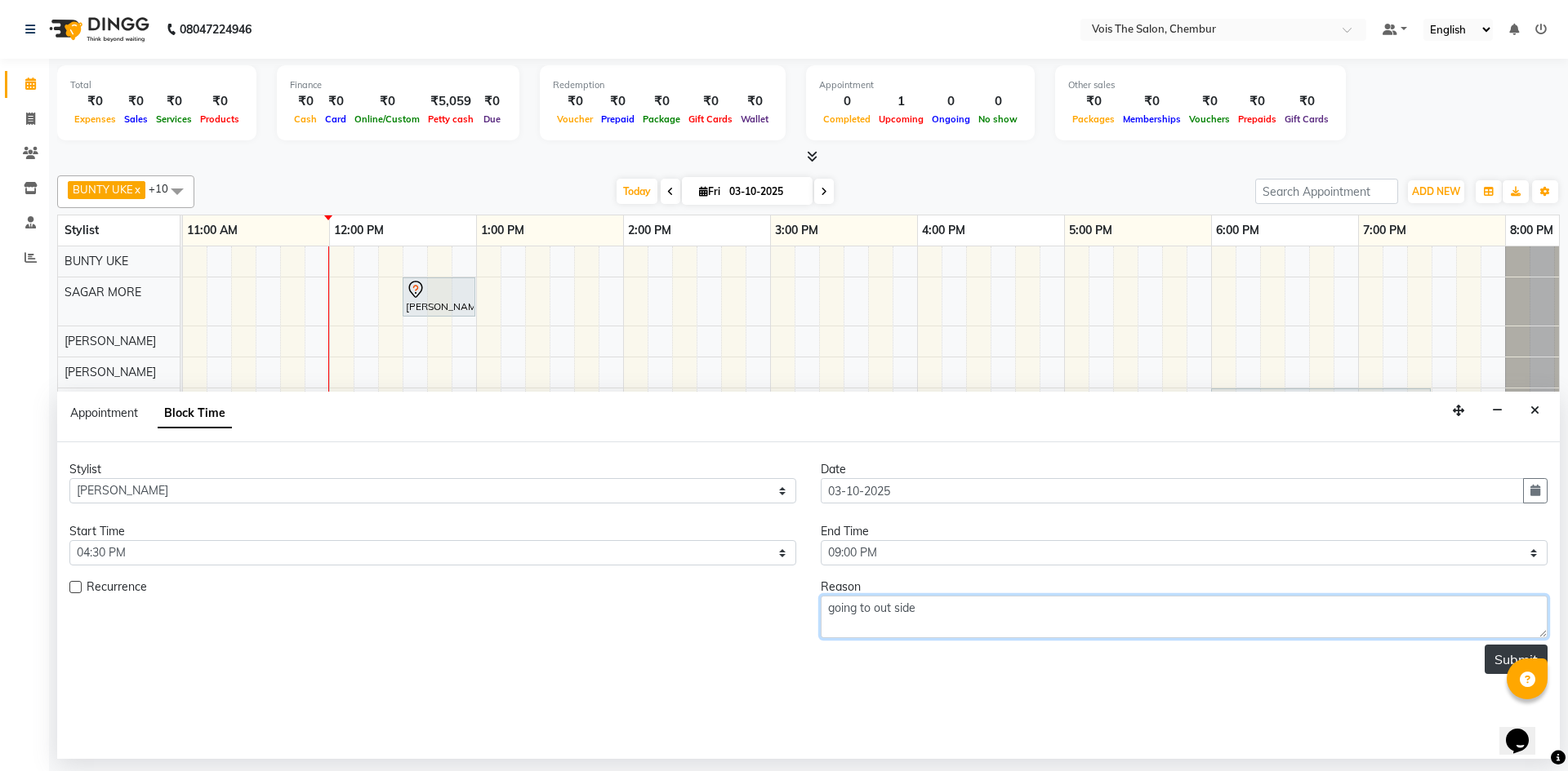
type textarea "going to out side"
click at [1499, 667] on button "Submit" at bounding box center [1516, 659] width 63 height 30
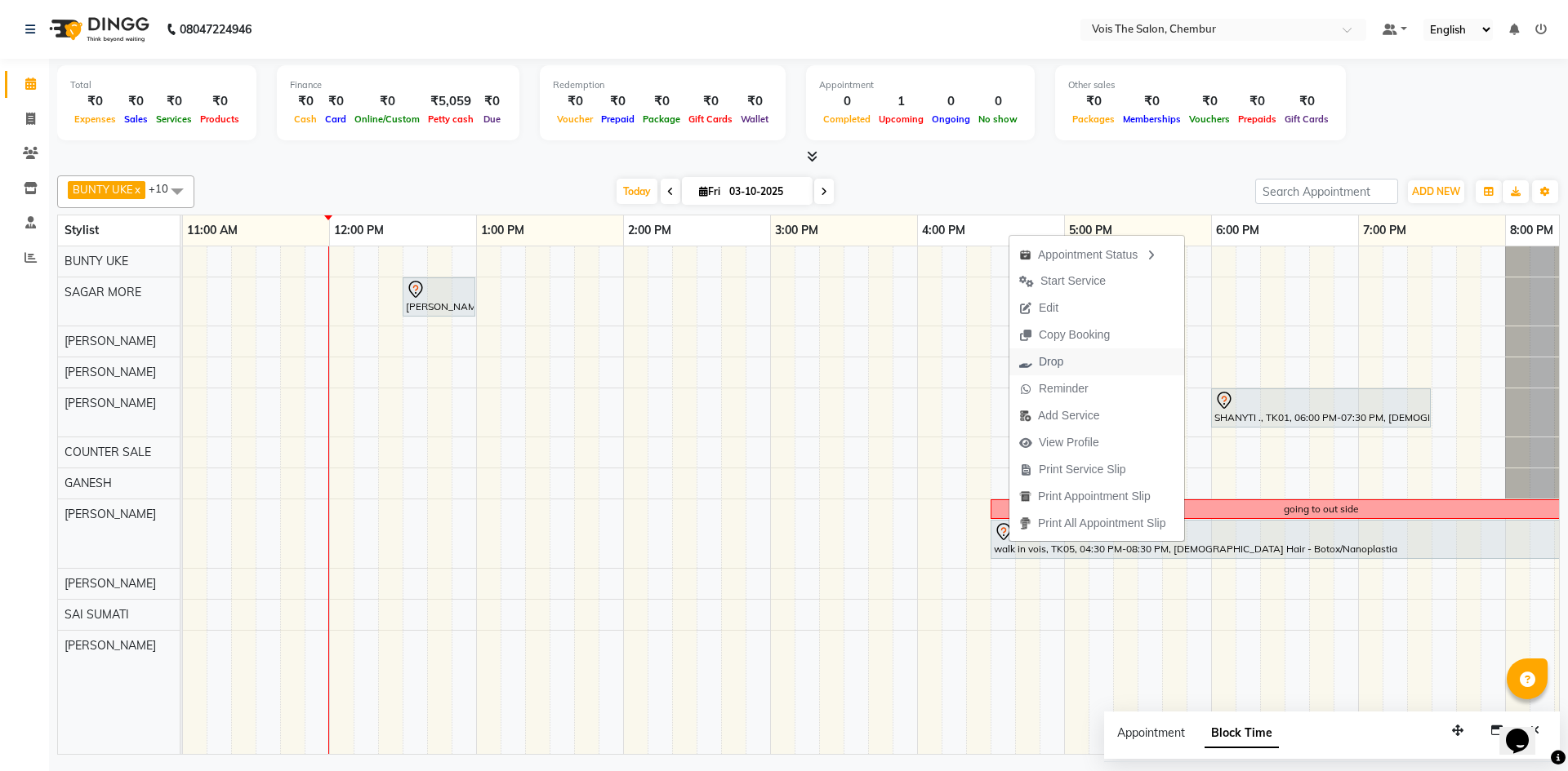
click at [1069, 364] on span "Drop" at bounding box center [1040, 362] width 63 height 27
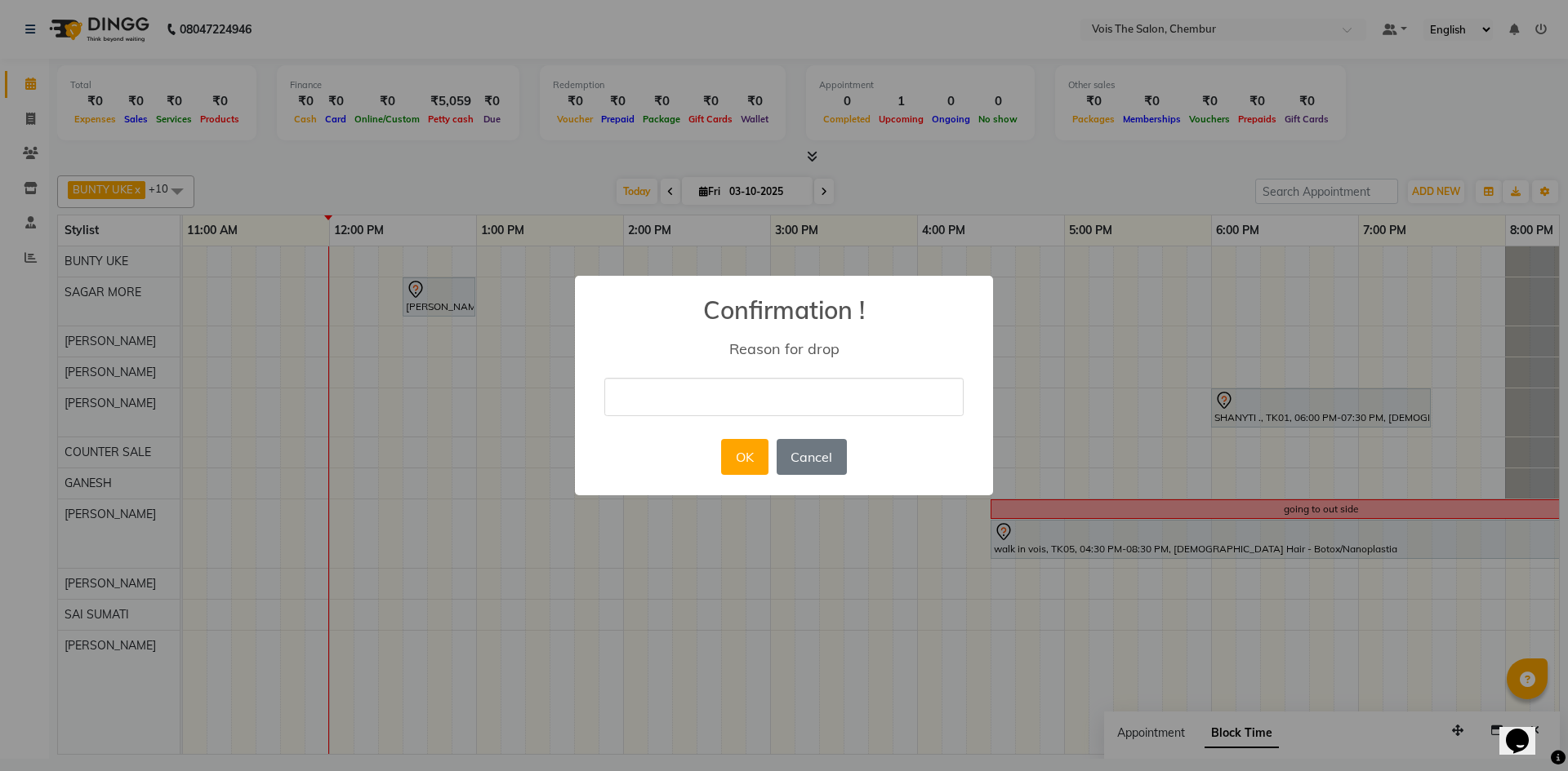
click at [767, 401] on input "text" at bounding box center [783, 396] width 359 height 38
type input ","
click at [740, 459] on button "OK" at bounding box center [743, 457] width 47 height 36
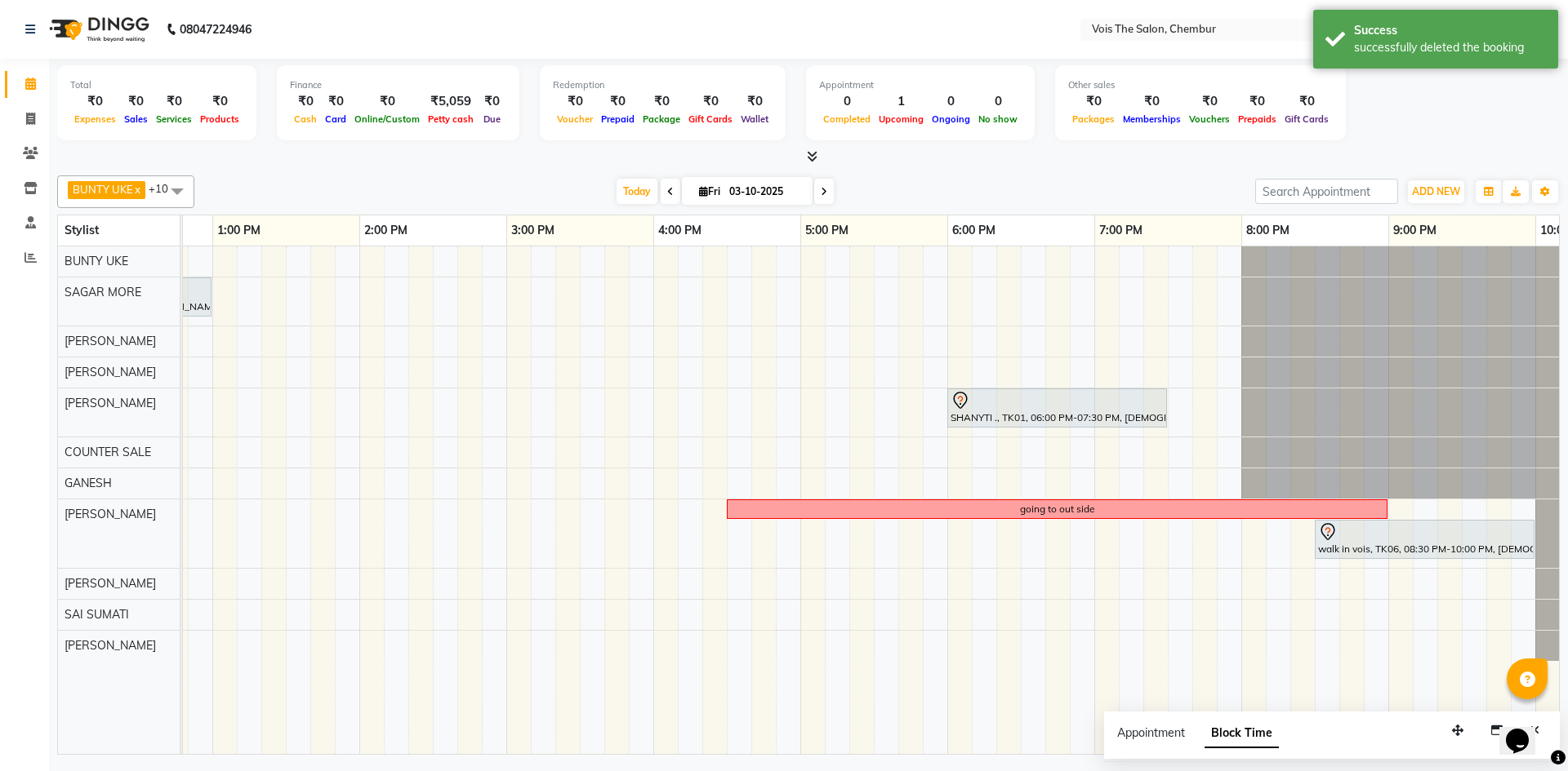
scroll to position [0, 706]
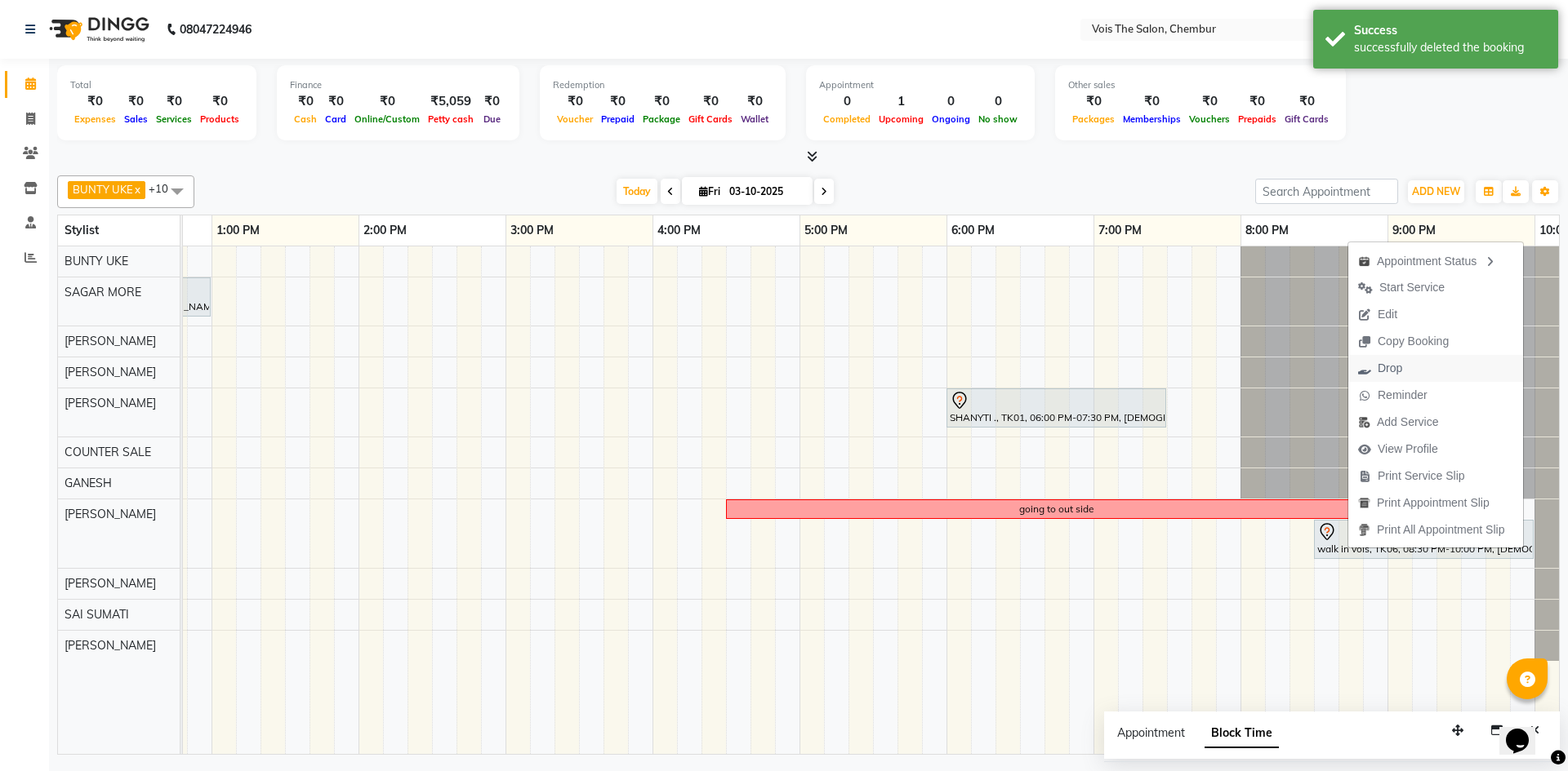
click at [1377, 370] on span "Drop" at bounding box center [1379, 369] width 63 height 27
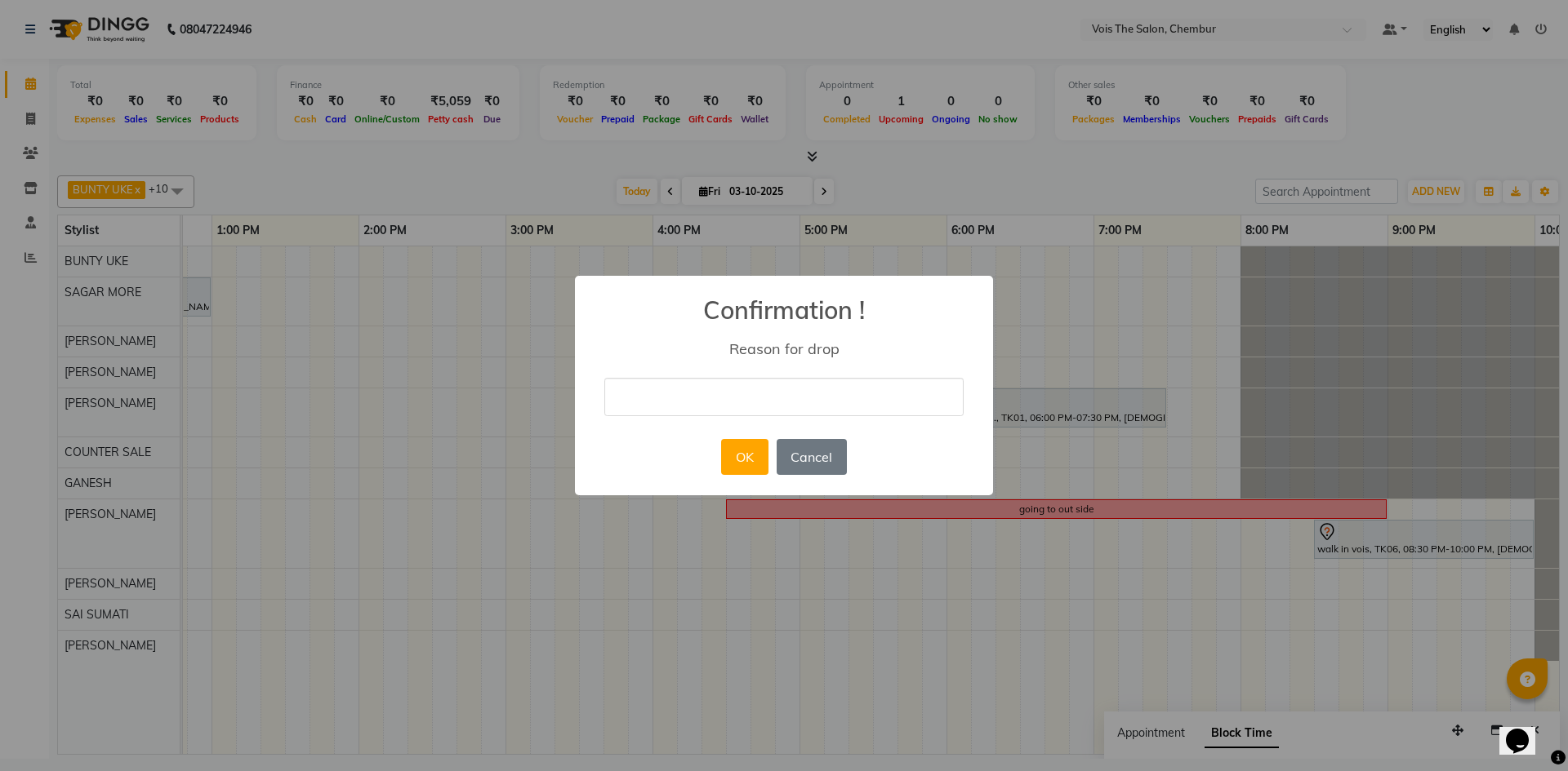
click at [929, 398] on input "text" at bounding box center [783, 396] width 359 height 38
type input ","
click at [740, 464] on button "OK" at bounding box center [743, 457] width 47 height 36
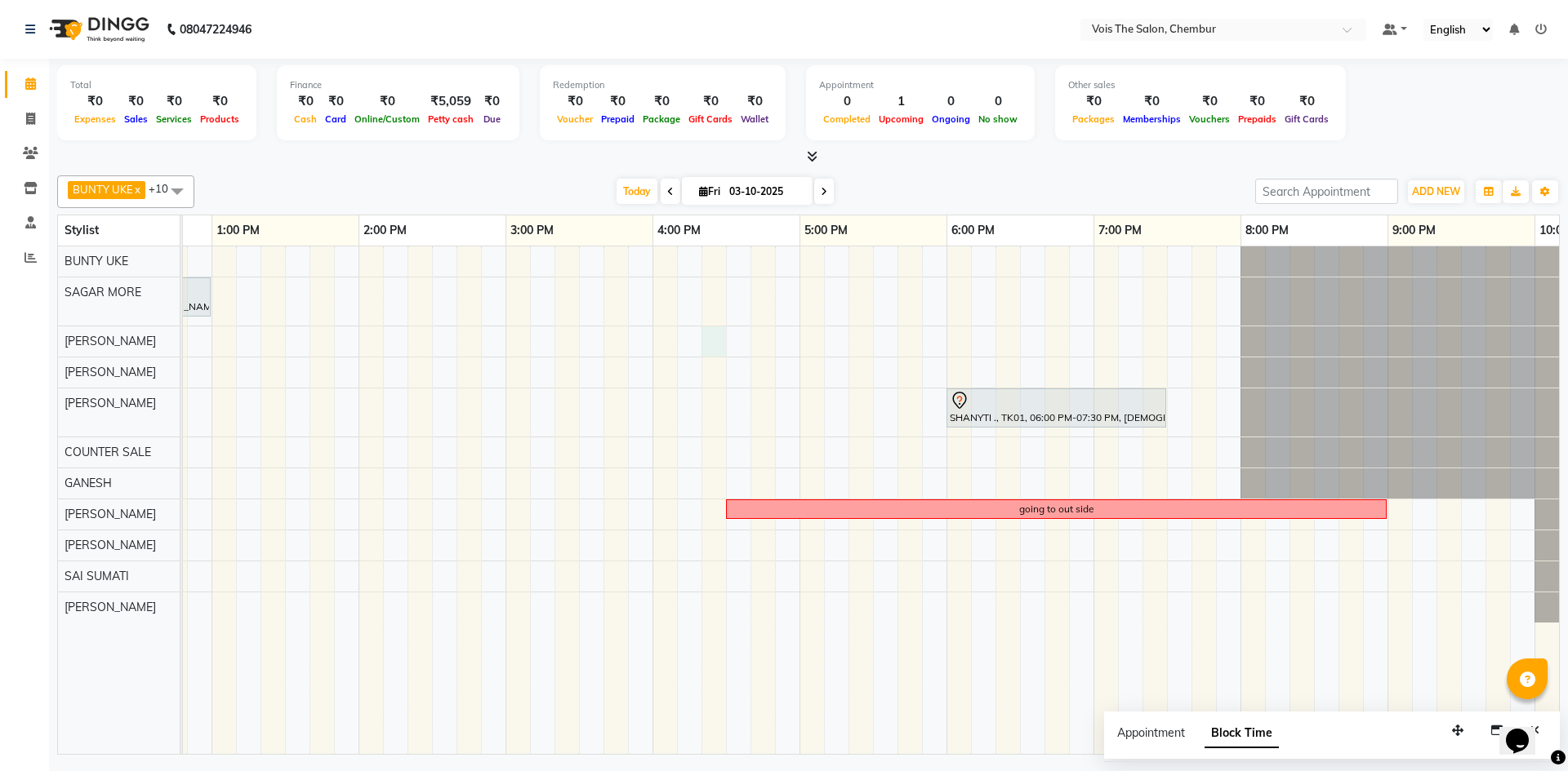
click at [710, 342] on div "Amit INDRALE, TK02, 12:30 PM-01:00 PM, FEMALE Hair - Wash & Blastdry SHANYTI .,…" at bounding box center [578, 500] width 2205 height 508
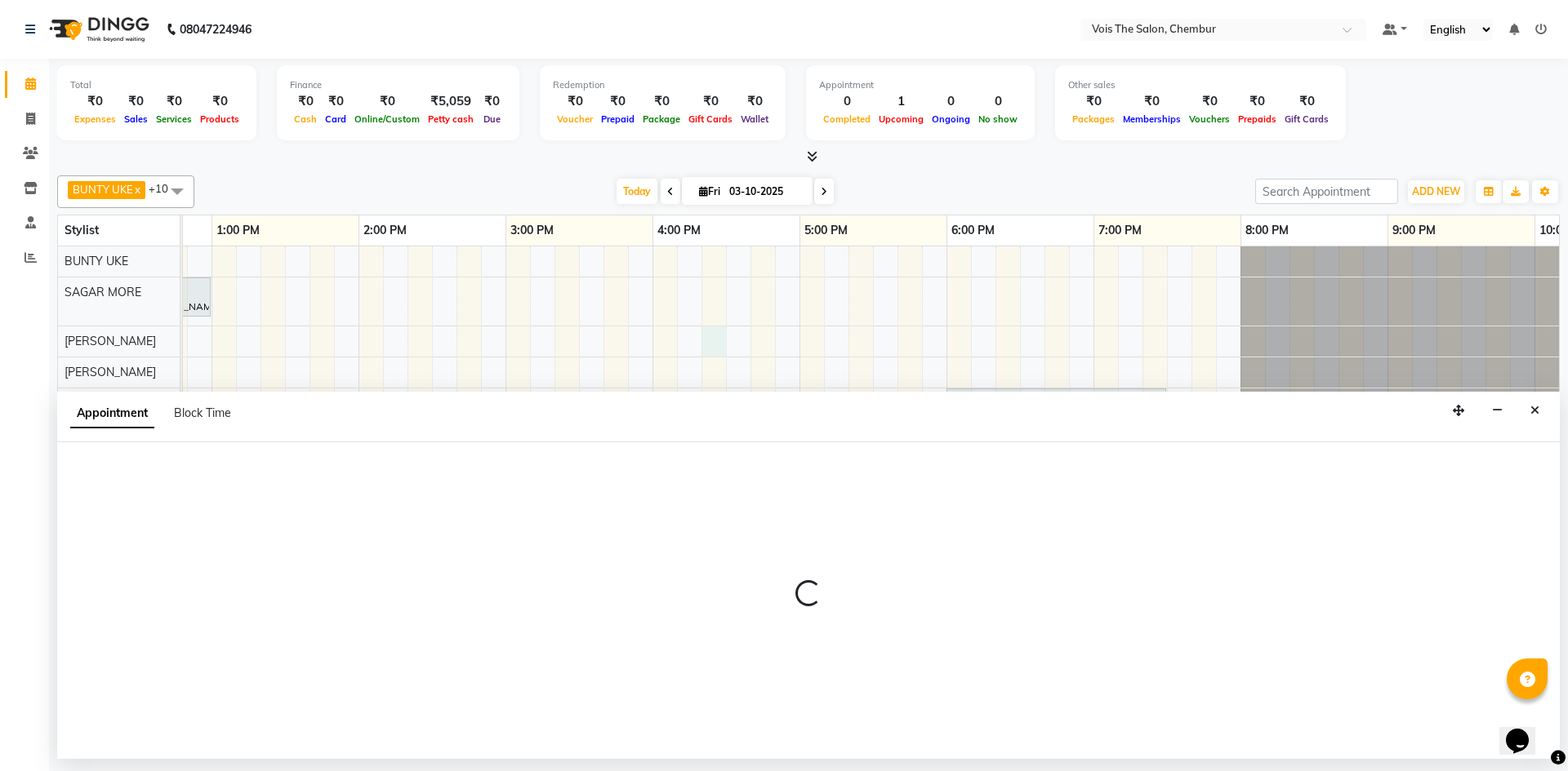
select select "79153"
select select "tentative"
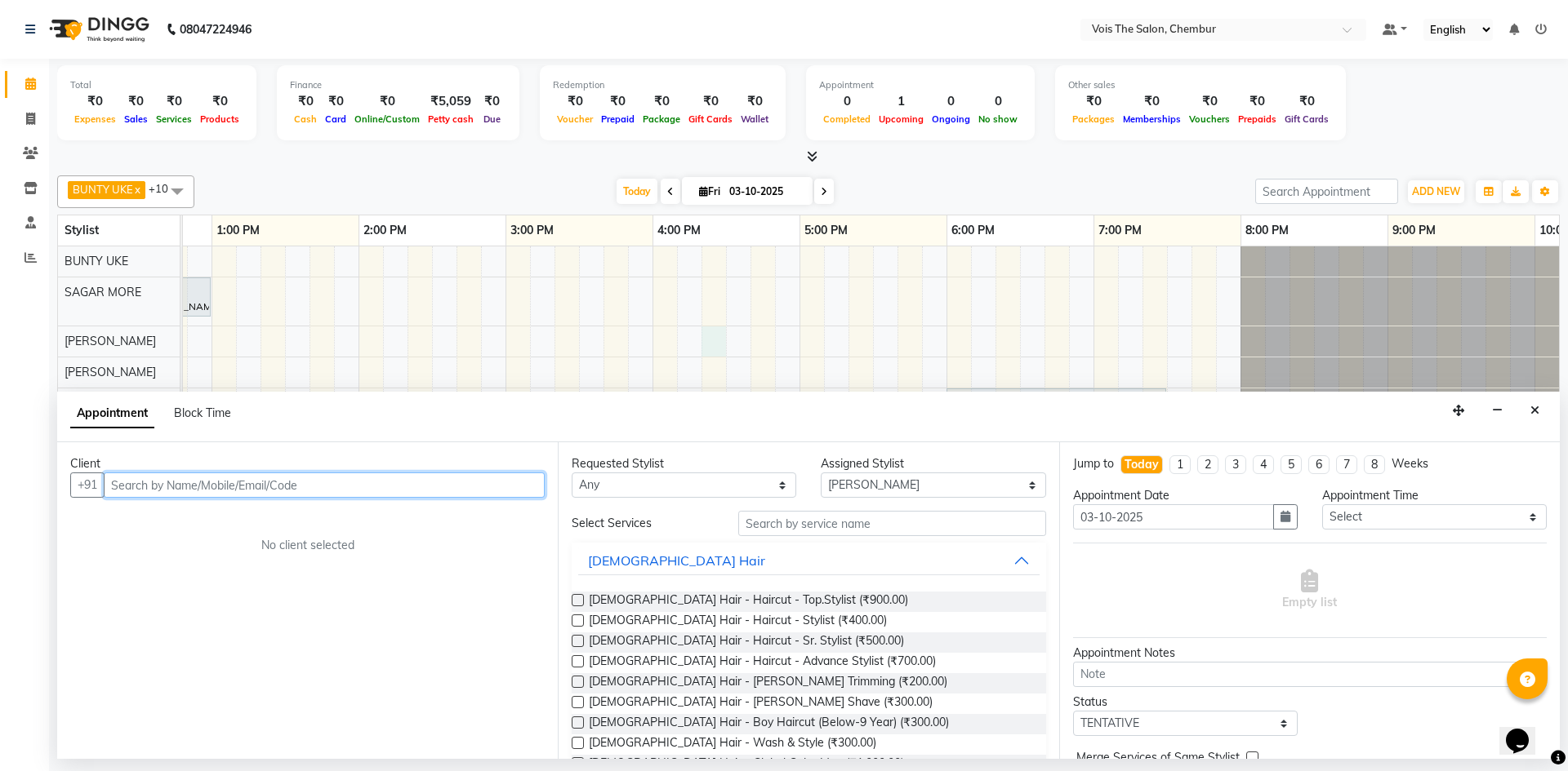
click at [376, 484] on input "text" at bounding box center [324, 485] width 441 height 25
type input "9920850612"
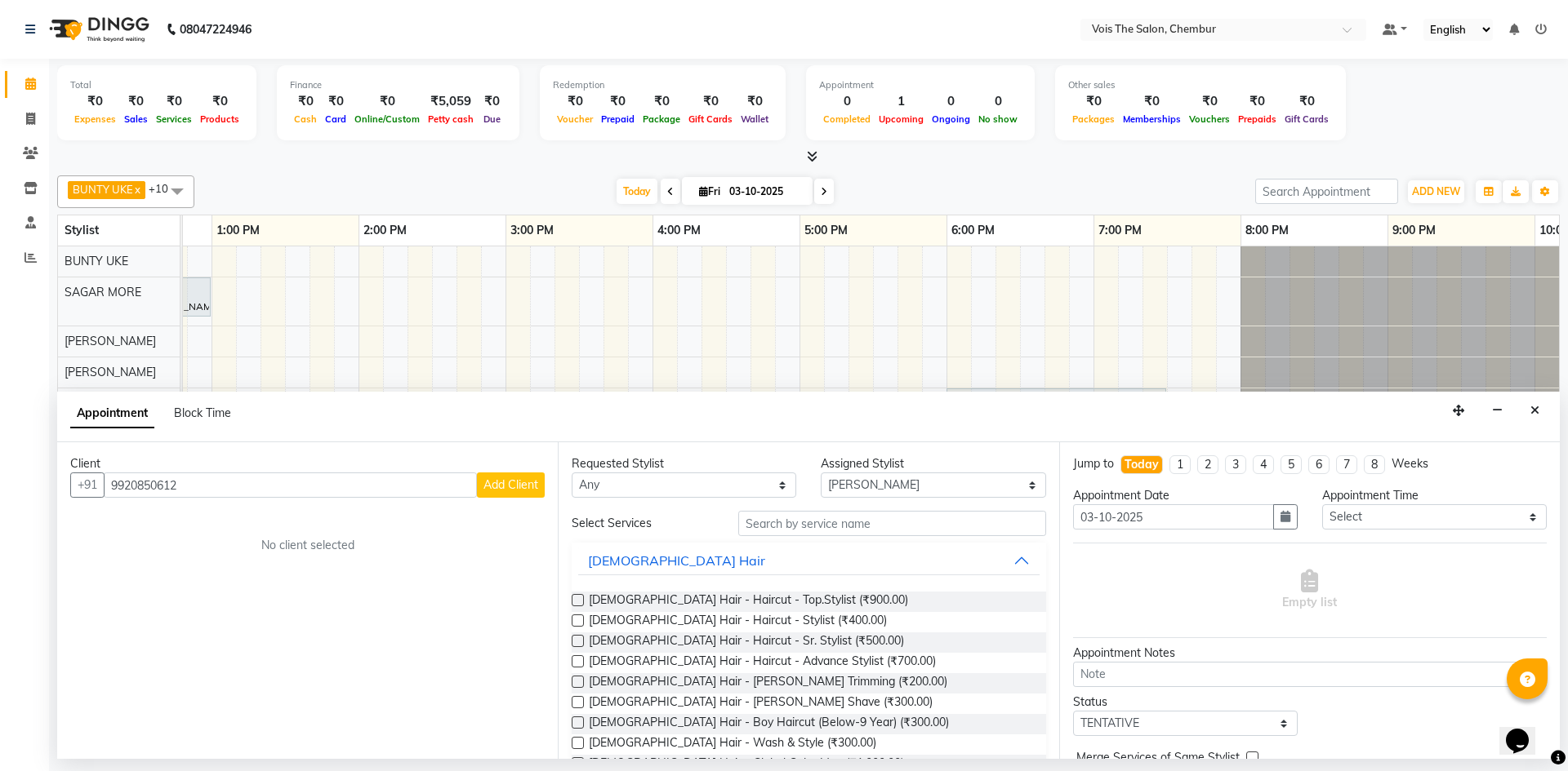
click at [516, 484] on span "Add Client" at bounding box center [511, 484] width 55 height 14
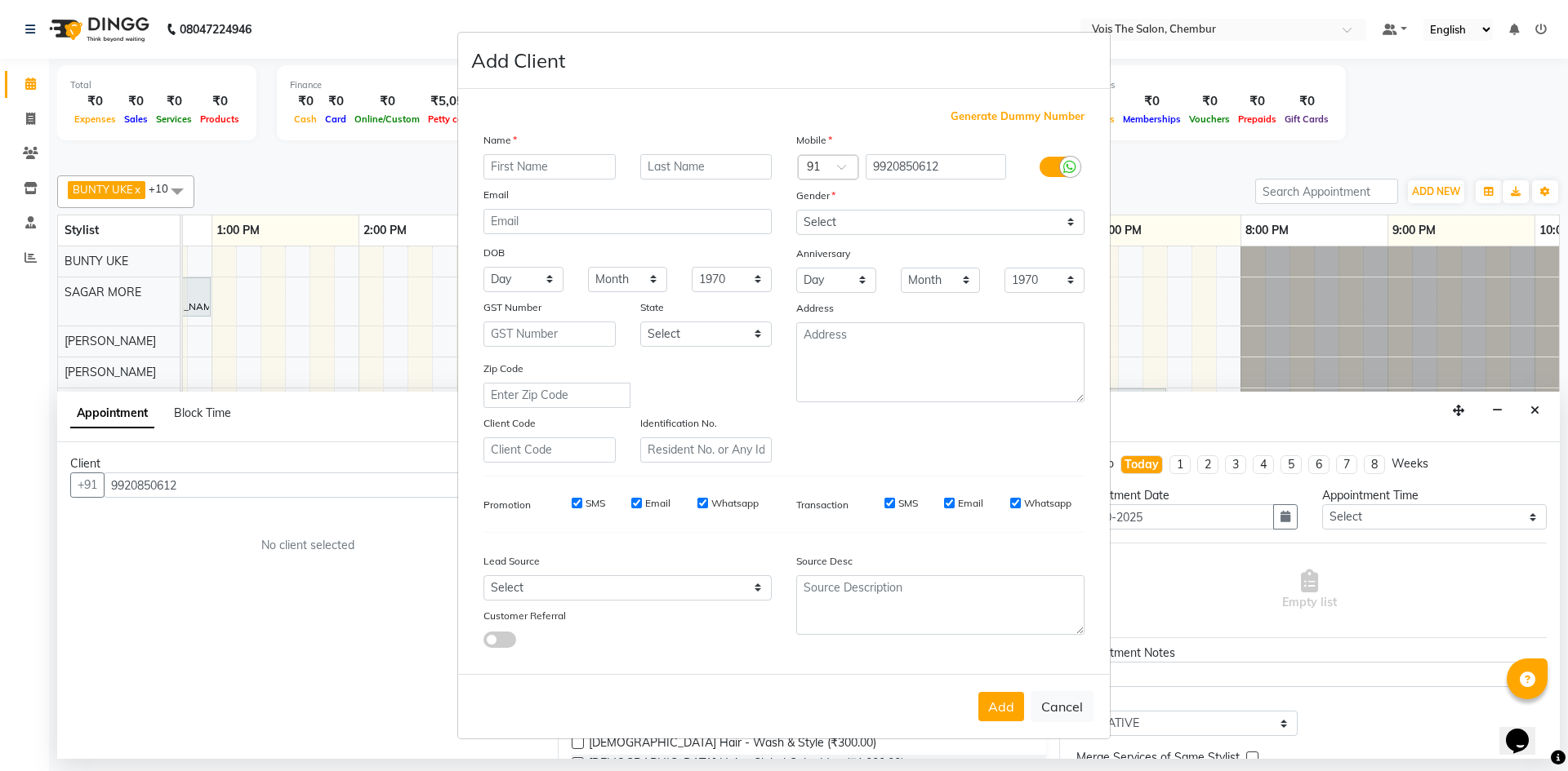
click at [507, 168] on input "text" at bounding box center [550, 167] width 132 height 25
click at [507, 168] on input "rhea" at bounding box center [550, 167] width 132 height 25
click at [524, 170] on input "rhea" at bounding box center [550, 167] width 132 height 25
type input "r"
type input "RHEA"
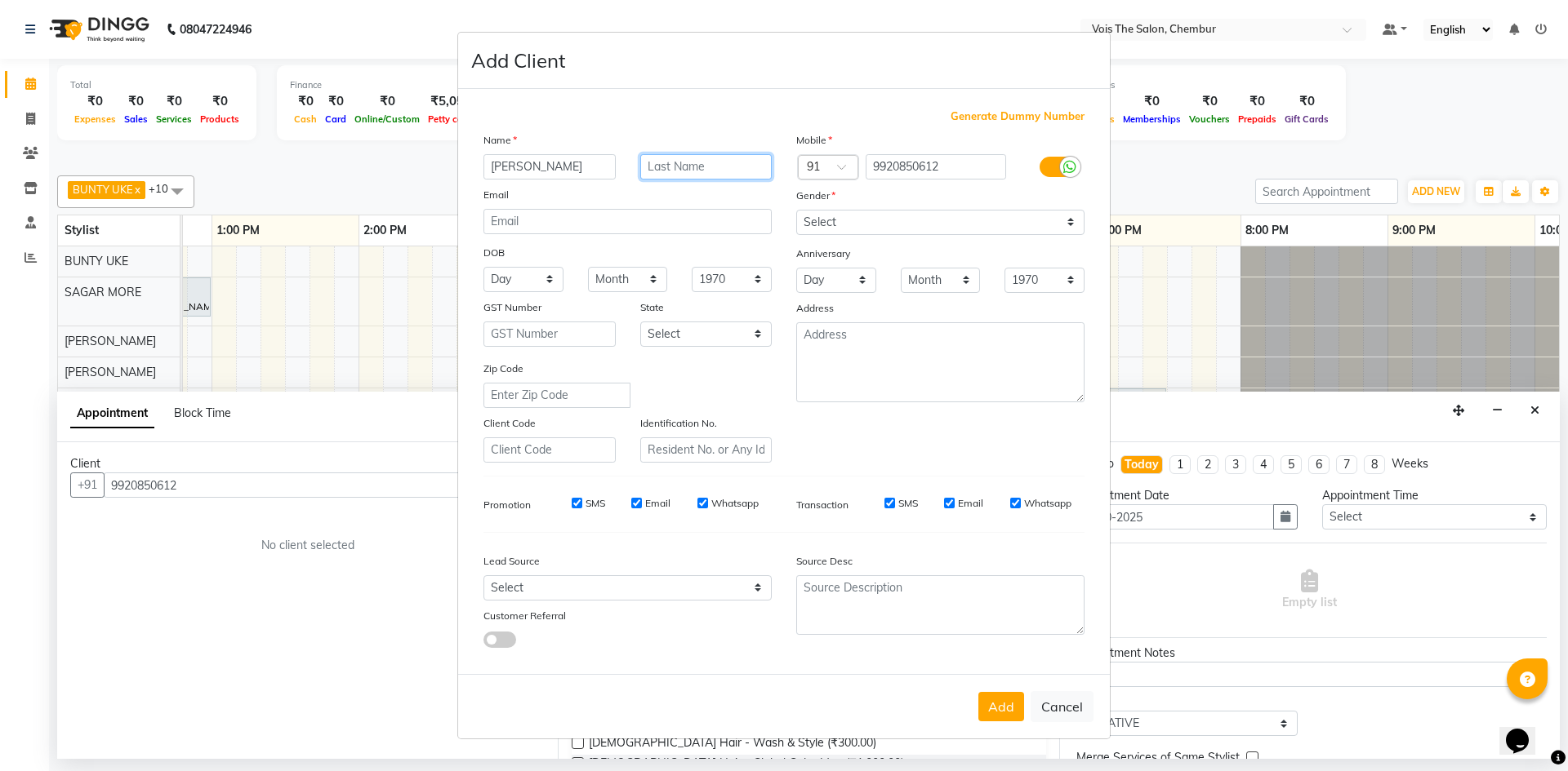
click at [666, 163] on input "text" at bounding box center [706, 167] width 132 height 25
type input "LAMBA"
click at [878, 225] on select "Select Male Female Other Prefer Not To Say" at bounding box center [940, 222] width 288 height 25
select select "female"
click at [796, 210] on select "Select Male Female Other Prefer Not To Say" at bounding box center [940, 222] width 288 height 25
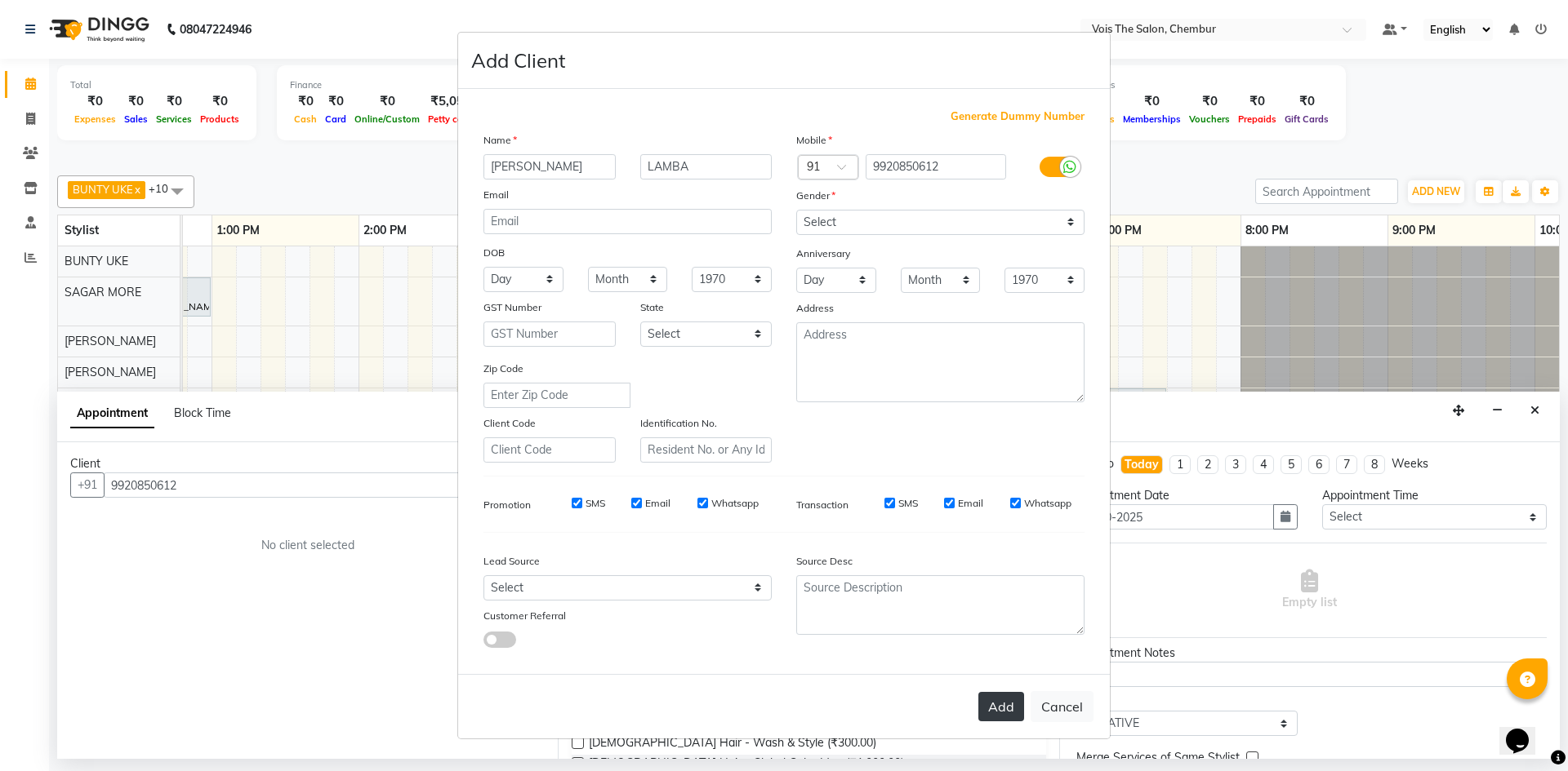
click at [995, 708] on button "Add" at bounding box center [1001, 707] width 46 height 30
select select
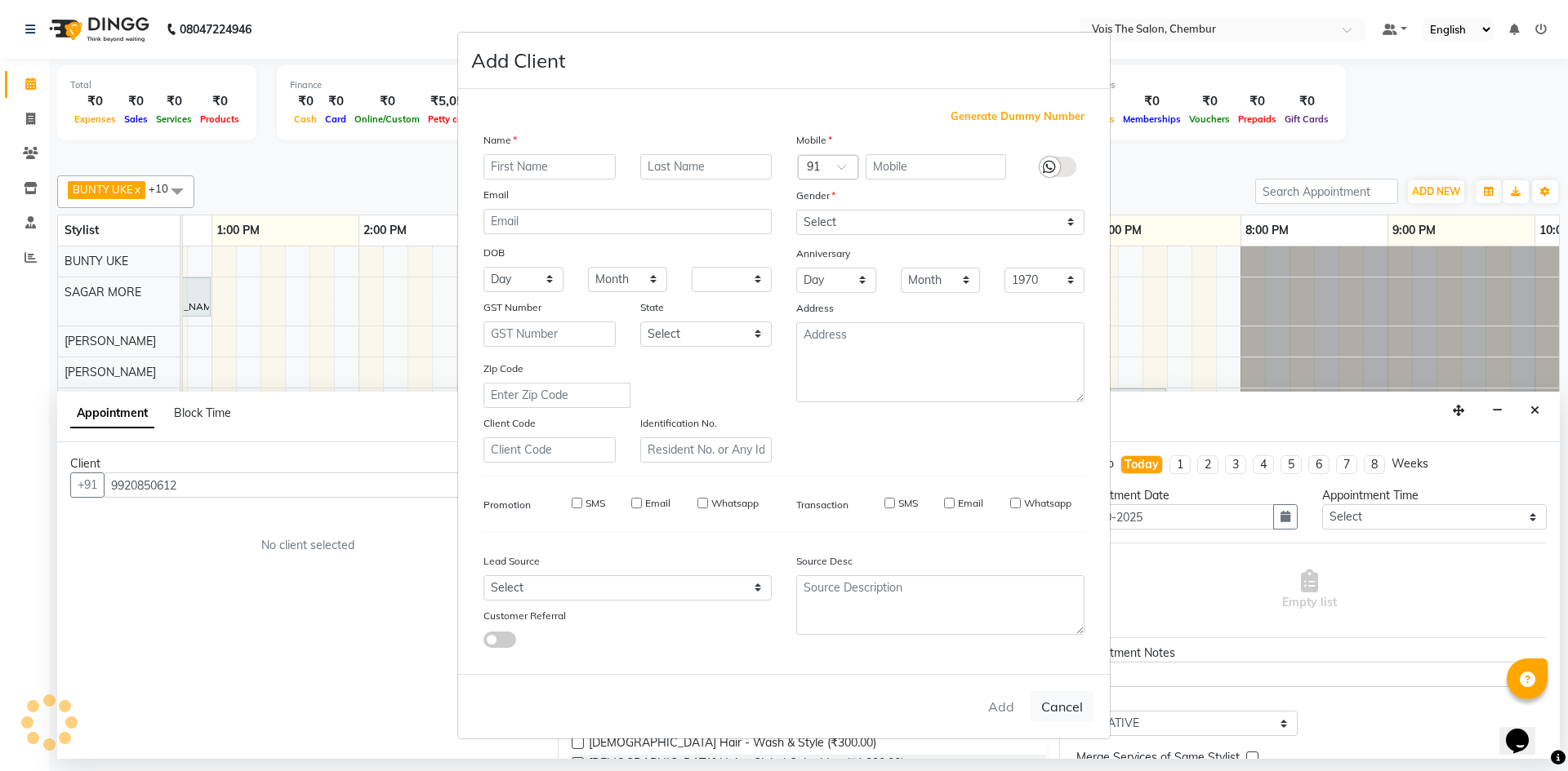
select select
checkbox input "false"
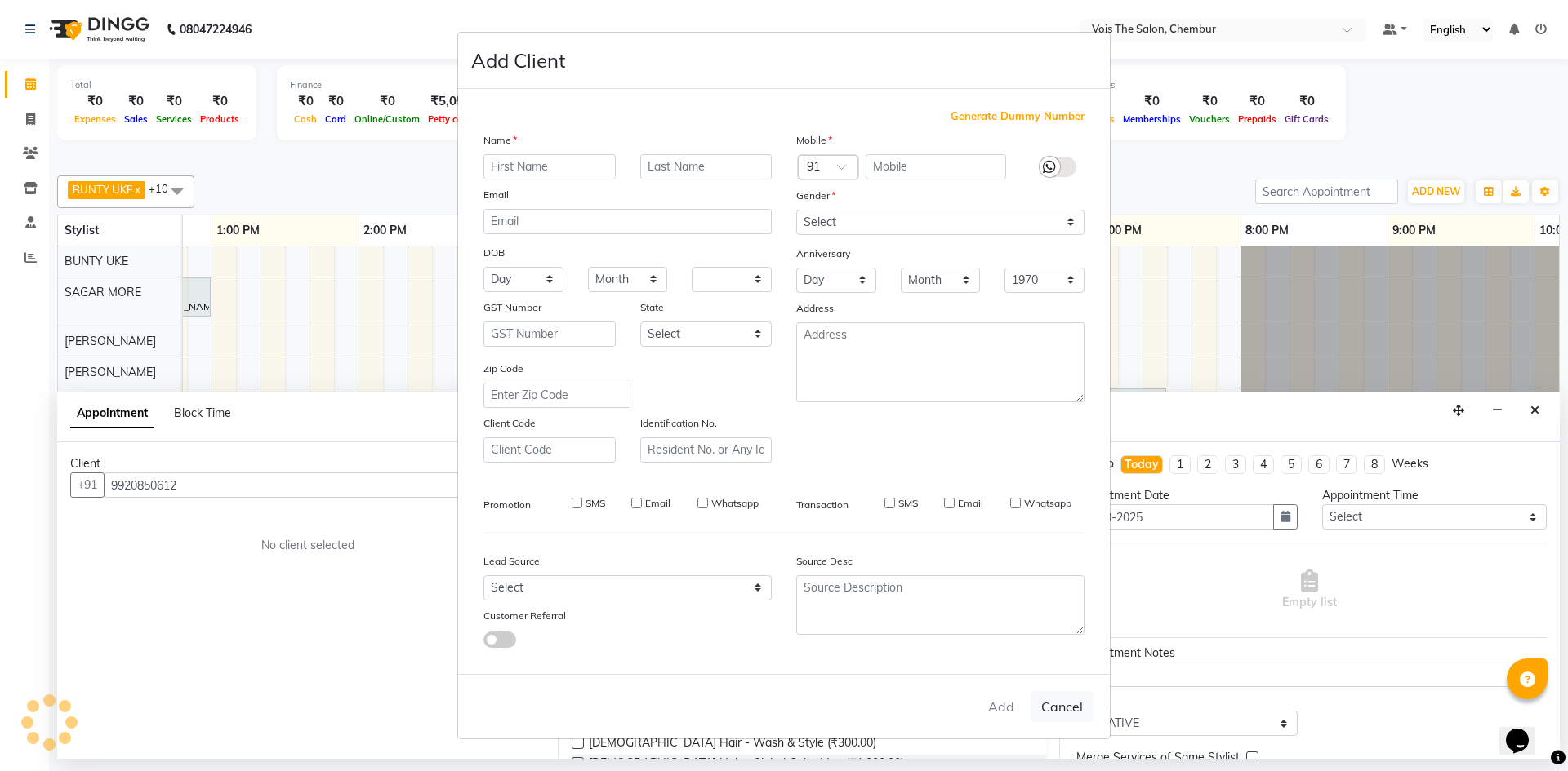
checkbox input "false"
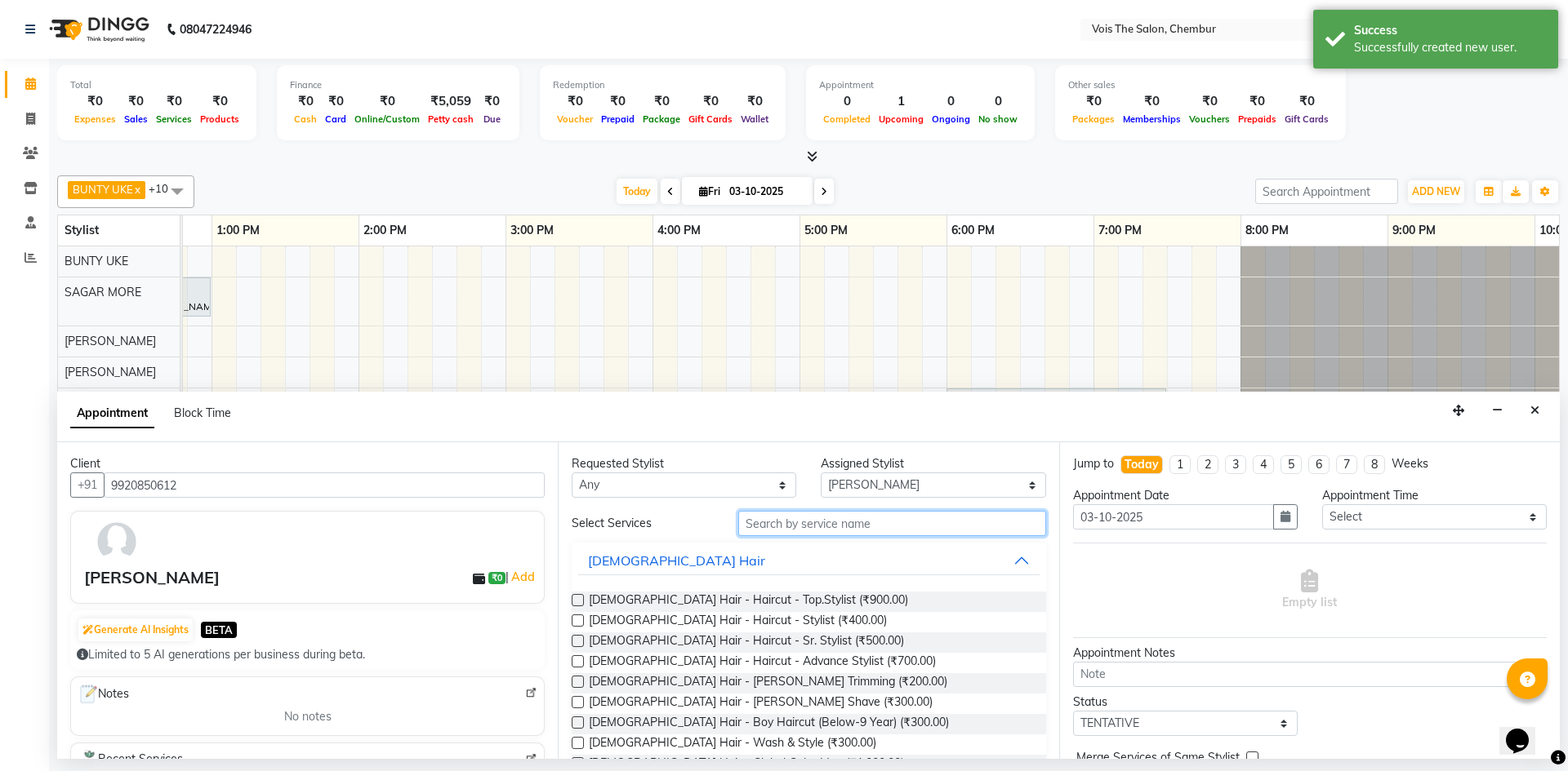
click at [761, 521] on input "text" at bounding box center [892, 523] width 308 height 25
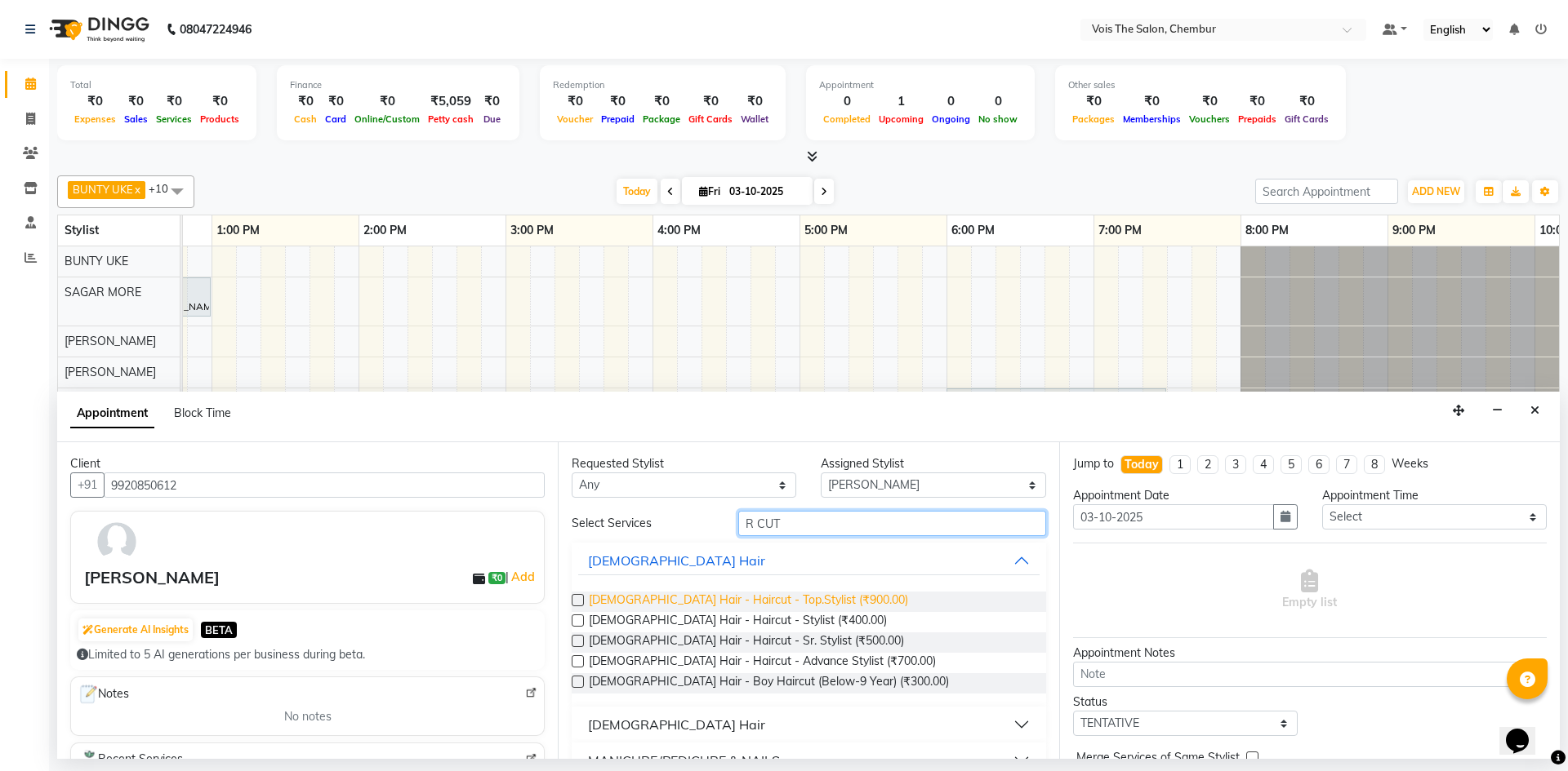
type input "R CUT"
click at [729, 602] on span "MALE Hair - Haircut - Top.Stylist (₹900.00)" at bounding box center [748, 602] width 319 height 20
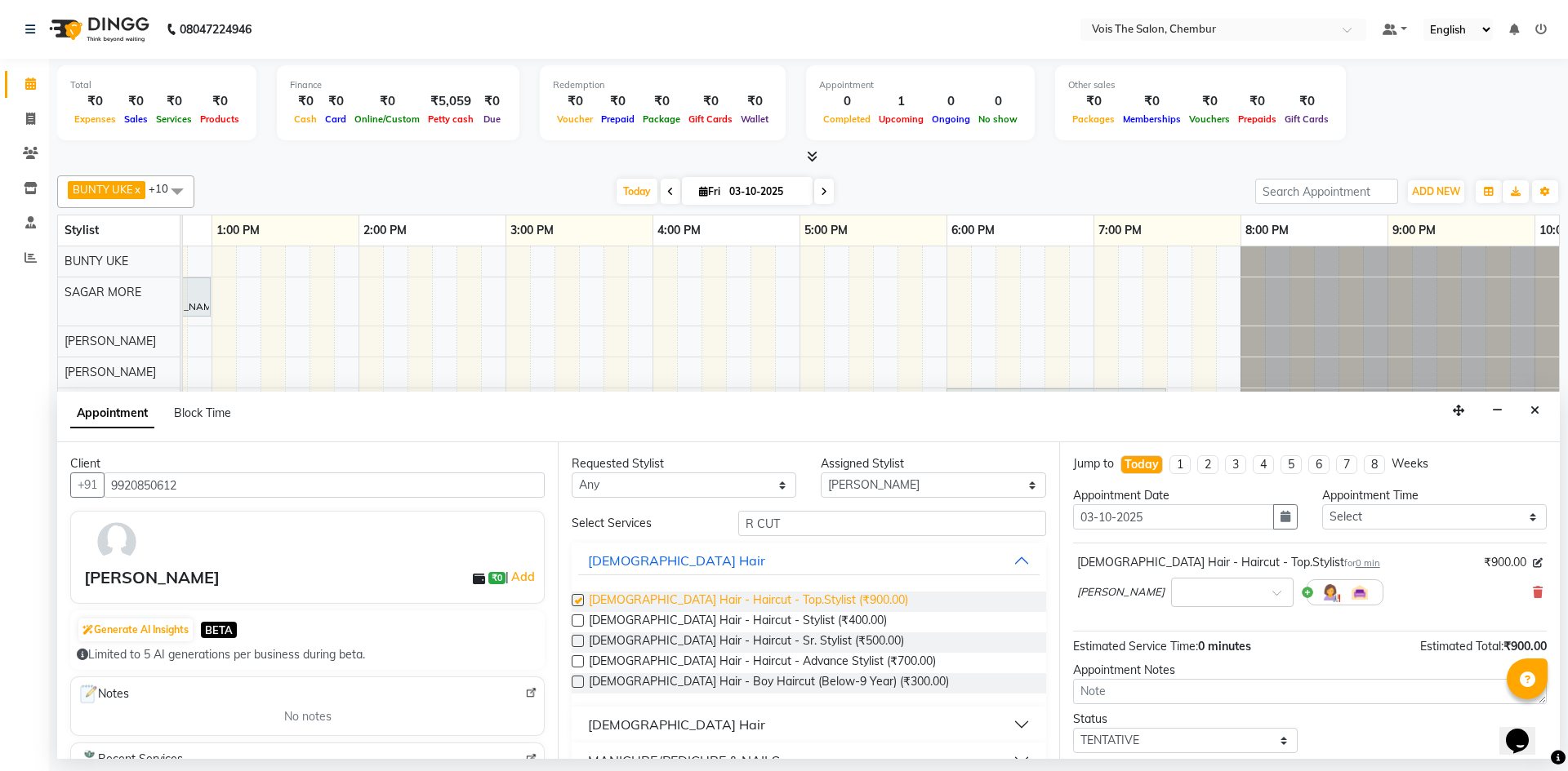
checkbox input "false"
click at [1532, 588] on icon at bounding box center [1538, 593] width 10 height 12
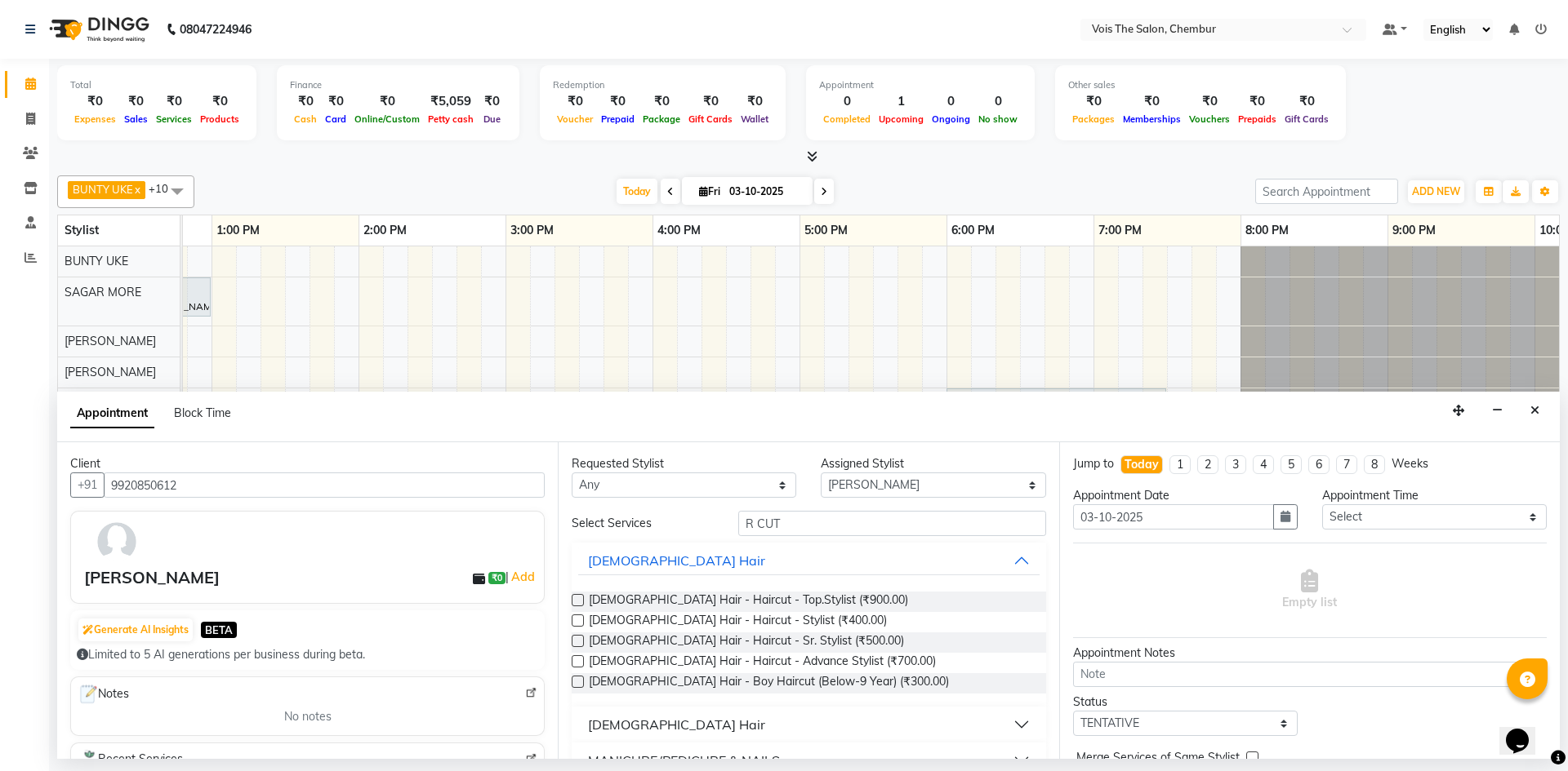
click at [1010, 729] on button "FEMALE Hair" at bounding box center [809, 725] width 461 height 30
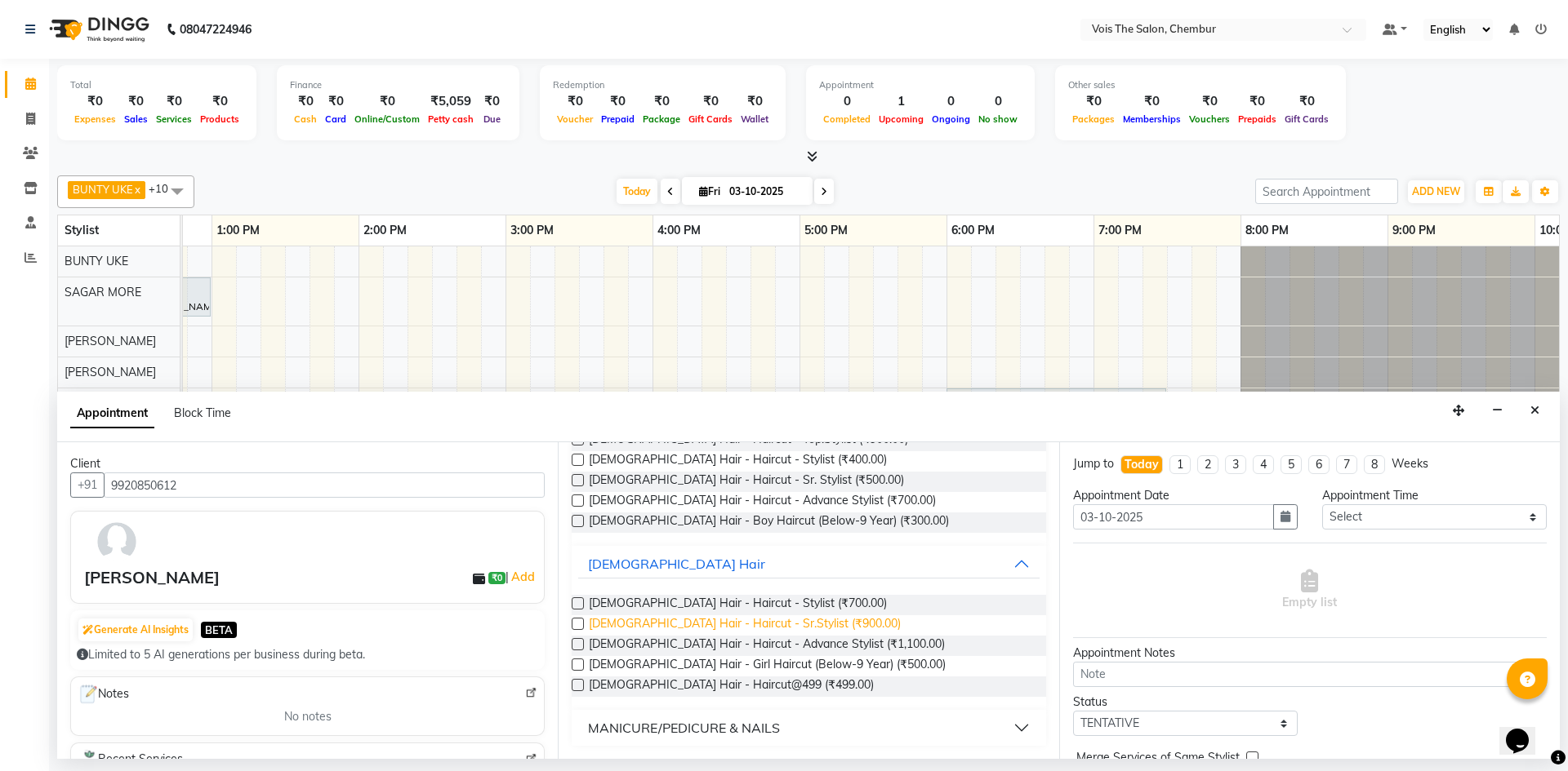
click at [748, 620] on span "FEMALE Hair - Haircut - Sr.Stylist (₹900.00)" at bounding box center [744, 626] width 312 height 20
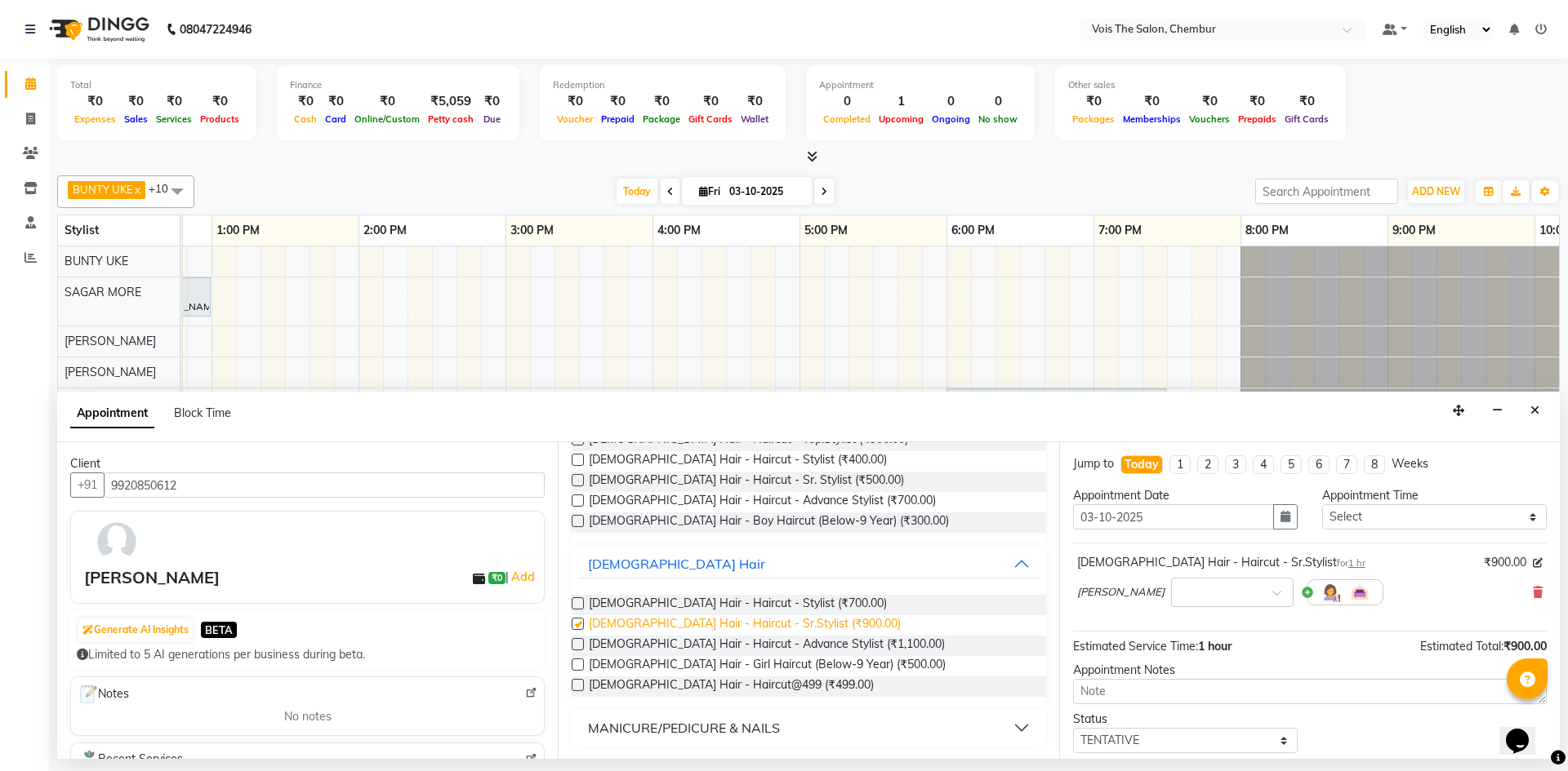
checkbox input "false"
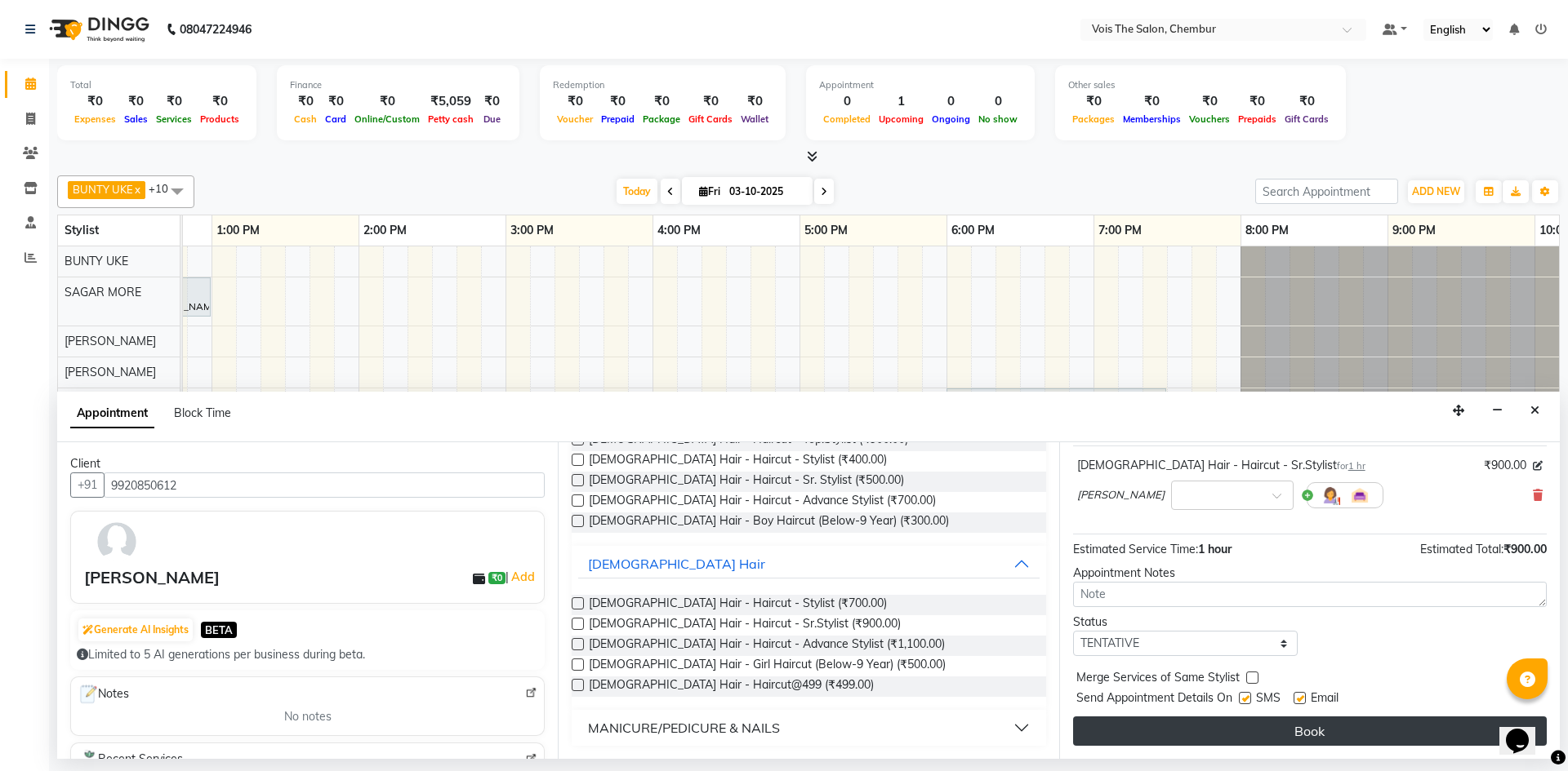
click at [1290, 731] on button "Book" at bounding box center [1310, 731] width 474 height 30
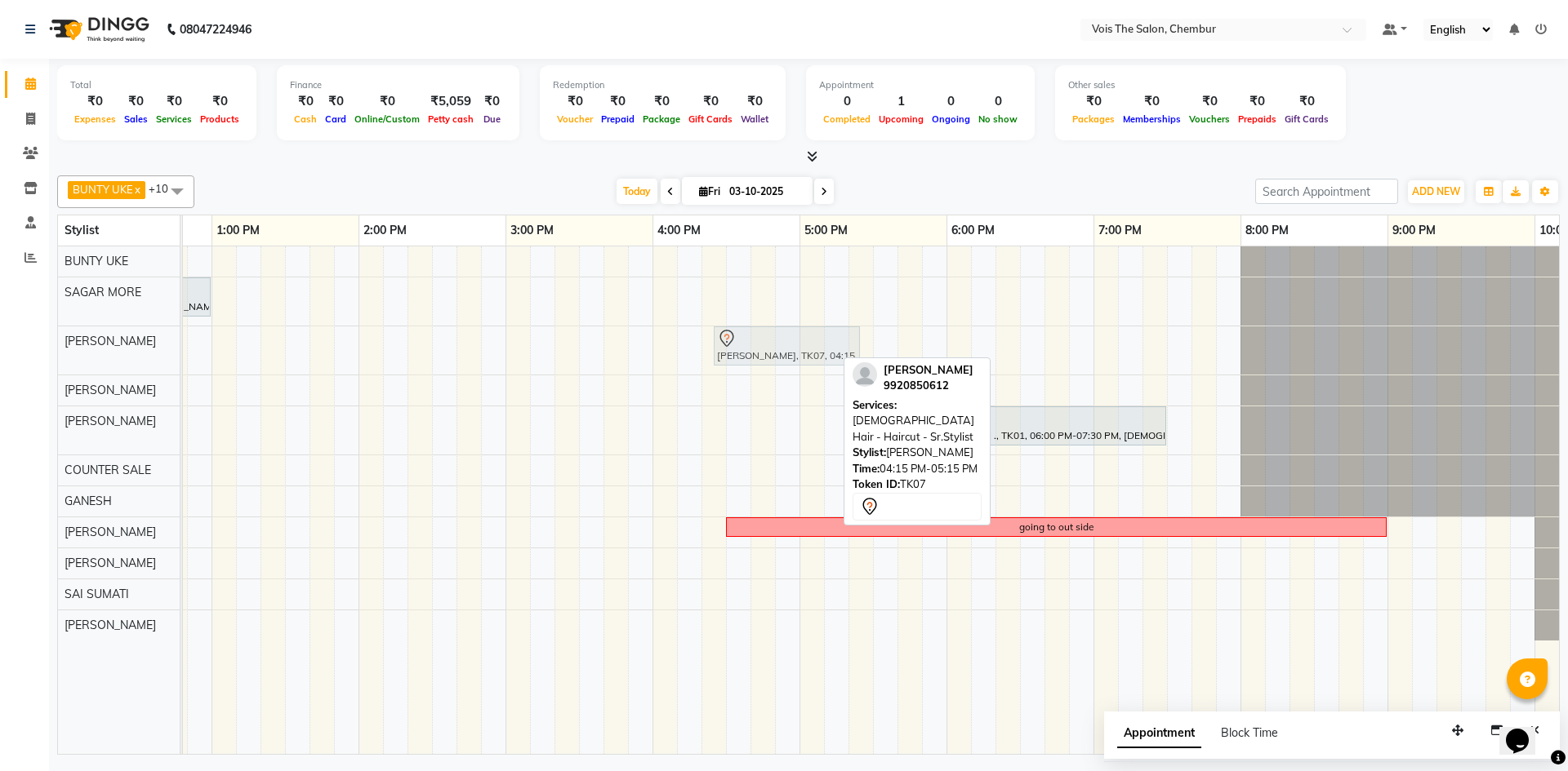
drag, startPoint x: 716, startPoint y: 349, endPoint x: 744, endPoint y: 350, distance: 28.0
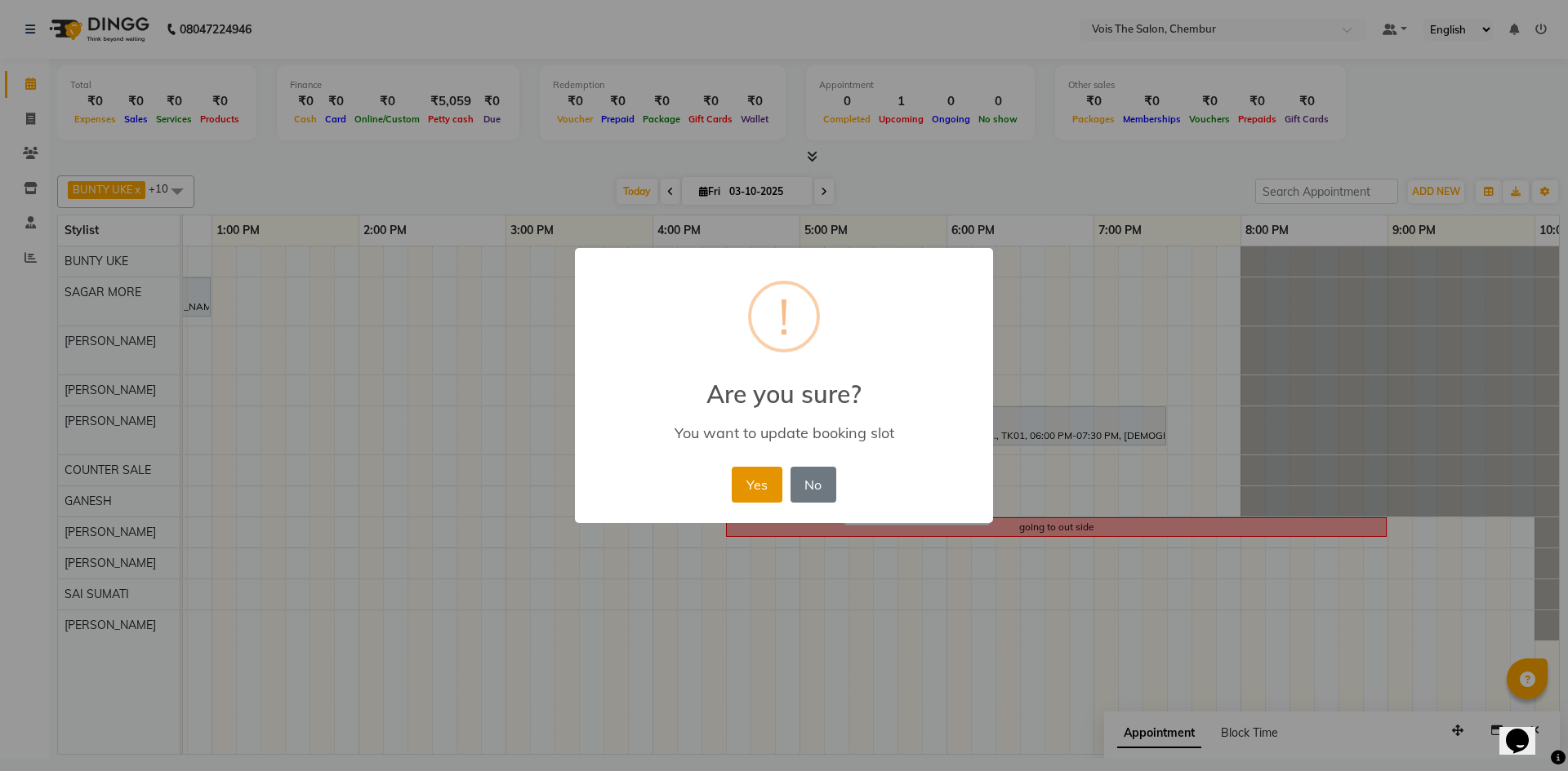
click at [748, 489] on button "Yes" at bounding box center [756, 484] width 50 height 36
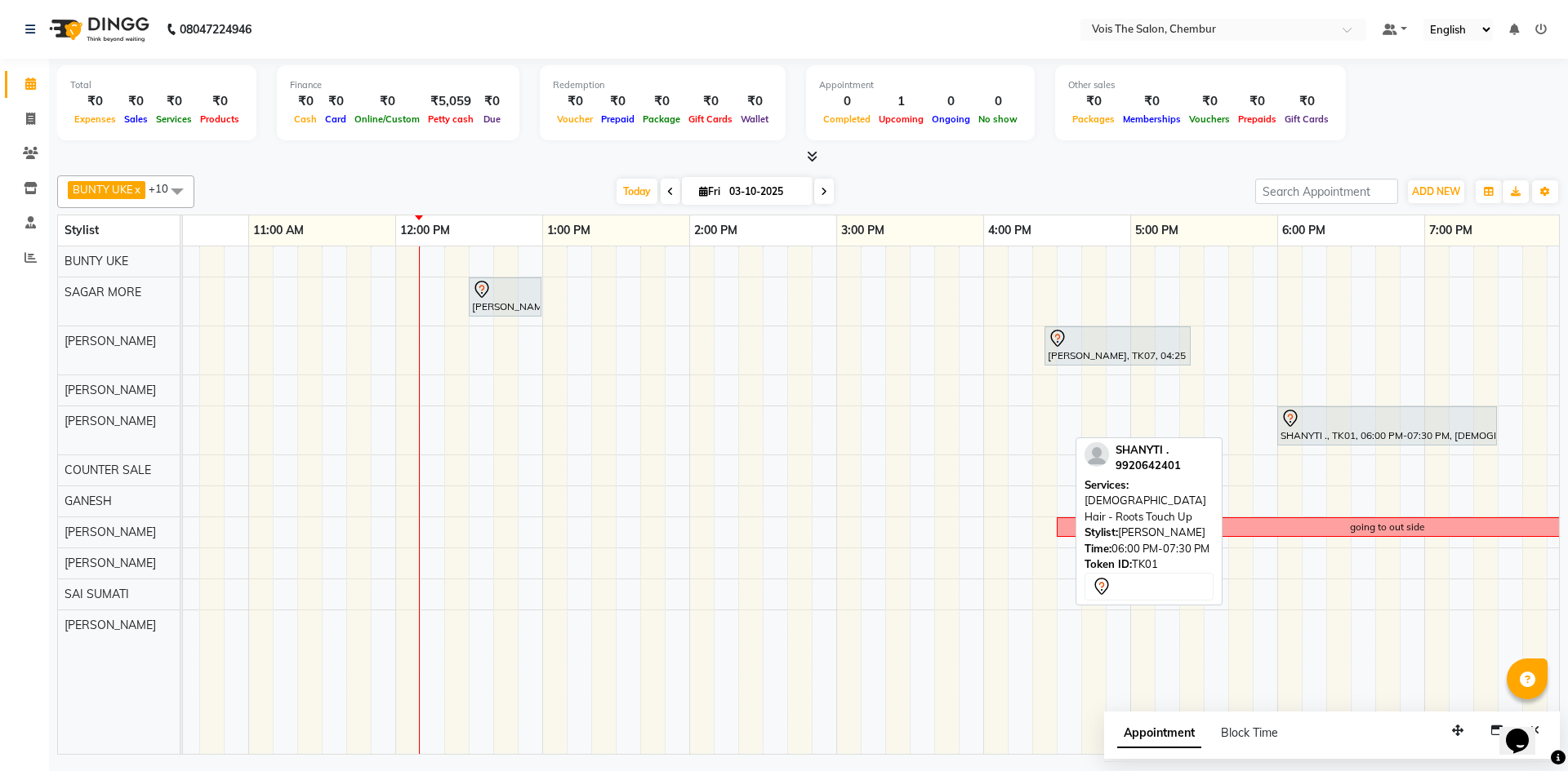
scroll to position [0, 374]
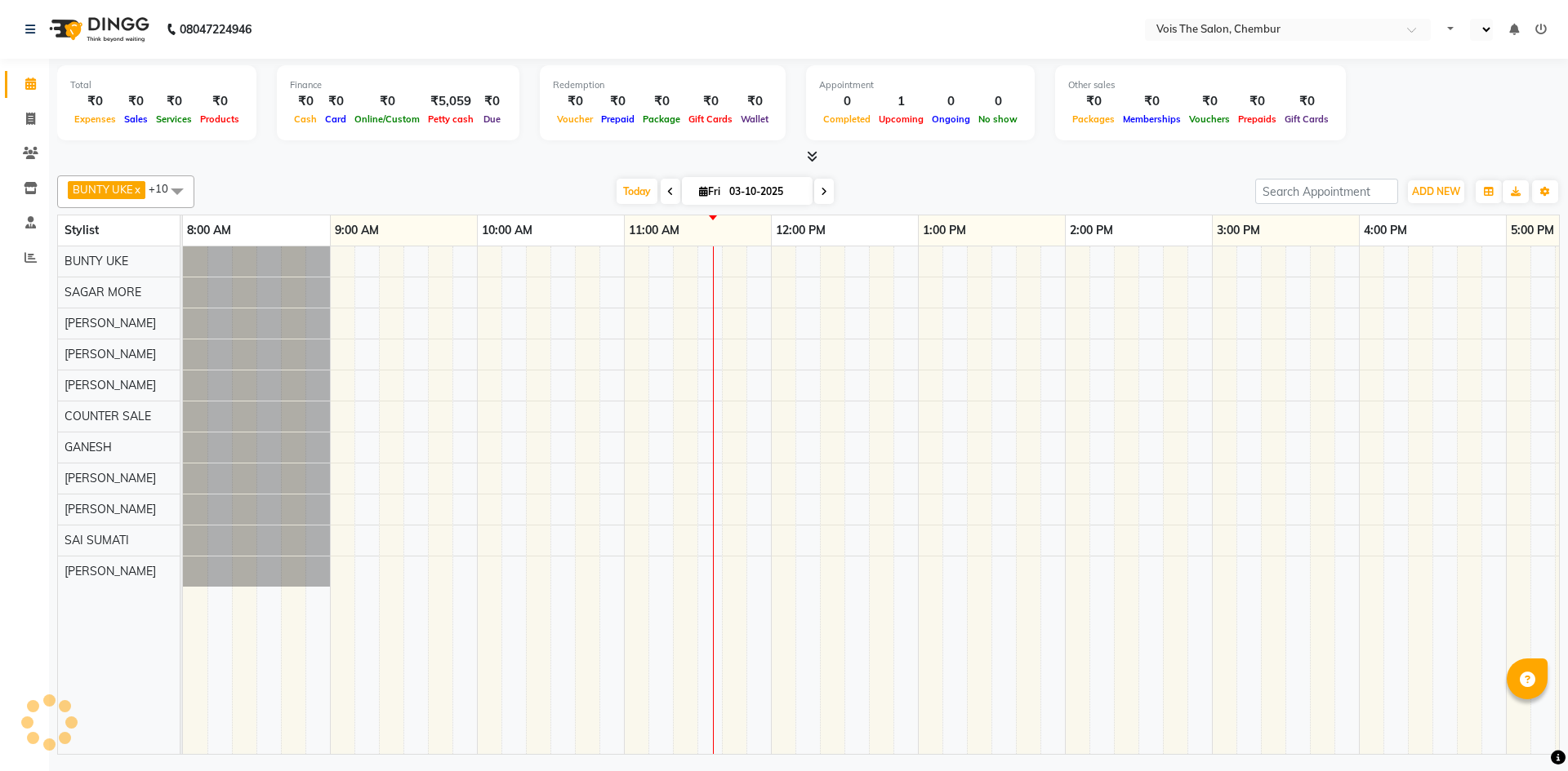
select select "en"
